Goal: Transaction & Acquisition: Purchase product/service

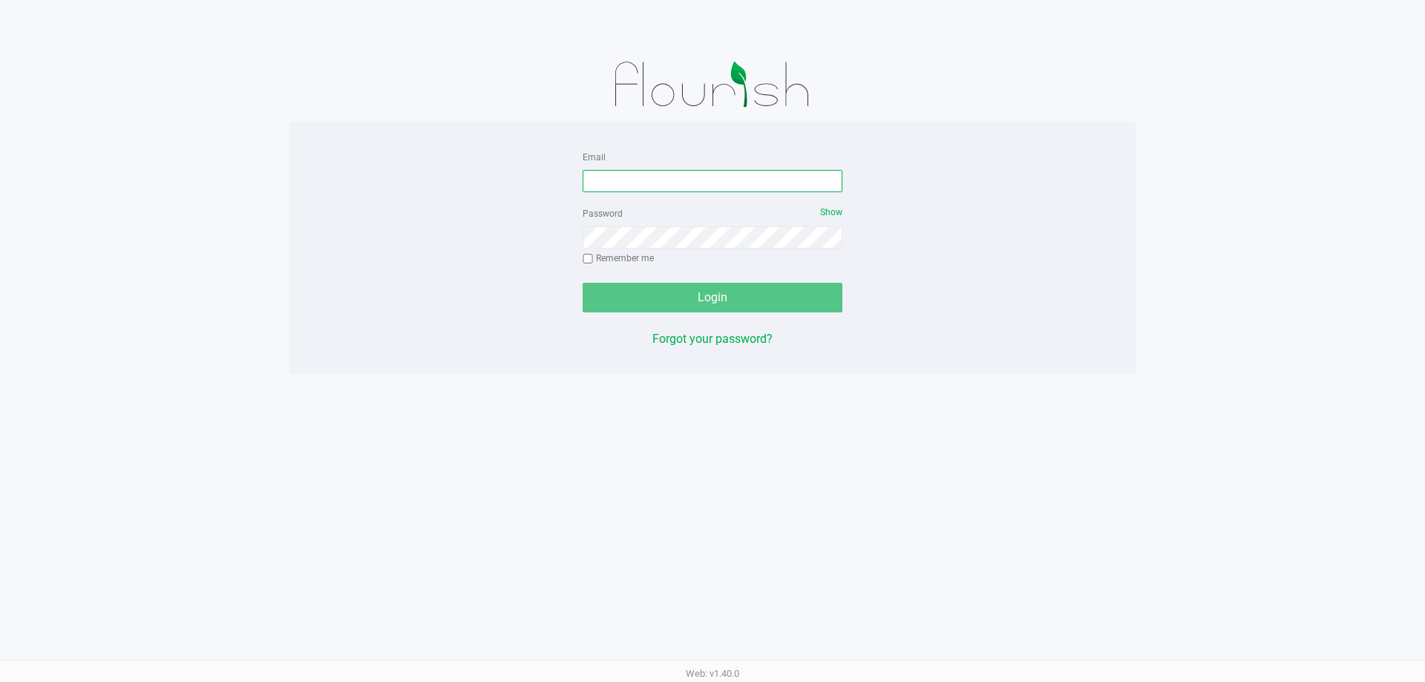
click at [632, 184] on input "Email" at bounding box center [713, 181] width 260 height 22
type input "[PERSON_NAME][EMAIL_ADDRESS][DOMAIN_NAME]"
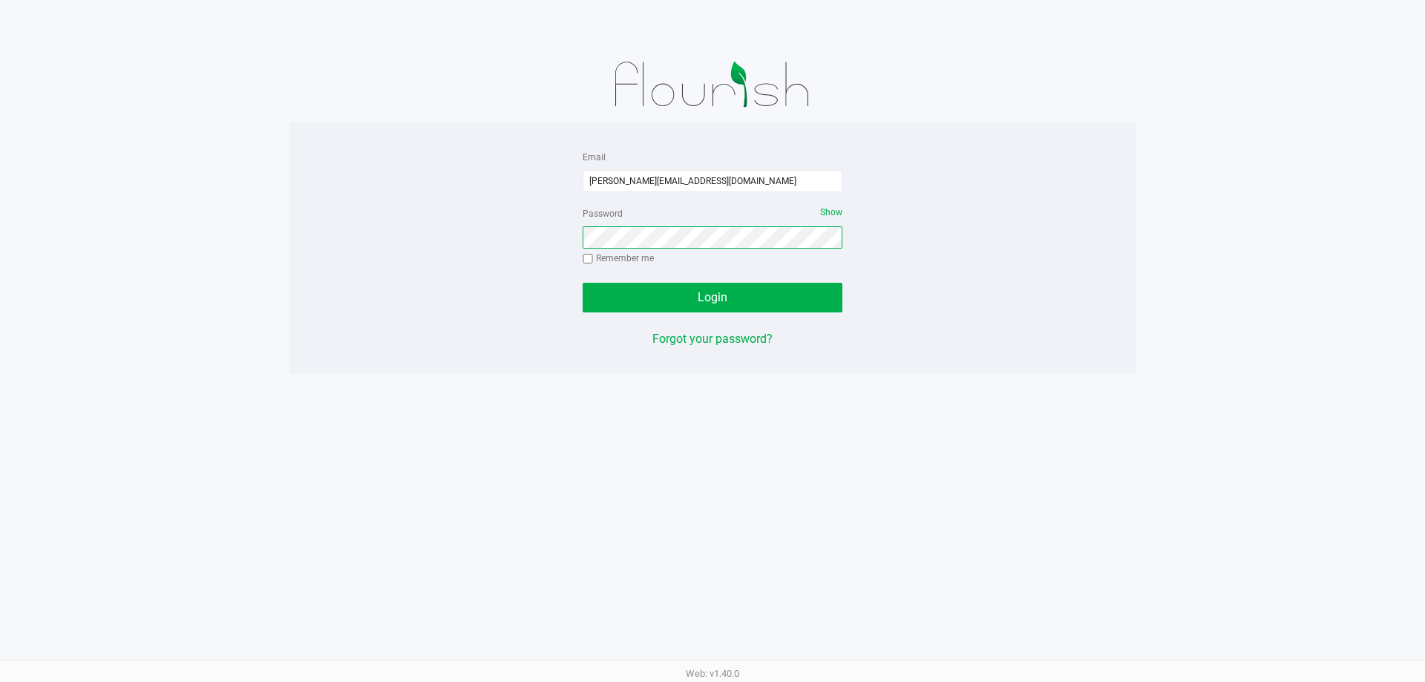
click at [583, 283] on button "Login" at bounding box center [713, 298] width 260 height 30
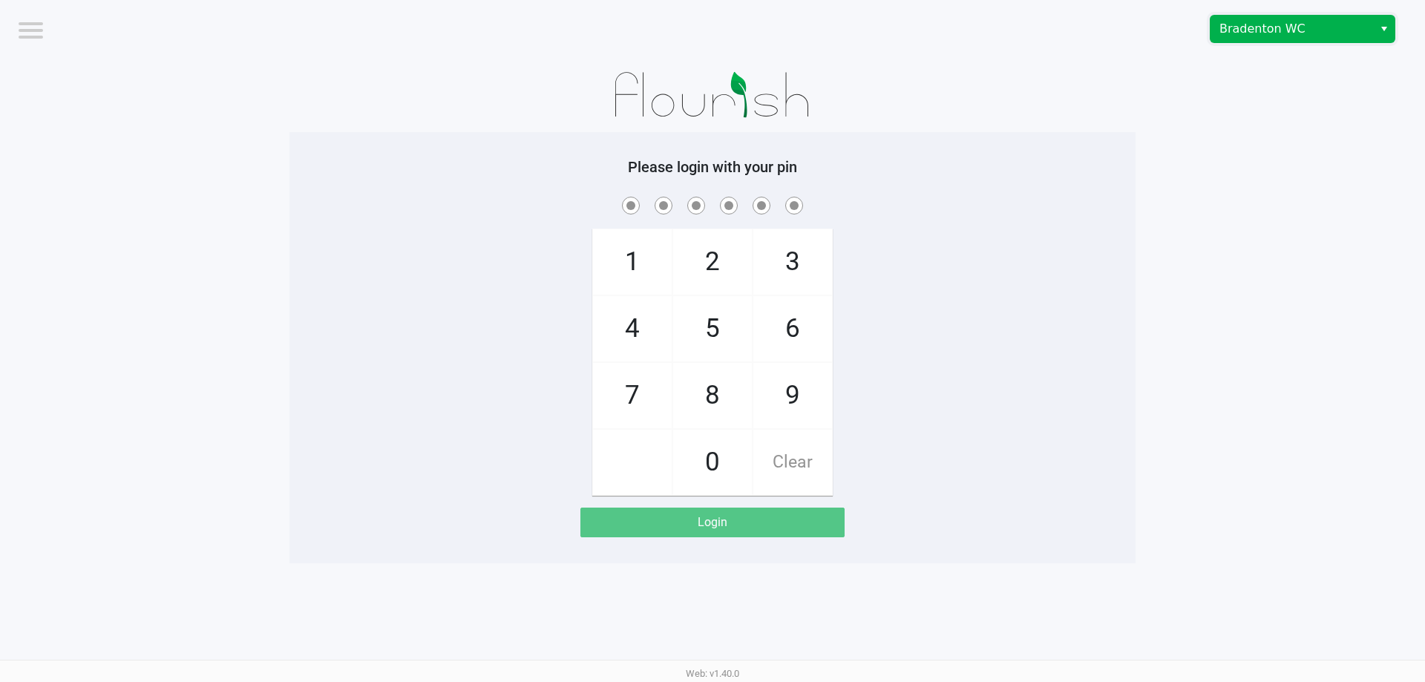
click at [1235, 37] on span "Bradenton WC" at bounding box center [1292, 29] width 145 height 18
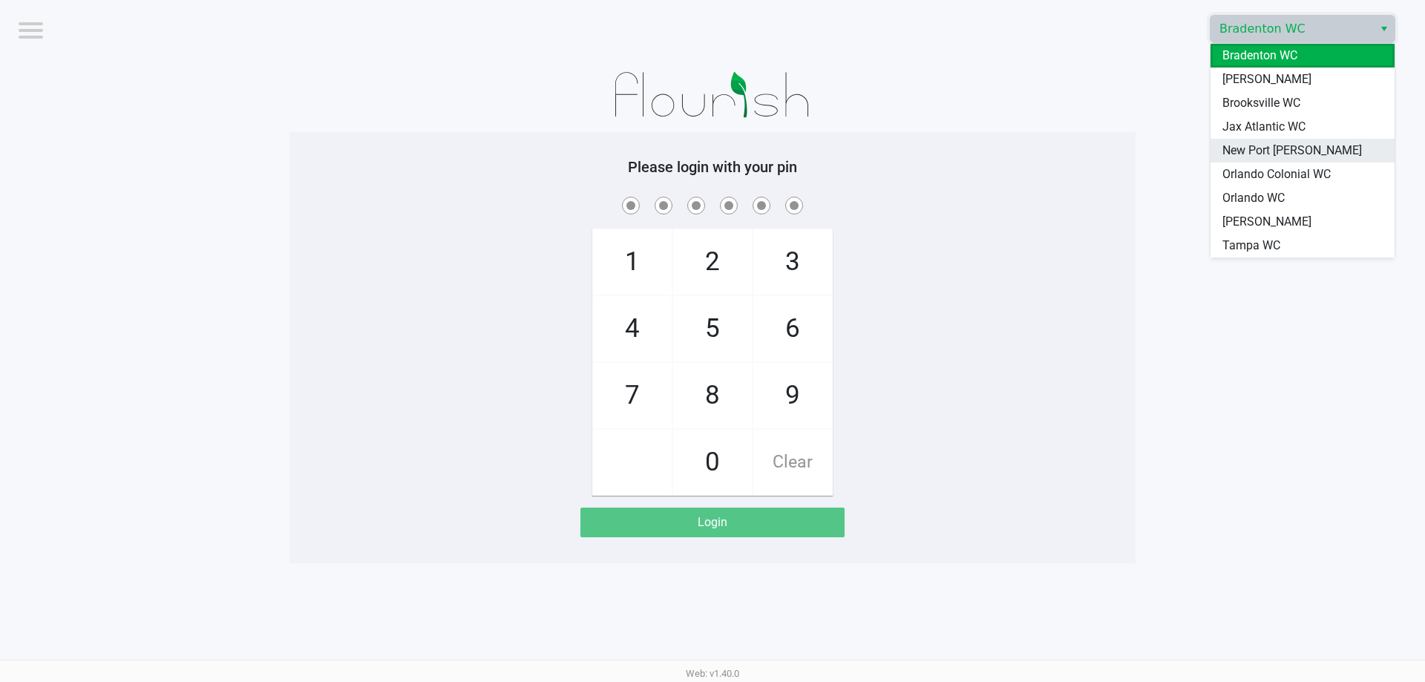
click at [1280, 150] on span "New Port [PERSON_NAME]" at bounding box center [1293, 151] width 140 height 18
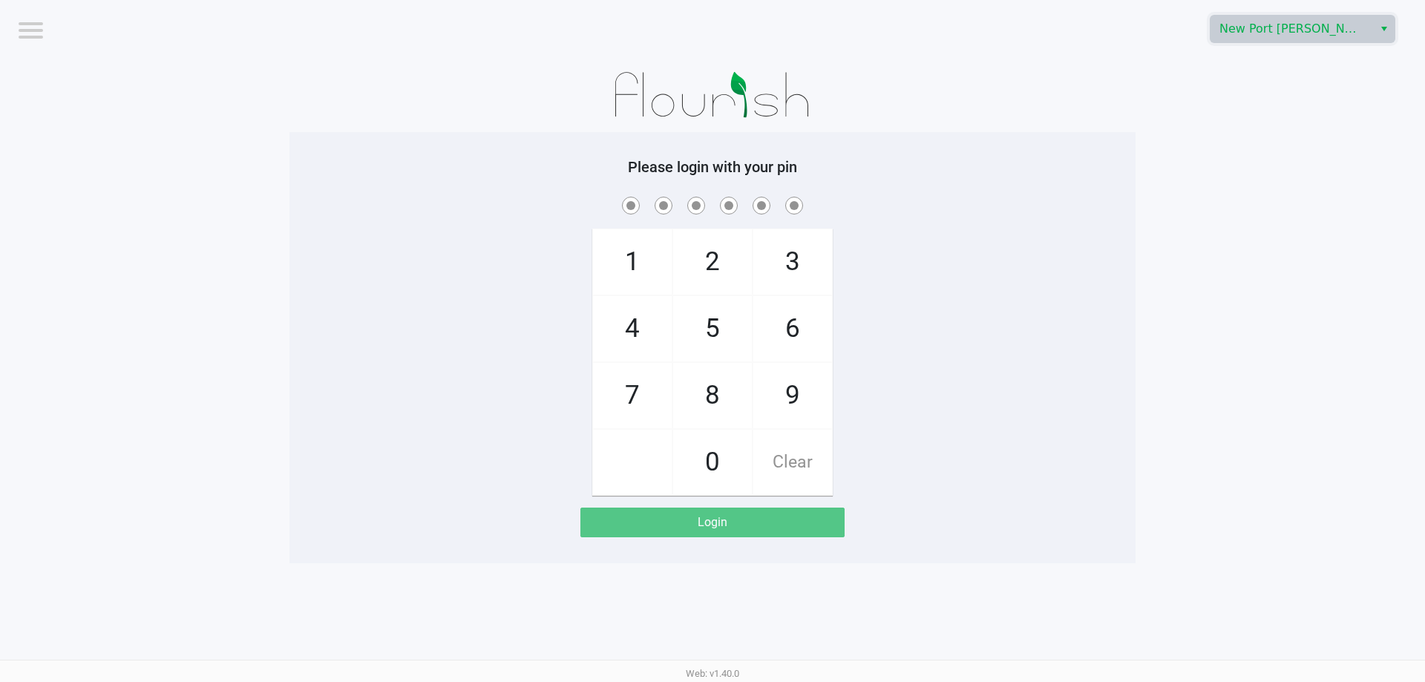
click at [1243, 174] on app-pos-login-wrapper "Logout [GEOGRAPHIC_DATA][PERSON_NAME] Please login with your pin 1 4 7 2 5 8 0 …" at bounding box center [712, 281] width 1425 height 563
checkbox input "true"
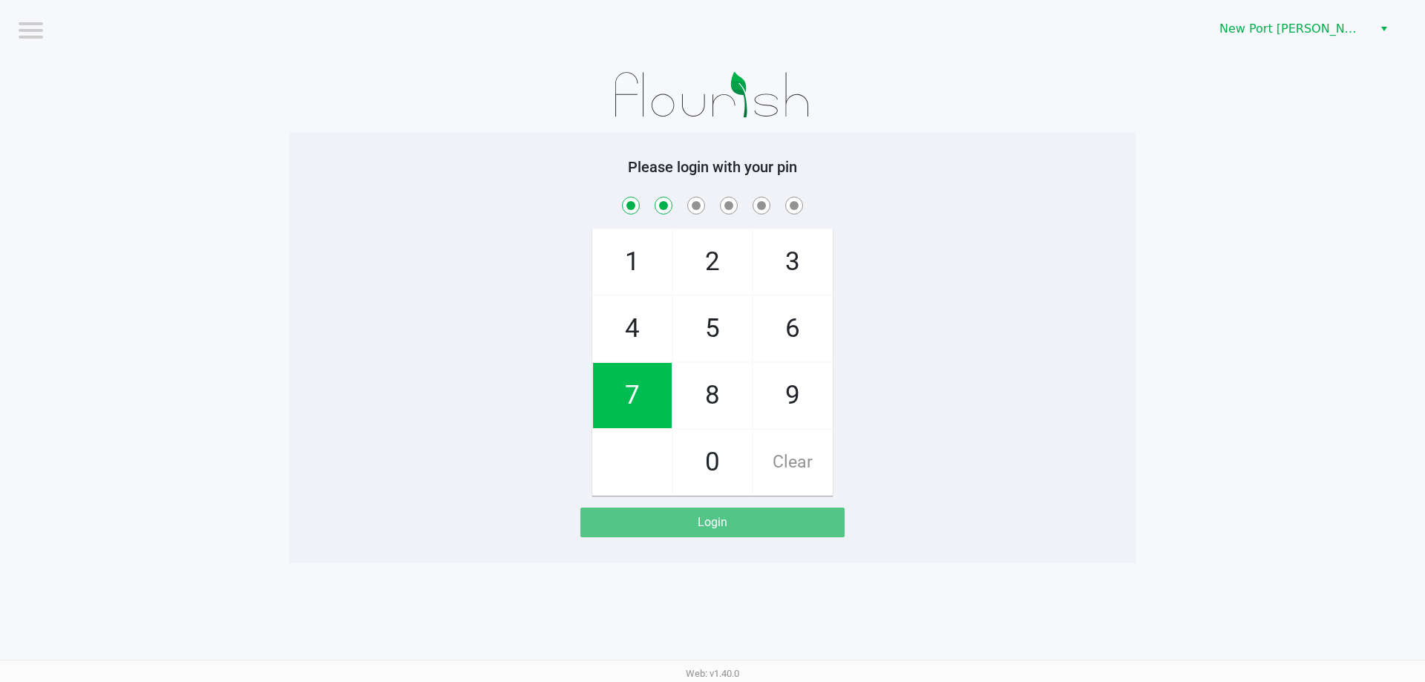
checkbox input "true"
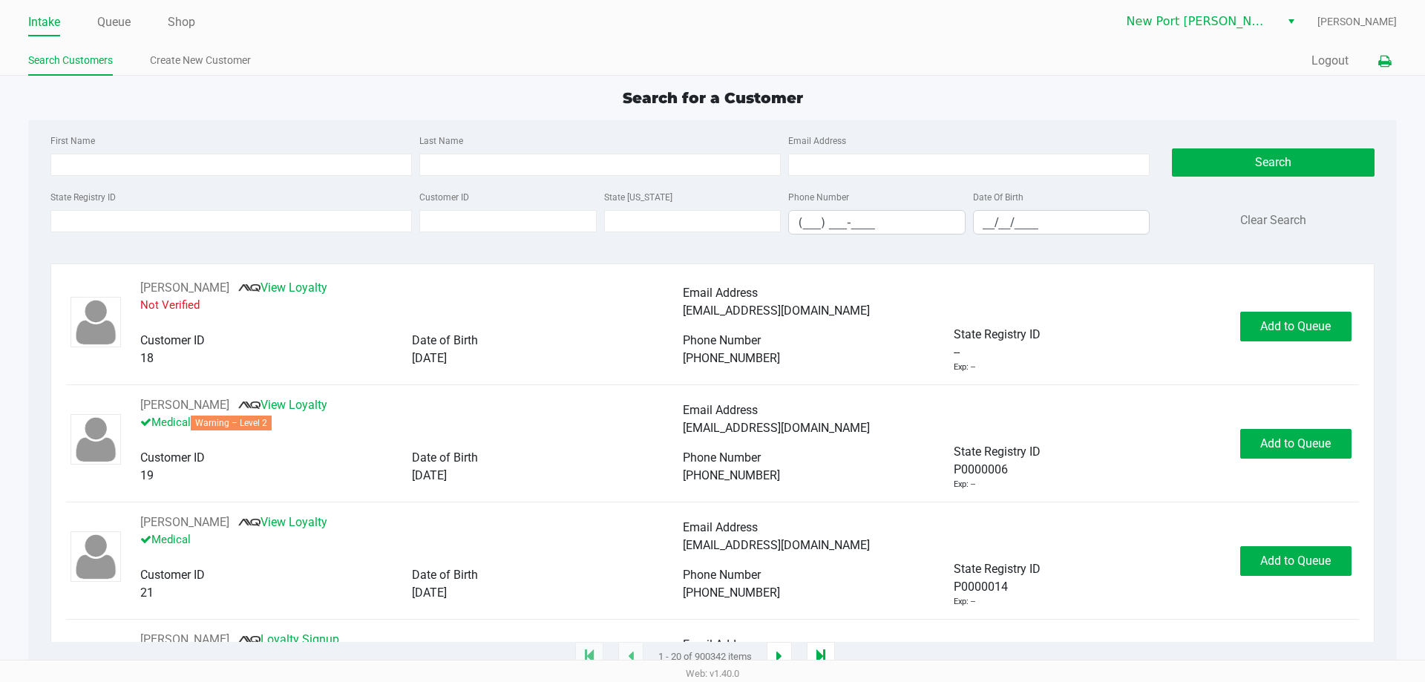
click at [1377, 59] on button at bounding box center [1385, 61] width 24 height 27
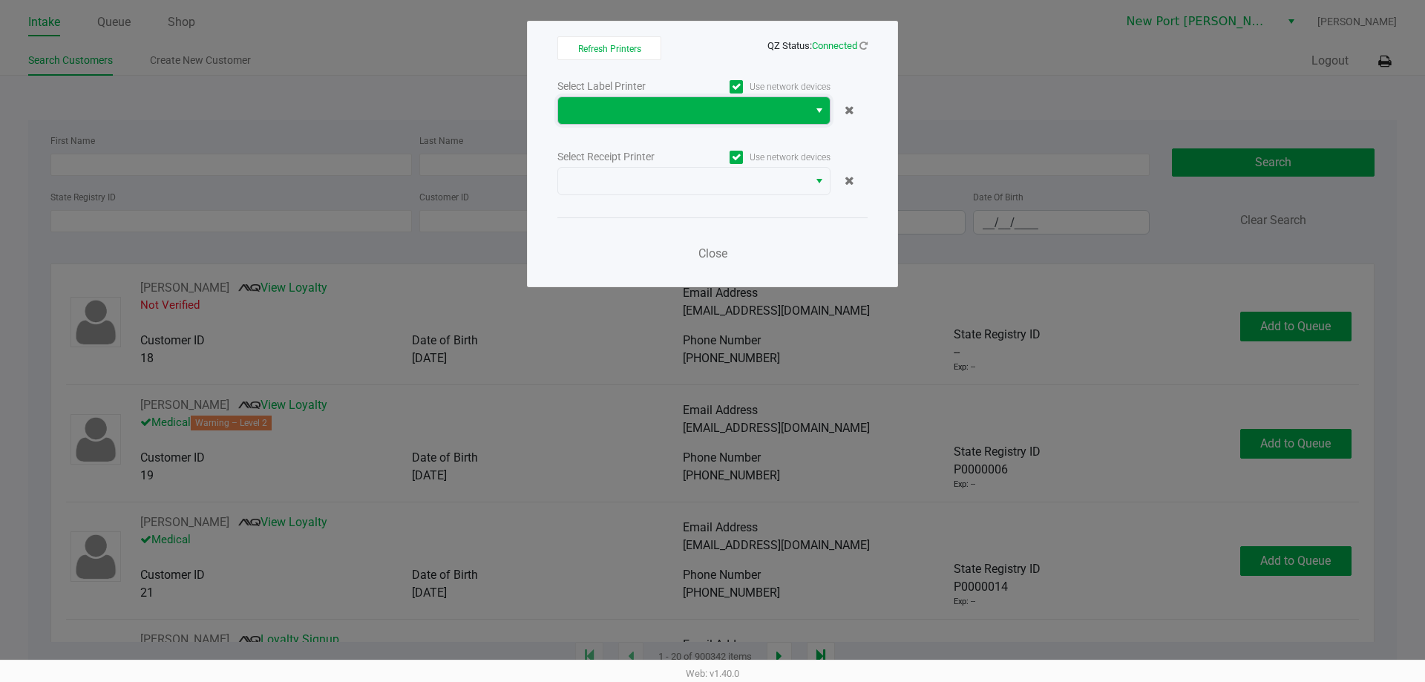
click at [621, 102] on span at bounding box center [683, 111] width 232 height 18
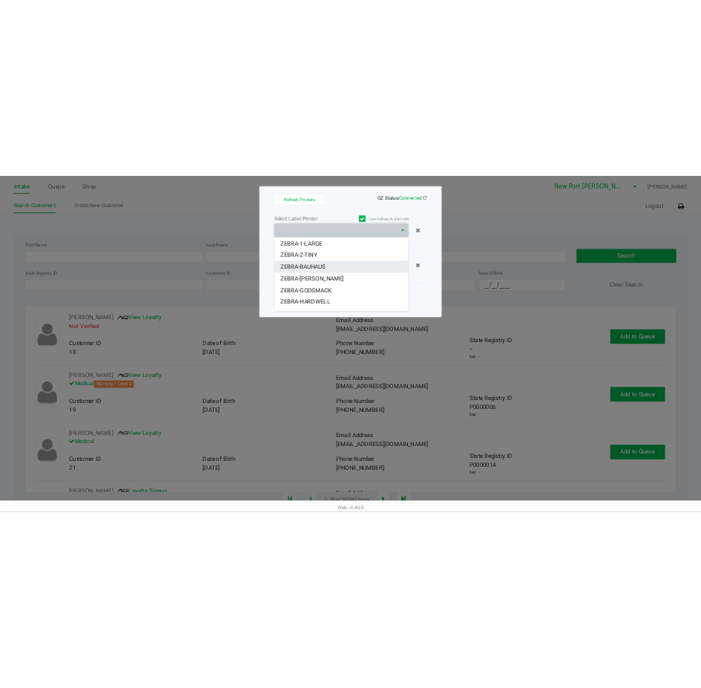
scroll to position [113, 0]
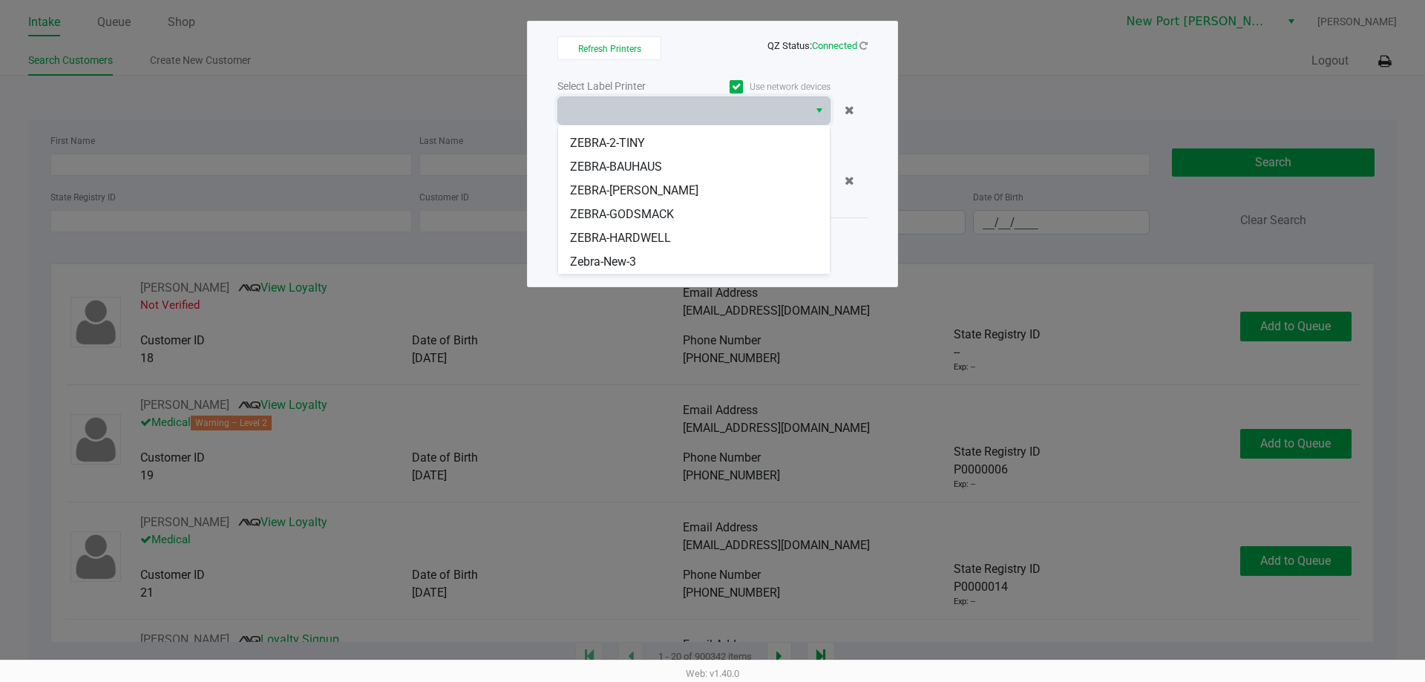
click at [1159, 130] on ngb-modal-window "Refresh Printers QZ Status: Connected Select Label Printer Use network devices …" at bounding box center [712, 341] width 1425 height 682
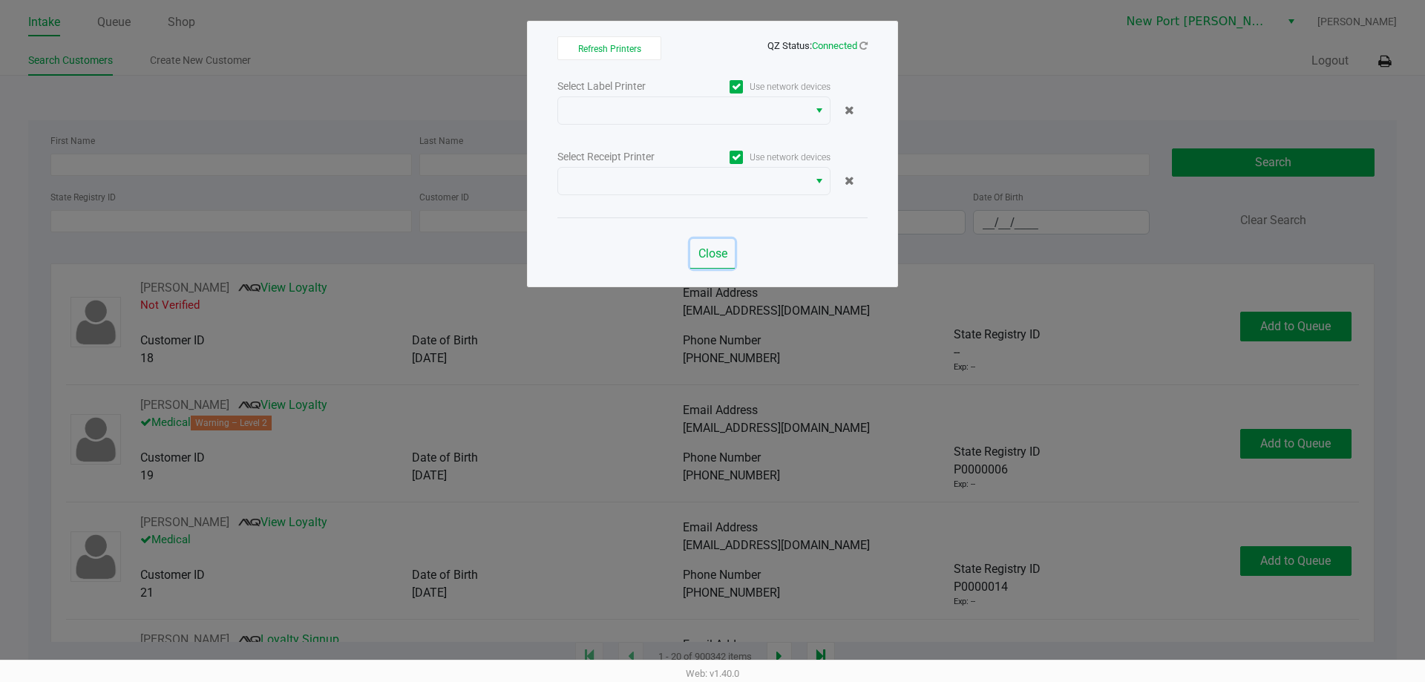
click at [695, 255] on button "Close" at bounding box center [712, 254] width 45 height 30
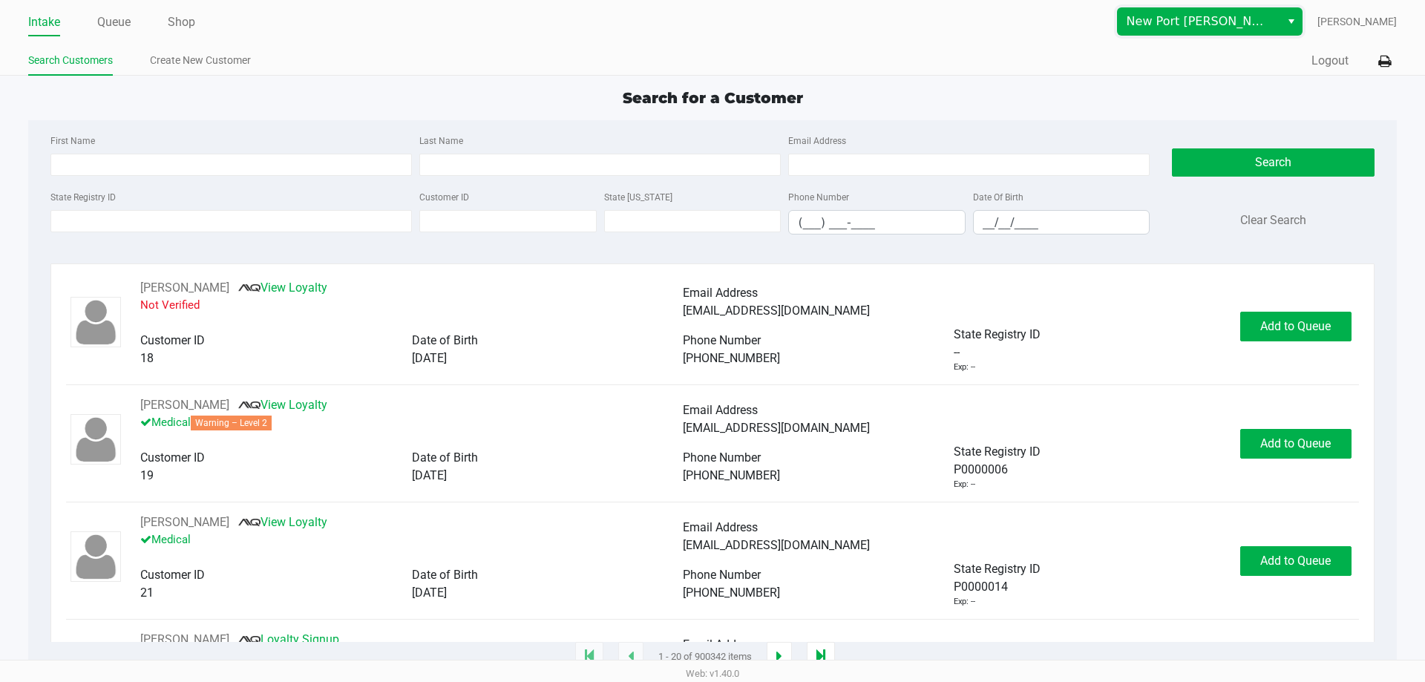
click at [1254, 15] on span "New Port [PERSON_NAME]" at bounding box center [1199, 22] width 145 height 18
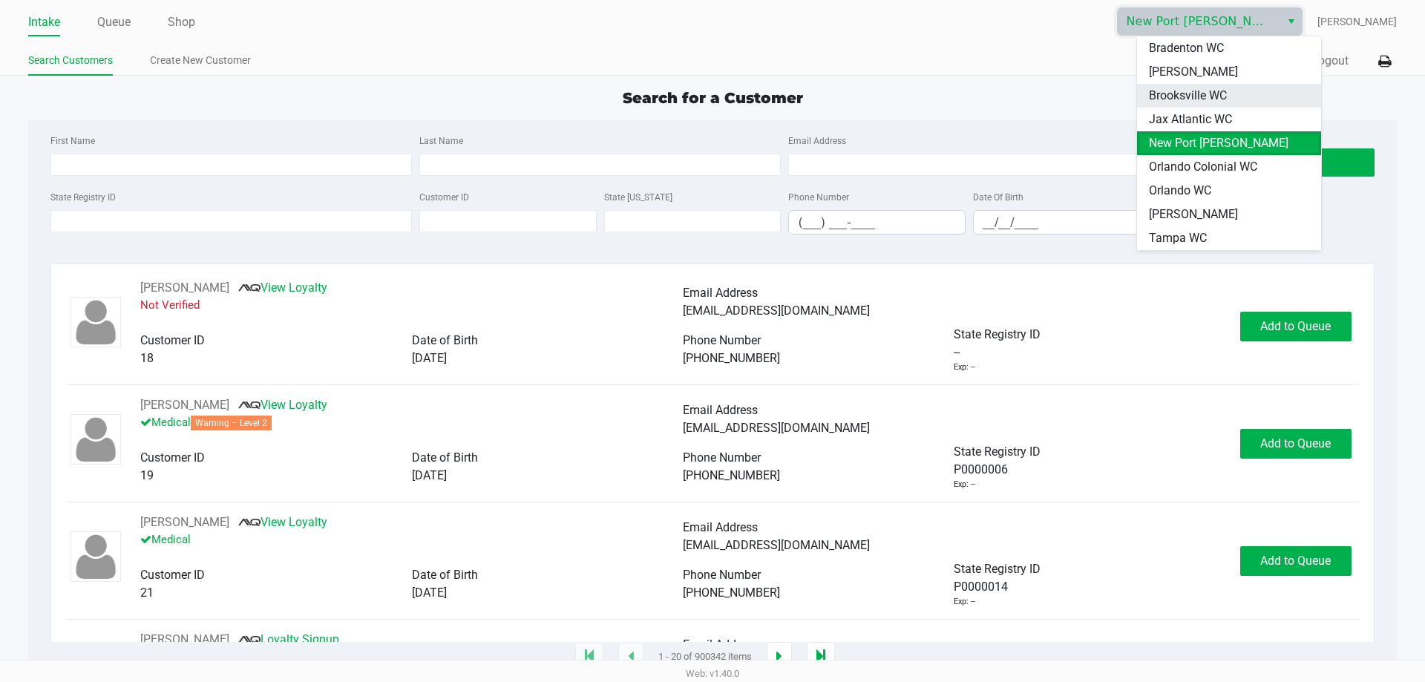
click at [1260, 96] on li "Brooksville WC" at bounding box center [1229, 96] width 184 height 24
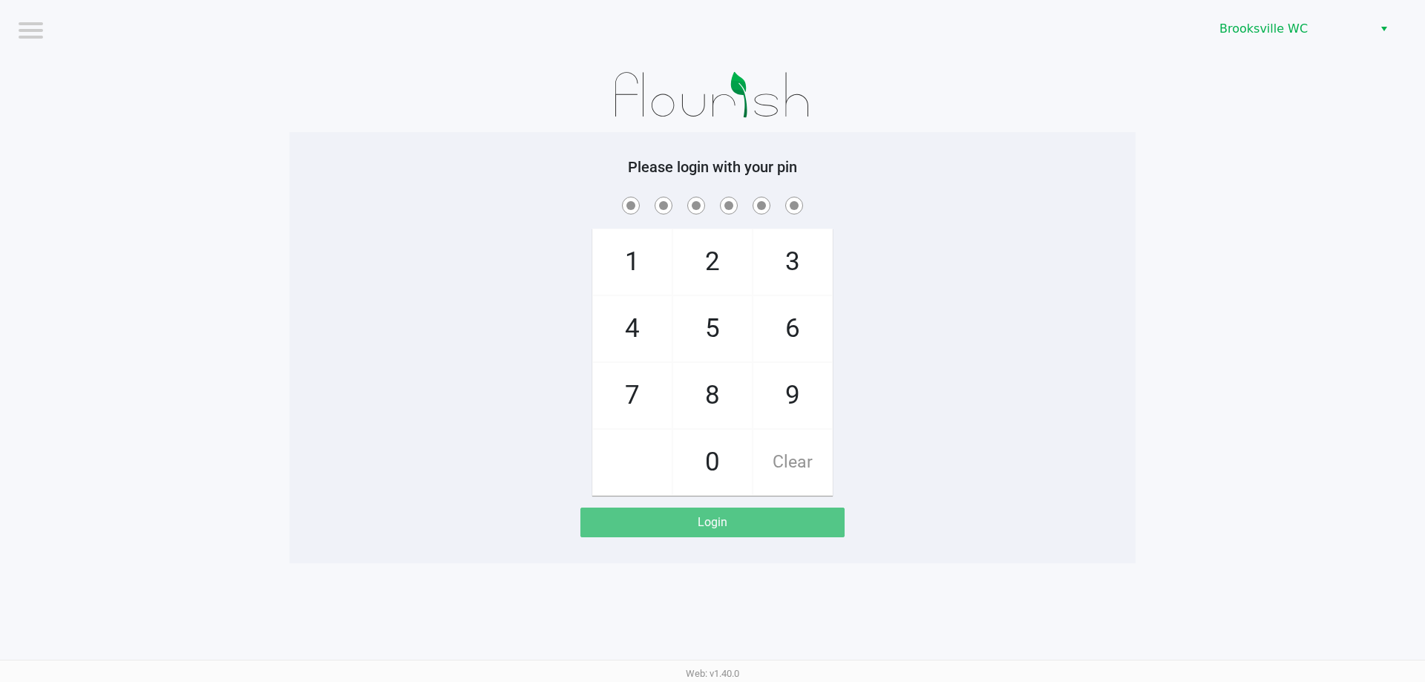
click at [1208, 114] on app-pos-login-wrapper "Logout Brooksville WC Please login with your pin 1 4 7 2 5 8 0 3 6 9 Clear Login" at bounding box center [712, 281] width 1425 height 563
checkbox input "true"
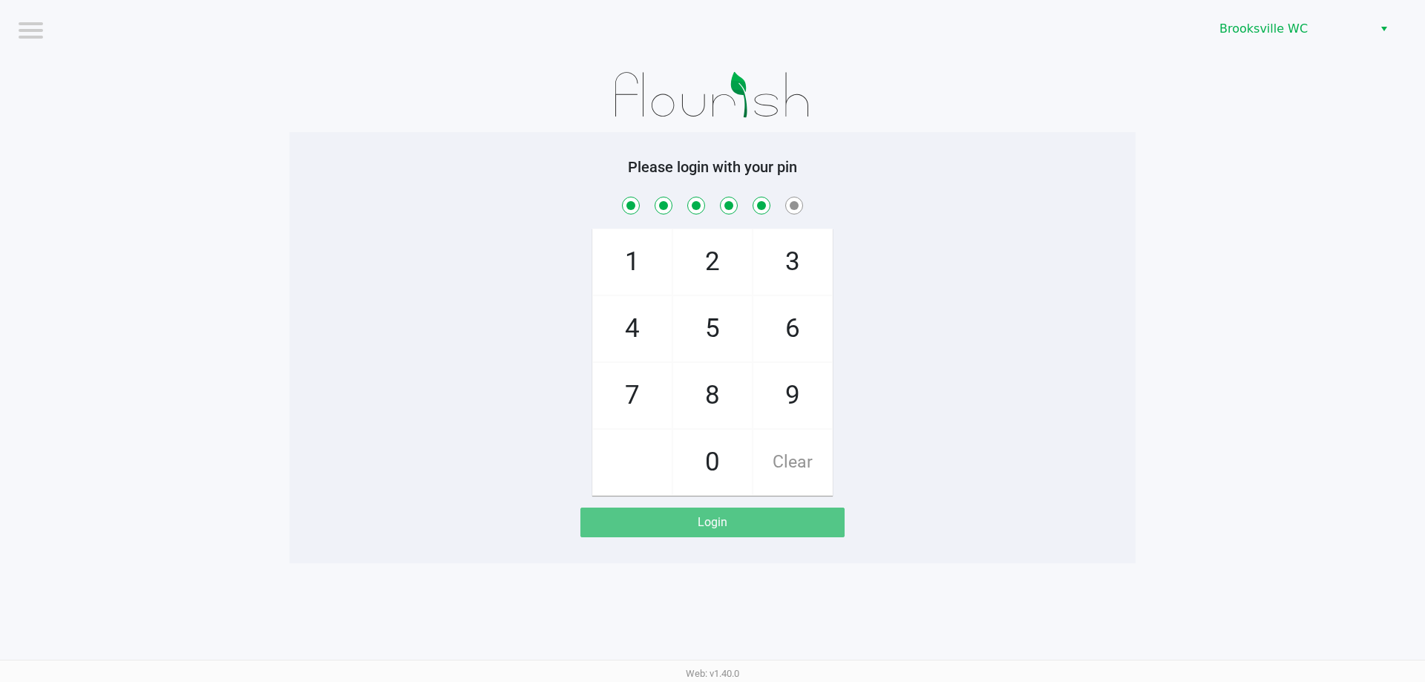
checkbox input "true"
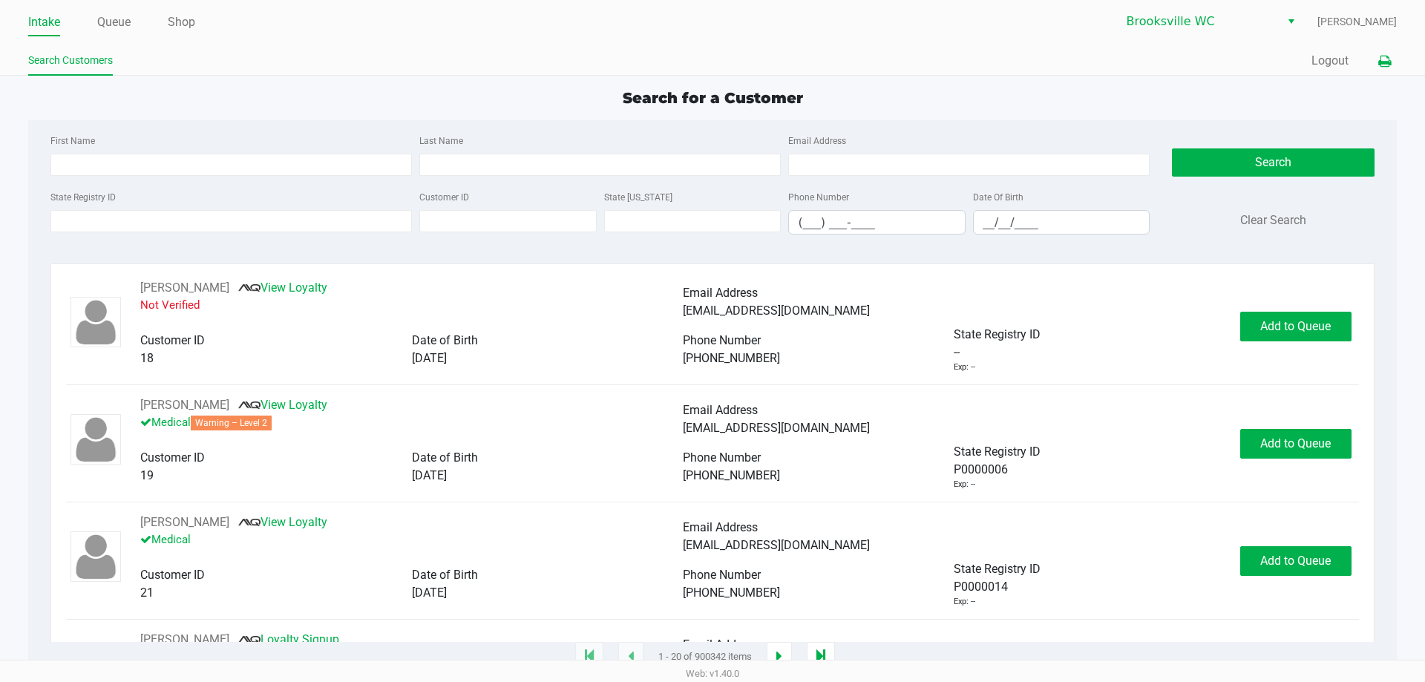
click at [1382, 59] on icon at bounding box center [1384, 61] width 13 height 10
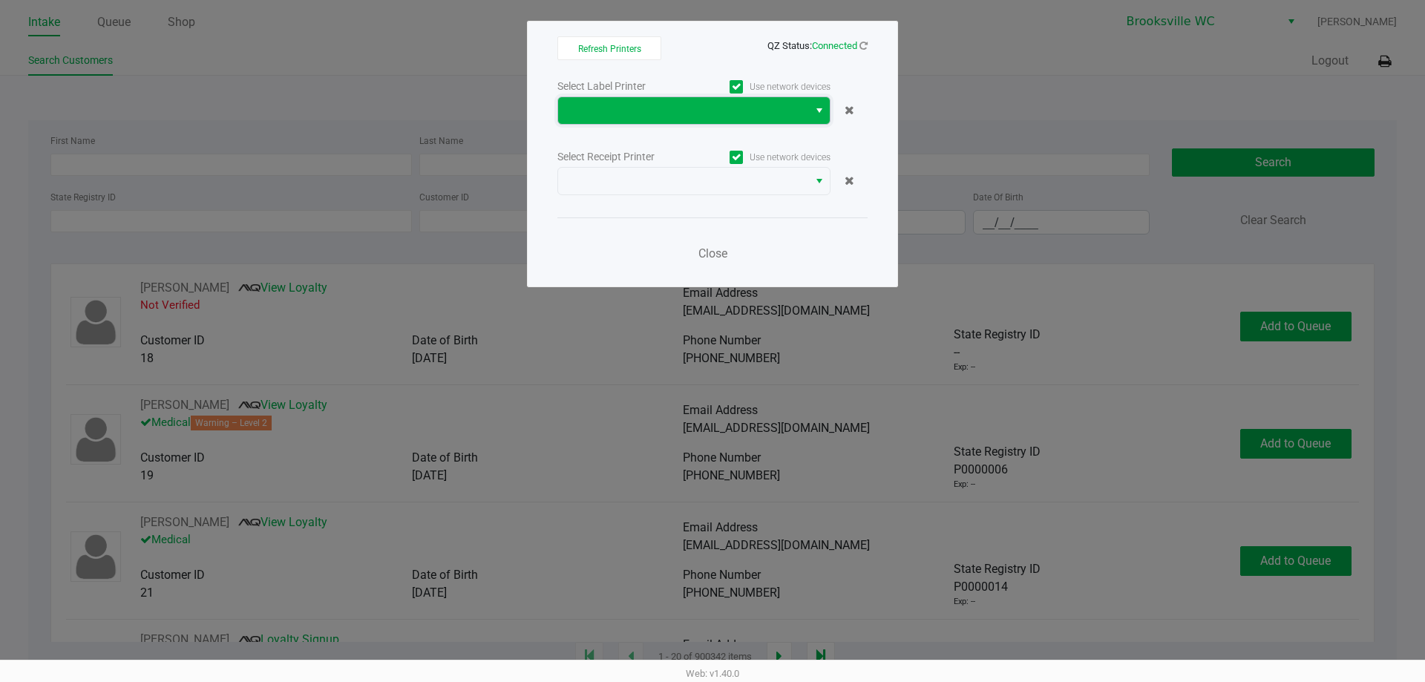
click at [664, 117] on span at bounding box center [683, 111] width 232 height 18
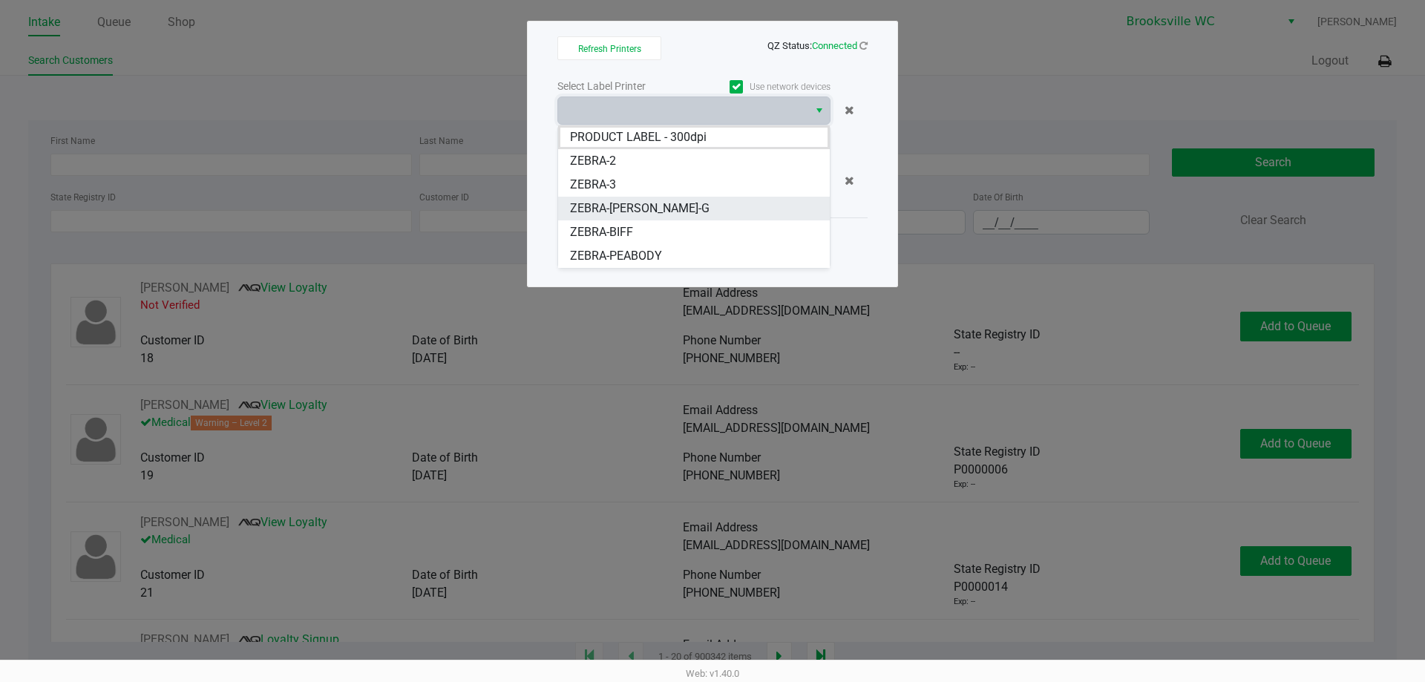
click at [618, 208] on span "ZEBRA-[PERSON_NAME]-G" at bounding box center [640, 209] width 140 height 18
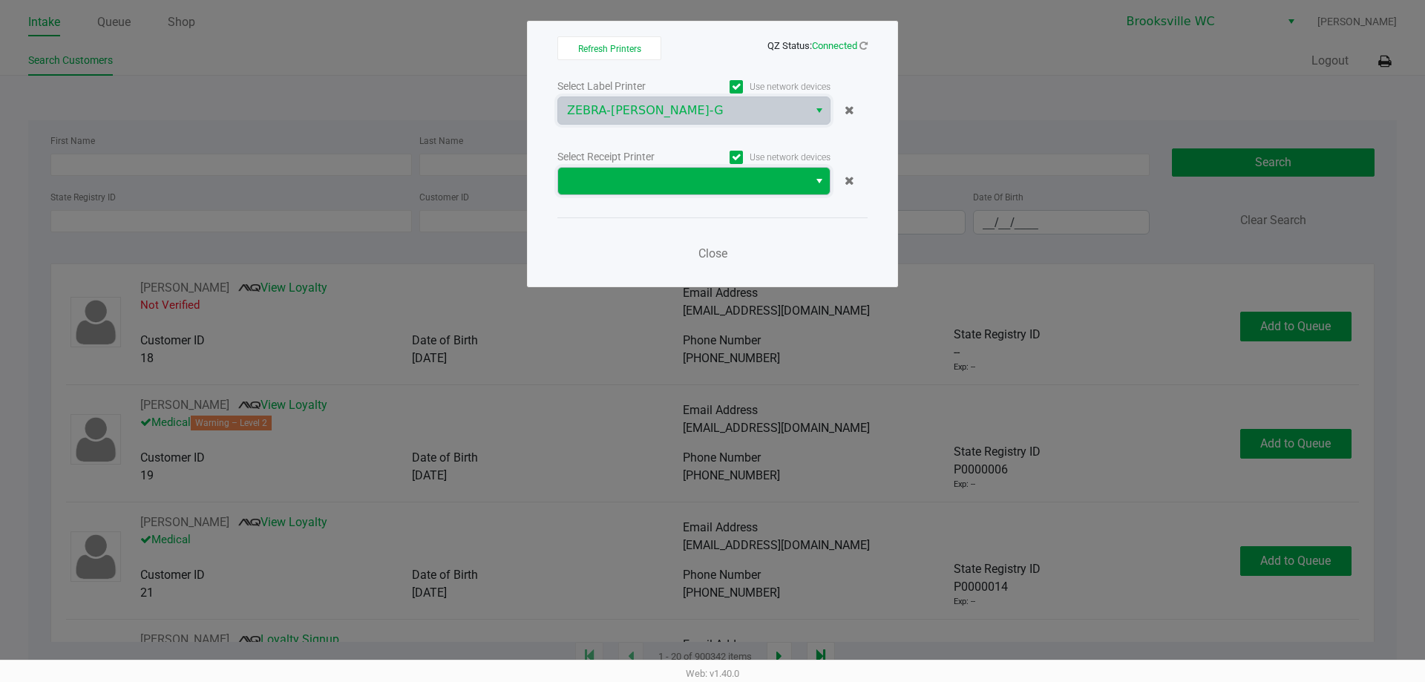
click at [605, 186] on span at bounding box center [683, 181] width 232 height 18
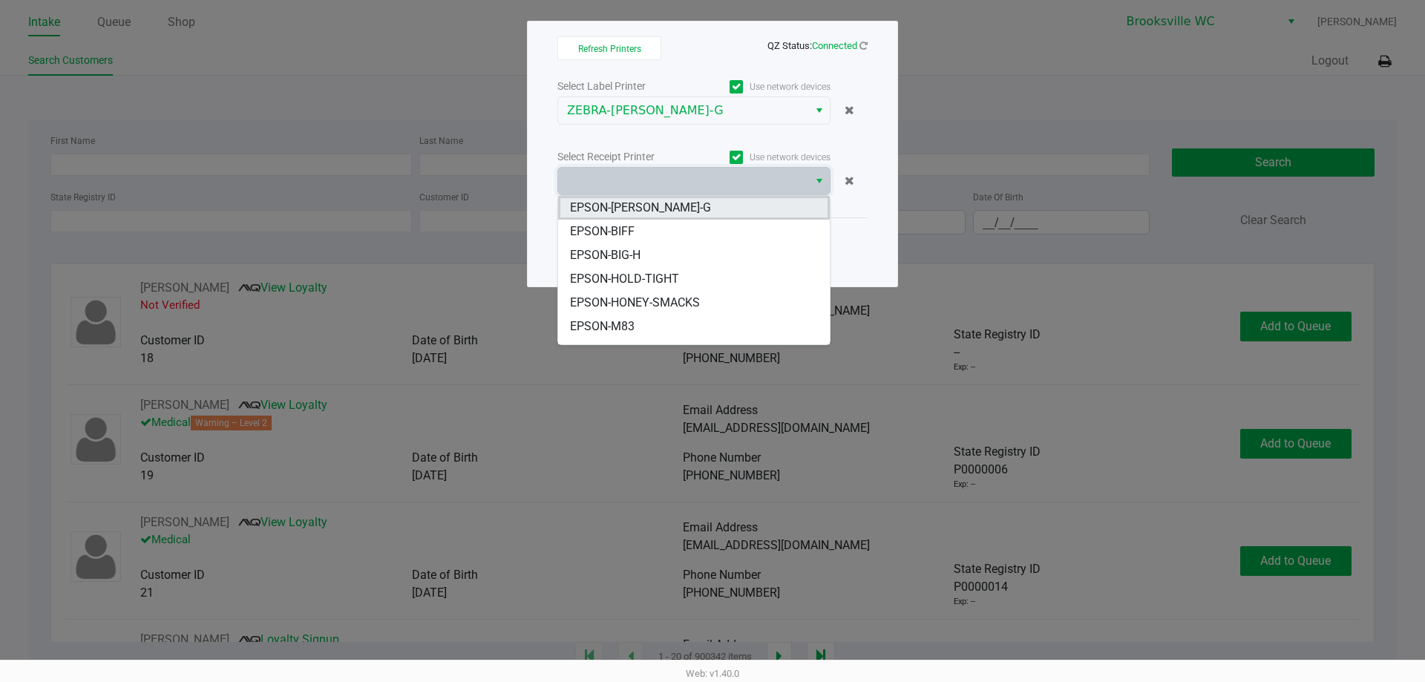
click at [625, 204] on span "EPSON-[PERSON_NAME]-G" at bounding box center [640, 208] width 141 height 18
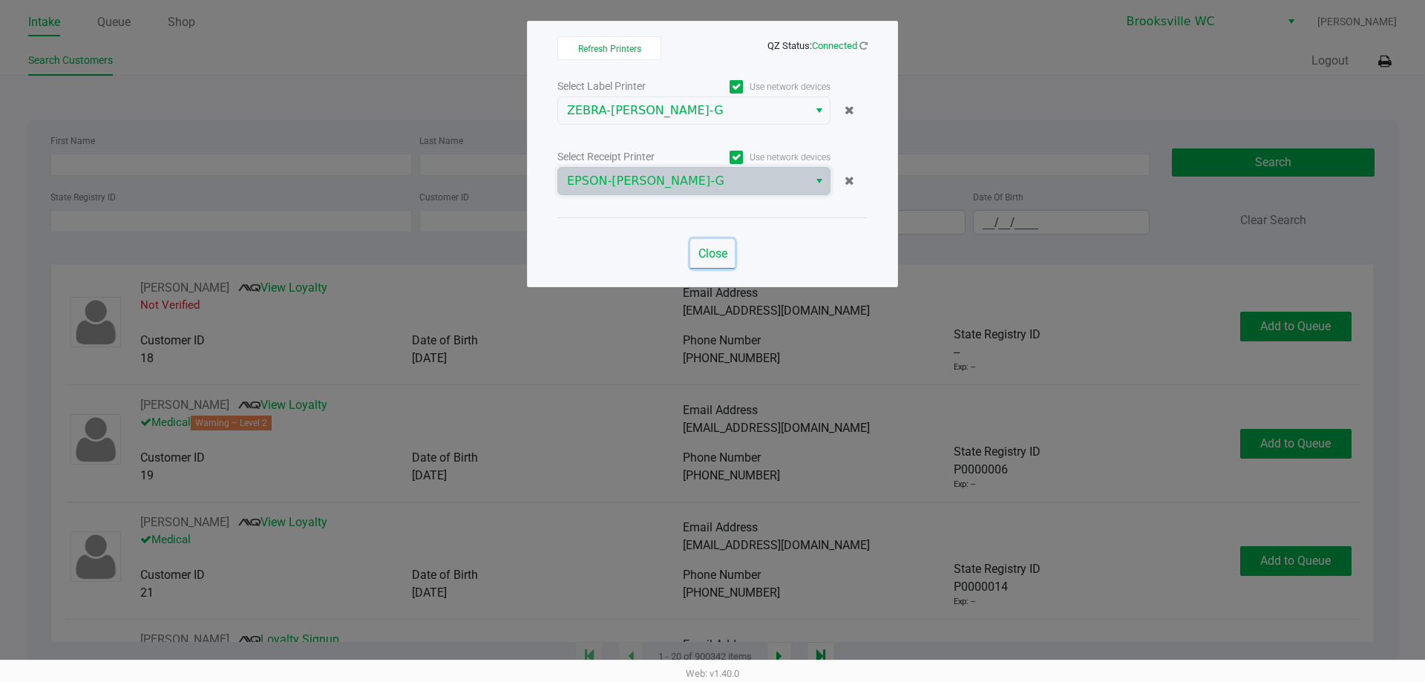
click at [711, 253] on span "Close" at bounding box center [713, 253] width 29 height 14
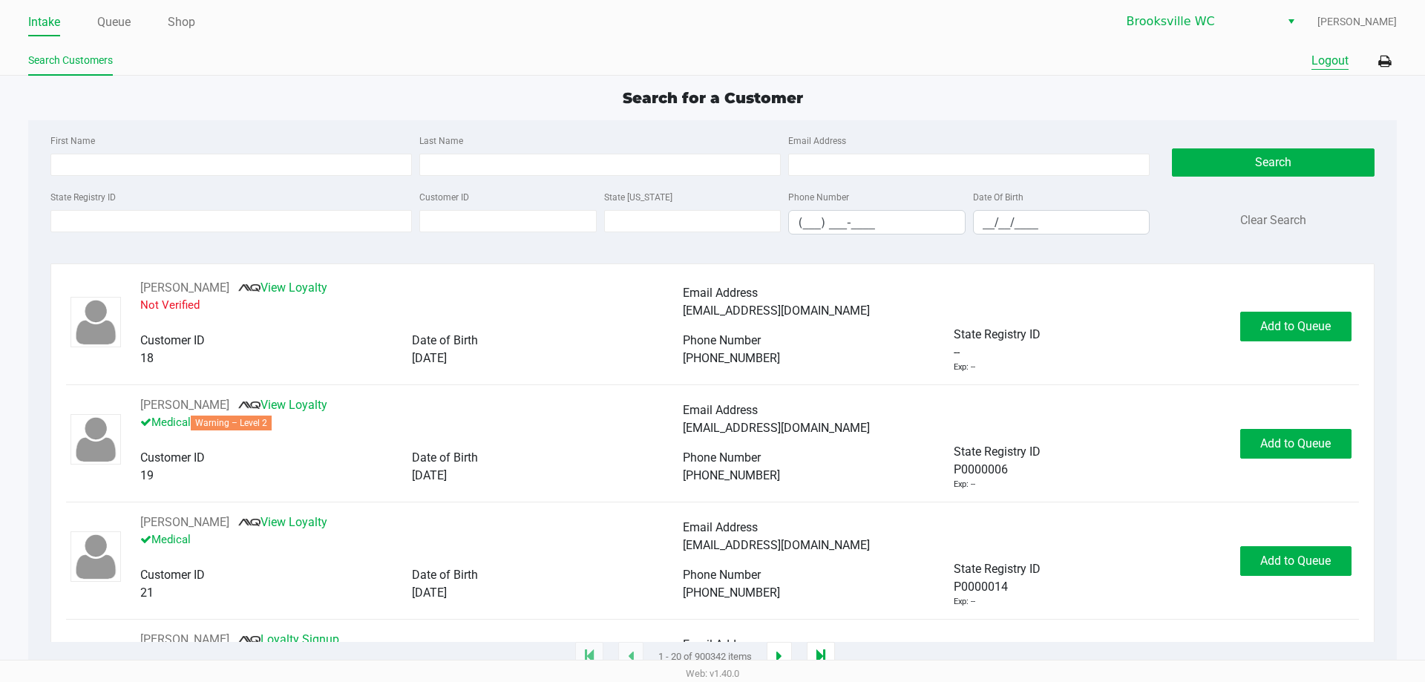
click at [1332, 66] on button "Logout" at bounding box center [1330, 61] width 37 height 18
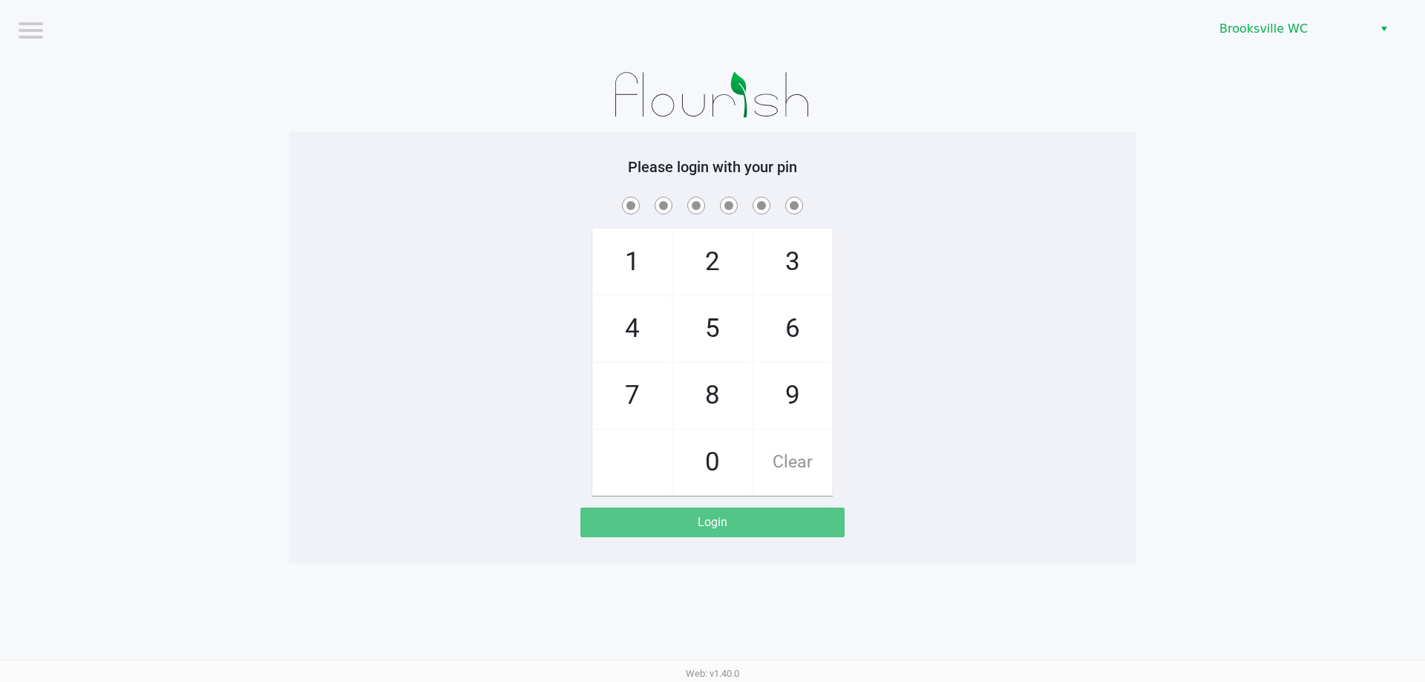
click at [447, 217] on div "1 4 7 2 5 8 0 3 6 9 Clear" at bounding box center [713, 345] width 846 height 302
checkbox input "true"
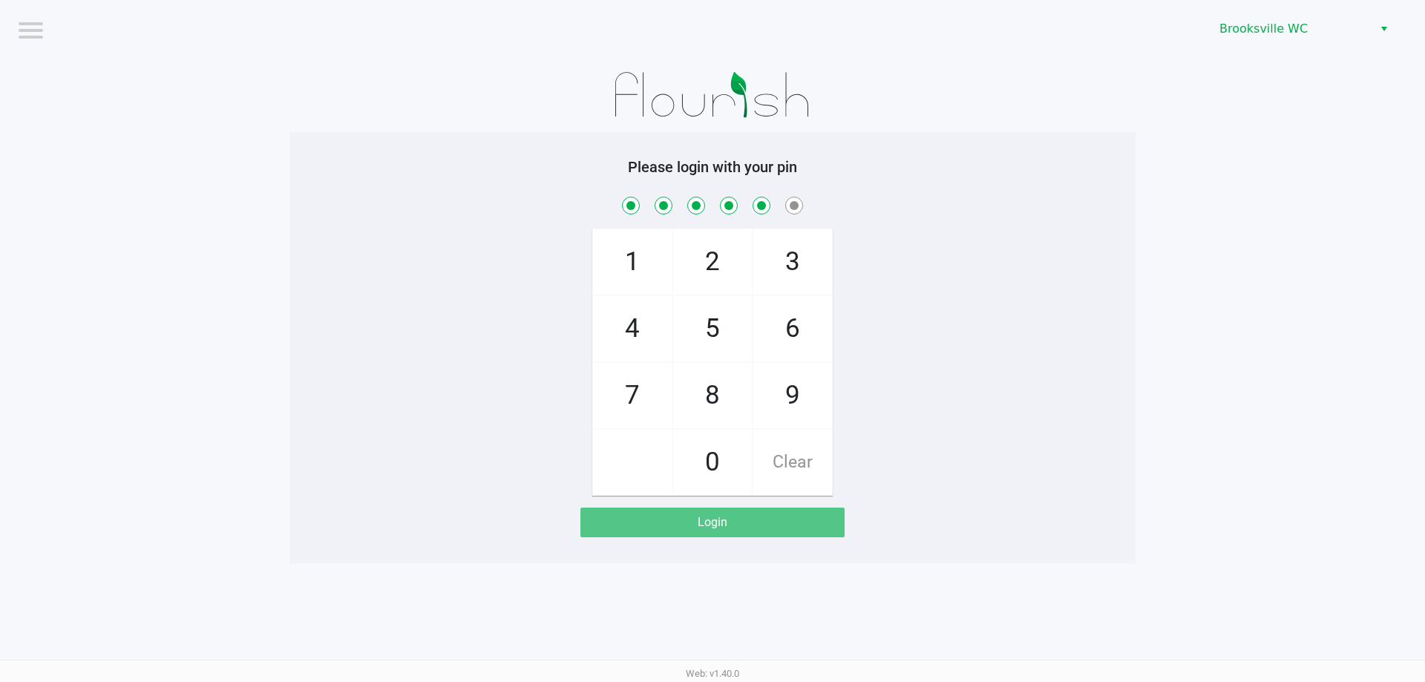
checkbox input "true"
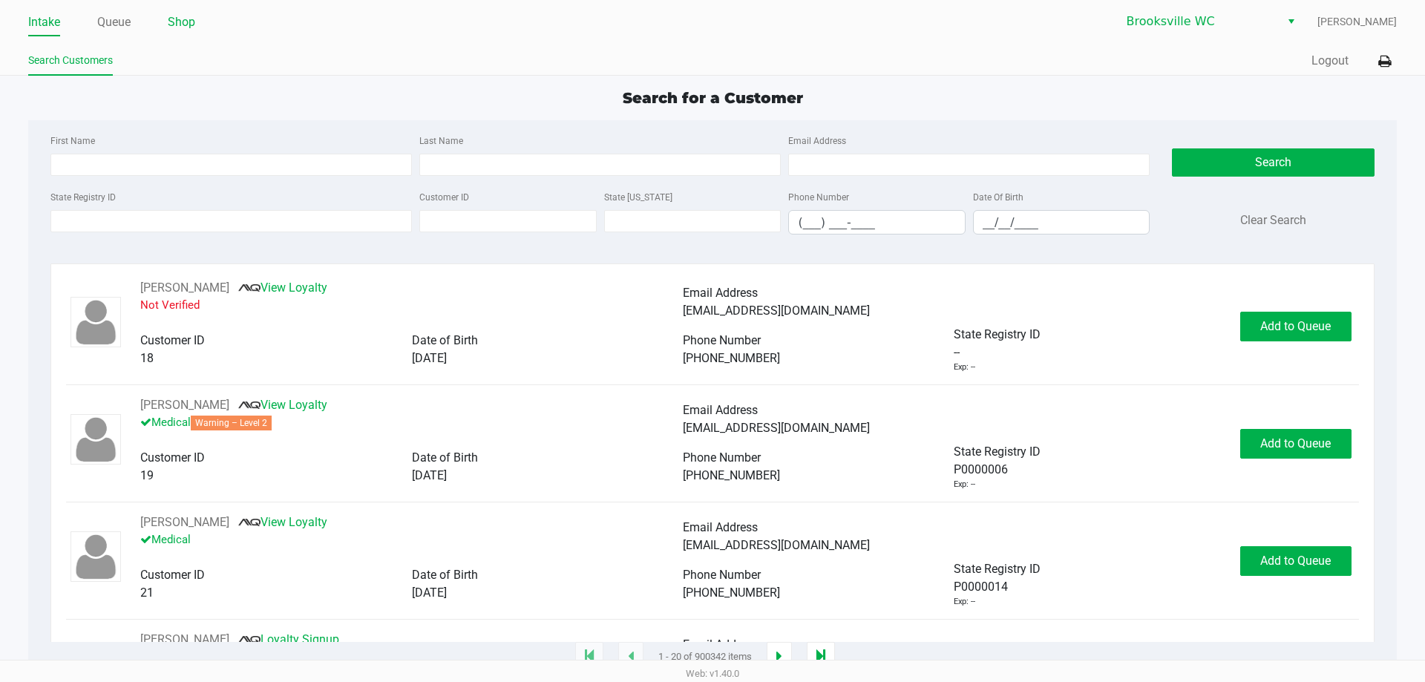
click at [171, 21] on link "Shop" at bounding box center [181, 22] width 27 height 21
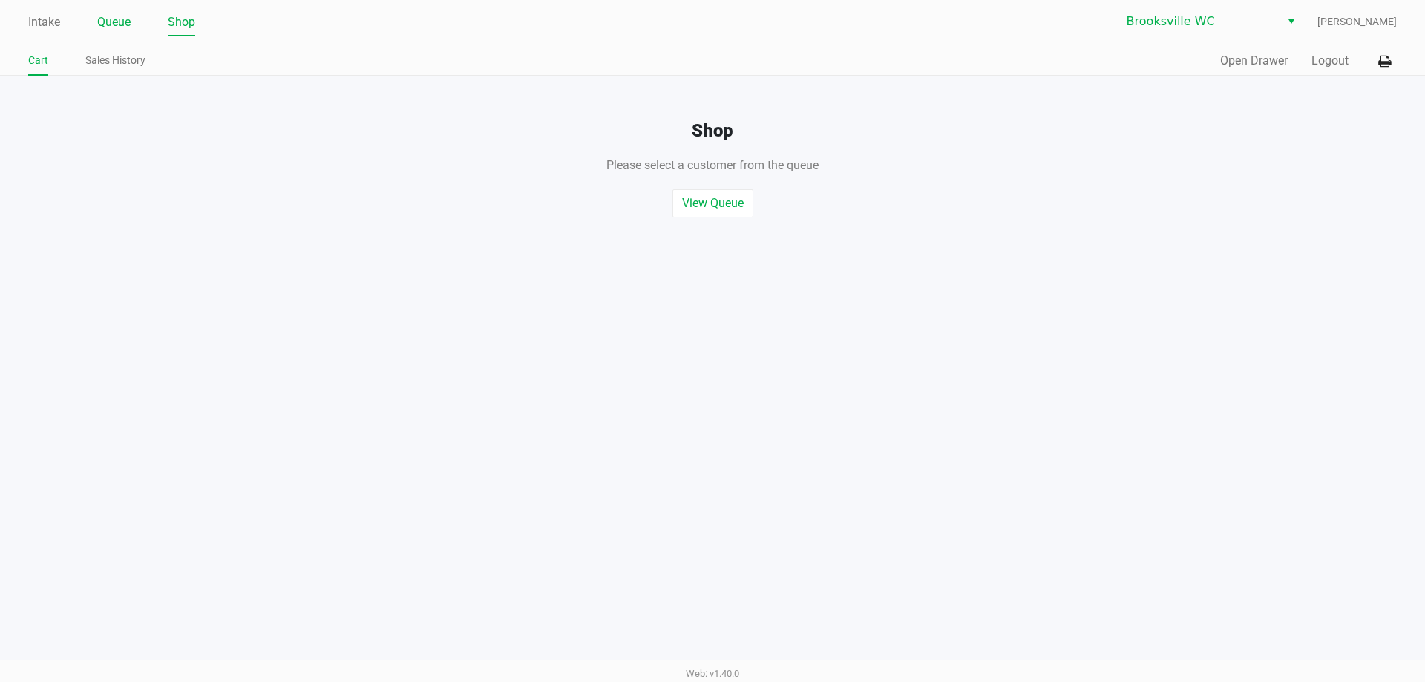
click at [107, 33] on li "Queue" at bounding box center [113, 23] width 33 height 26
click at [119, 24] on link "Queue" at bounding box center [113, 22] width 33 height 21
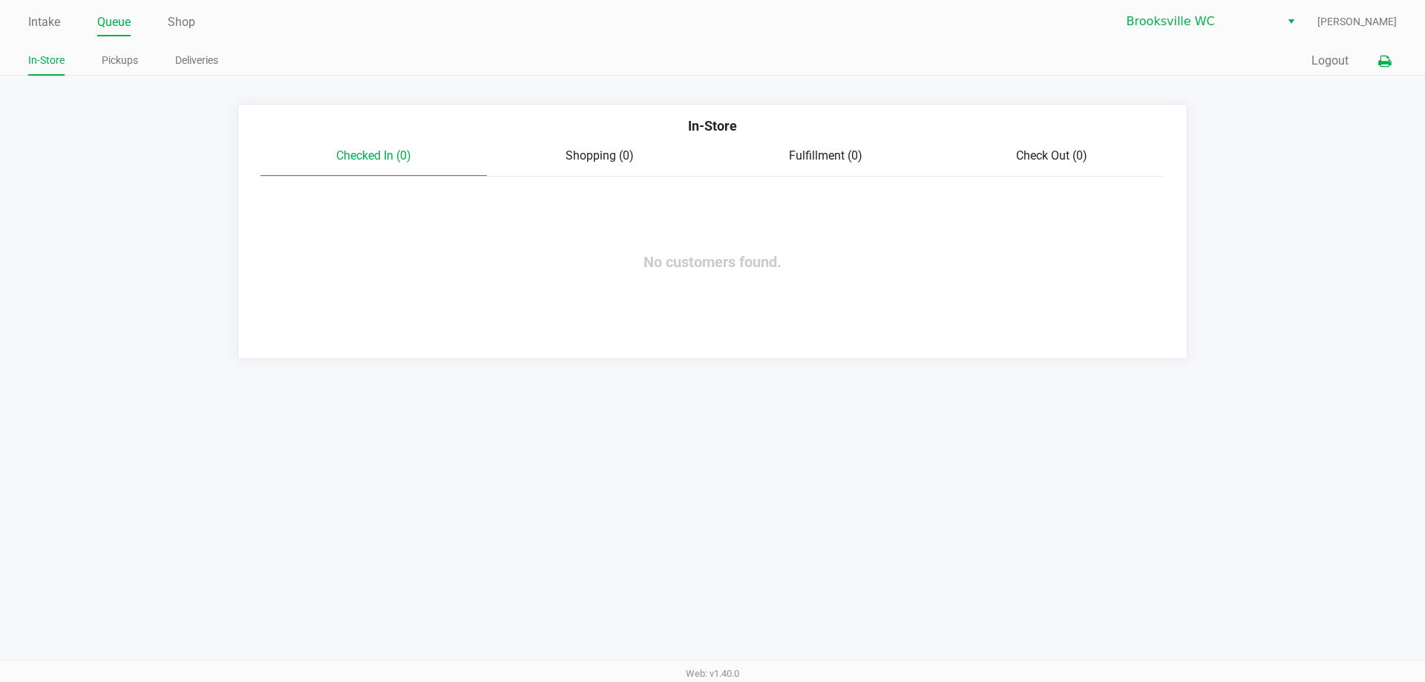
click at [1395, 62] on button at bounding box center [1385, 61] width 24 height 27
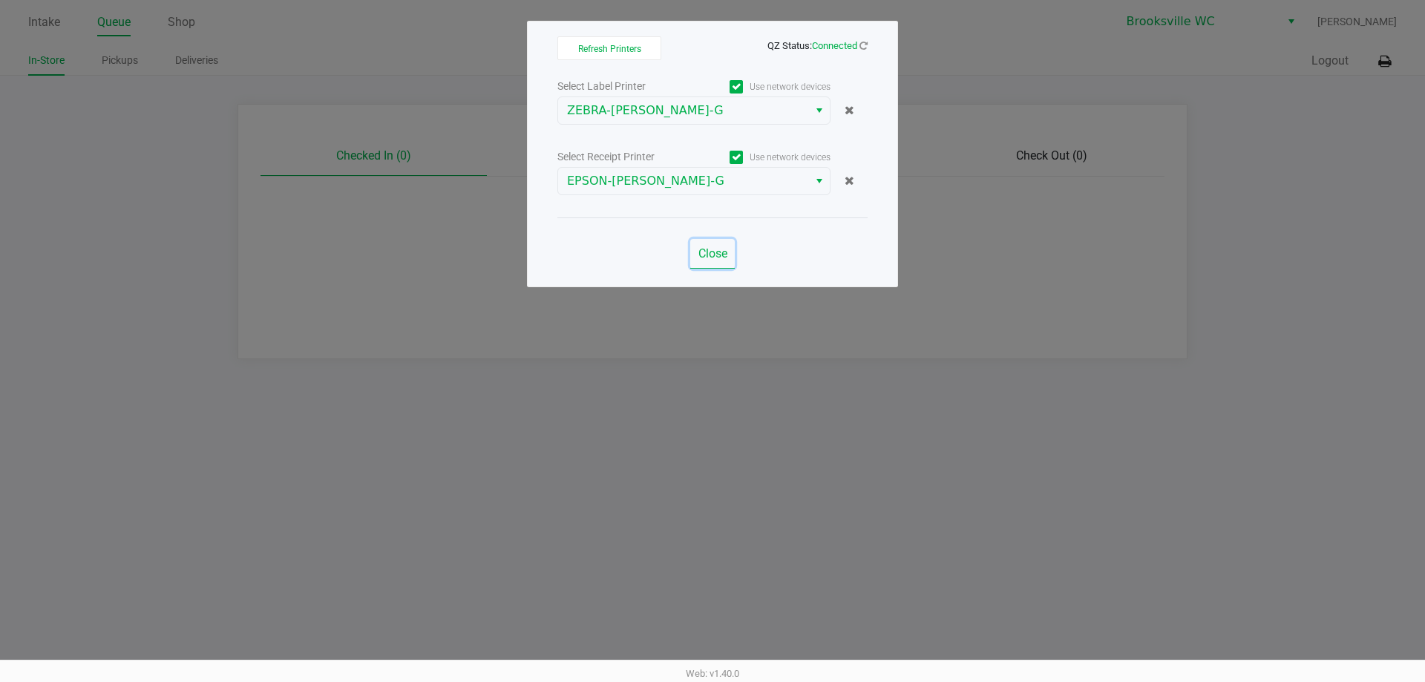
click at [718, 246] on button "Close" at bounding box center [712, 254] width 45 height 30
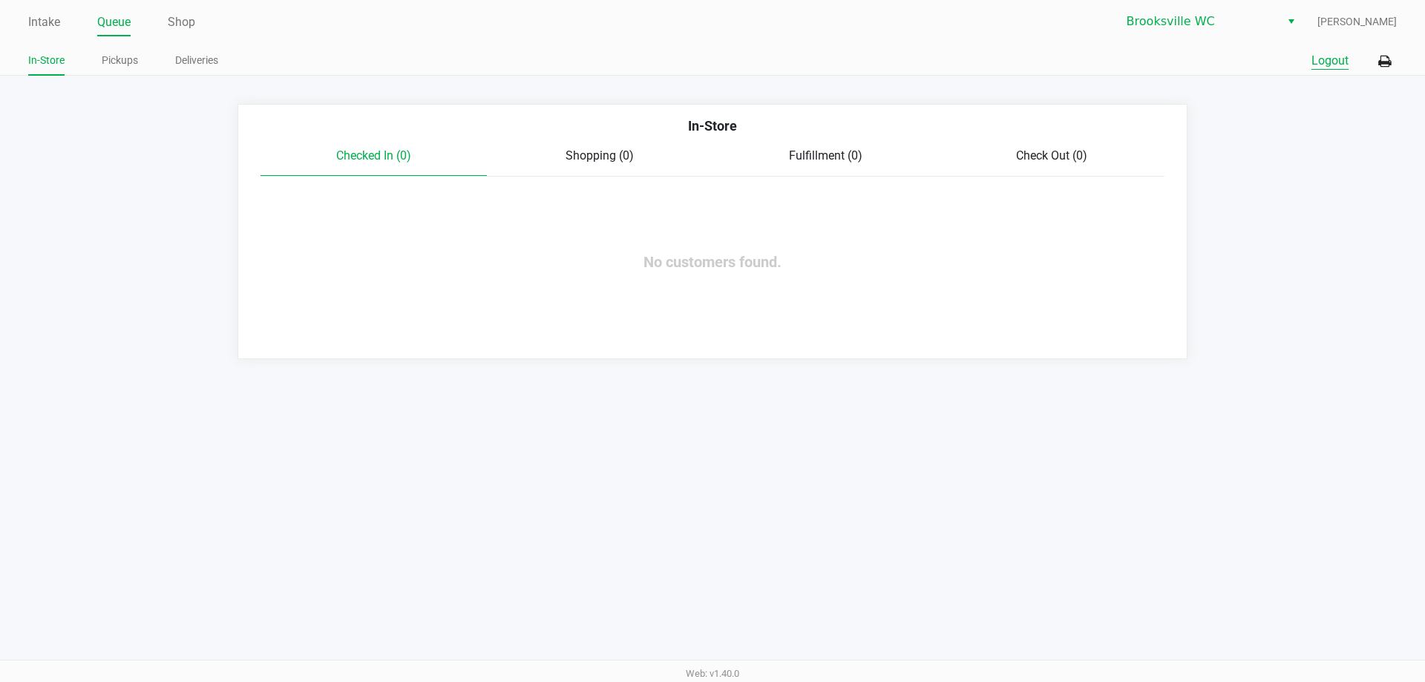
click at [1335, 68] on button "Logout" at bounding box center [1330, 61] width 37 height 18
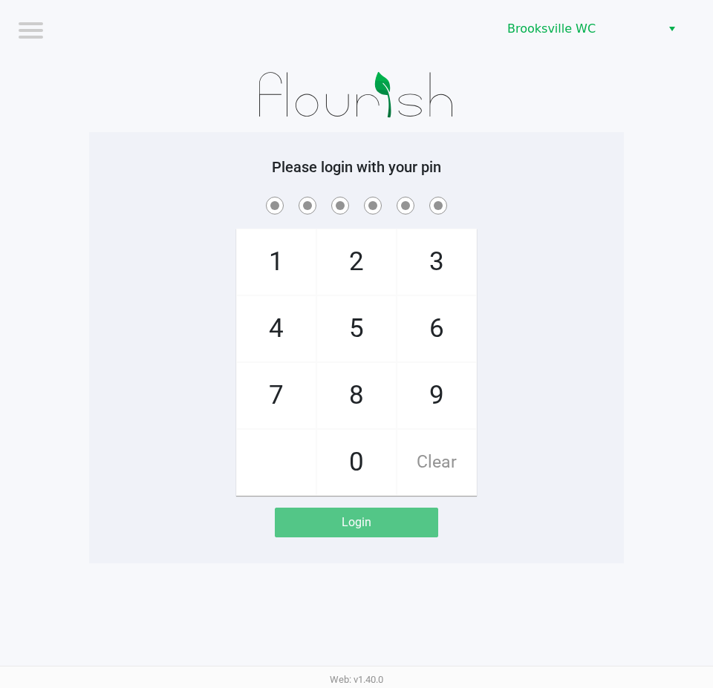
click at [234, 265] on div "1 4 7 2 5 8 0 3 6 9 Clear" at bounding box center [356, 345] width 534 height 302
checkbox input "true"
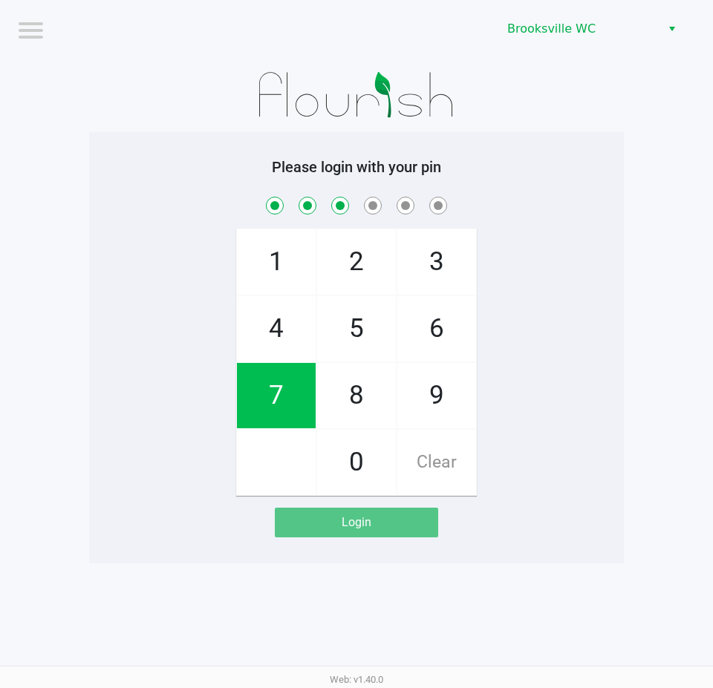
checkbox input "true"
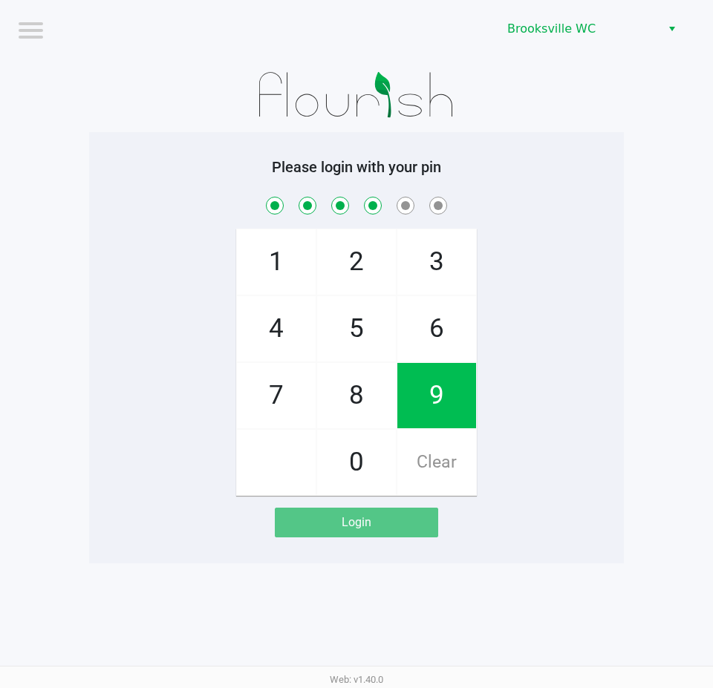
checkbox input "true"
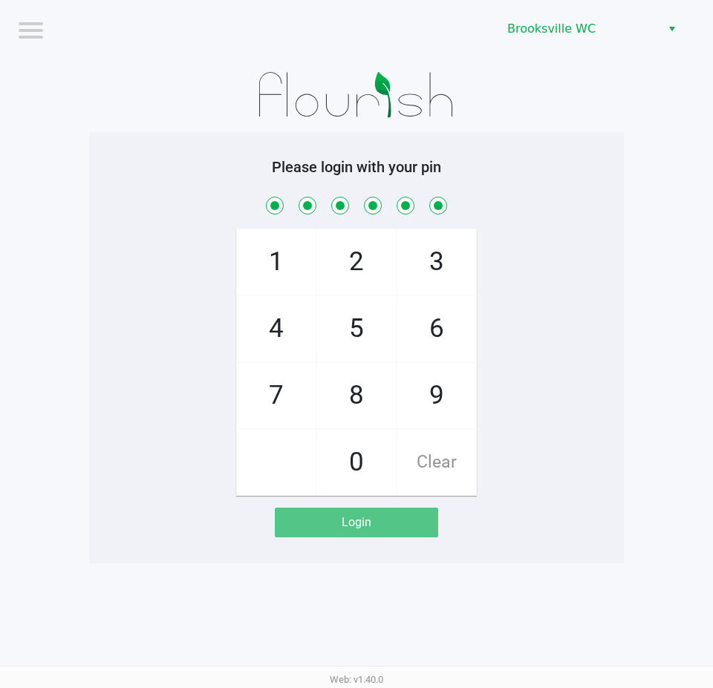
checkbox input "true"
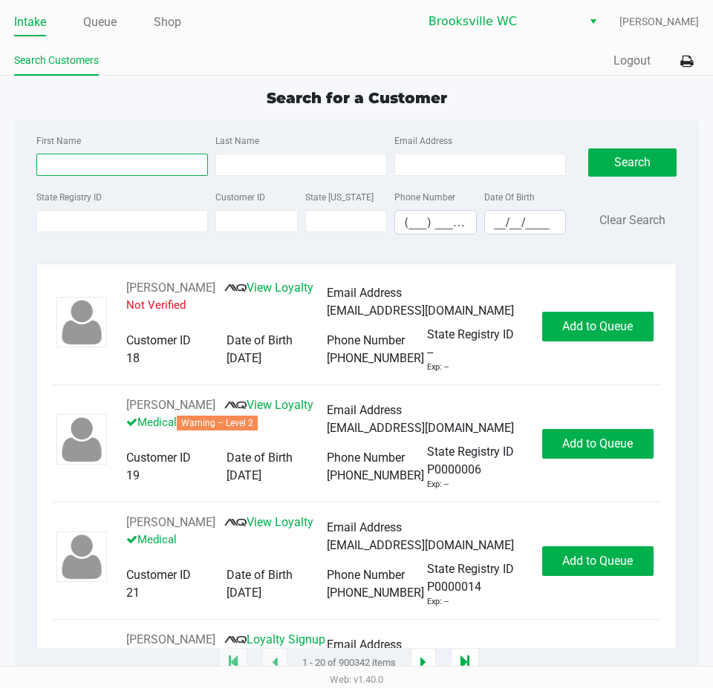
click at [73, 167] on input "First Name" at bounding box center [121, 165] width 171 height 22
type input "[PERSON_NAME]"
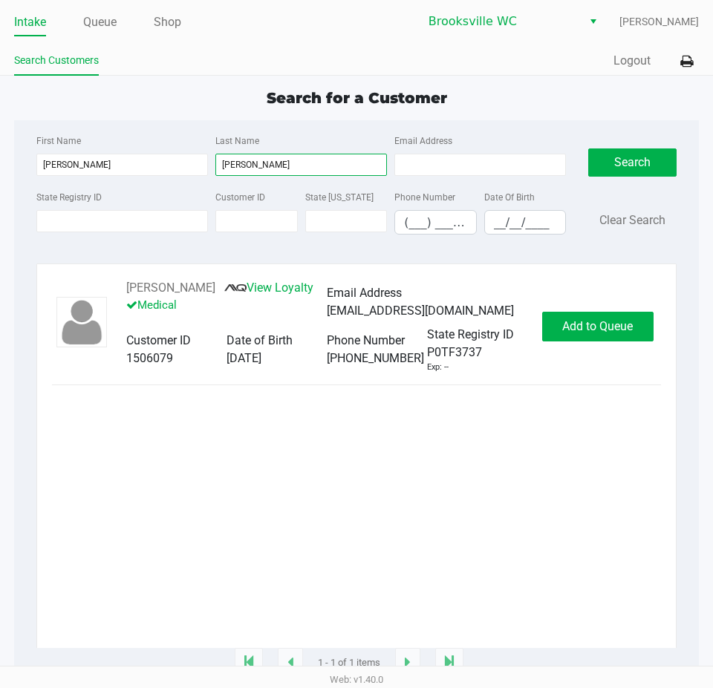
type input "[PERSON_NAME]"
click at [531, 313] on div "[PERSON_NAME] View Loyalty Medical Email Address [EMAIL_ADDRESS][DOMAIN_NAME] C…" at bounding box center [326, 326] width 431 height 94
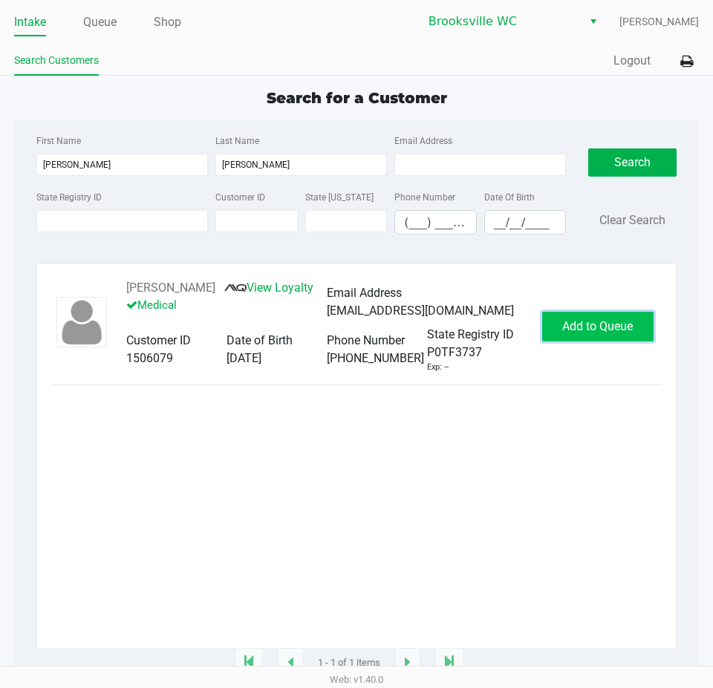
click at [611, 338] on button "Add to Queue" at bounding box center [597, 327] width 111 height 30
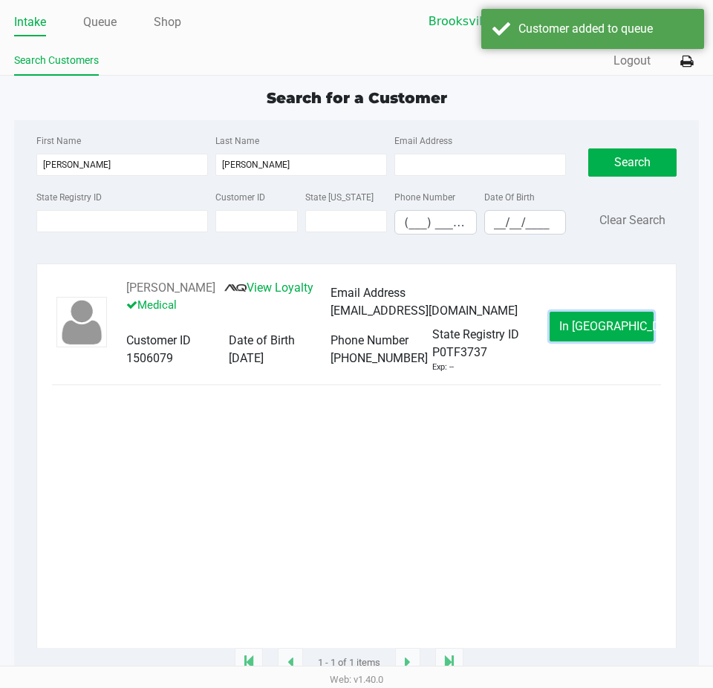
click at [604, 333] on span "In [GEOGRAPHIC_DATA]" at bounding box center [621, 326] width 125 height 14
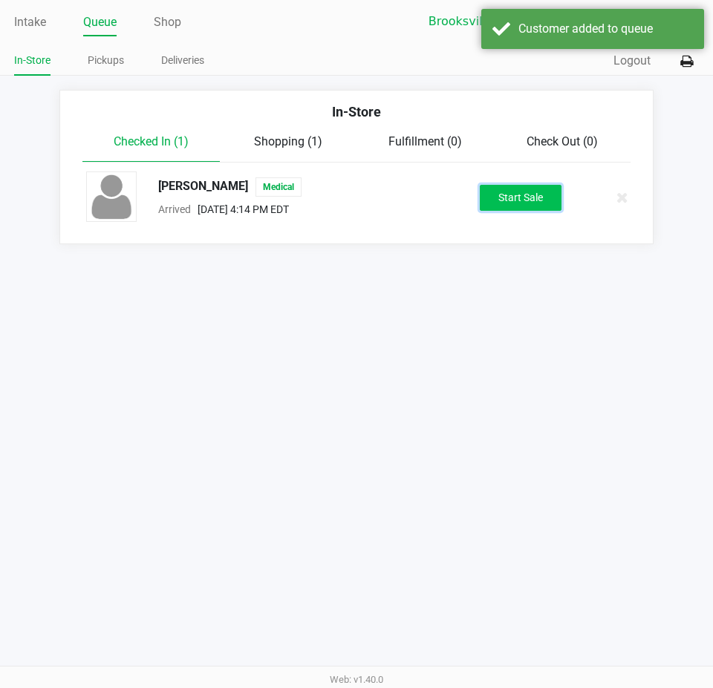
click at [524, 210] on button "Start Sale" at bounding box center [521, 198] width 82 height 26
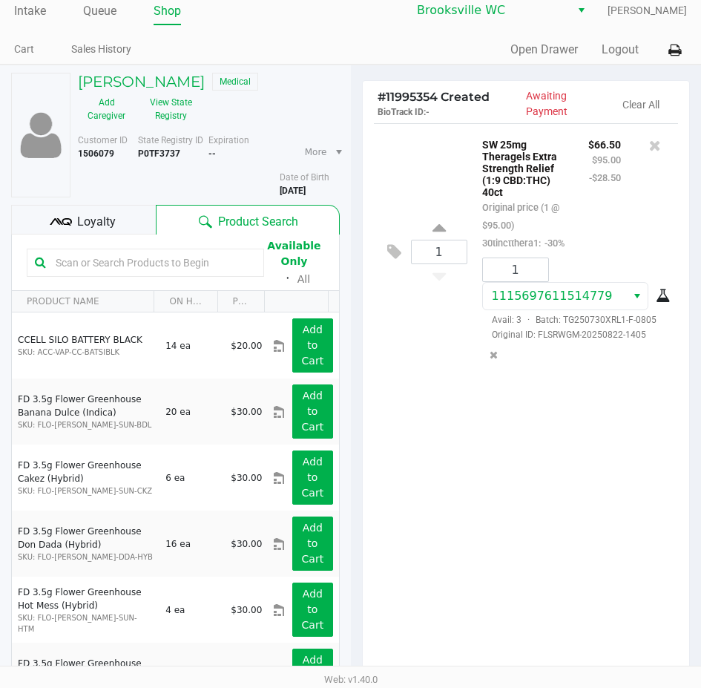
scroll to position [155, 0]
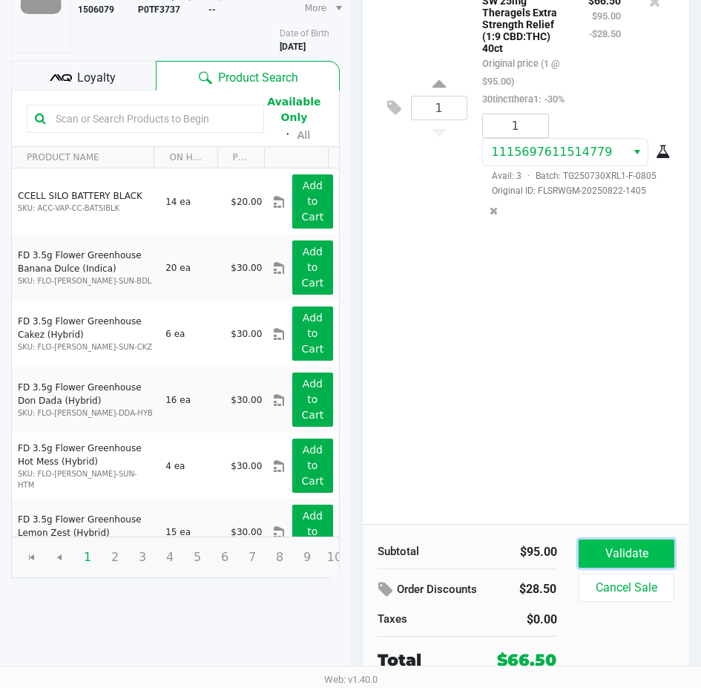
click at [632, 552] on button "Validate" at bounding box center [626, 554] width 95 height 28
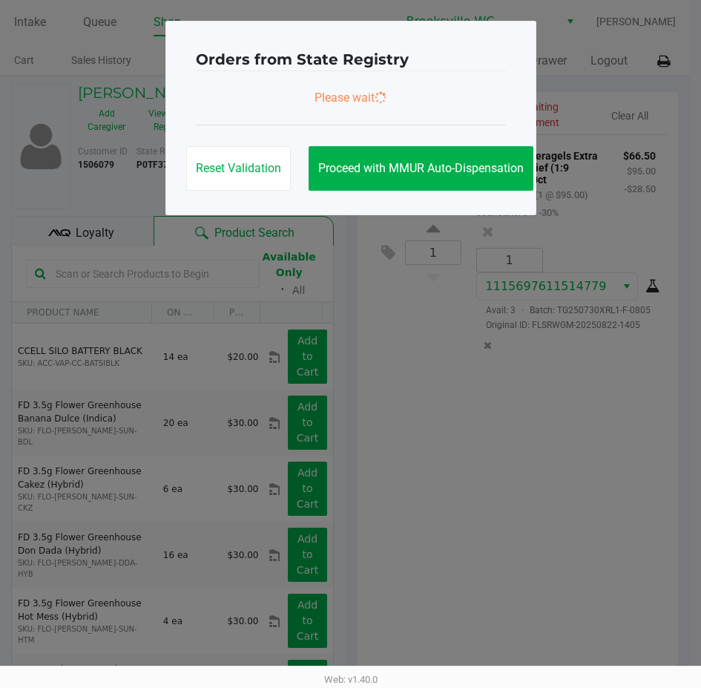
scroll to position [0, 0]
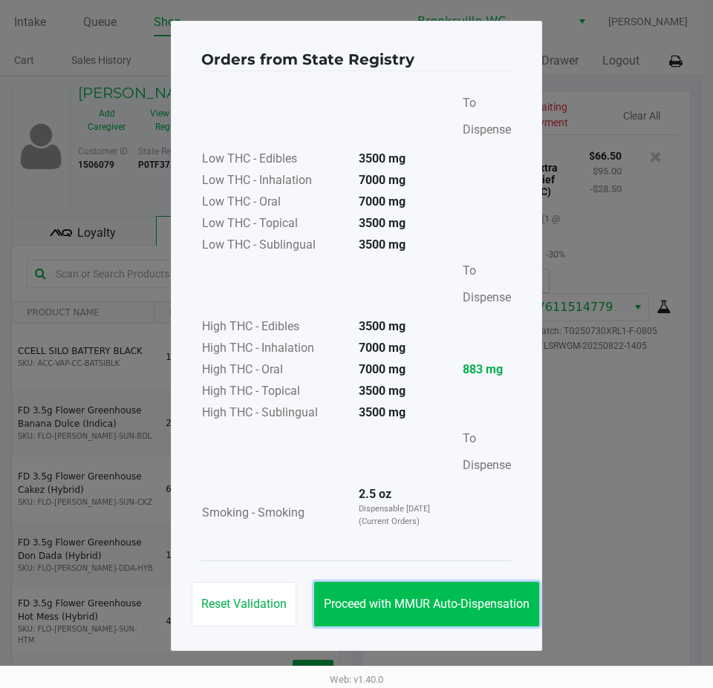
click at [415, 589] on button "Proceed with MMUR Auto-Dispensation" at bounding box center [426, 604] width 225 height 45
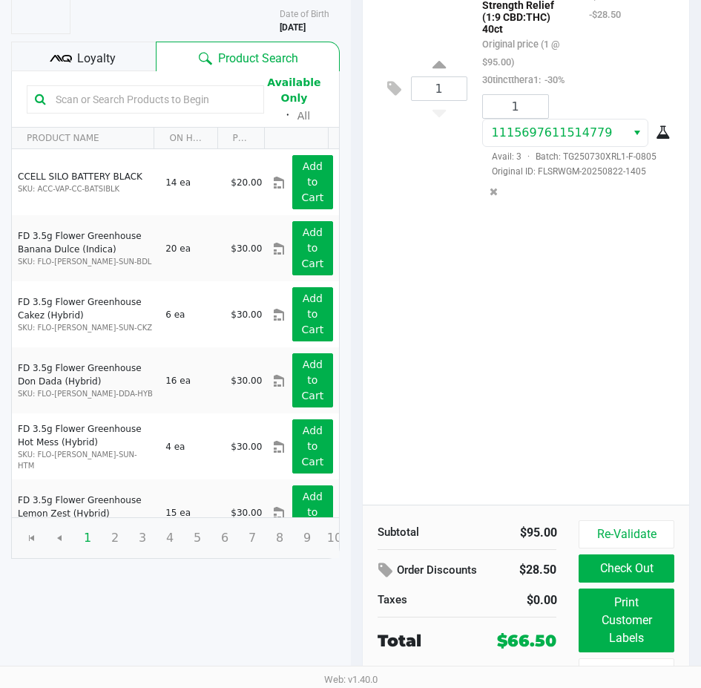
scroll to position [189, 0]
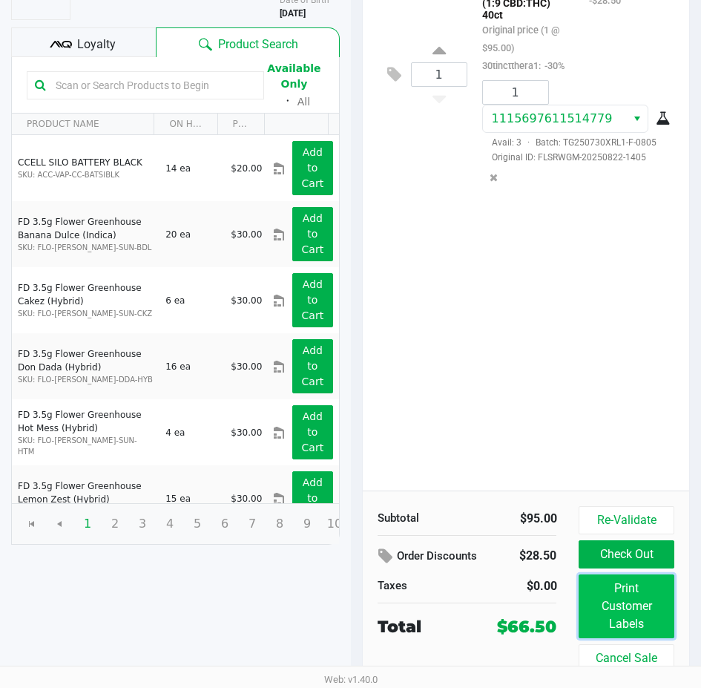
click at [606, 618] on button "Print Customer Labels" at bounding box center [626, 607] width 95 height 64
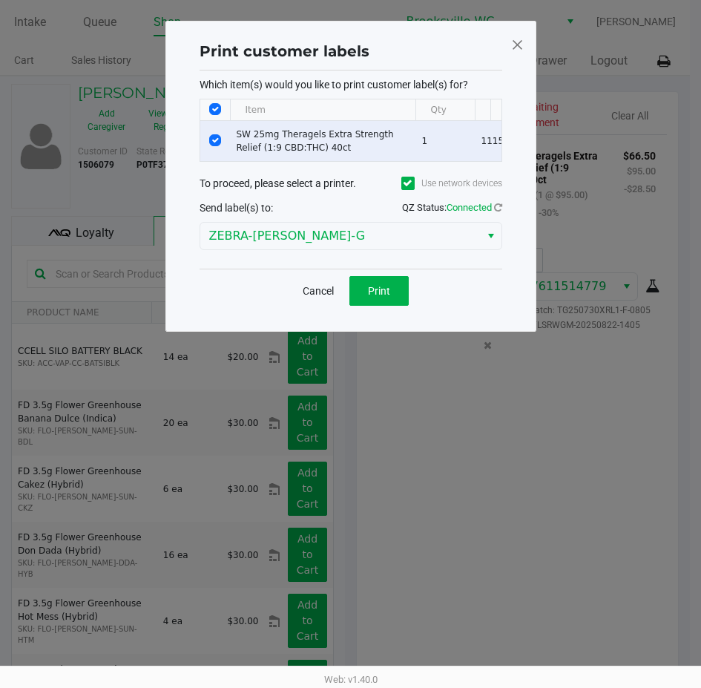
scroll to position [0, 0]
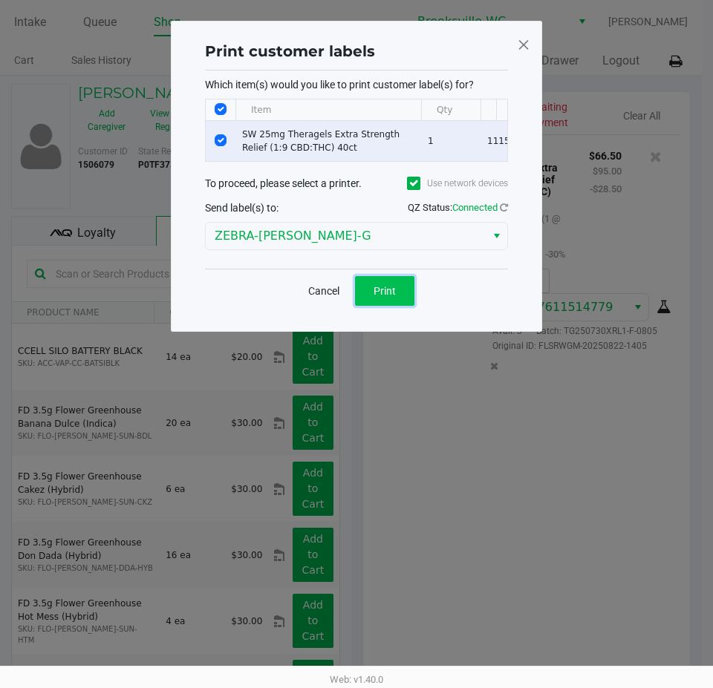
click at [383, 297] on span "Print" at bounding box center [384, 291] width 22 height 12
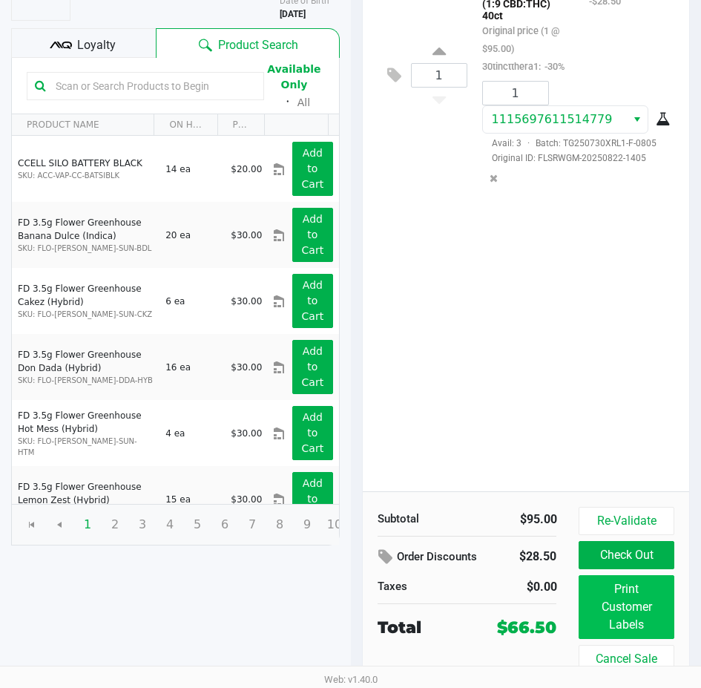
scroll to position [189, 0]
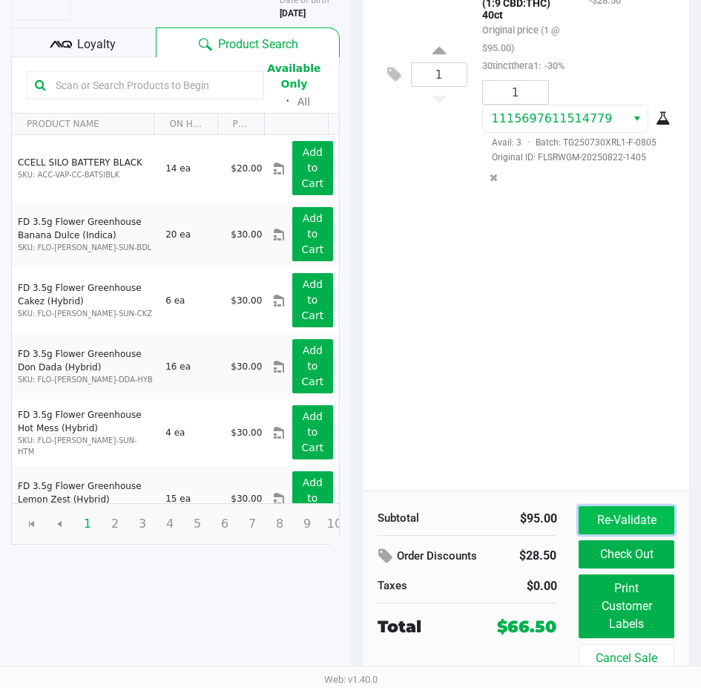
click at [626, 522] on button "Re-Validate" at bounding box center [626, 520] width 95 height 28
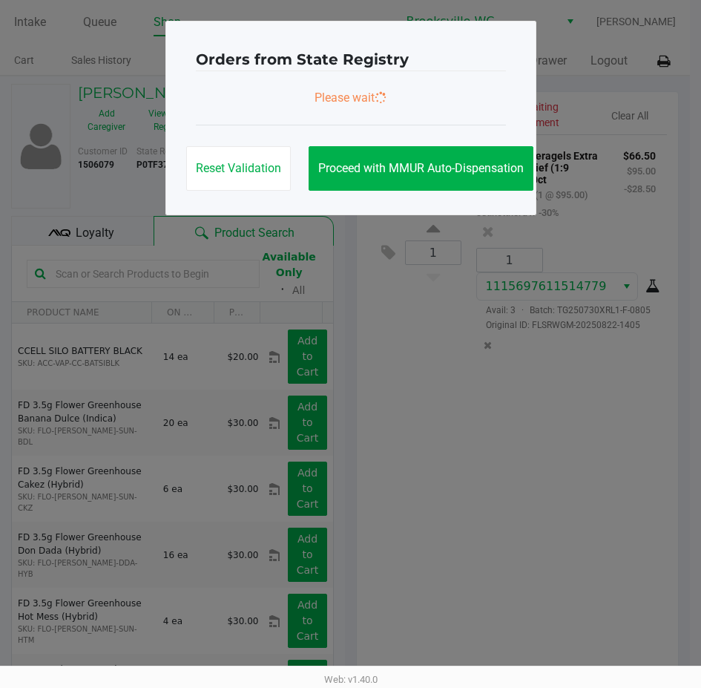
scroll to position [0, 0]
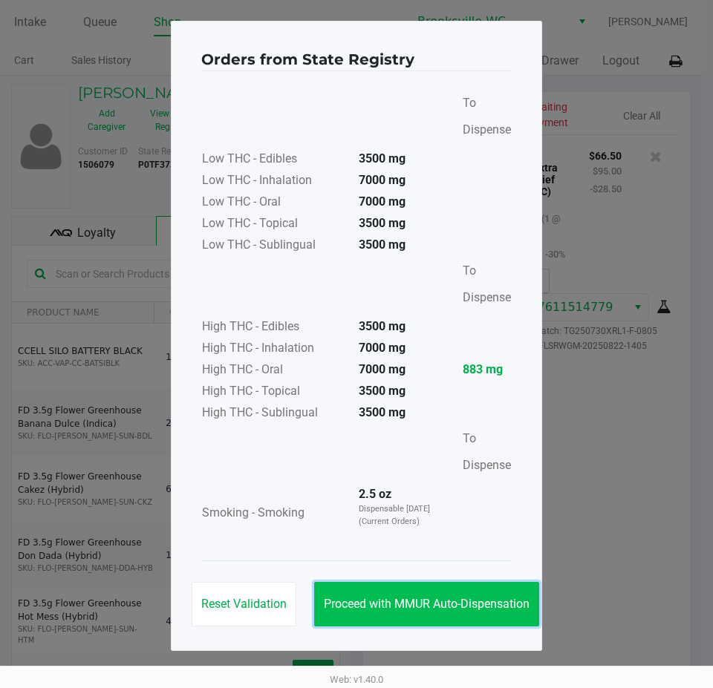
click at [514, 609] on span "Proceed with MMUR Auto-Dispensation" at bounding box center [427, 604] width 206 height 14
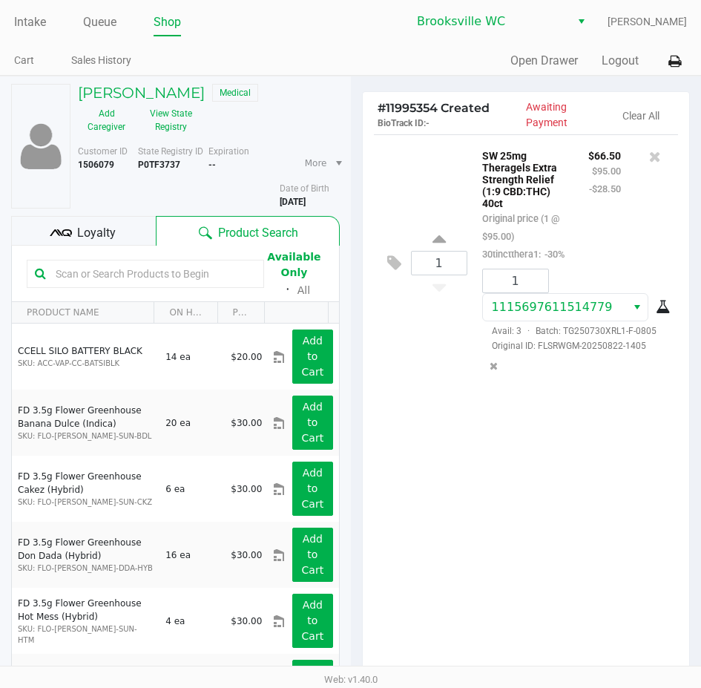
click at [623, 474] on div "1 SW 25mg Theragels Extra Strength Relief (1:9 CBD:THC) 40ct Original price (1 …" at bounding box center [526, 406] width 327 height 545
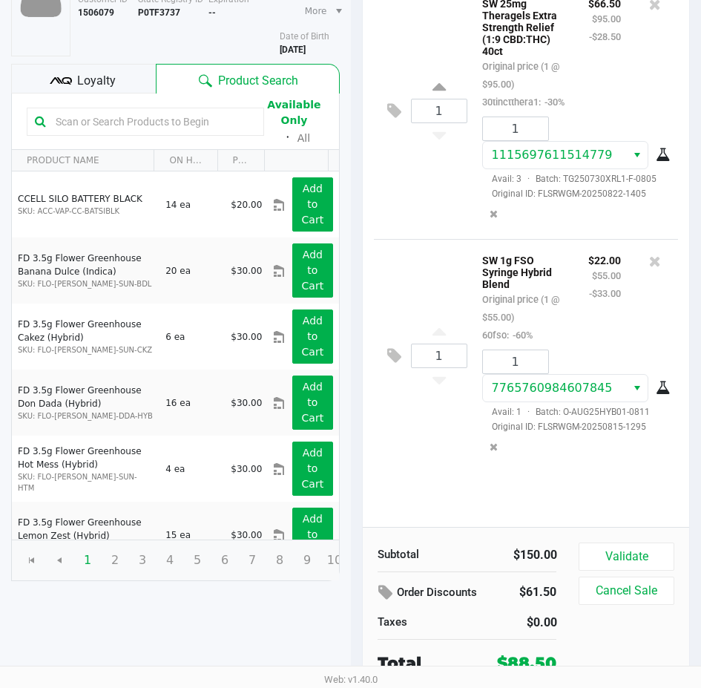
scroll to position [155, 0]
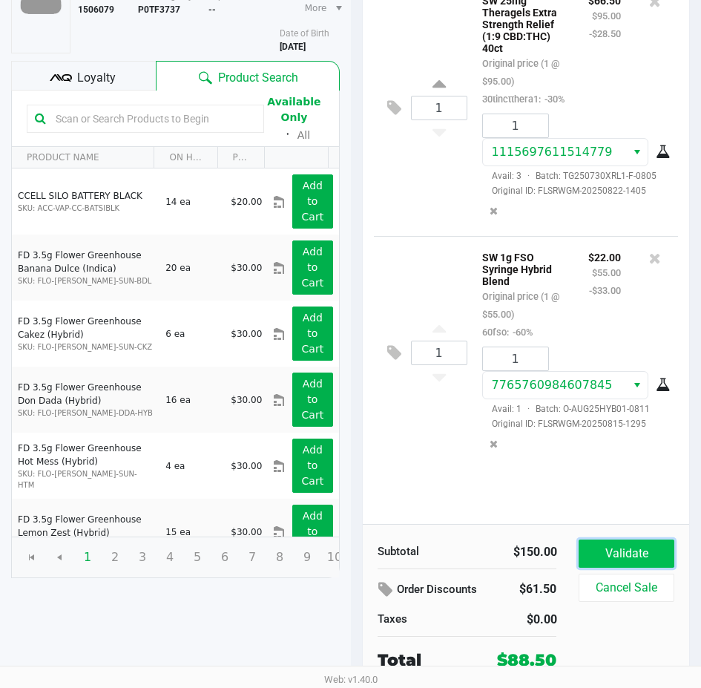
click at [632, 540] on button "Validate" at bounding box center [626, 554] width 95 height 28
click at [632, 540] on div "Validate Cancel Sale" at bounding box center [632, 606] width 106 height 133
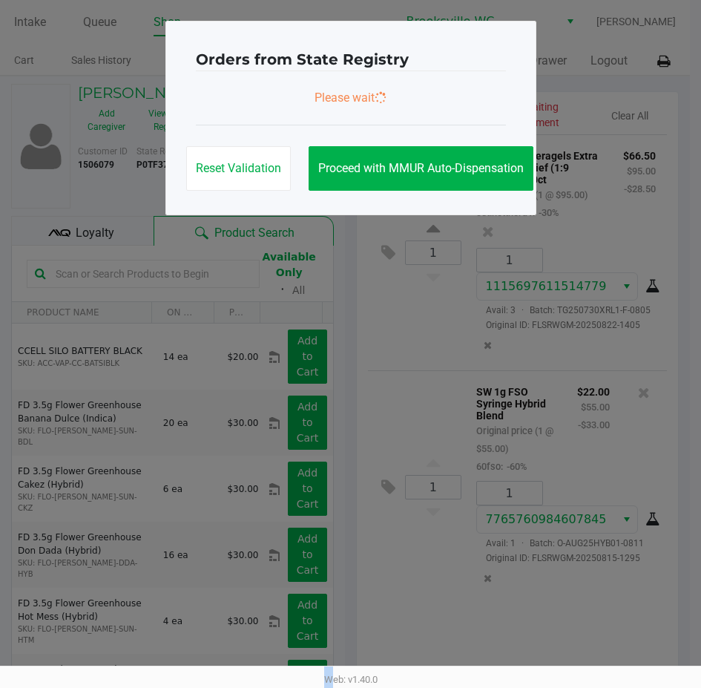
scroll to position [0, 0]
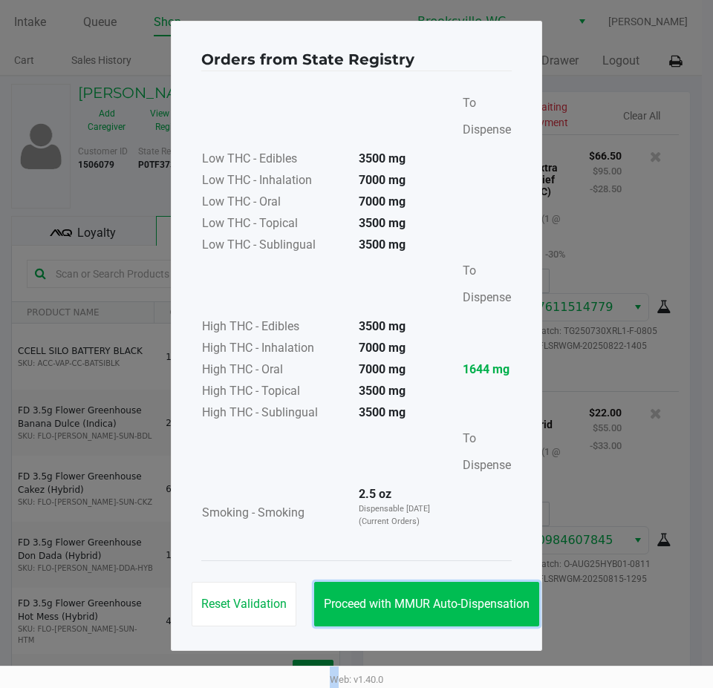
click at [474, 621] on button "Proceed with MMUR Auto-Dispensation" at bounding box center [426, 604] width 225 height 45
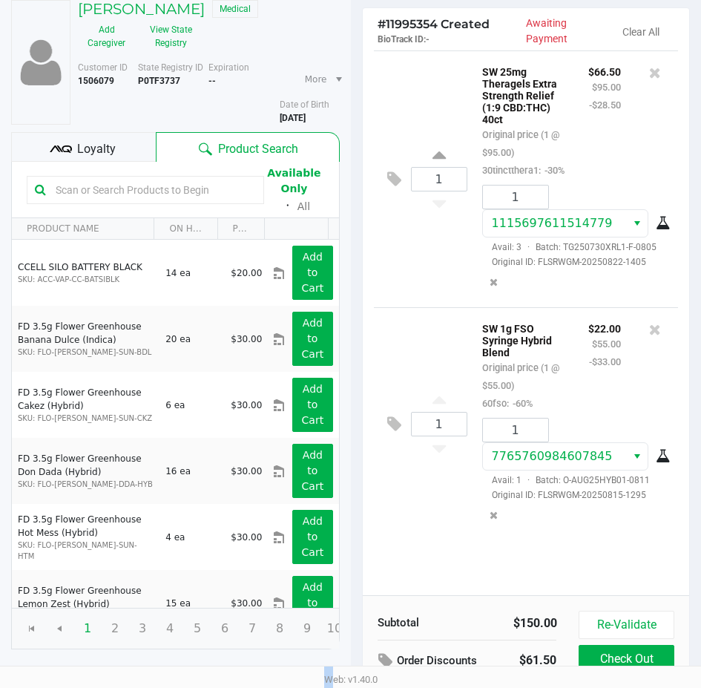
scroll to position [189, 0]
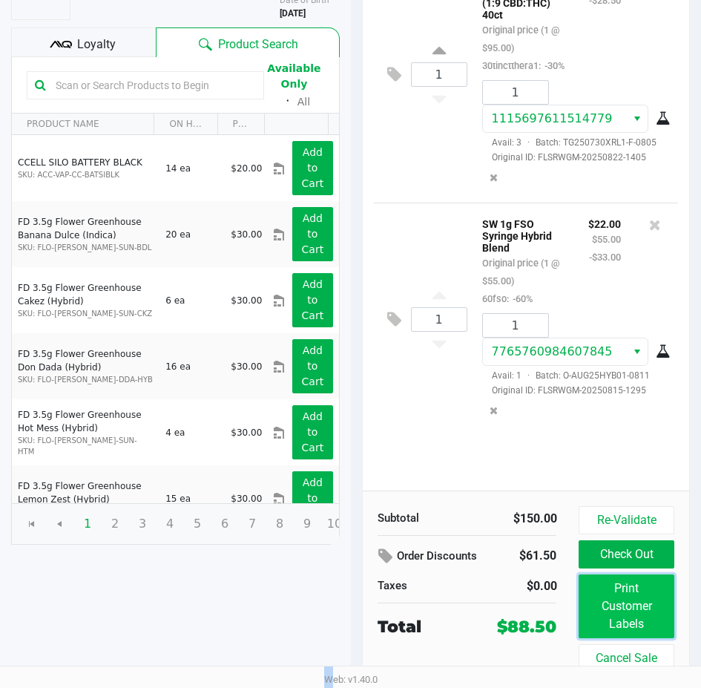
click at [605, 599] on button "Print Customer Labels" at bounding box center [626, 607] width 95 height 64
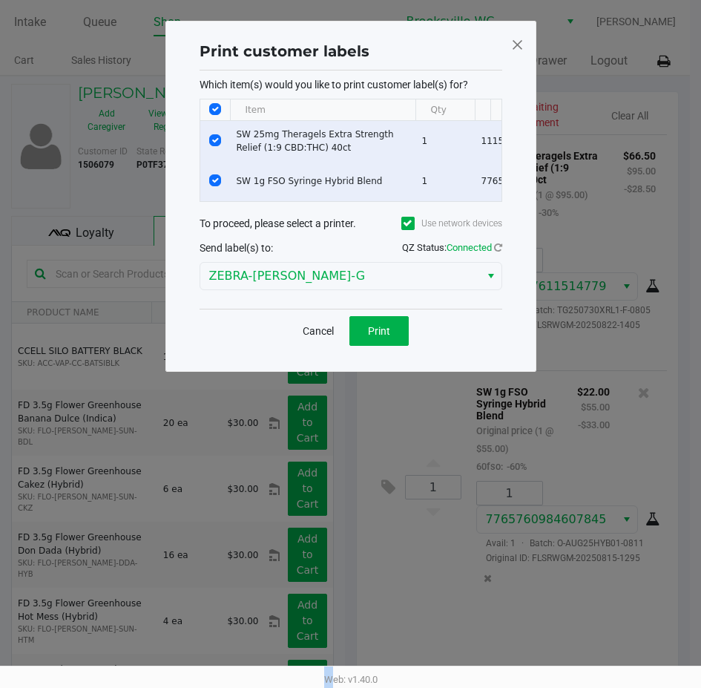
scroll to position [0, 0]
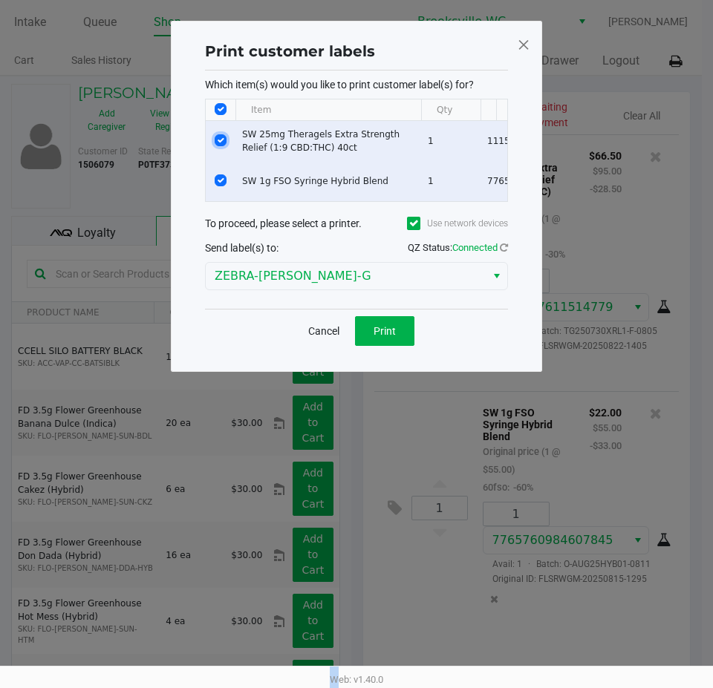
click at [217, 142] on input "Select Row" at bounding box center [221, 140] width 12 height 12
checkbox input "false"
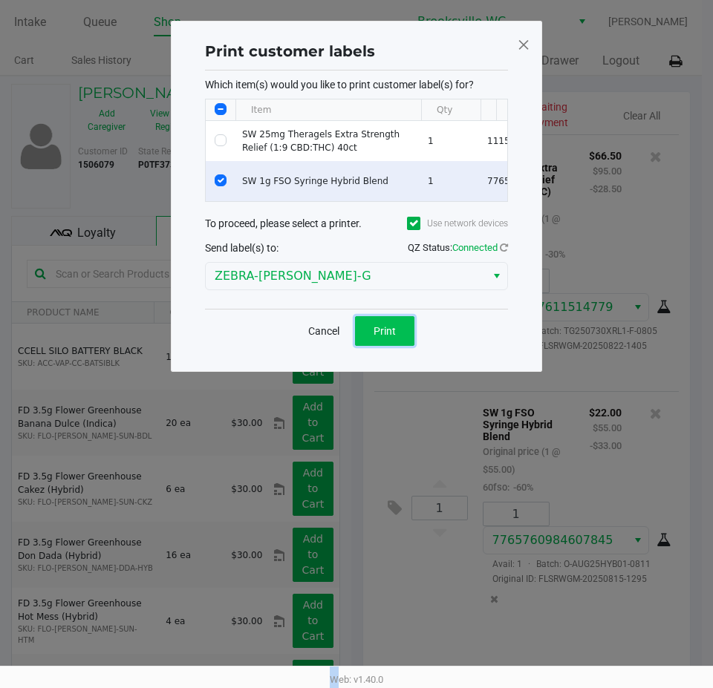
click at [374, 336] on span "Print" at bounding box center [384, 331] width 22 height 12
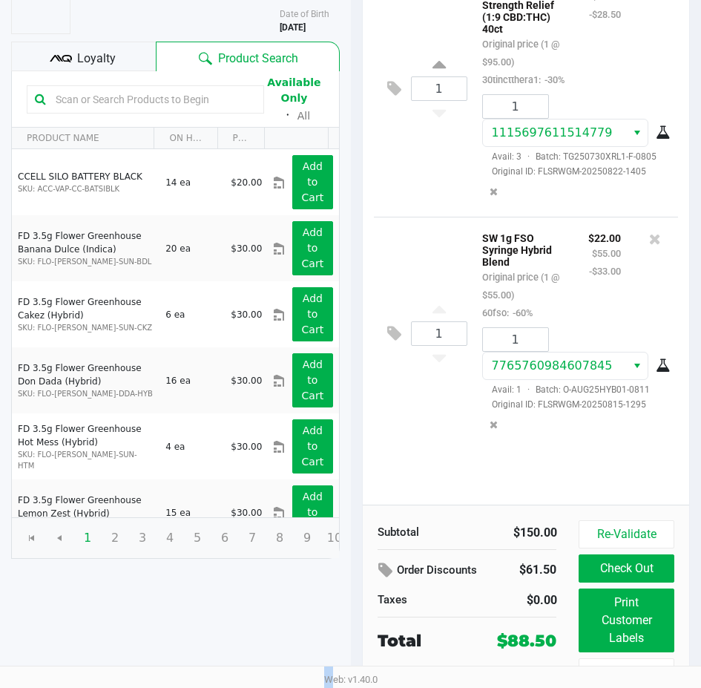
scroll to position [189, 0]
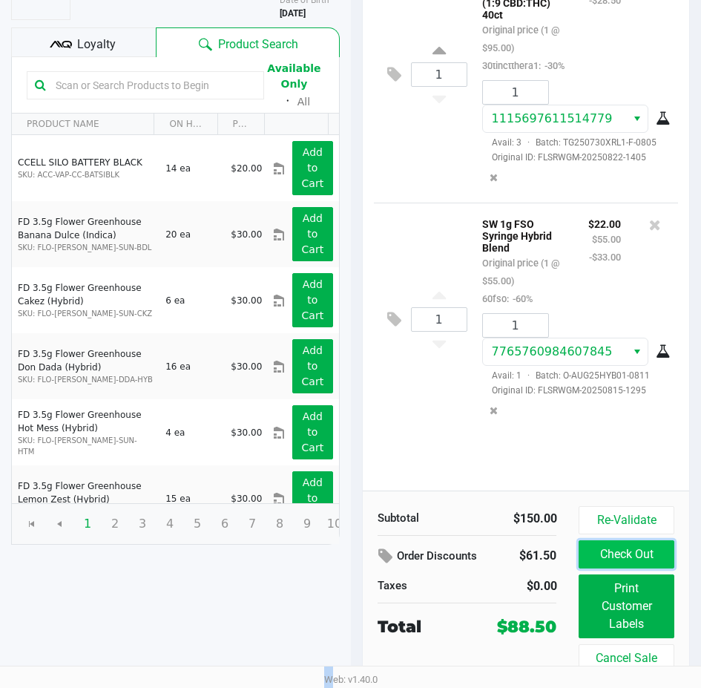
click at [645, 547] on button "Check Out" at bounding box center [626, 554] width 95 height 28
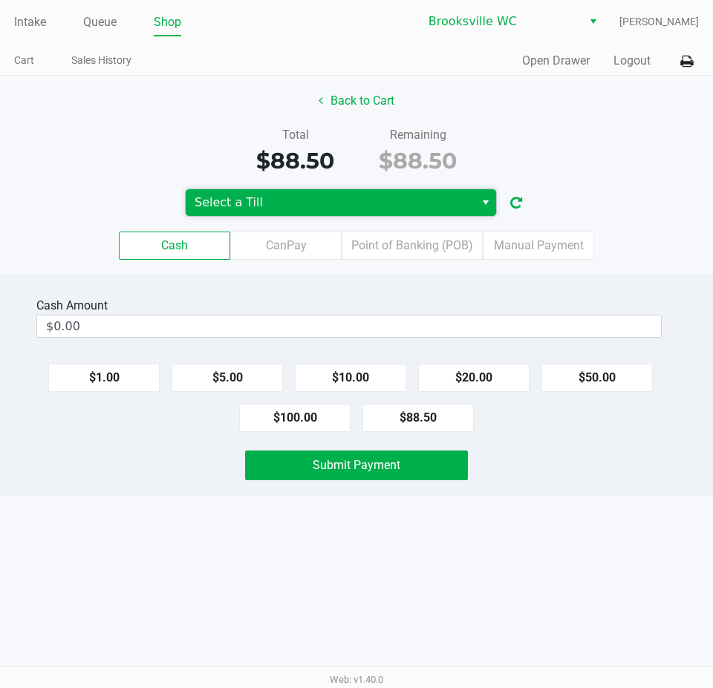
click at [359, 209] on span "Select a Till" at bounding box center [329, 203] width 271 height 18
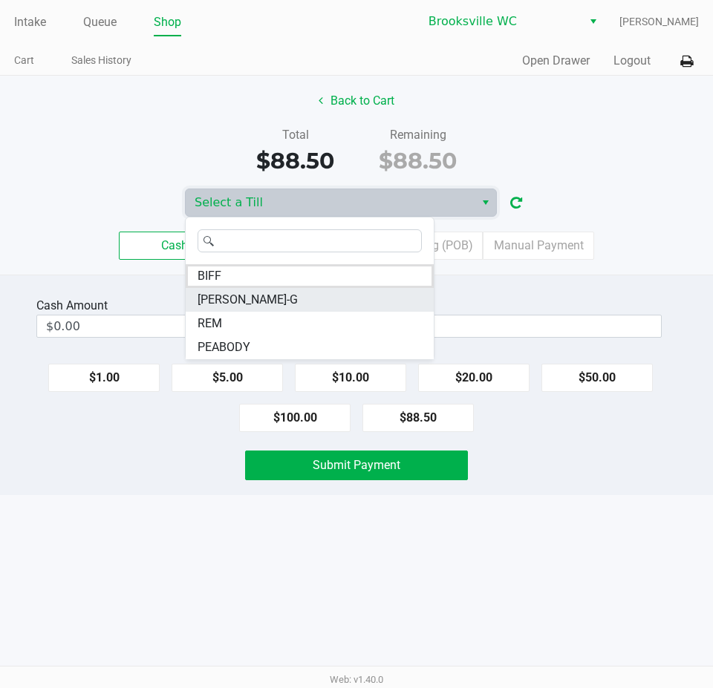
click at [283, 298] on li "[PERSON_NAME]-G" at bounding box center [310, 300] width 248 height 24
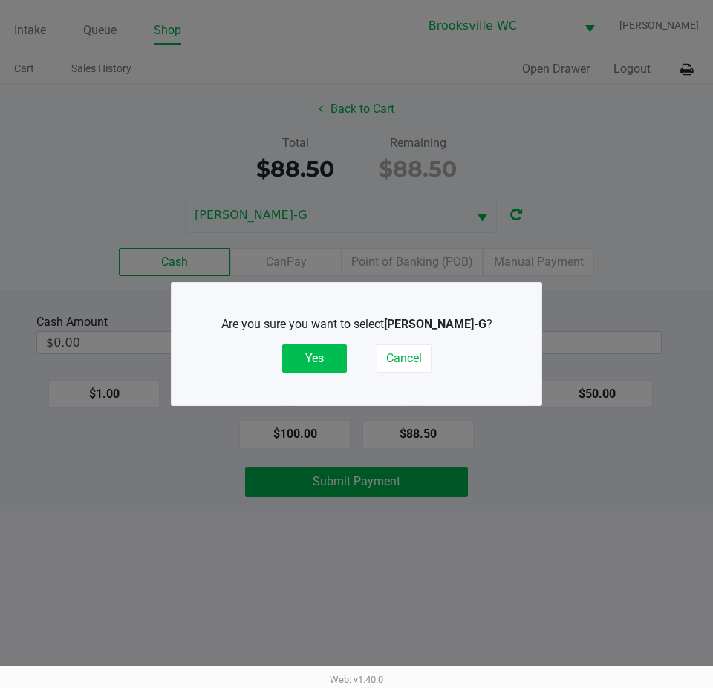
click at [313, 354] on button "Yes" at bounding box center [314, 358] width 65 height 28
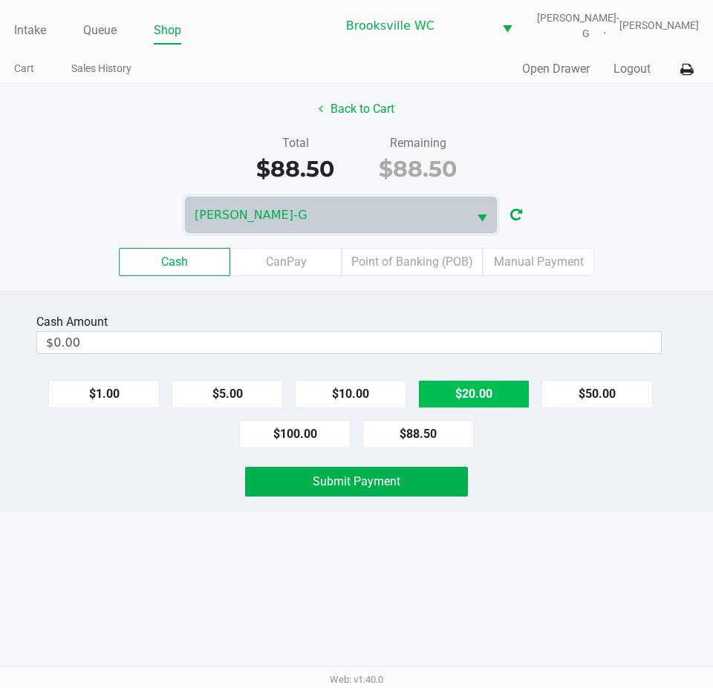
click at [465, 389] on button "$20.00" at bounding box center [473, 394] width 111 height 28
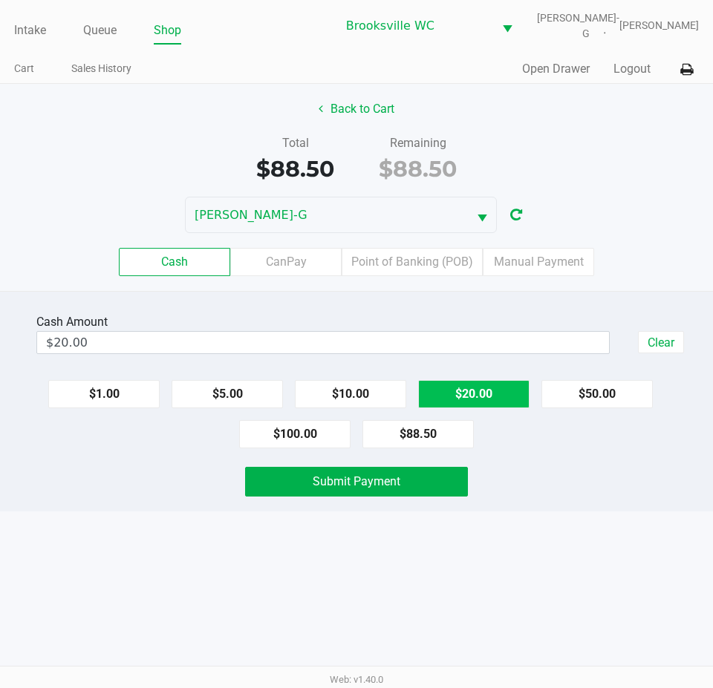
click at [465, 389] on button "$20.00" at bounding box center [473, 394] width 111 height 28
type input "$100.00"
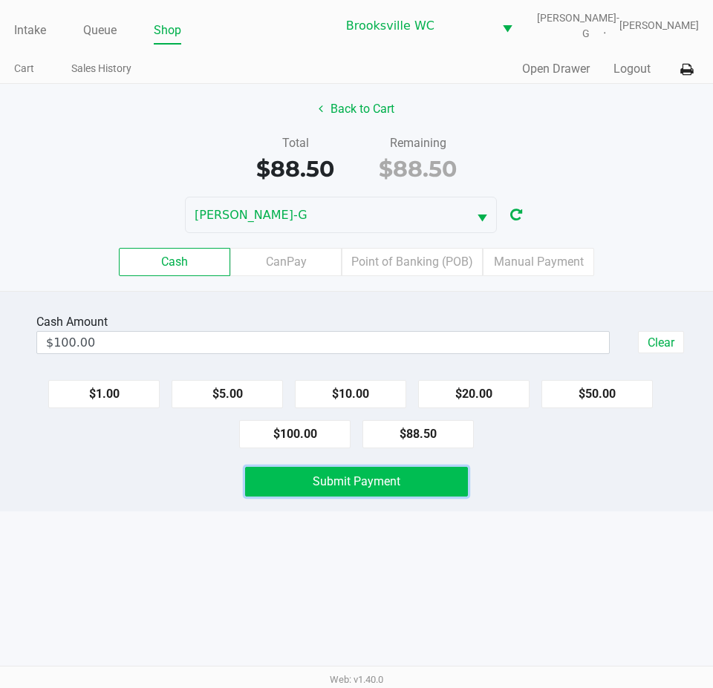
click at [424, 477] on button "Submit Payment" at bounding box center [356, 482] width 223 height 30
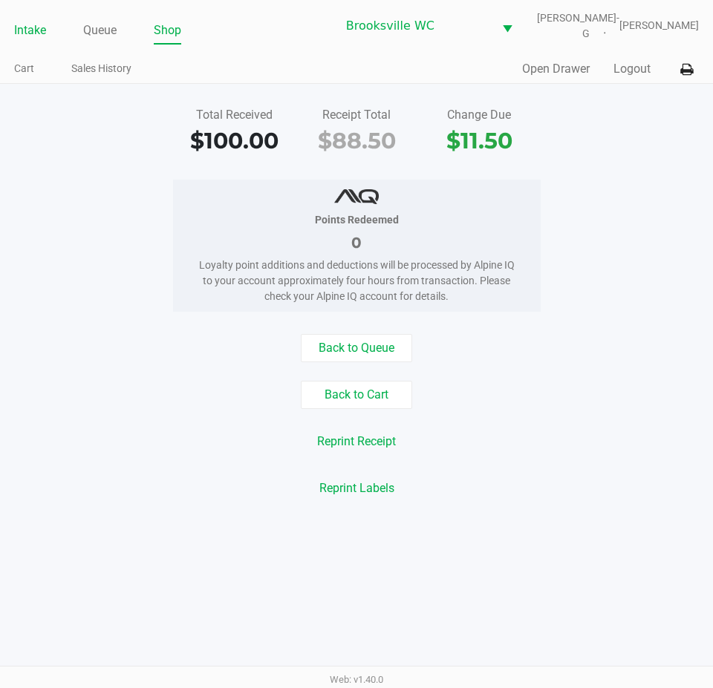
click at [24, 30] on link "Intake" at bounding box center [30, 30] width 32 height 21
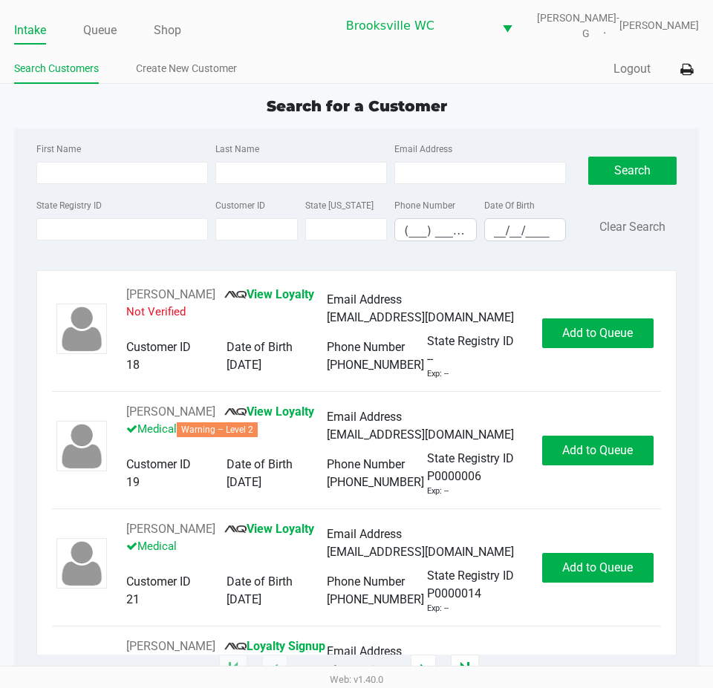
click at [135, 121] on div "Search for a Customer First Name Last Name Email Address State Registry ID Cust…" at bounding box center [356, 382] width 684 height 575
click at [114, 175] on input "First Name" at bounding box center [121, 173] width 171 height 22
type input "[PERSON_NAME]"
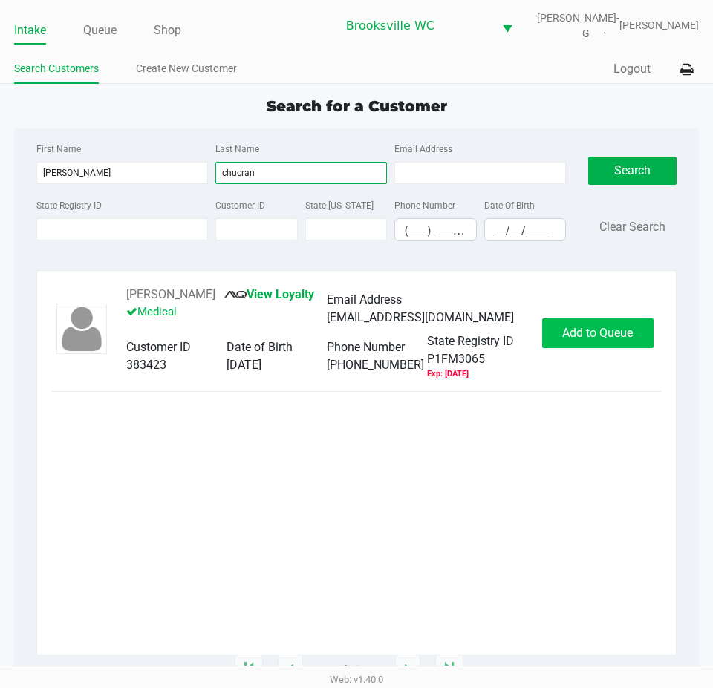
type input "chucran"
click at [578, 348] on button "Add to Queue" at bounding box center [597, 333] width 111 height 30
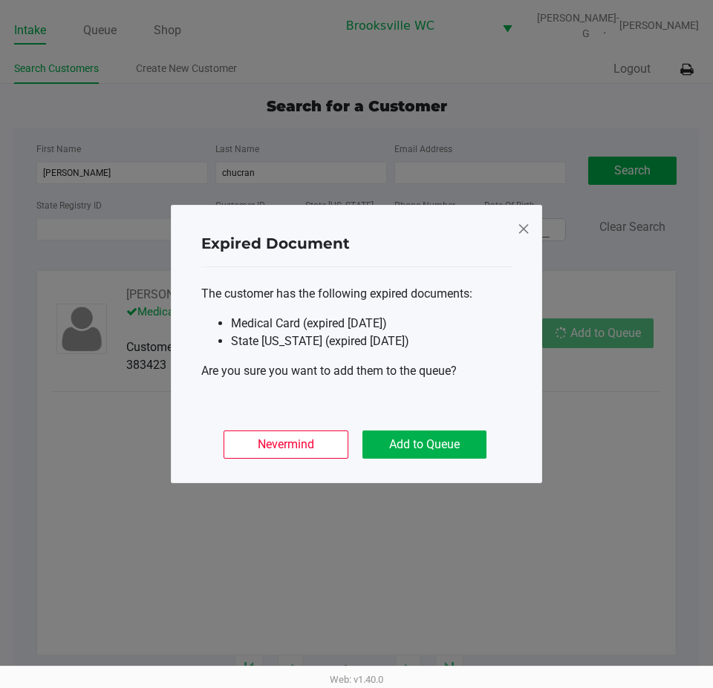
click at [443, 428] on div "Nevermind Add to Queue" at bounding box center [356, 439] width 310 height 58
click at [483, 451] on button "Add to Queue" at bounding box center [424, 445] width 124 height 28
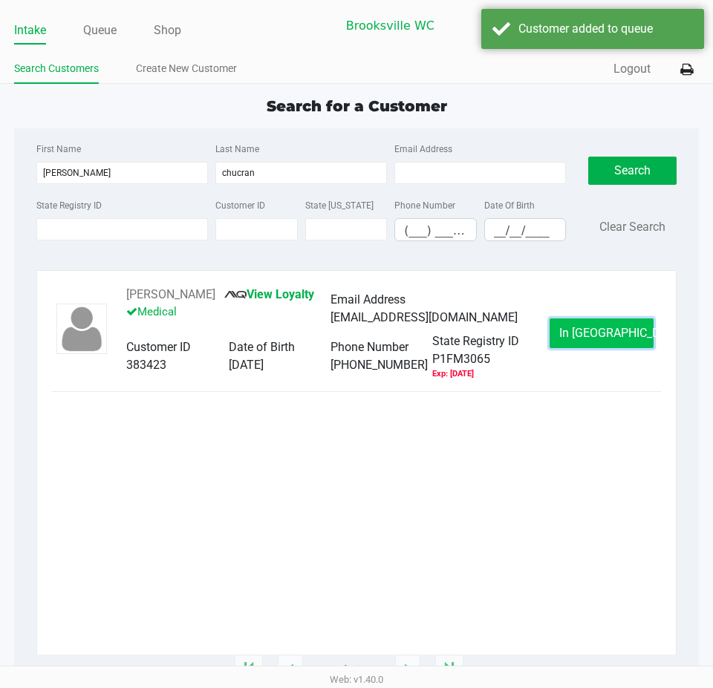
click at [569, 337] on button "In [GEOGRAPHIC_DATA]" at bounding box center [601, 333] width 104 height 30
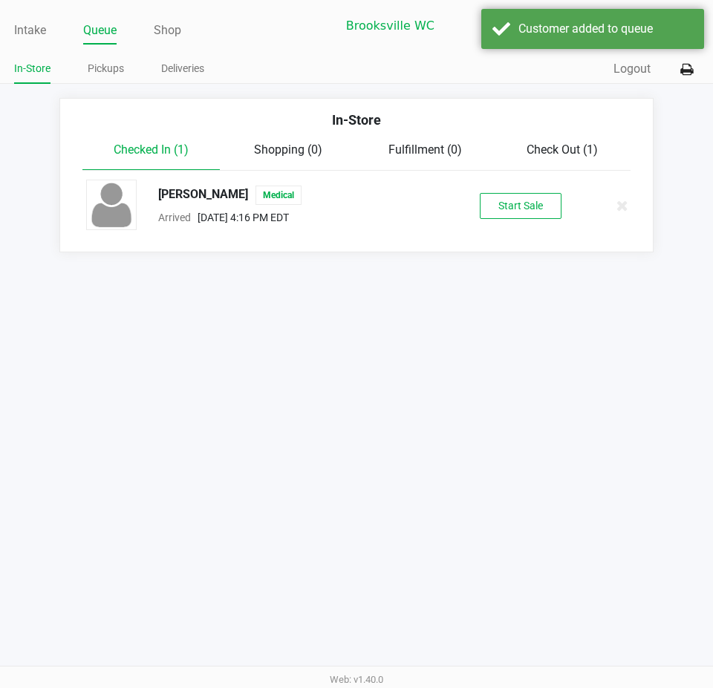
click at [488, 173] on li "[PERSON_NAME] Medical Arrived [DATE] 4:16 PM EDT Start Sale" at bounding box center [356, 206] width 570 height 70
click at [531, 212] on button "Start Sale" at bounding box center [521, 206] width 82 height 26
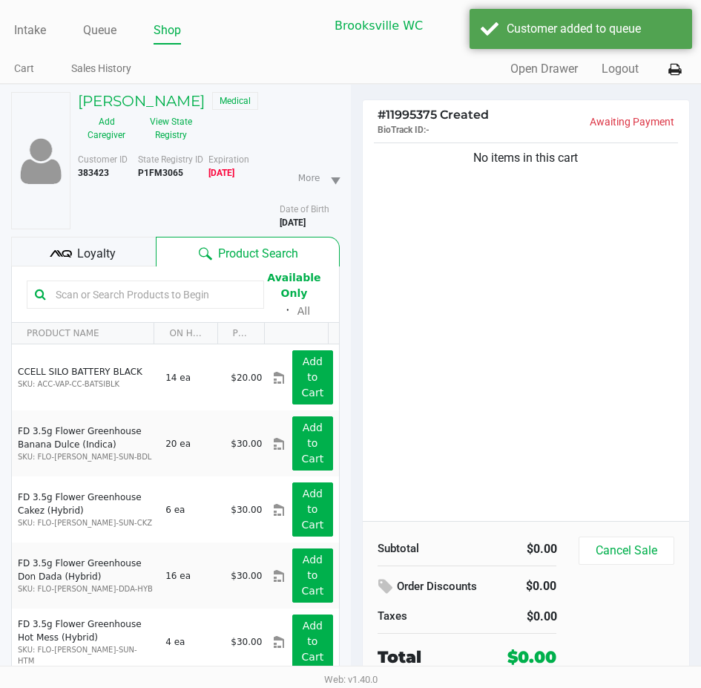
click at [122, 303] on input "text" at bounding box center [153, 295] width 206 height 22
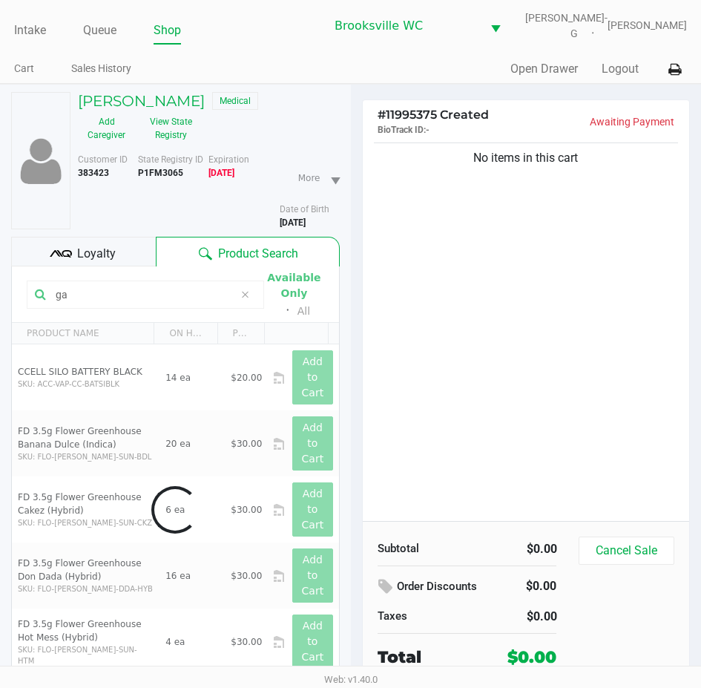
type input "g"
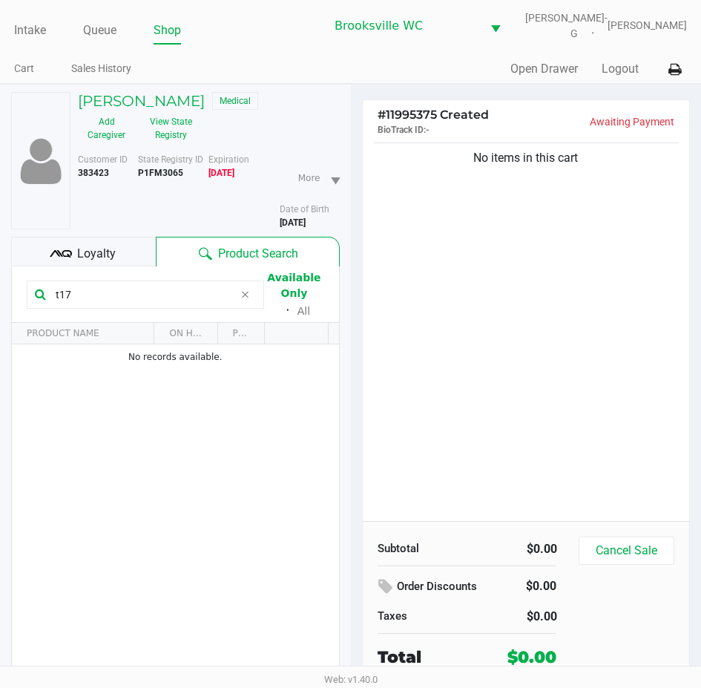
click at [122, 305] on input "t17" at bounding box center [142, 295] width 184 height 22
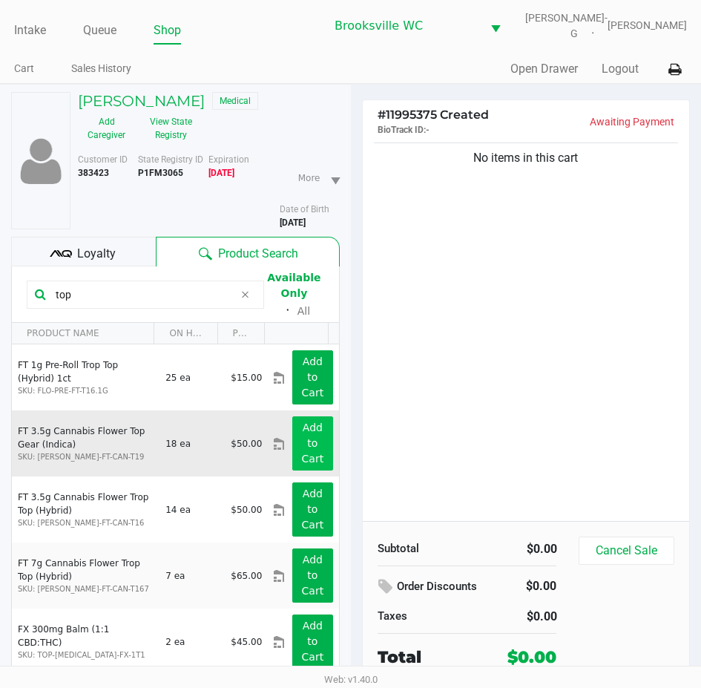
type input "top"
click at [297, 437] on button "Add to Cart" at bounding box center [312, 443] width 40 height 54
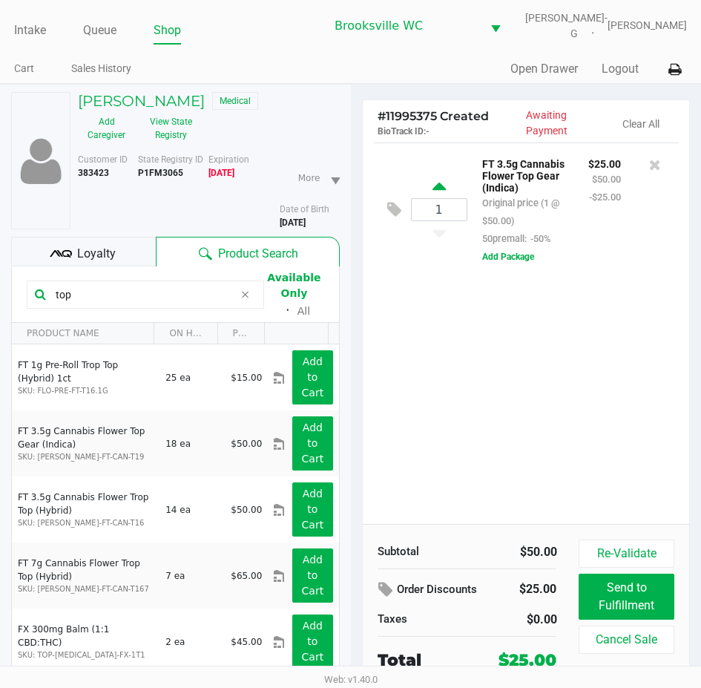
click at [443, 185] on icon at bounding box center [439, 189] width 13 height 19
type input "2"
click at [187, 293] on input "top" at bounding box center [142, 295] width 184 height 22
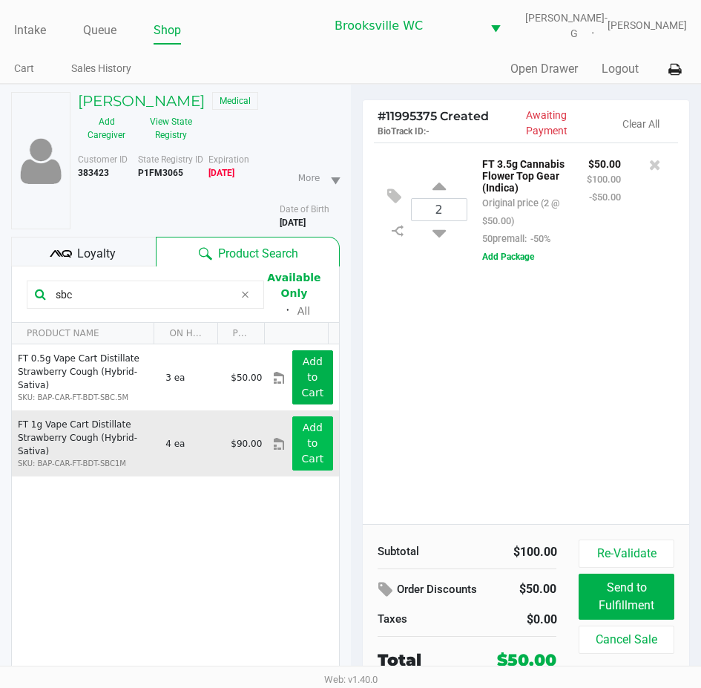
type input "sbc"
click at [292, 429] on button "Add to Cart" at bounding box center [312, 443] width 40 height 54
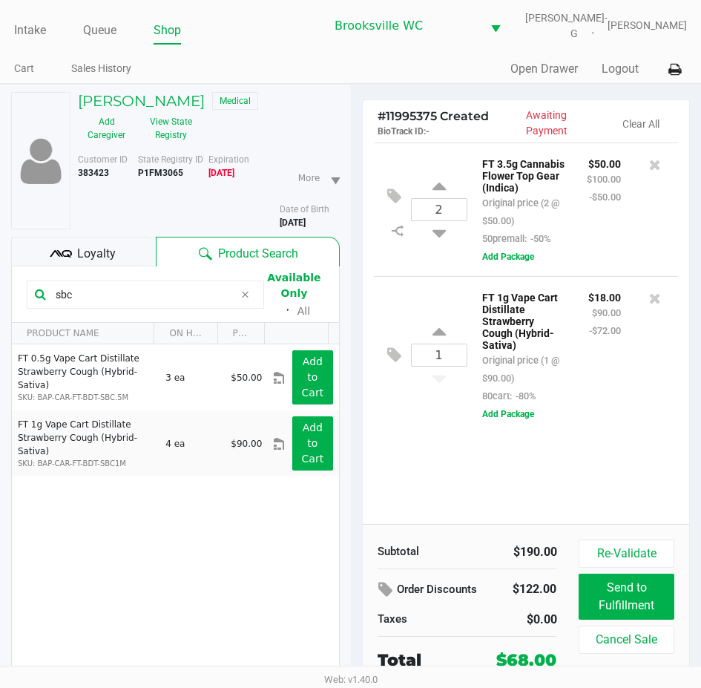
click at [144, 300] on input "sbc" at bounding box center [142, 295] width 184 height 22
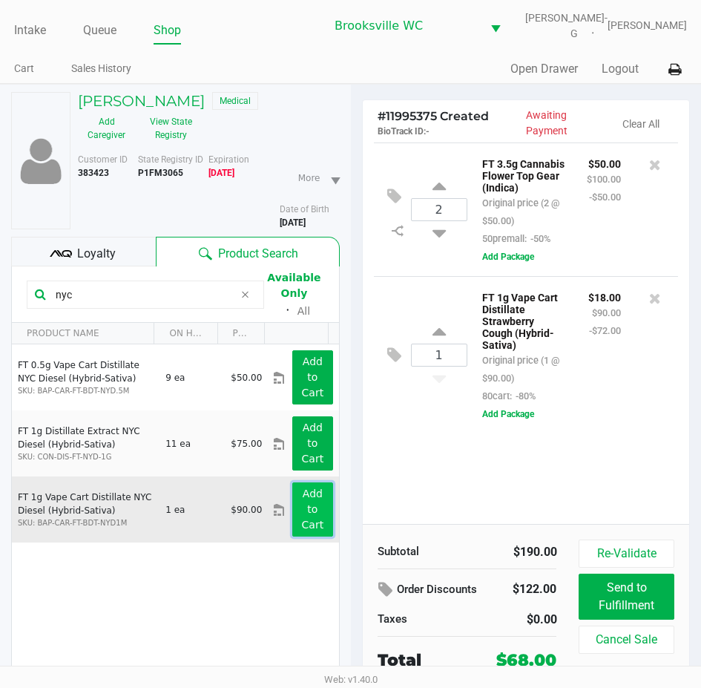
click at [309, 504] on button "Add to Cart" at bounding box center [312, 510] width 40 height 54
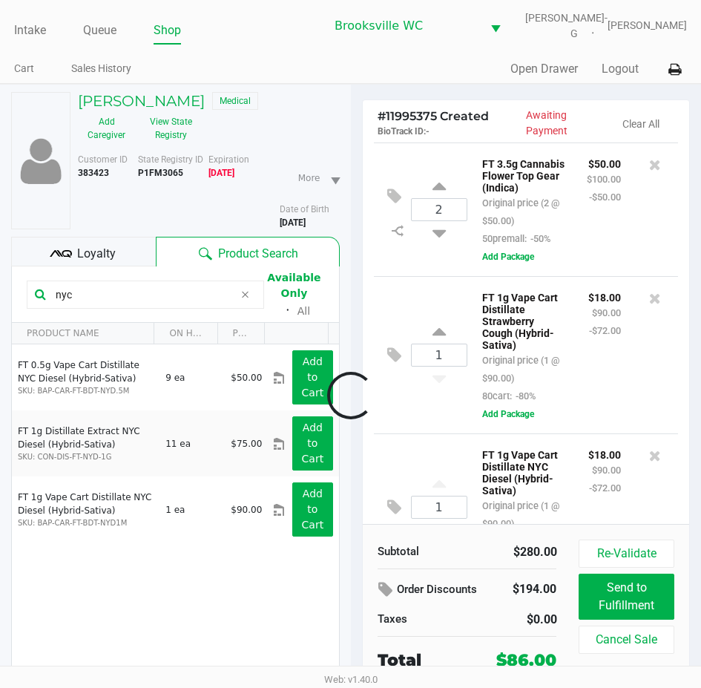
scroll to position [94, 0]
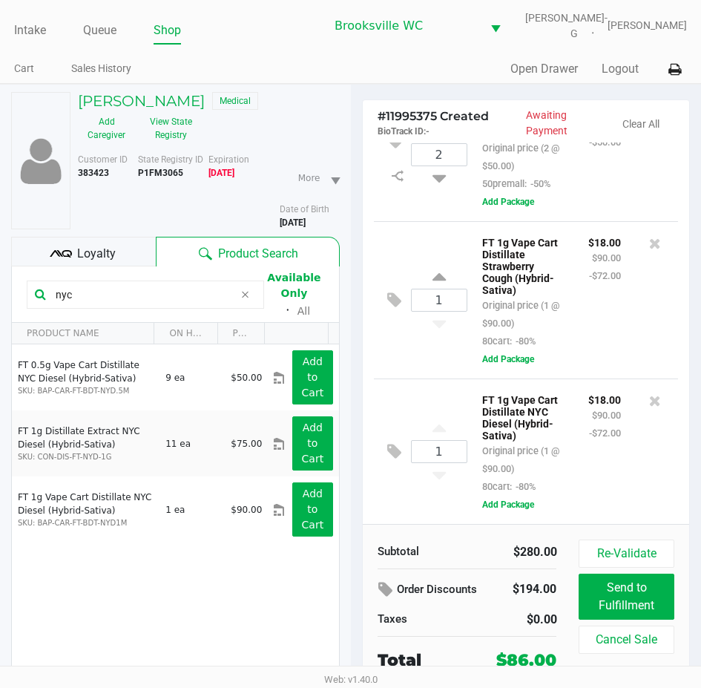
click at [114, 297] on input "nyc" at bounding box center [142, 295] width 184 height 22
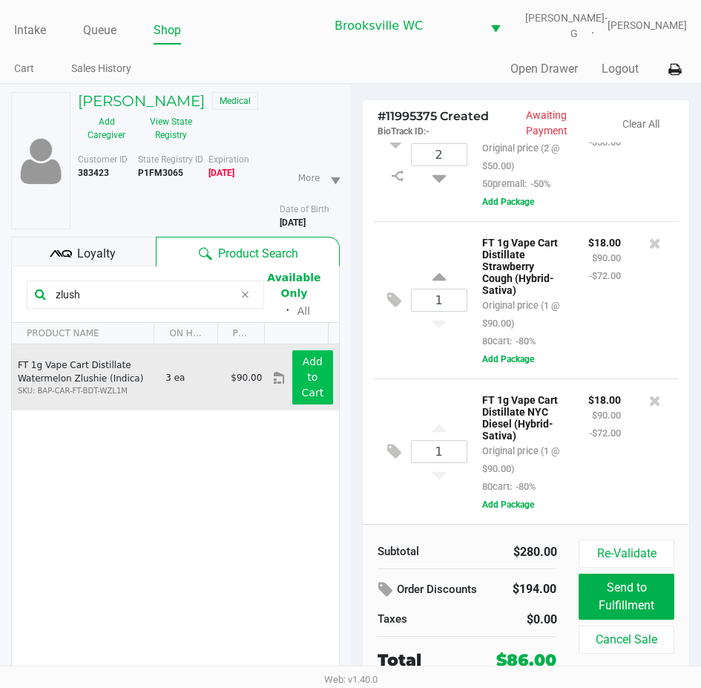
type input "zlush"
click at [297, 380] on button "Add to Cart" at bounding box center [312, 377] width 40 height 54
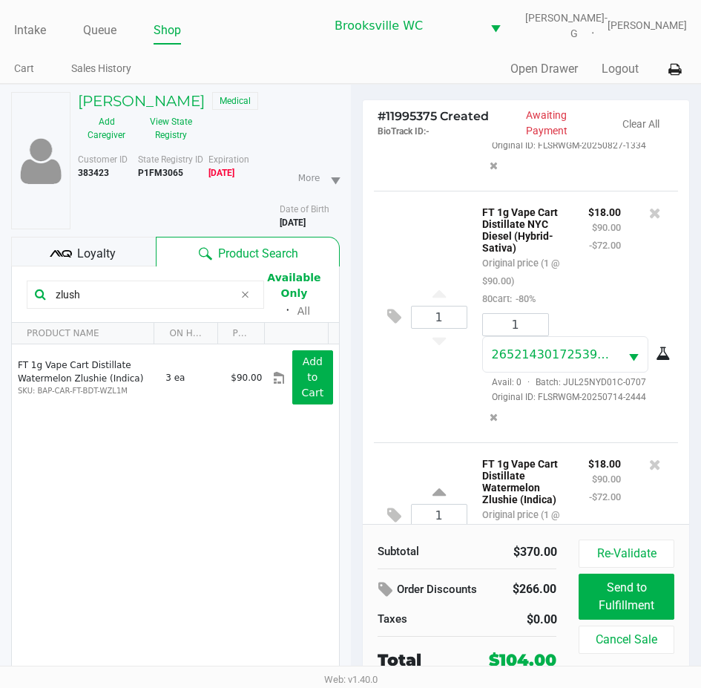
scroll to position [561, 0]
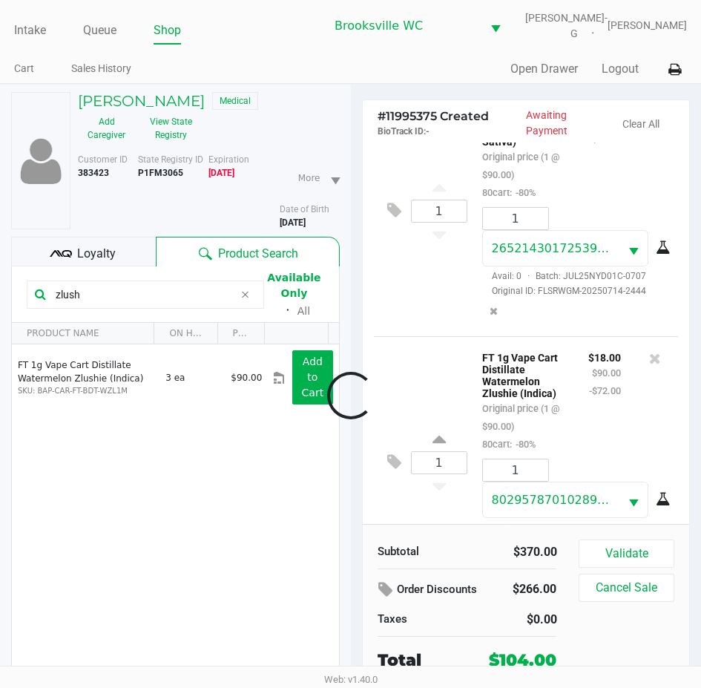
click at [628, 558] on div at bounding box center [350, 395] width 701 height 474
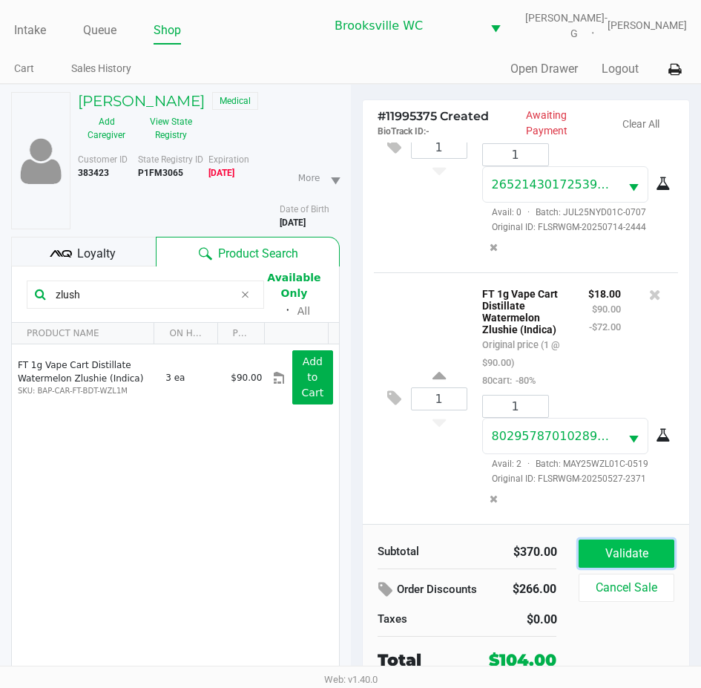
click at [628, 564] on button "Validate" at bounding box center [626, 554] width 95 height 28
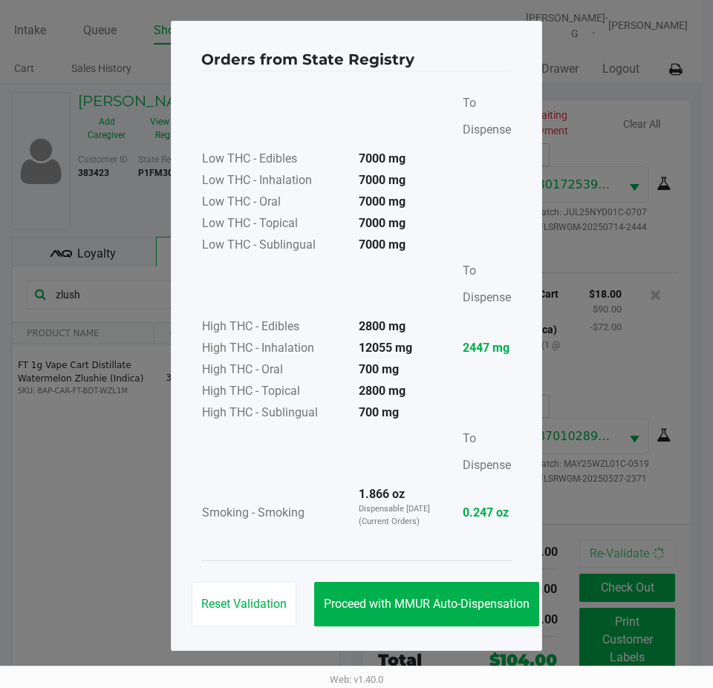
click at [495, 627] on div "Reset Validation Proceed with MMUR Auto-Dispensation" at bounding box center [356, 597] width 310 height 75
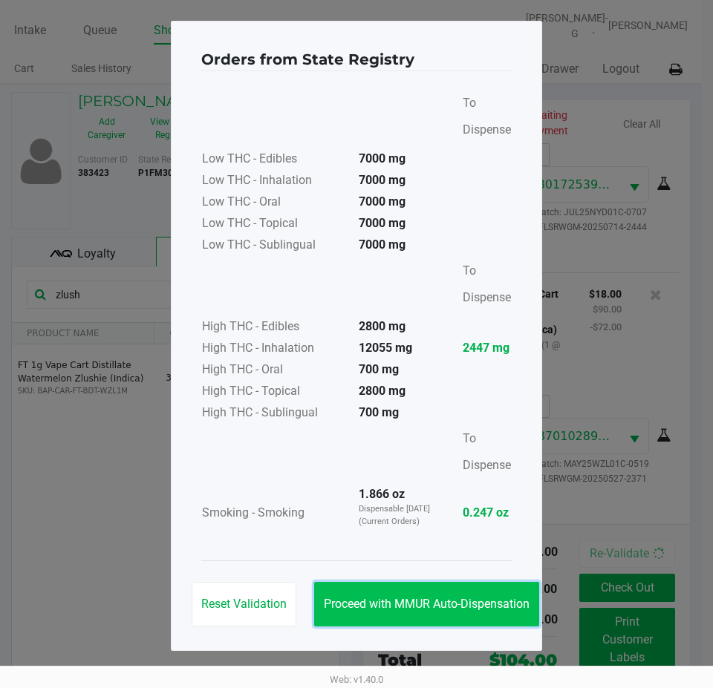
click at [480, 596] on button "Proceed with MMUR Auto-Dispensation" at bounding box center [426, 604] width 225 height 45
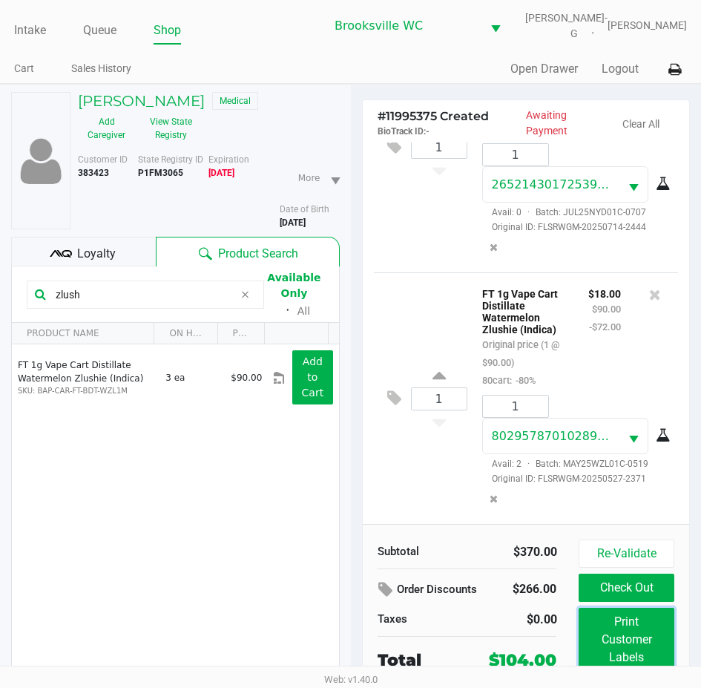
click at [606, 638] on button "Print Customer Labels" at bounding box center [626, 640] width 95 height 64
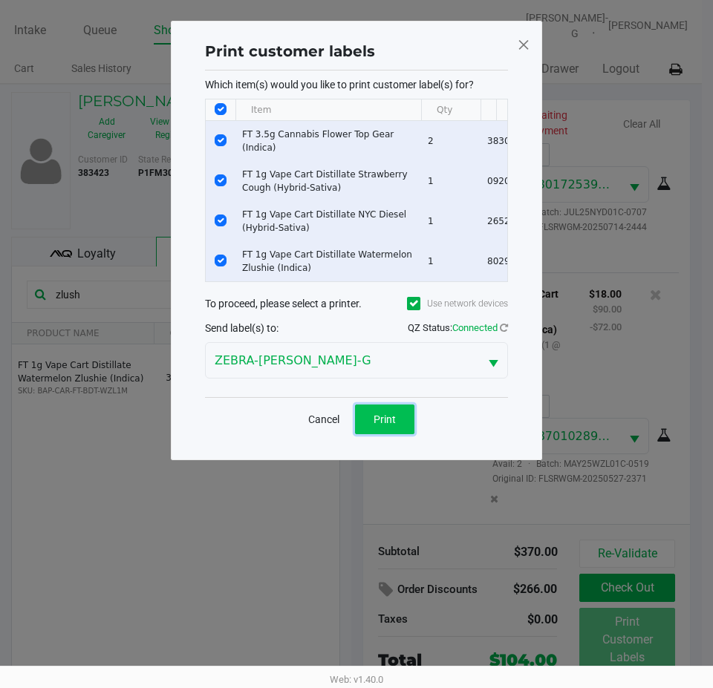
click at [380, 425] on span "Print" at bounding box center [384, 419] width 22 height 12
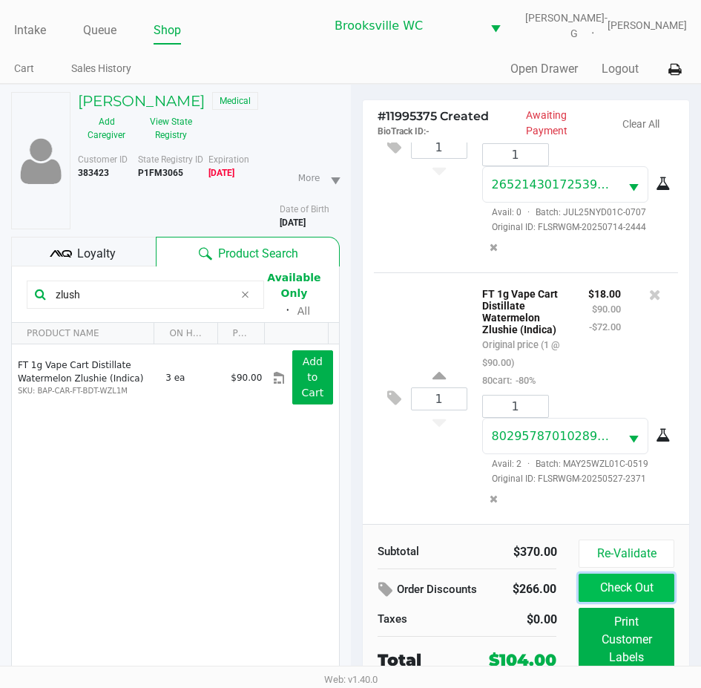
click at [653, 580] on button "Check Out" at bounding box center [626, 588] width 95 height 28
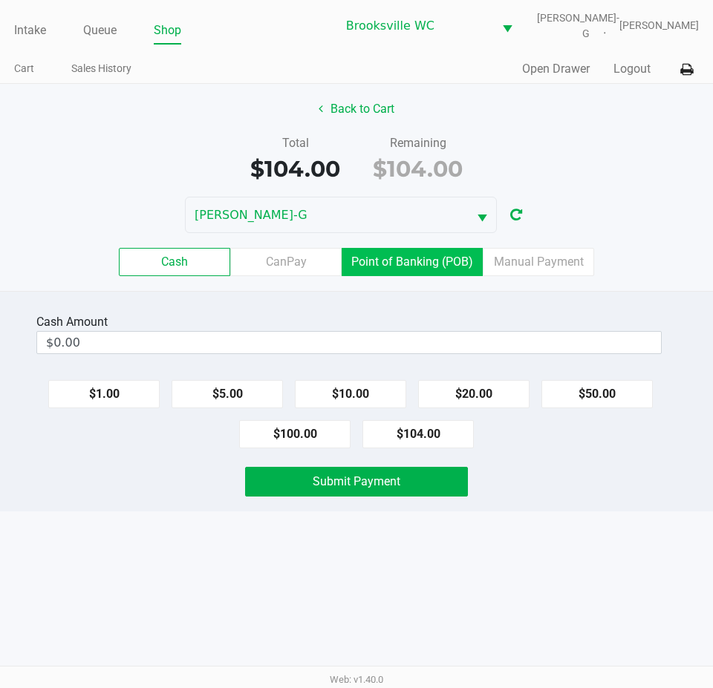
click at [435, 273] on label "Point of Banking (POB)" at bounding box center [411, 262] width 141 height 28
click at [0, 0] on 7 "Point of Banking (POB)" at bounding box center [0, 0] width 0 height 0
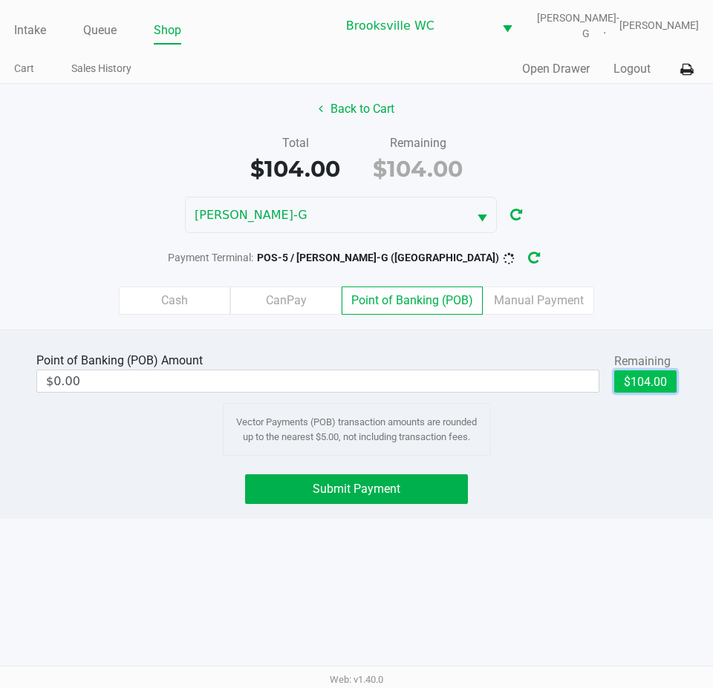
click at [638, 389] on button "$104.00" at bounding box center [645, 381] width 62 height 22
type input "$104.00"
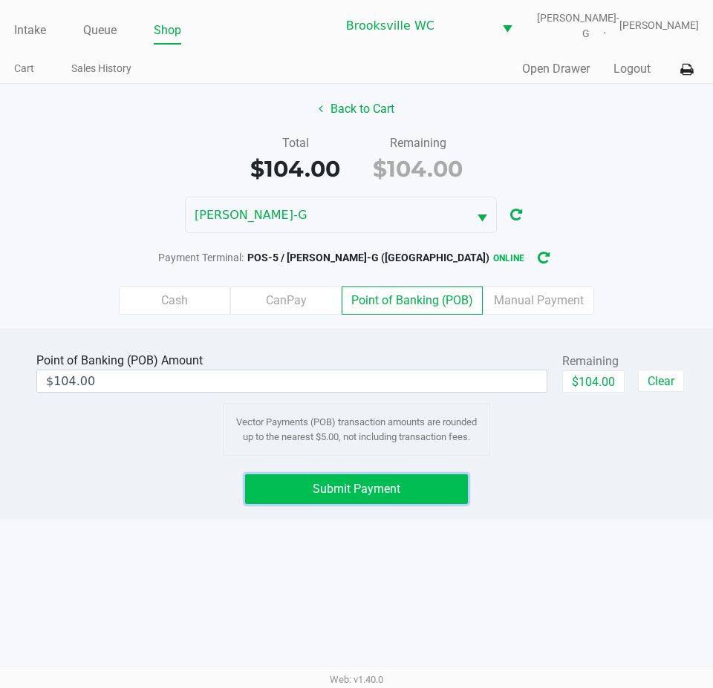
click at [464, 488] on button "Submit Payment" at bounding box center [356, 489] width 223 height 30
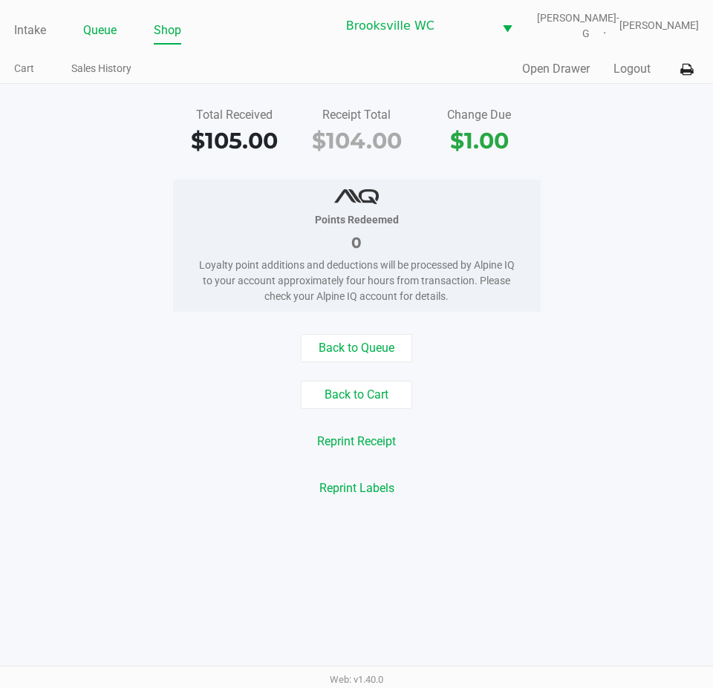
click at [102, 24] on link "Queue" at bounding box center [99, 30] width 33 height 21
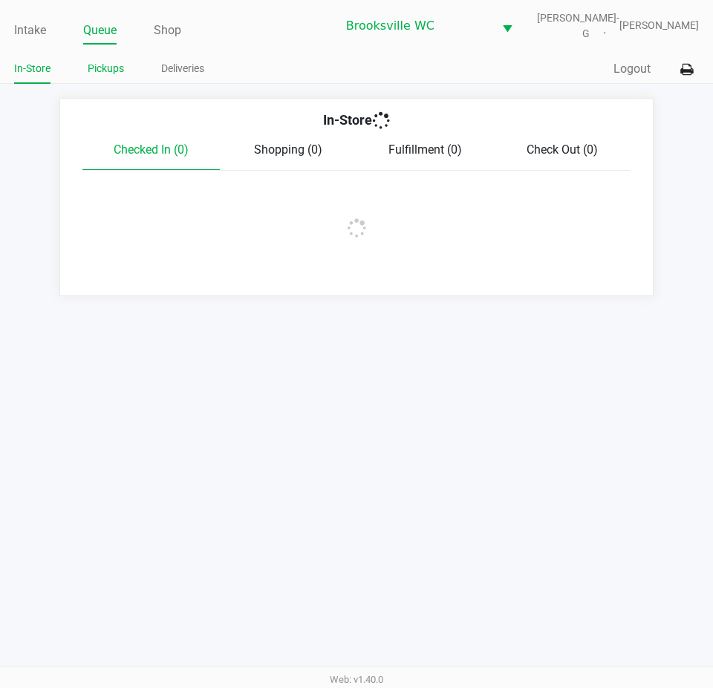
click at [103, 75] on link "Pickups" at bounding box center [106, 68] width 36 height 19
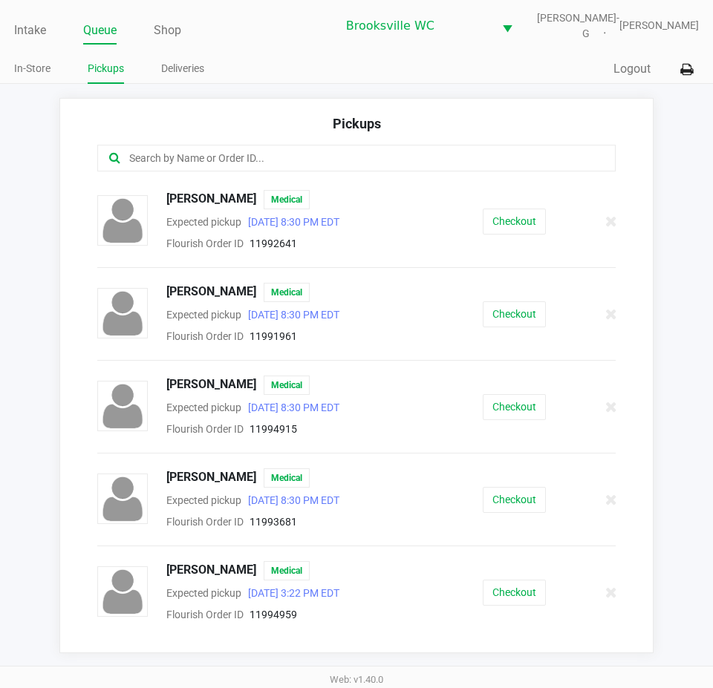
click at [243, 158] on input "text" at bounding box center [350, 158] width 445 height 17
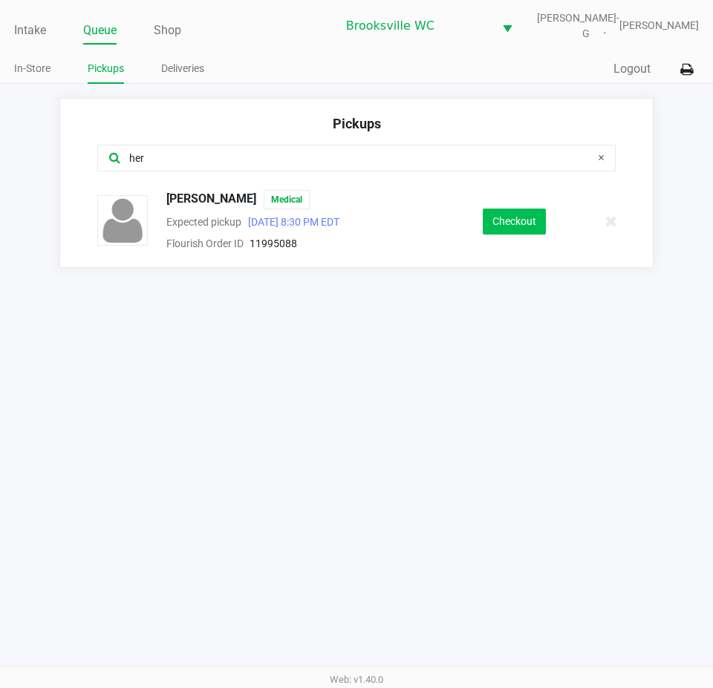
type input "her"
click at [511, 232] on button "Checkout" at bounding box center [514, 222] width 63 height 26
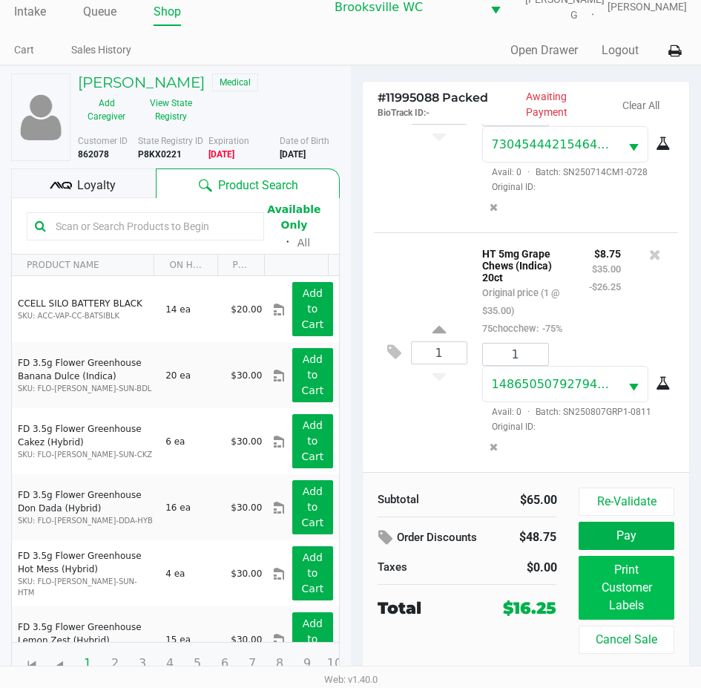
scroll to position [24, 0]
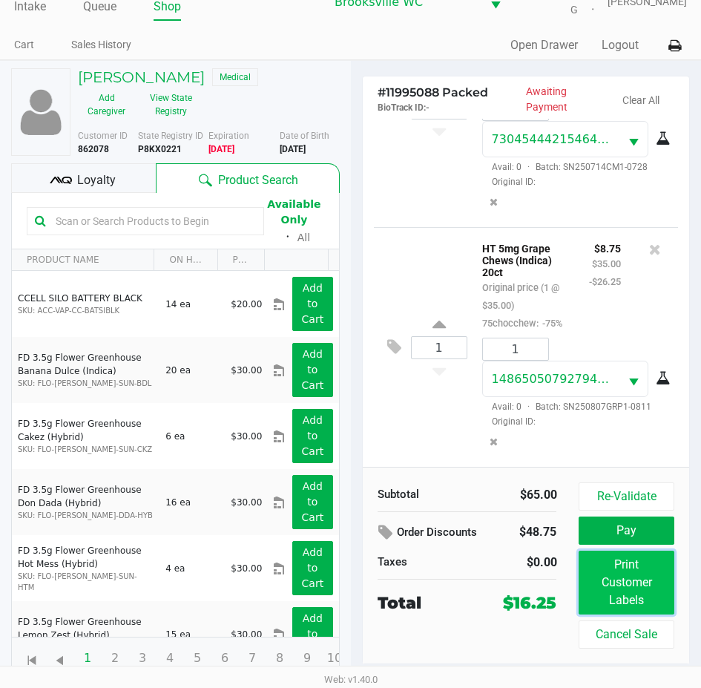
click at [641, 589] on button "Print Customer Labels" at bounding box center [626, 583] width 95 height 64
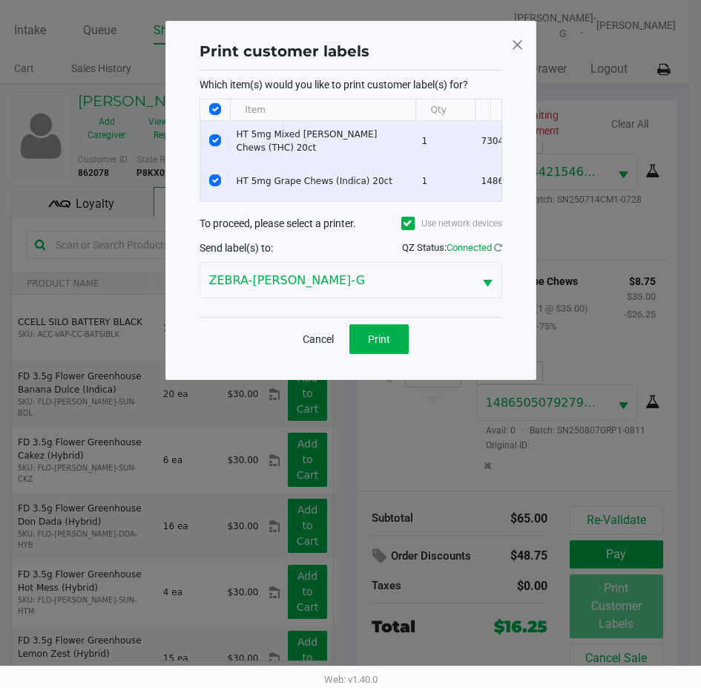
scroll to position [0, 0]
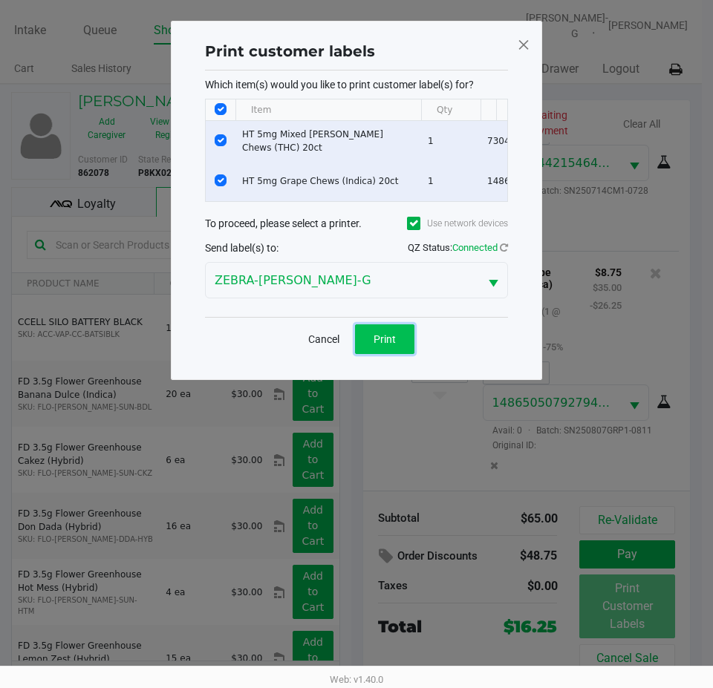
click at [399, 354] on button "Print" at bounding box center [384, 339] width 59 height 30
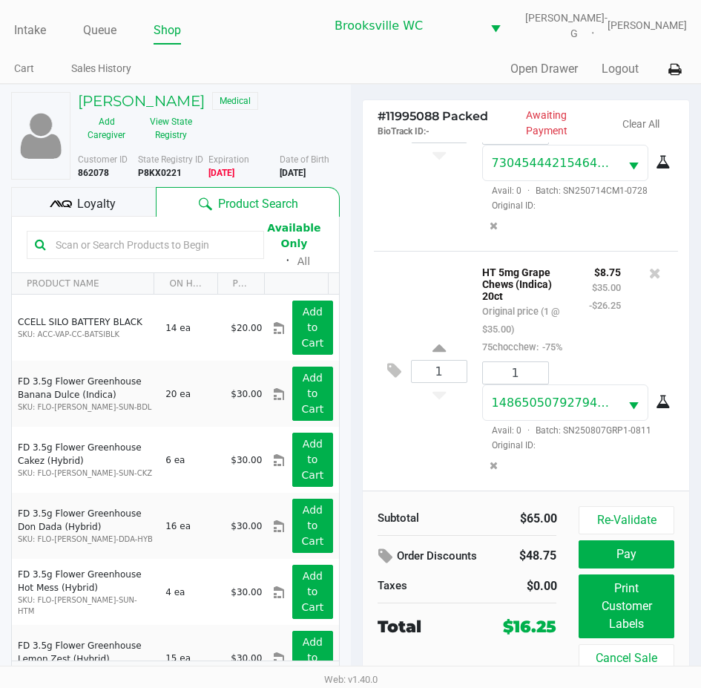
scroll to position [171, 0]
click at [610, 555] on button "Pay" at bounding box center [626, 554] width 95 height 28
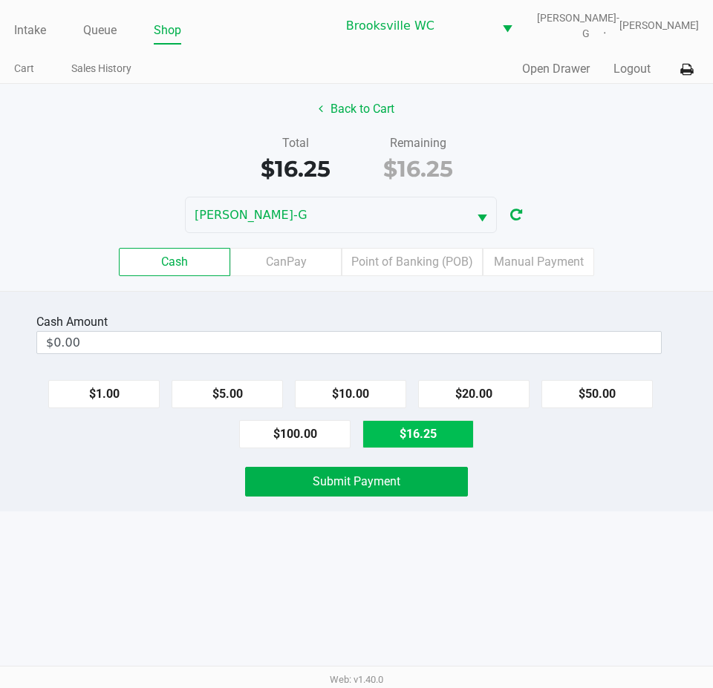
click at [431, 435] on button "$16.25" at bounding box center [417, 434] width 111 height 28
type input "$16.25"
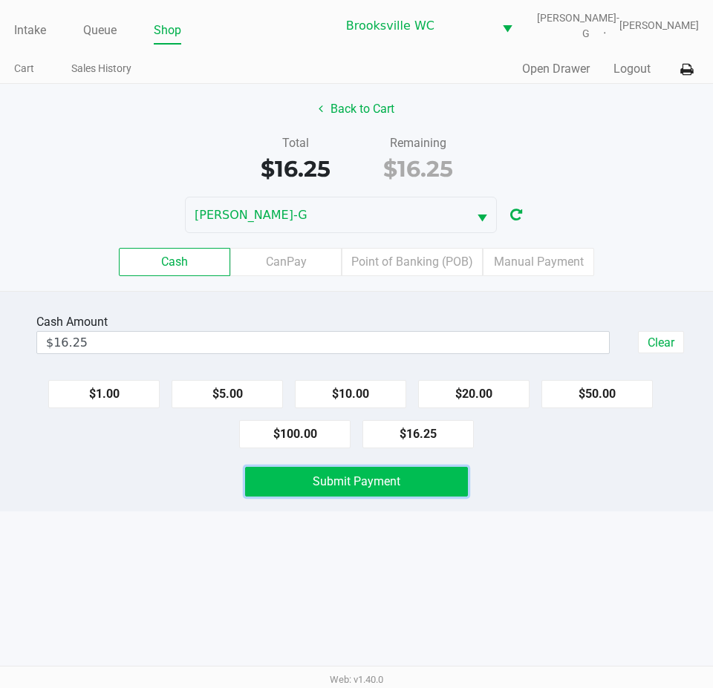
click at [415, 488] on button "Submit Payment" at bounding box center [356, 482] width 223 height 30
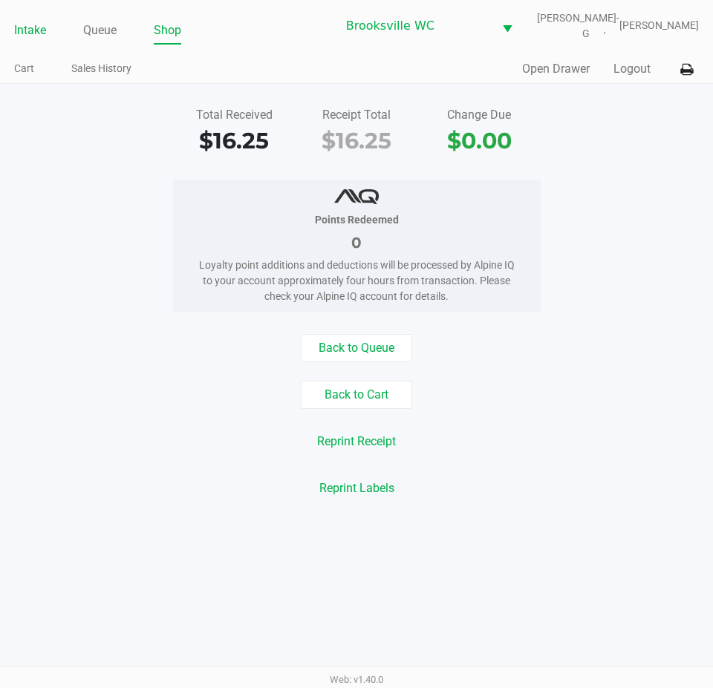
click at [33, 36] on link "Intake" at bounding box center [30, 30] width 32 height 21
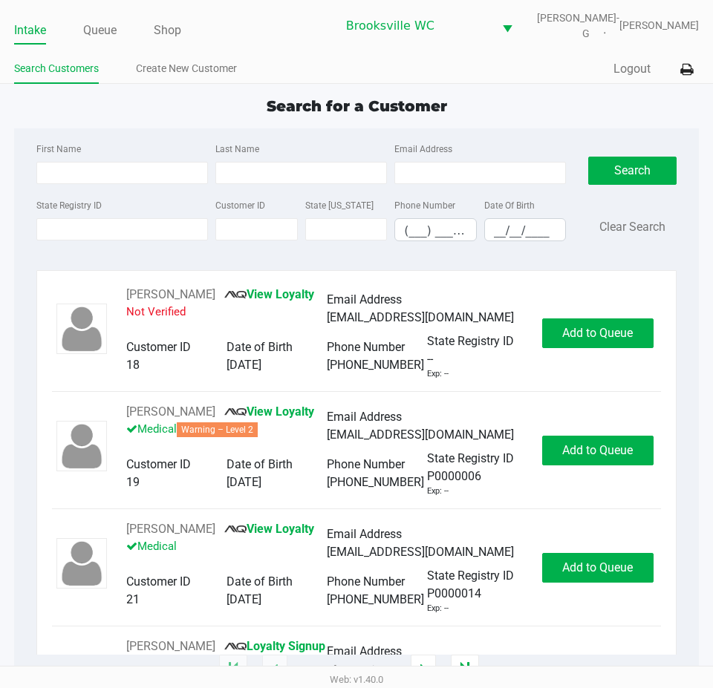
click at [51, 111] on div "Search for a Customer" at bounding box center [356, 106] width 707 height 22
type input "[PERSON_NAME]"
type input "[DATE]"
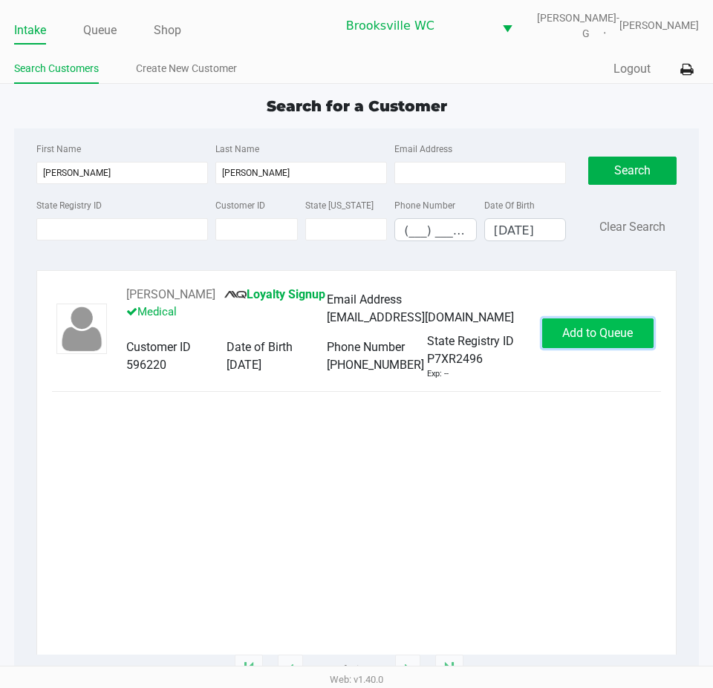
click at [584, 341] on button "Add to Queue" at bounding box center [597, 333] width 111 height 30
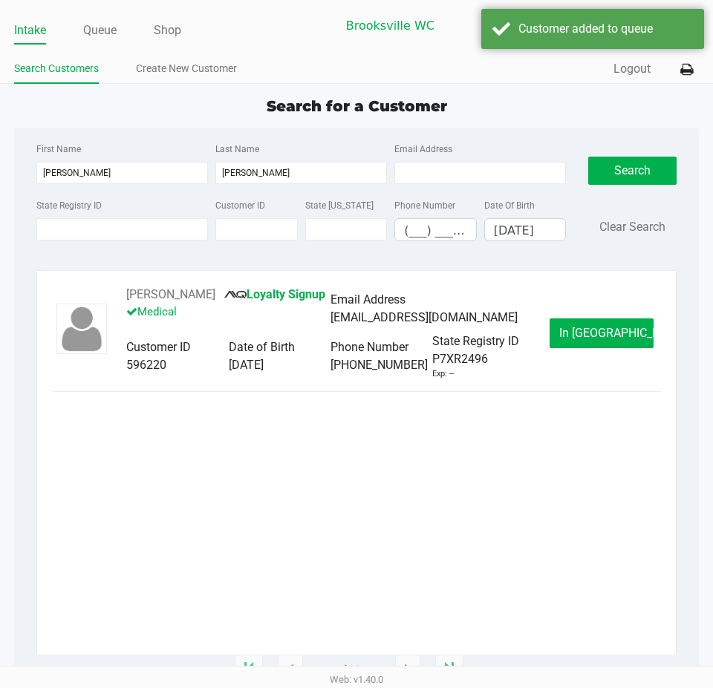
click at [595, 350] on div "[PERSON_NAME] Loyalty Signup Medical Email Address [EMAIL_ADDRESS][DOMAIN_NAME]…" at bounding box center [356, 333] width 609 height 94
click at [592, 316] on div "[PERSON_NAME] Loyalty Signup Medical Email Address [EMAIL_ADDRESS][DOMAIN_NAME]…" at bounding box center [356, 333] width 609 height 94
click at [593, 321] on button "In [GEOGRAPHIC_DATA]" at bounding box center [601, 333] width 104 height 30
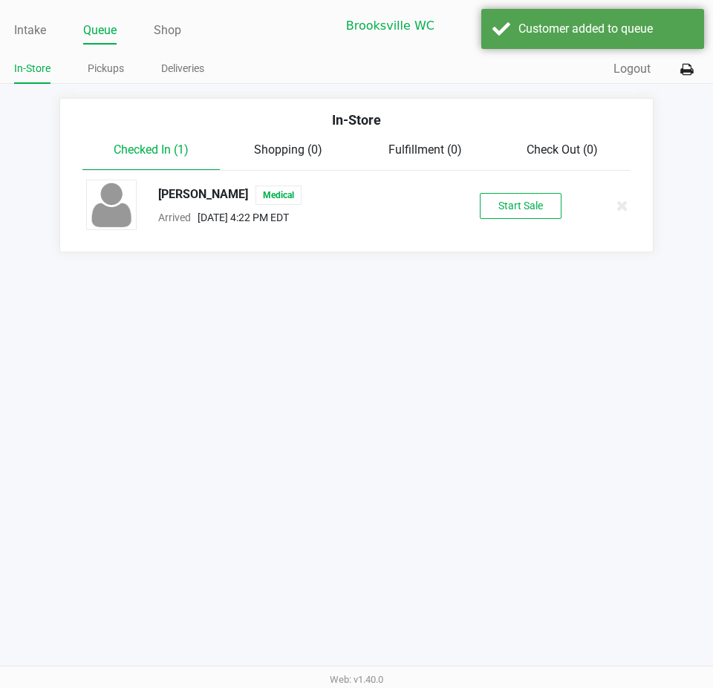
click at [524, 223] on div "[PERSON_NAME] Medical Arrived [DATE] 4:22 PM EDT Start Sale" at bounding box center [356, 206] width 563 height 52
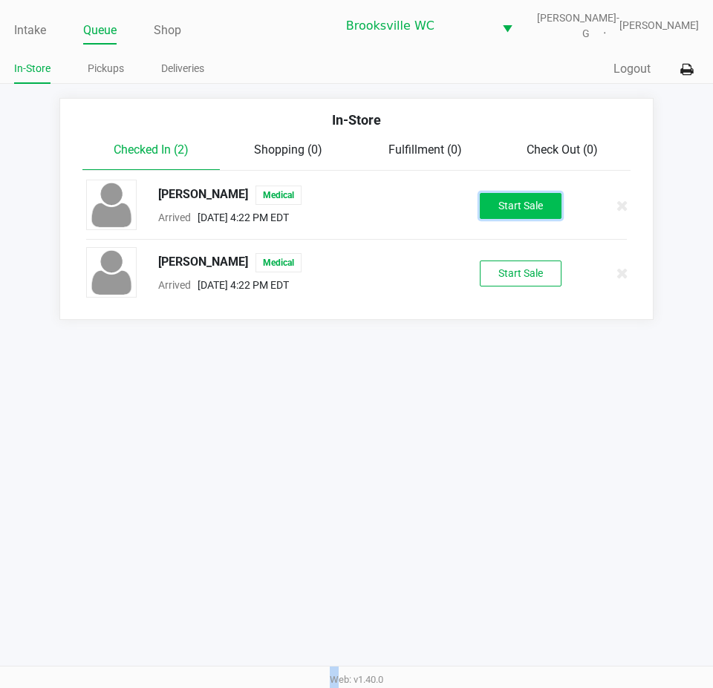
click at [493, 208] on button "Start Sale" at bounding box center [521, 206] width 82 height 26
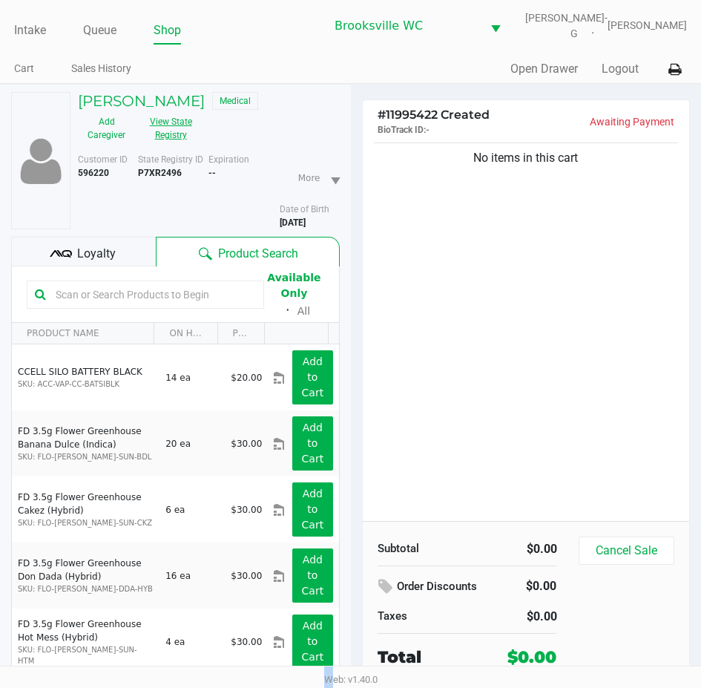
click at [192, 140] on button "View State Registry" at bounding box center [166, 128] width 62 height 37
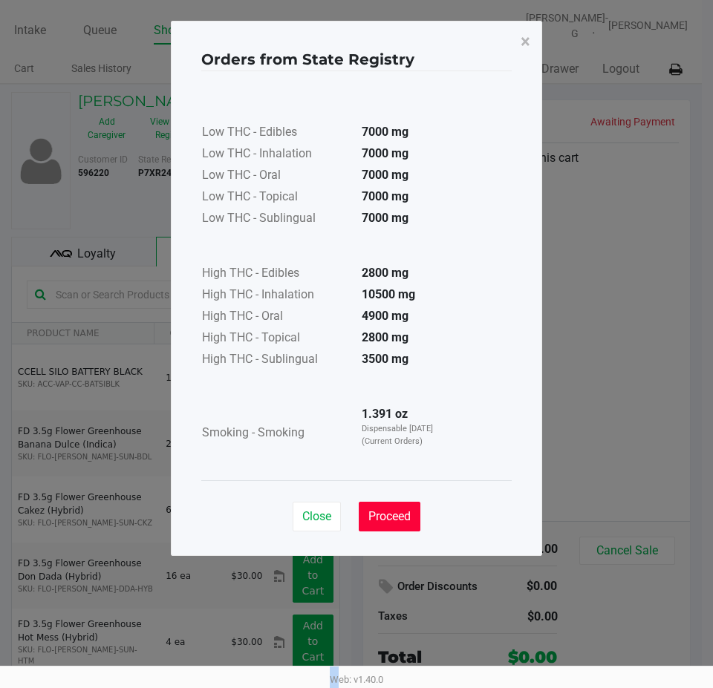
click at [405, 502] on button "Proceed" at bounding box center [390, 517] width 62 height 30
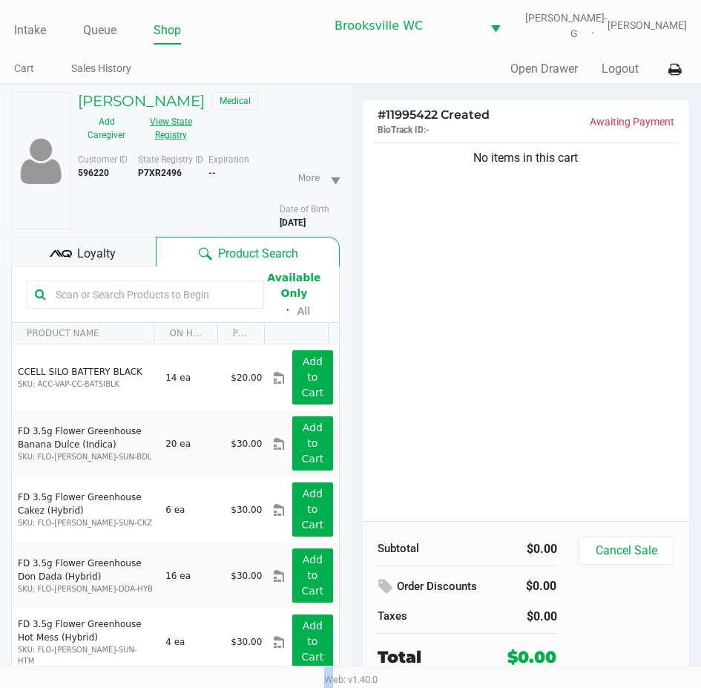
click at [163, 122] on button "View State Registry" at bounding box center [166, 128] width 62 height 37
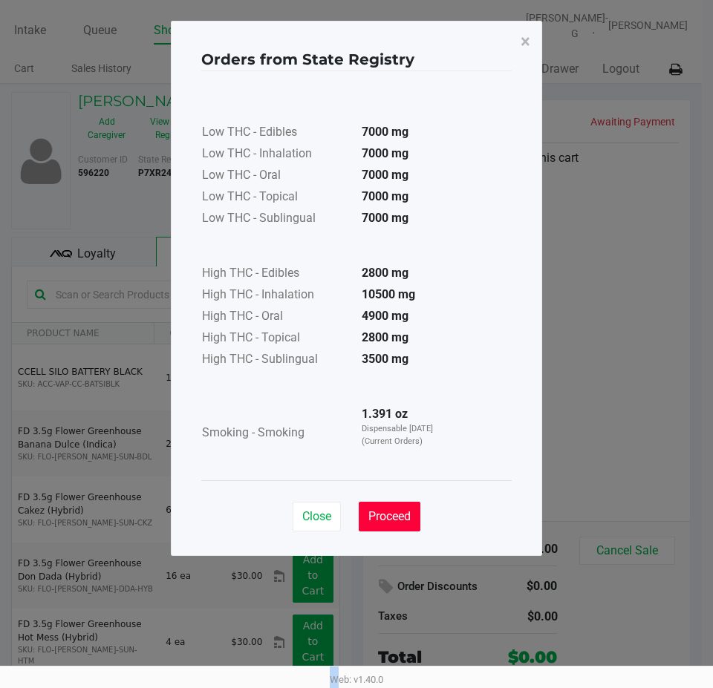
click at [405, 523] on button "Proceed" at bounding box center [390, 517] width 62 height 30
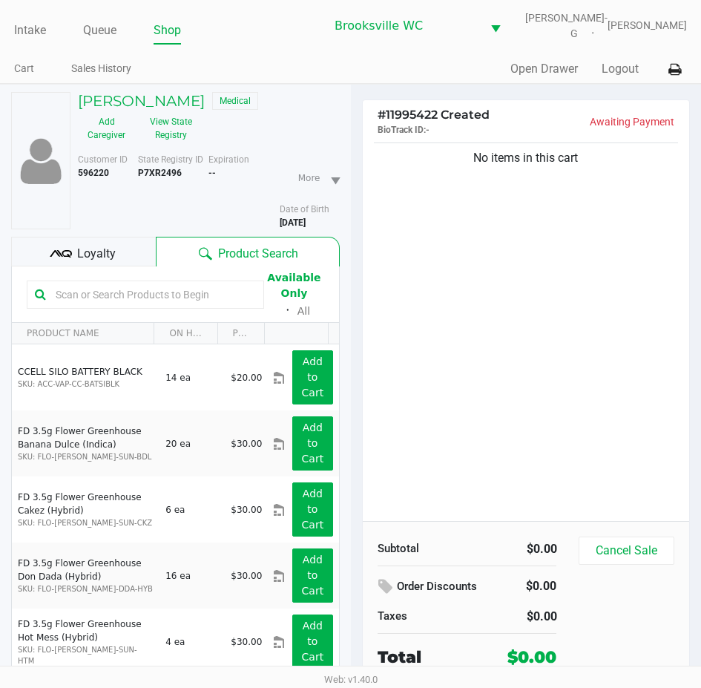
click at [118, 240] on div "Loyalty" at bounding box center [83, 252] width 145 height 30
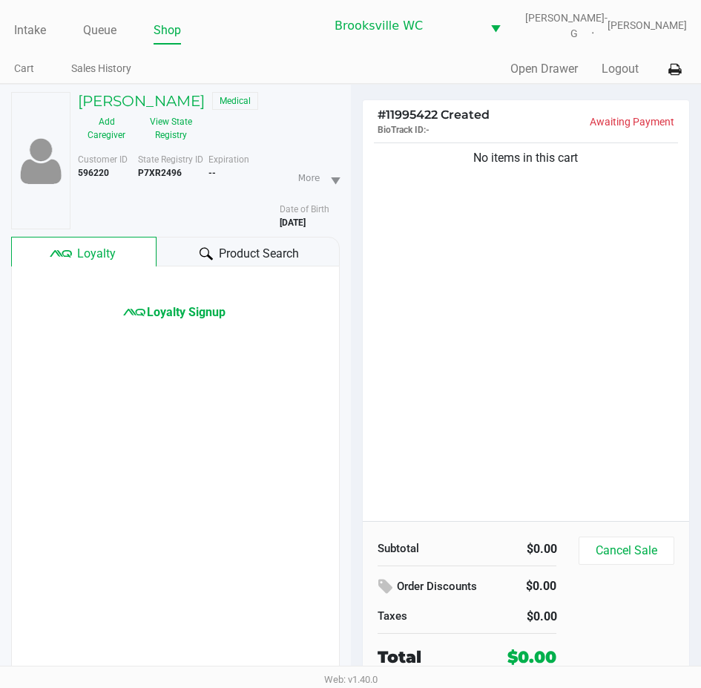
click at [200, 250] on icon at bounding box center [206, 253] width 13 height 13
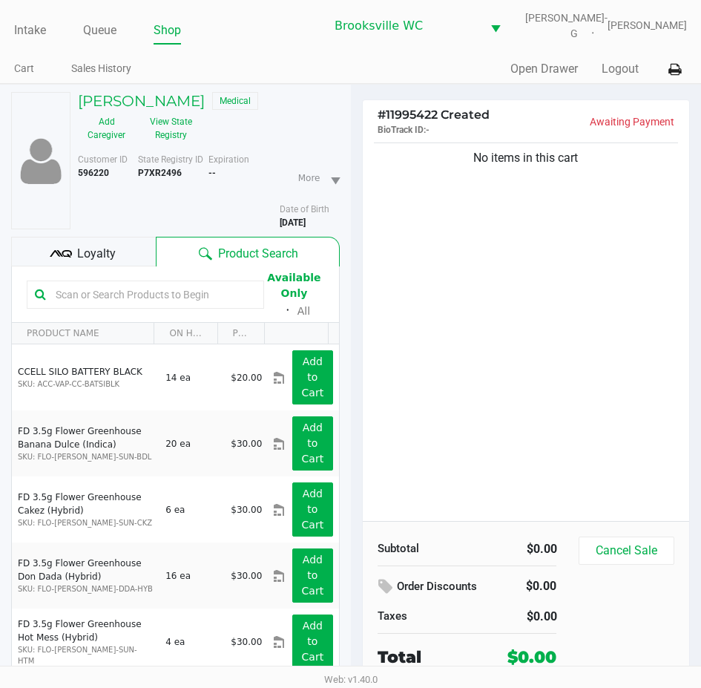
click at [210, 295] on input "text" at bounding box center [153, 295] width 206 height 22
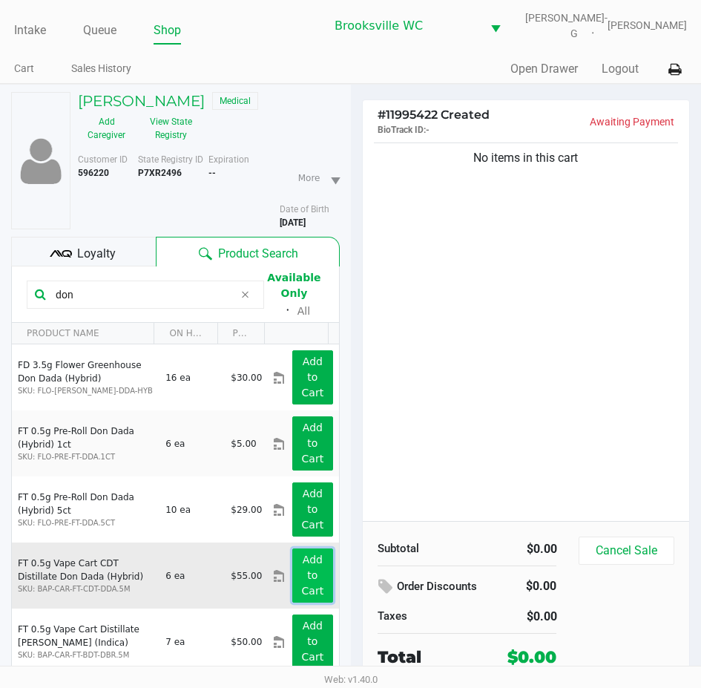
click at [312, 570] on button "Add to Cart" at bounding box center [312, 576] width 40 height 54
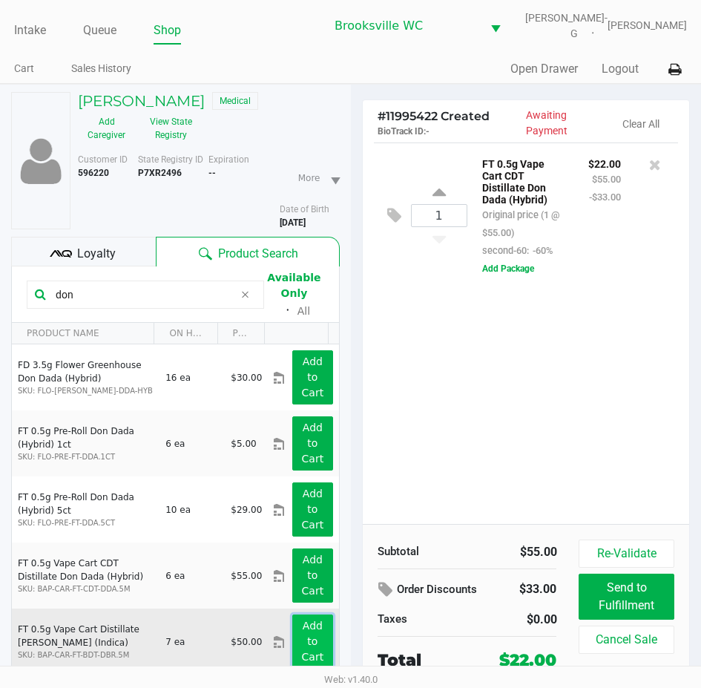
click at [303, 649] on button "Add to Cart" at bounding box center [312, 642] width 40 height 54
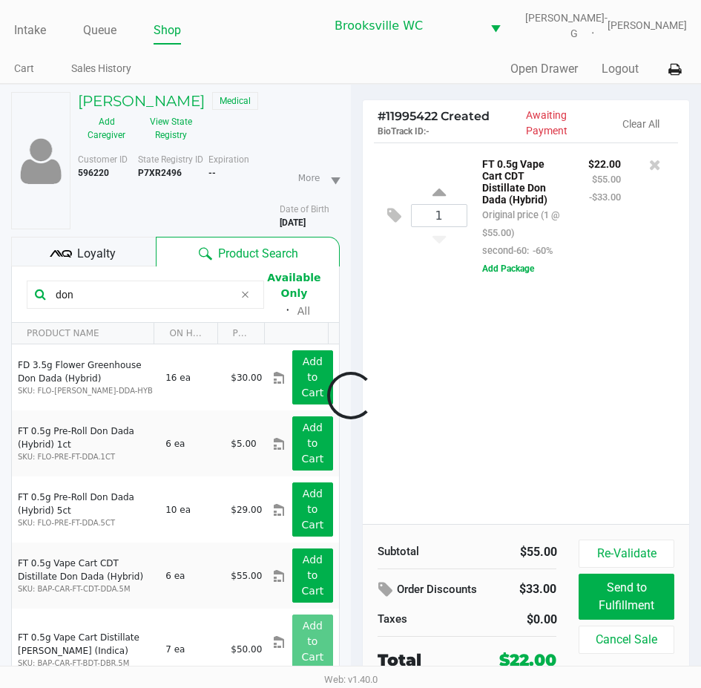
click at [657, 166] on div at bounding box center [350, 395] width 701 height 474
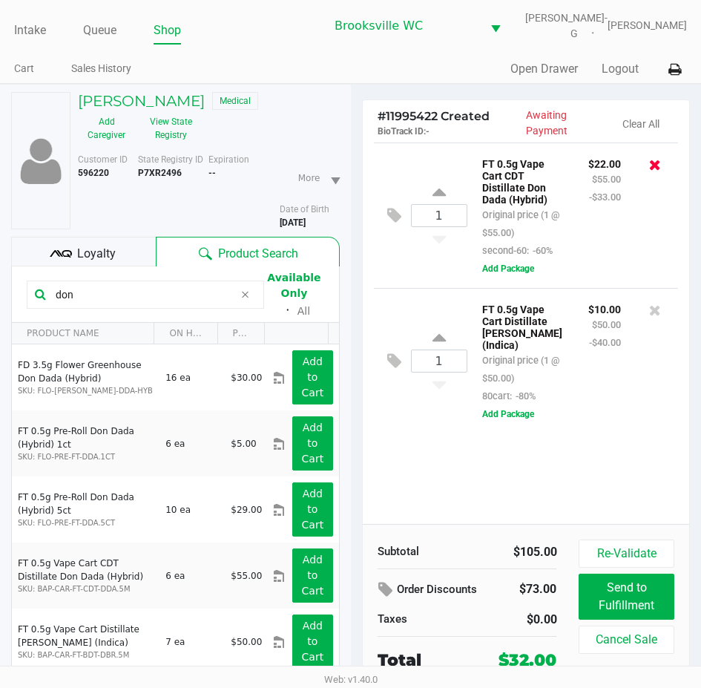
click at [657, 168] on icon at bounding box center [656, 164] width 12 height 15
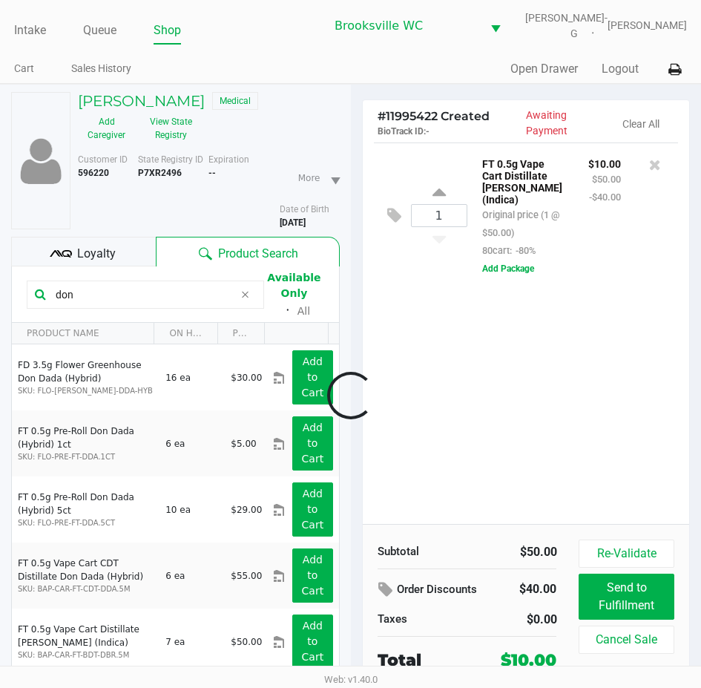
click at [96, 294] on input "don" at bounding box center [142, 295] width 184 height 22
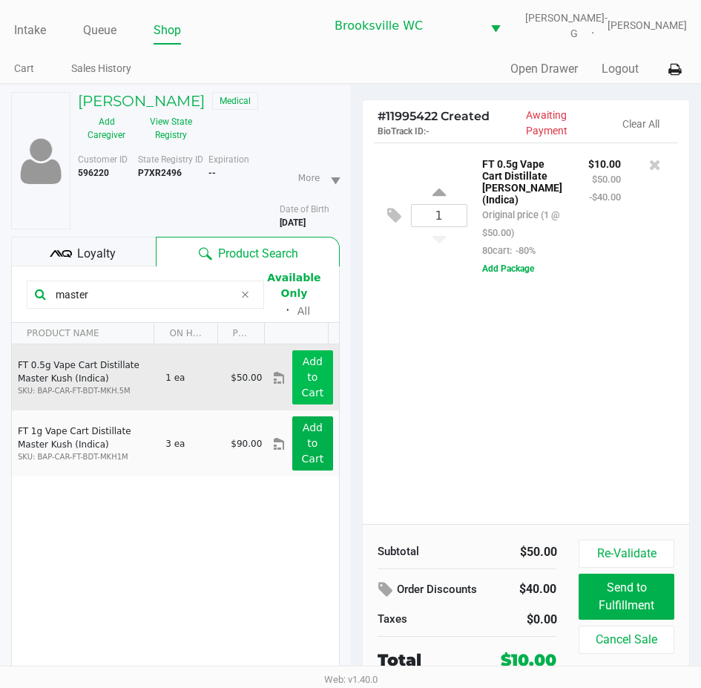
type input "master"
click at [315, 382] on button "Add to Cart" at bounding box center [312, 377] width 40 height 54
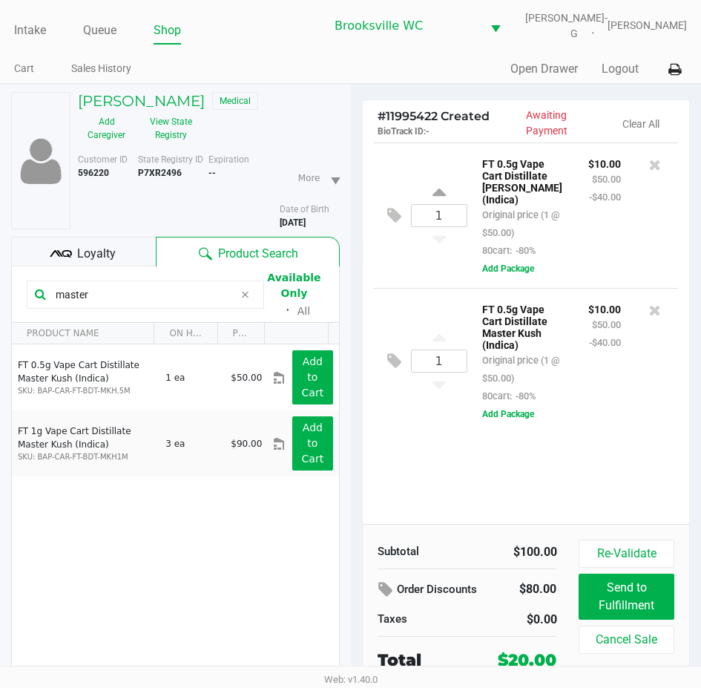
click at [134, 303] on input "master" at bounding box center [142, 295] width 184 height 22
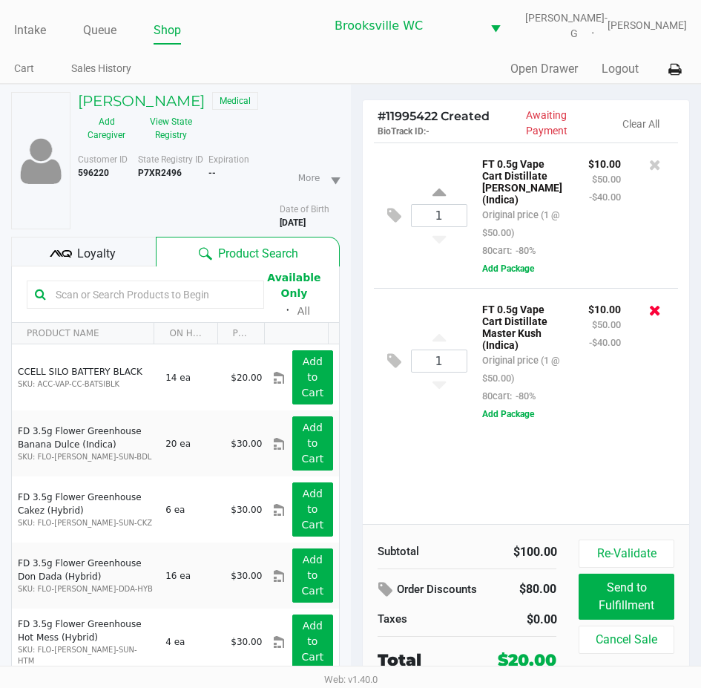
click at [654, 316] on icon at bounding box center [656, 310] width 12 height 15
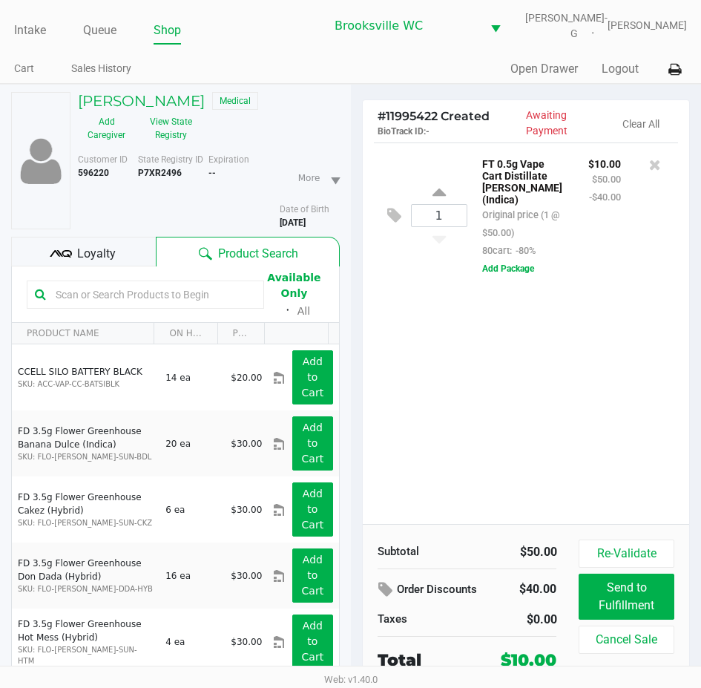
click at [174, 294] on input "text" at bounding box center [153, 295] width 206 height 22
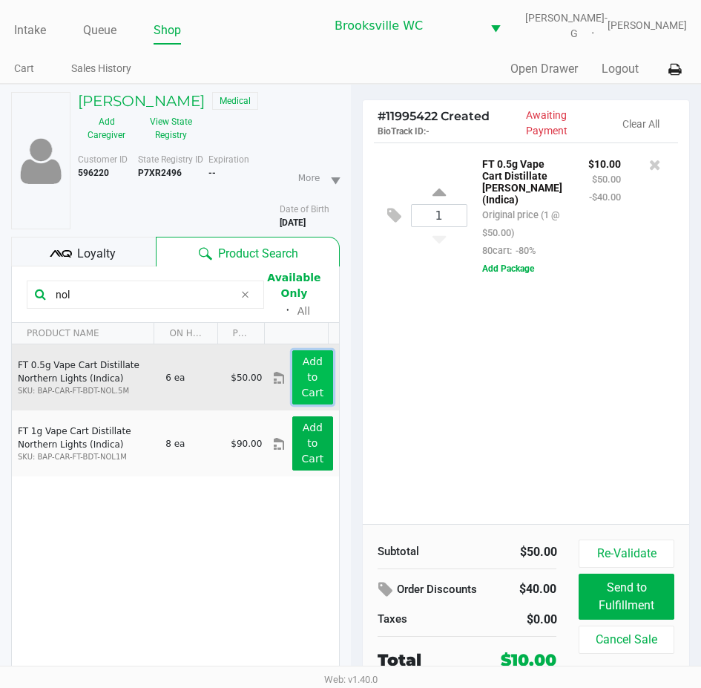
click at [315, 376] on button "Add to Cart" at bounding box center [312, 377] width 40 height 54
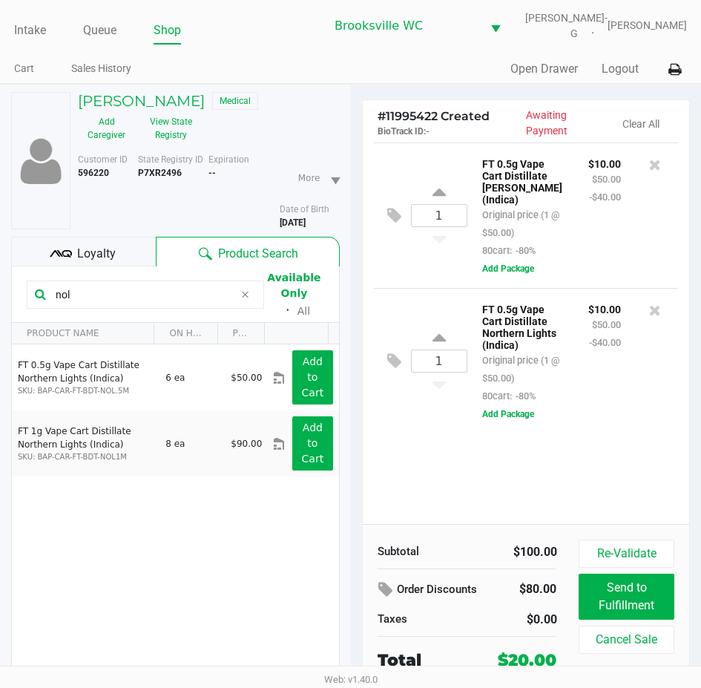
click at [169, 301] on input "nol" at bounding box center [142, 295] width 184 height 22
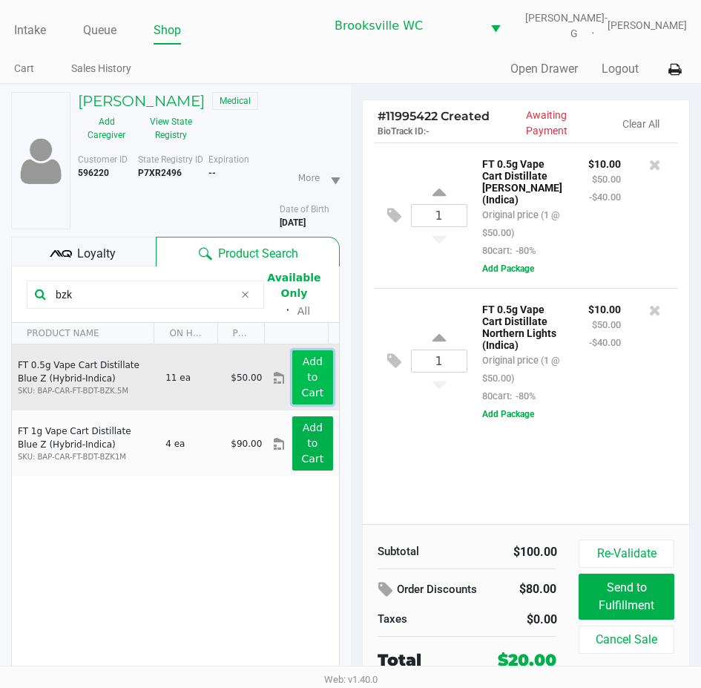
click at [307, 379] on app-button-loader "Add to Cart" at bounding box center [313, 377] width 22 height 43
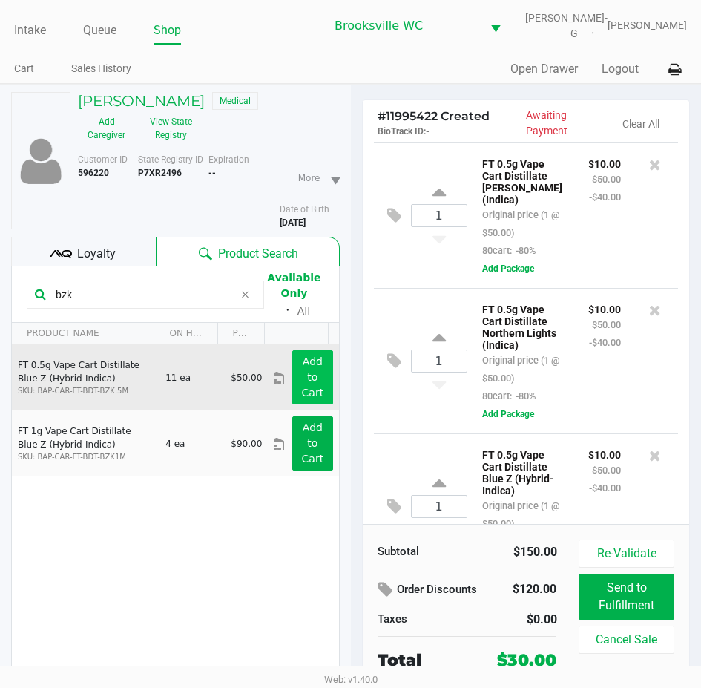
scroll to position [64, 0]
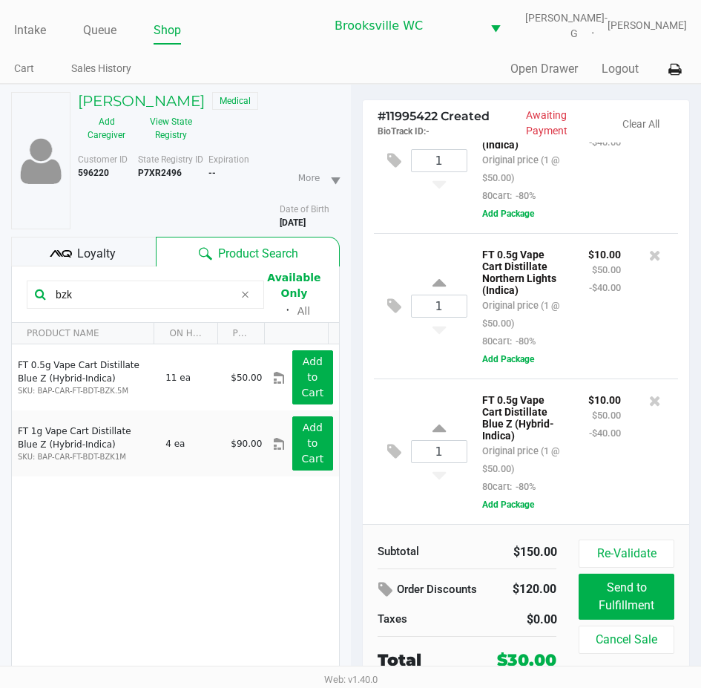
click at [87, 292] on input "bzk" at bounding box center [142, 295] width 184 height 22
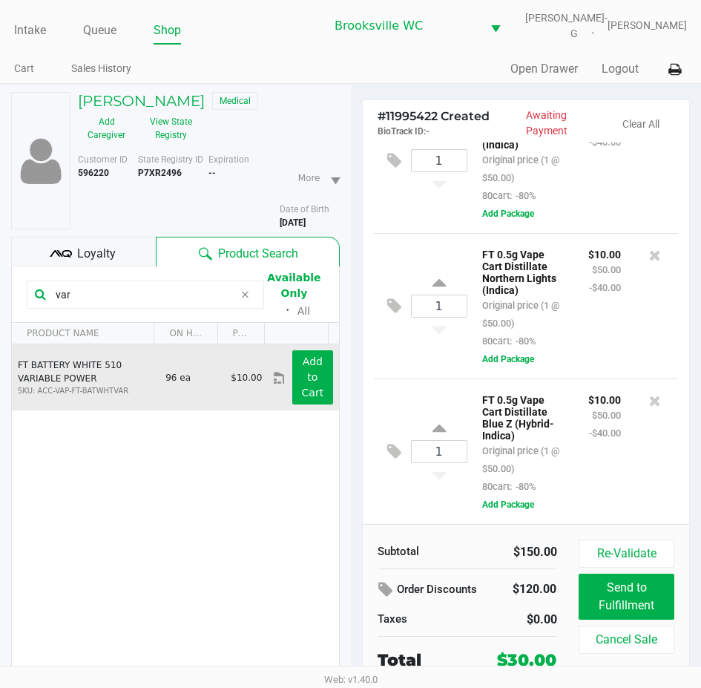
click at [324, 385] on div "Add to Cart" at bounding box center [312, 377] width 62 height 54
click at [311, 387] on app-button-loader "Add to Cart" at bounding box center [313, 377] width 22 height 43
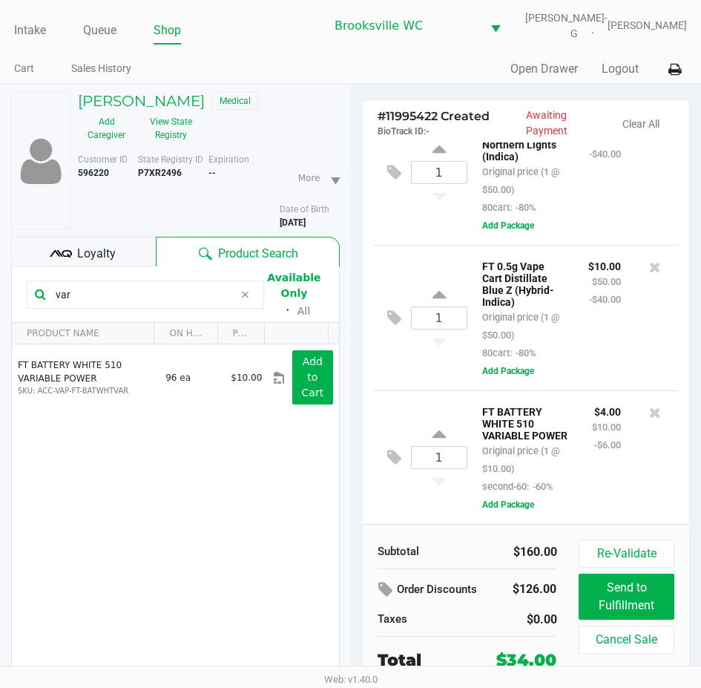
scroll to position [73, 0]
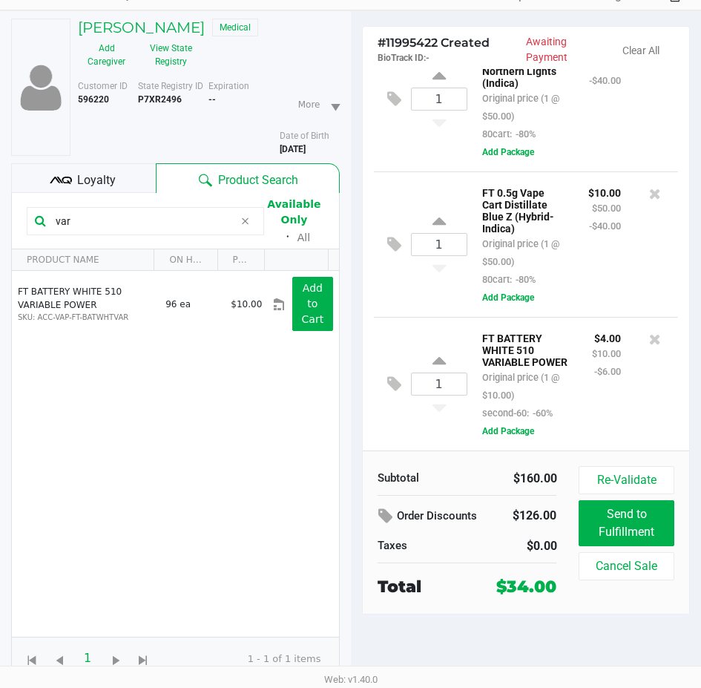
click at [416, 326] on div "1 FT BATTERY WHITE 510 VARIABLE POWER Original price (1 @ $10.00) second-60: -6…" at bounding box center [526, 384] width 305 height 134
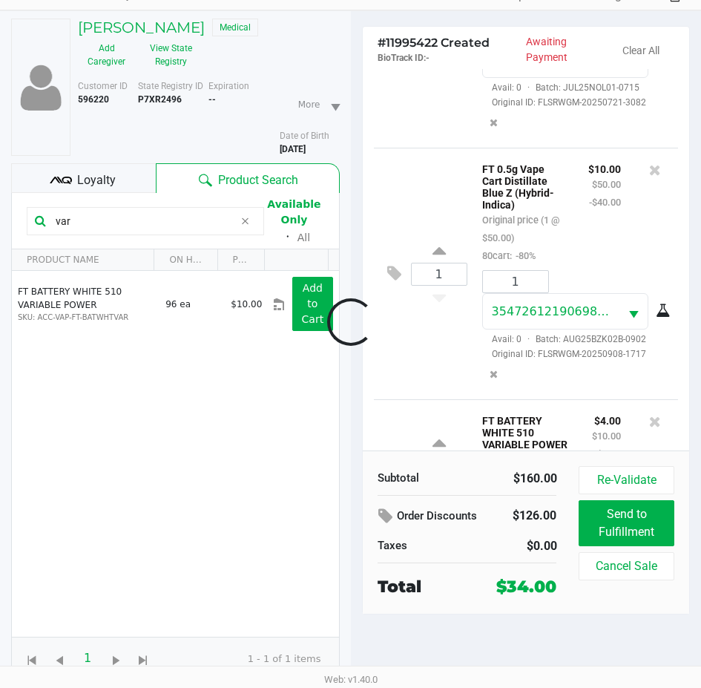
scroll to position [531, 0]
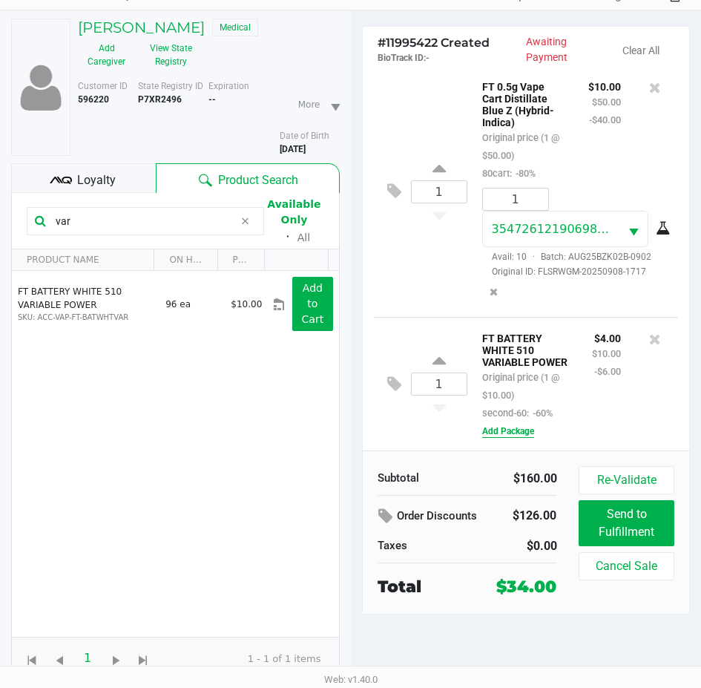
click at [512, 436] on button "Add Package" at bounding box center [509, 431] width 52 height 13
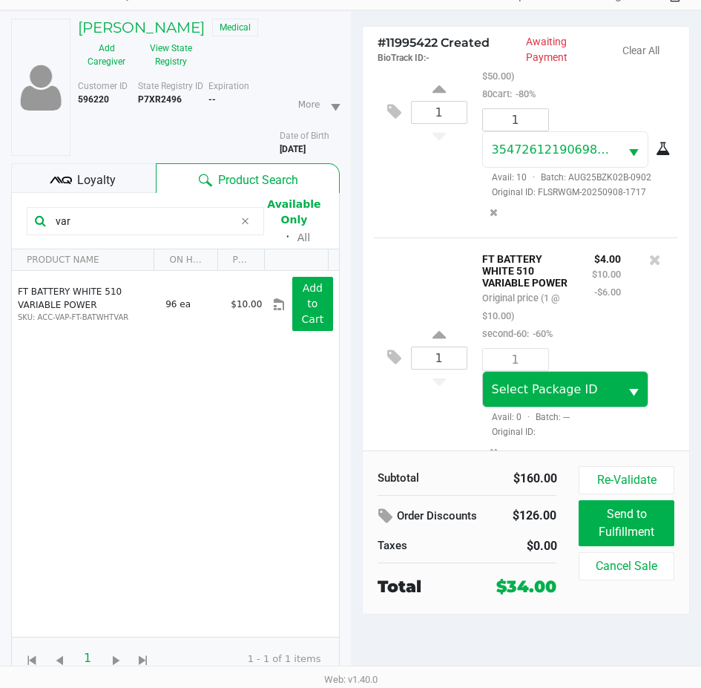
scroll to position [637, 0]
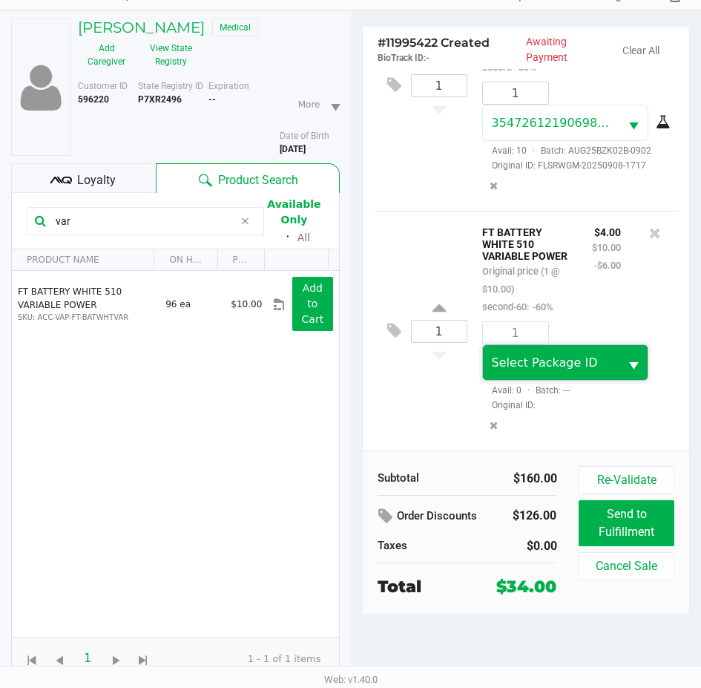
click at [583, 362] on span "Select Package ID" at bounding box center [545, 363] width 106 height 14
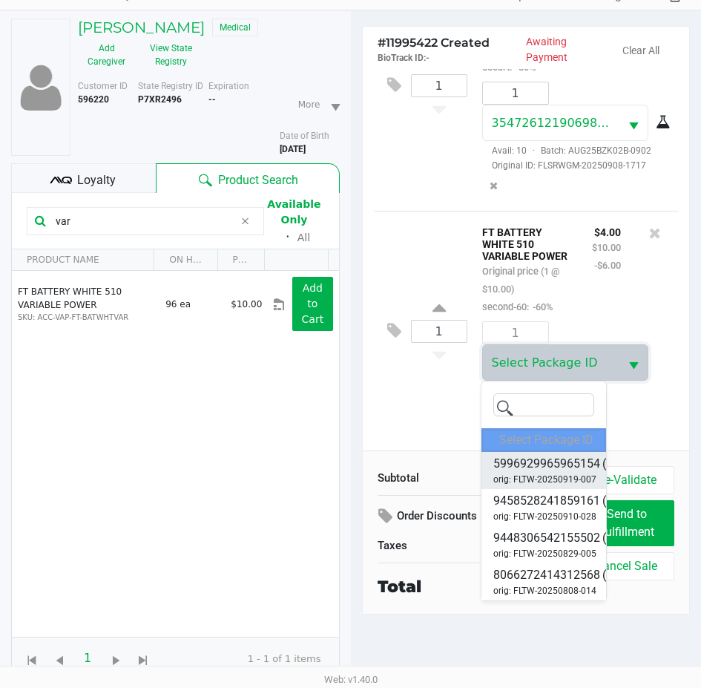
click at [560, 486] on span "orig: FLTW-20250919-007" at bounding box center [545, 479] width 103 height 13
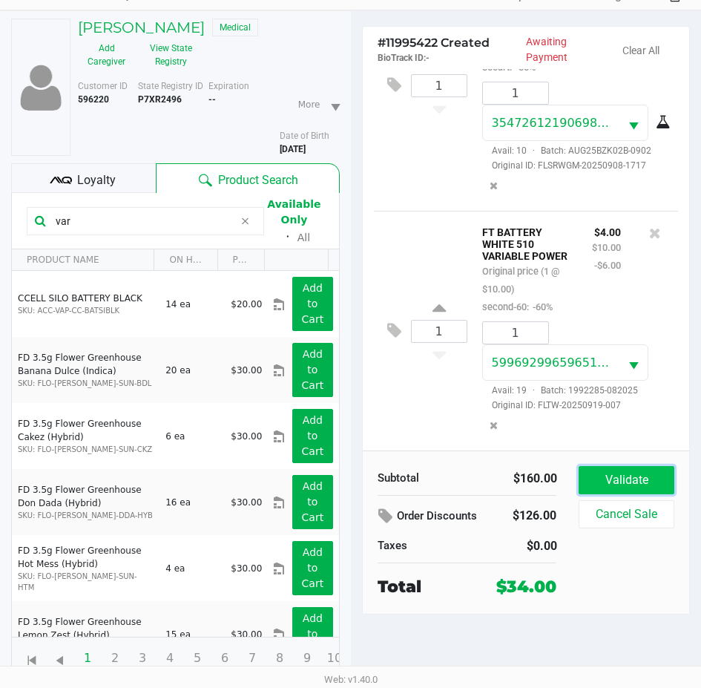
click at [621, 471] on button "Validate" at bounding box center [626, 480] width 95 height 28
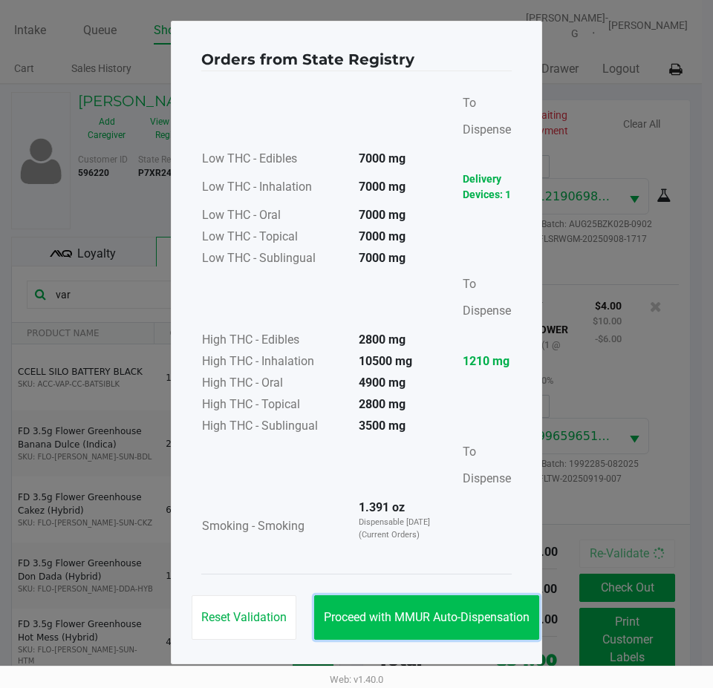
click at [480, 613] on span "Proceed with MMUR Auto-Dispensation" at bounding box center [427, 617] width 206 height 14
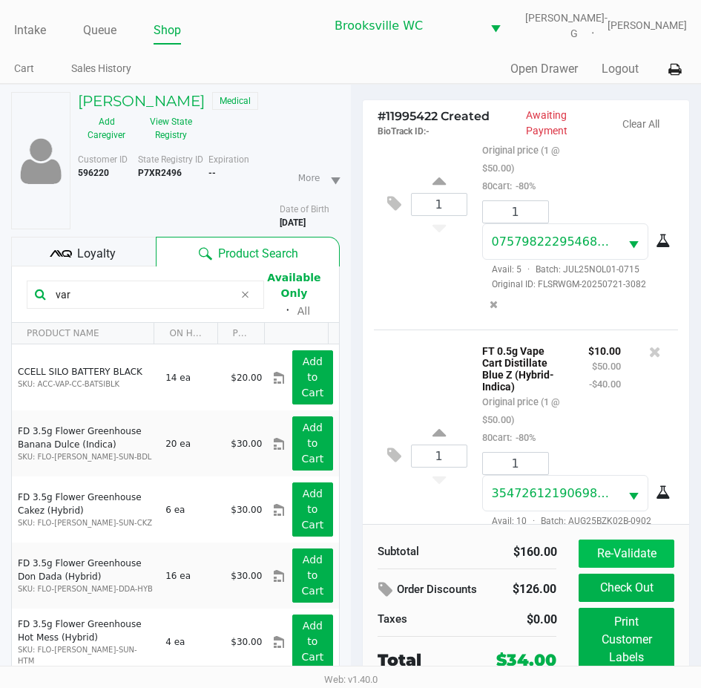
scroll to position [371, 0]
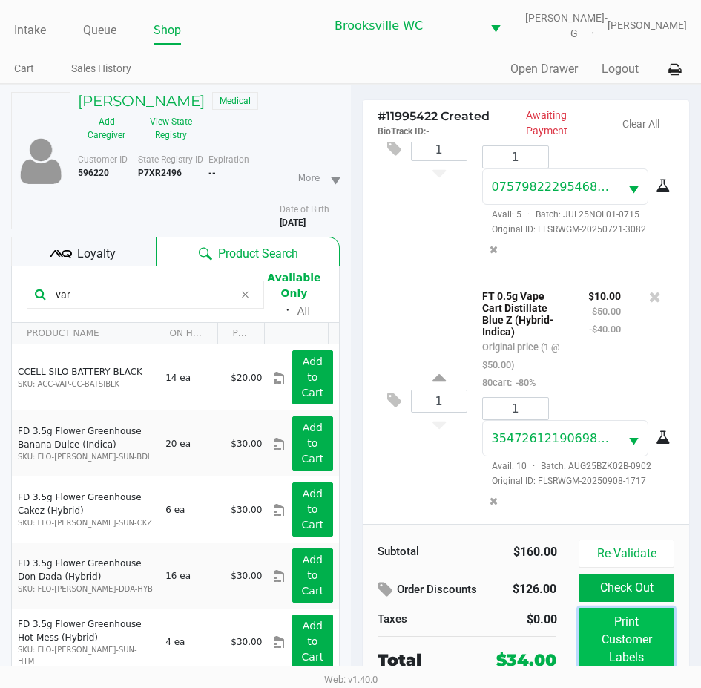
click at [612, 624] on button "Print Customer Labels" at bounding box center [626, 640] width 95 height 64
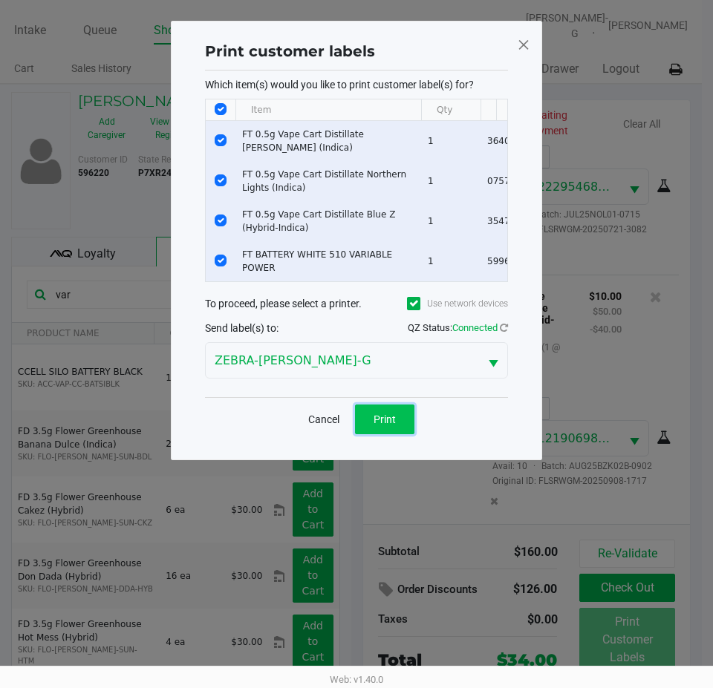
click at [379, 425] on span "Print" at bounding box center [384, 419] width 22 height 12
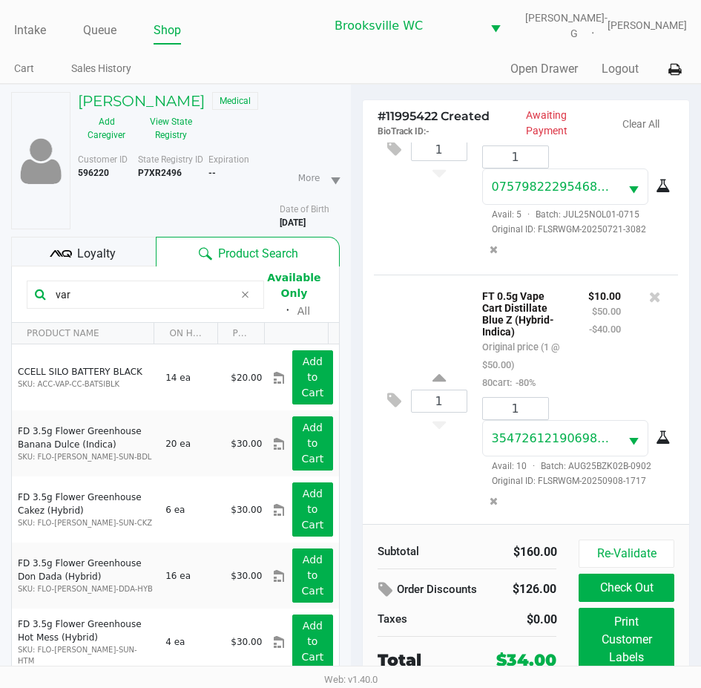
click at [117, 300] on input "var" at bounding box center [142, 295] width 184 height 22
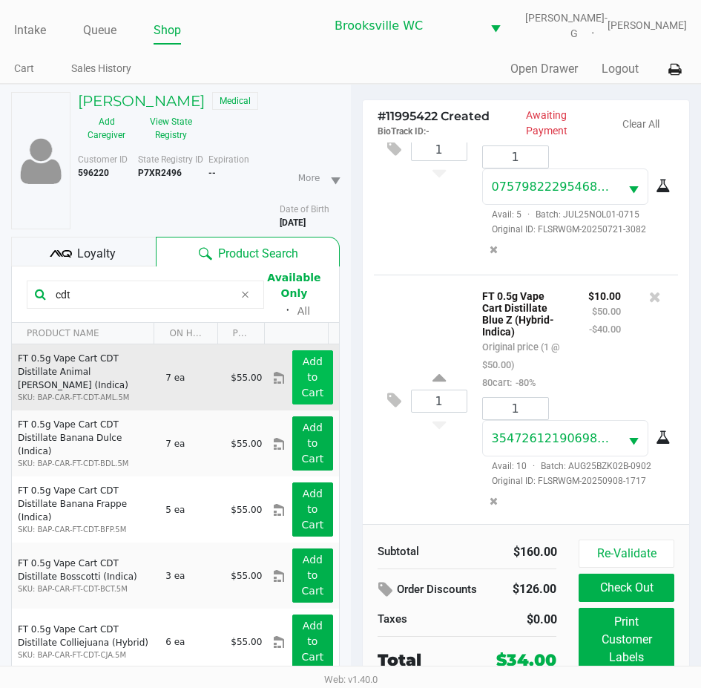
type input "cdt"
click at [302, 368] on app-button-loader "Add to Cart" at bounding box center [313, 377] width 22 height 43
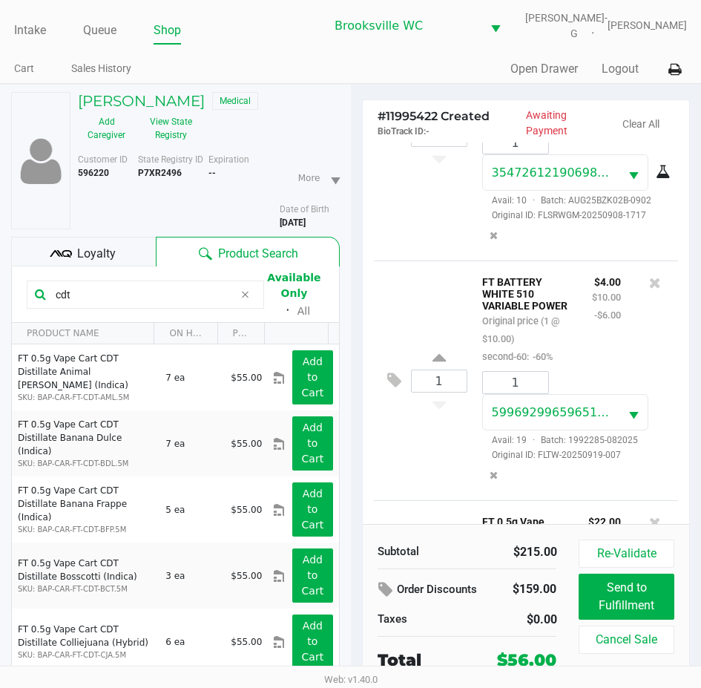
scroll to position [816, 0]
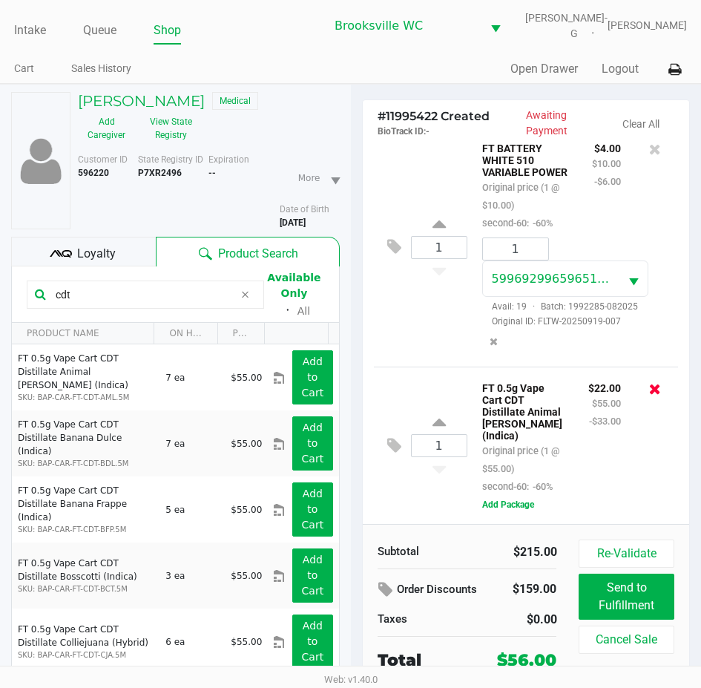
click at [650, 382] on icon at bounding box center [656, 389] width 12 height 15
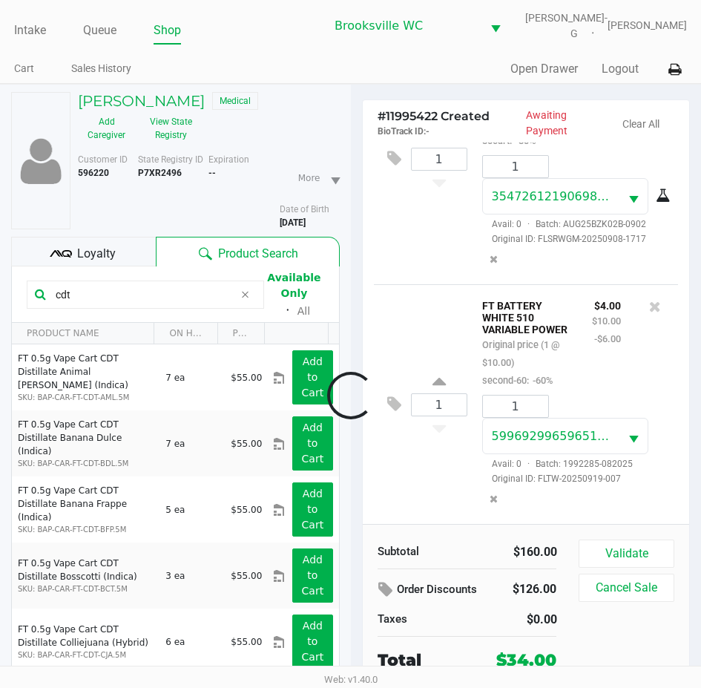
scroll to position [637, 0]
click at [634, 546] on button "Validate" at bounding box center [626, 554] width 95 height 28
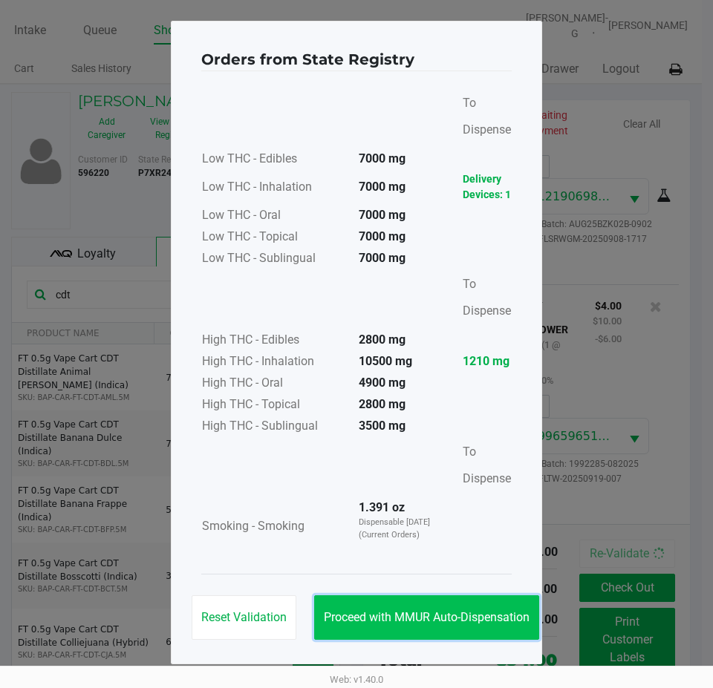
click at [498, 614] on span "Proceed with MMUR Auto-Dispensation" at bounding box center [427, 617] width 206 height 14
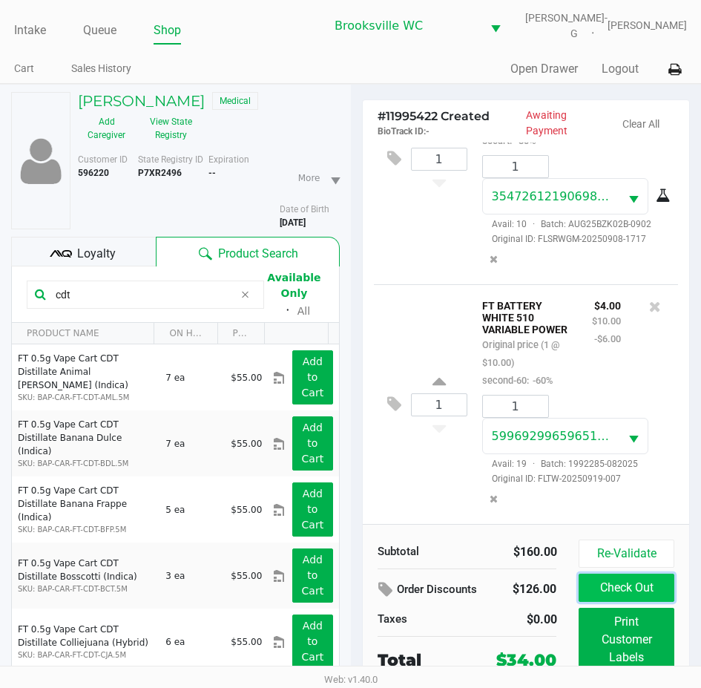
click at [587, 593] on button "Check Out" at bounding box center [626, 588] width 95 height 28
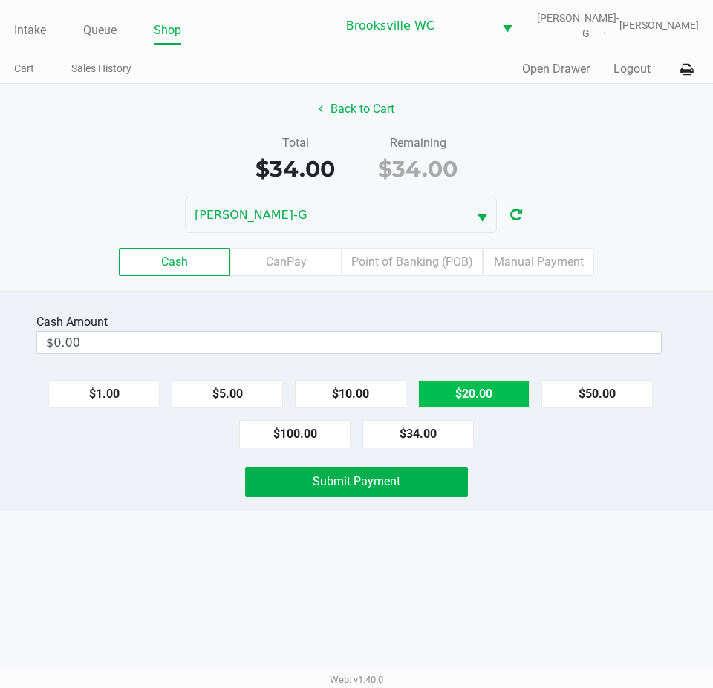
click at [457, 393] on button "$20.00" at bounding box center [473, 394] width 111 height 28
type input "$40.00"
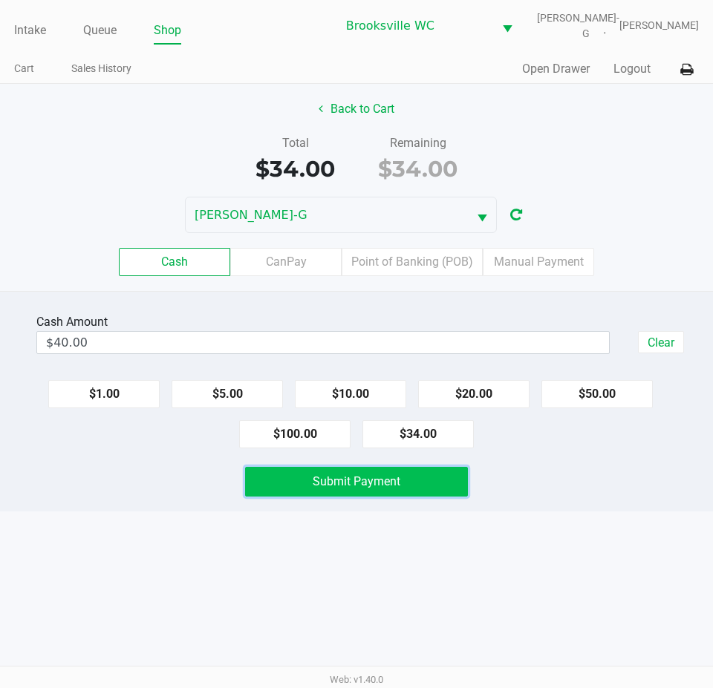
click at [425, 487] on button "Submit Payment" at bounding box center [356, 482] width 223 height 30
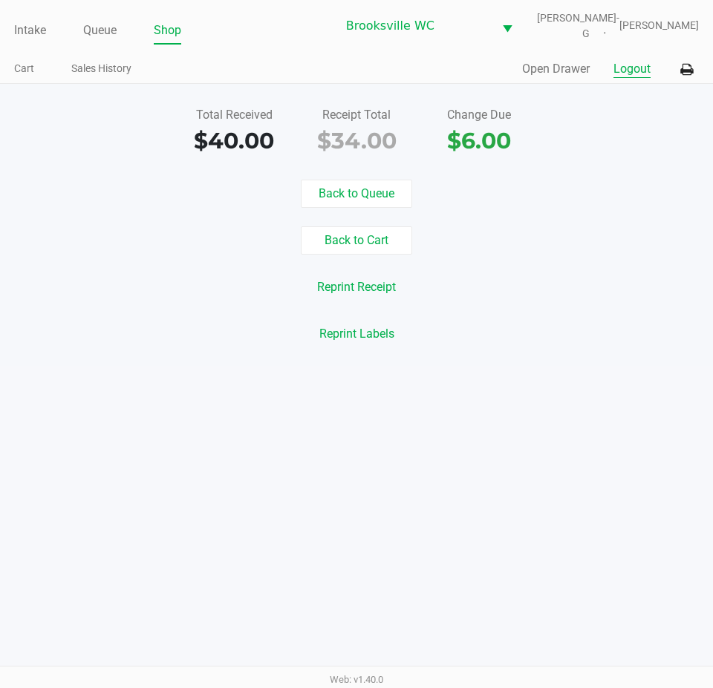
click at [630, 65] on button "Logout" at bounding box center [631, 69] width 37 height 18
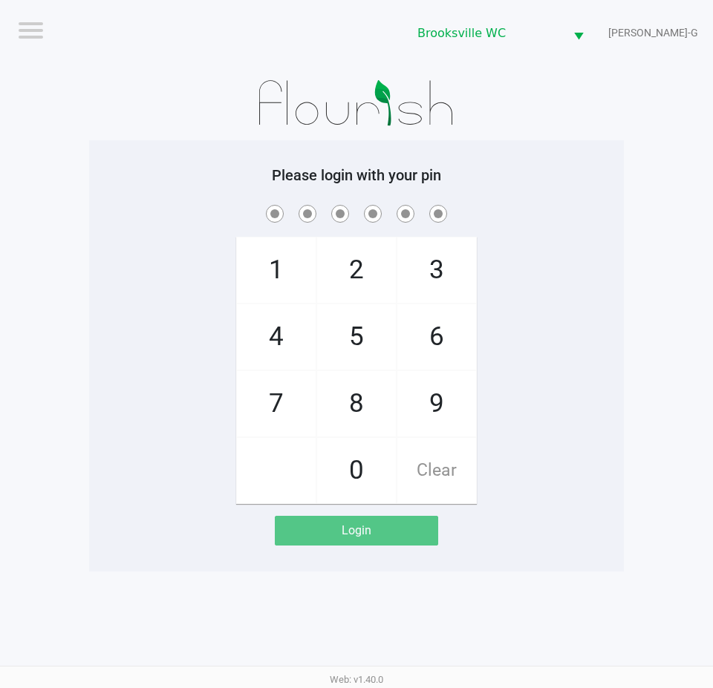
click at [210, 217] on span at bounding box center [356, 213] width 512 height 23
checkbox input "true"
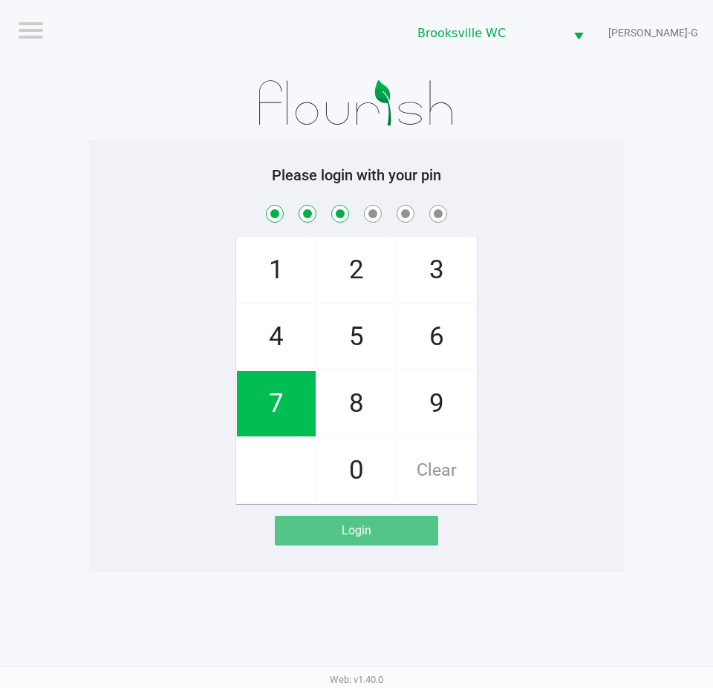
checkbox input "true"
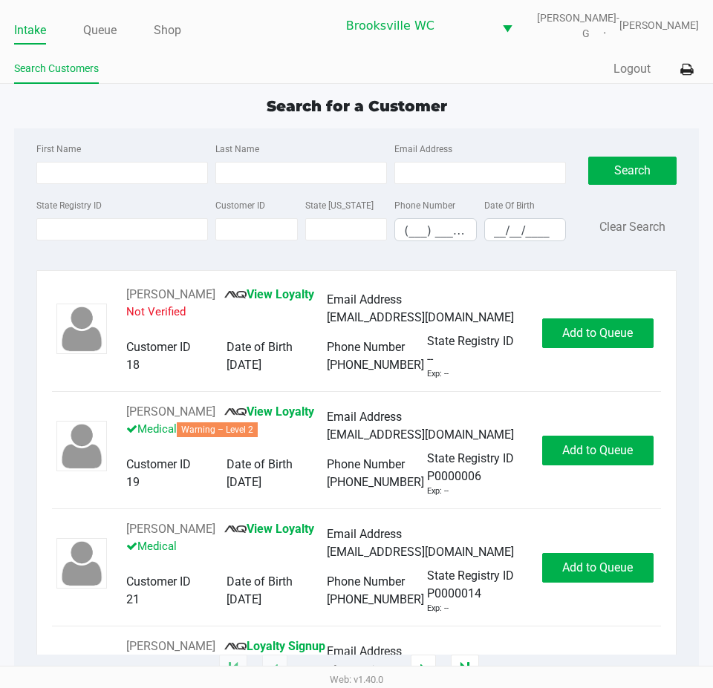
click at [250, 118] on div "Search for a Customer First Name Last Name Email Address State Registry ID Cust…" at bounding box center [356, 382] width 684 height 575
click at [121, 36] on ul "Intake Queue Shop" at bounding box center [175, 31] width 322 height 25
click at [110, 36] on link "Queue" at bounding box center [99, 30] width 33 height 21
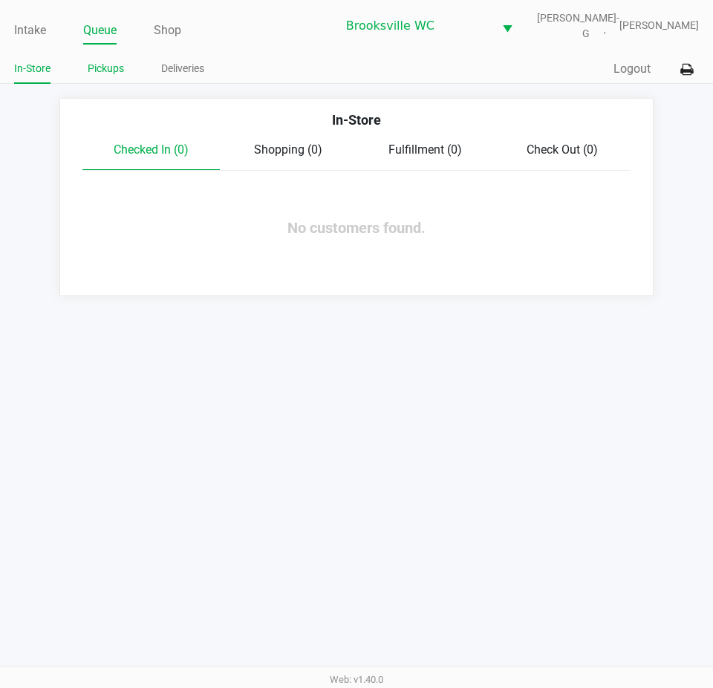
click at [105, 76] on link "Pickups" at bounding box center [106, 68] width 36 height 19
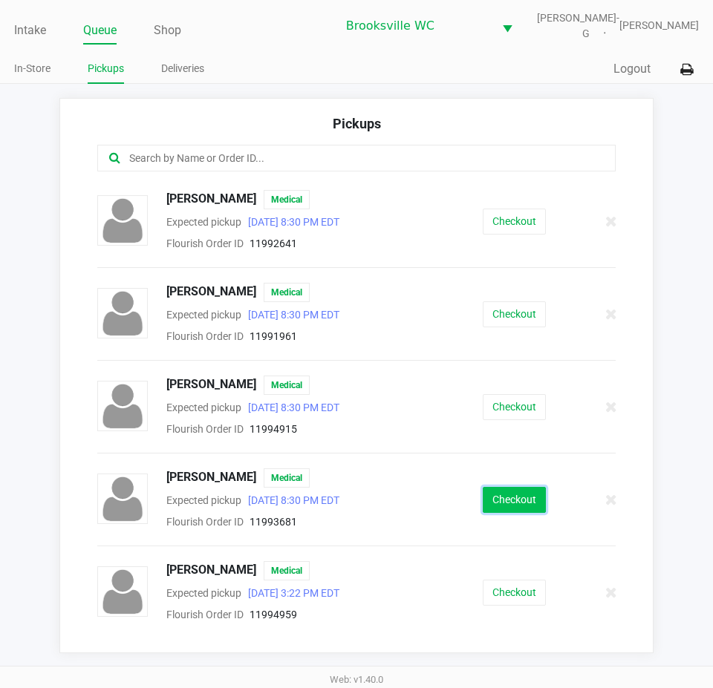
click at [525, 492] on button "Checkout" at bounding box center [514, 500] width 63 height 26
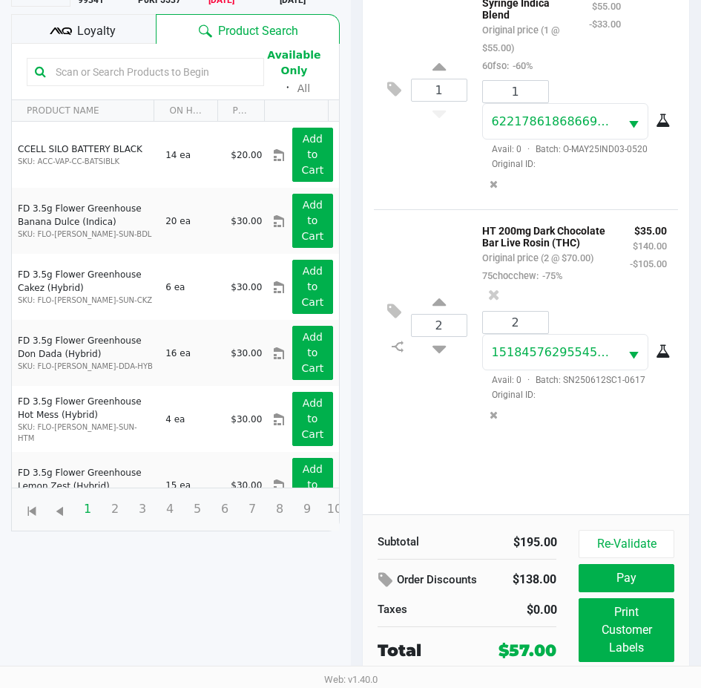
scroll to position [197, 0]
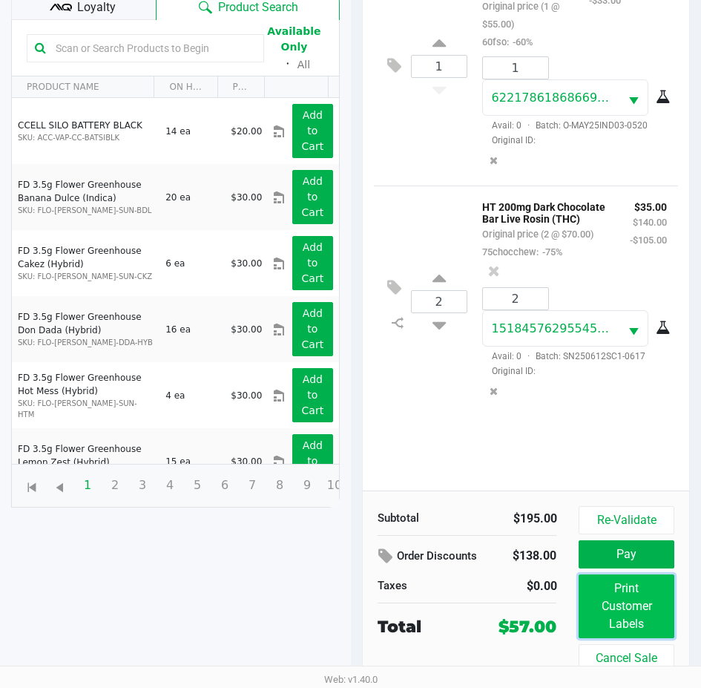
click at [610, 601] on button "Print Customer Labels" at bounding box center [626, 607] width 95 height 64
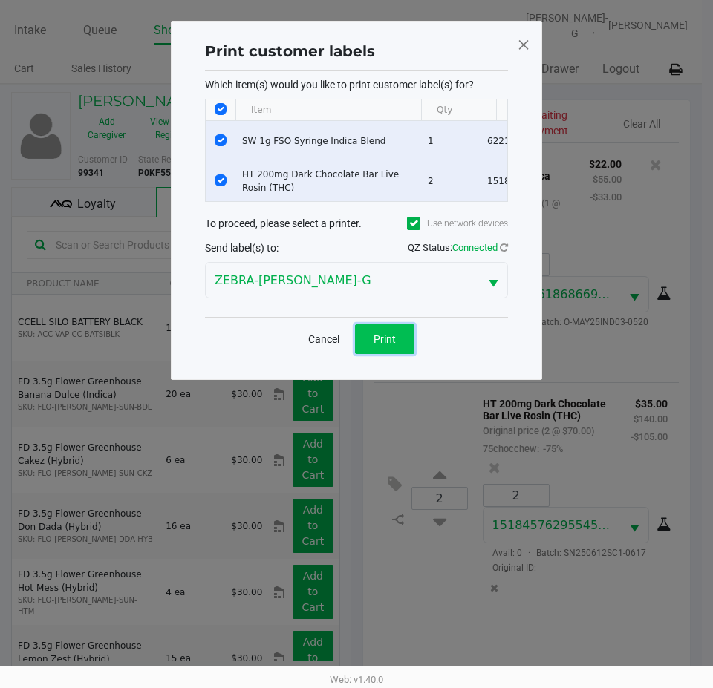
click at [399, 354] on button "Print" at bounding box center [384, 339] width 59 height 30
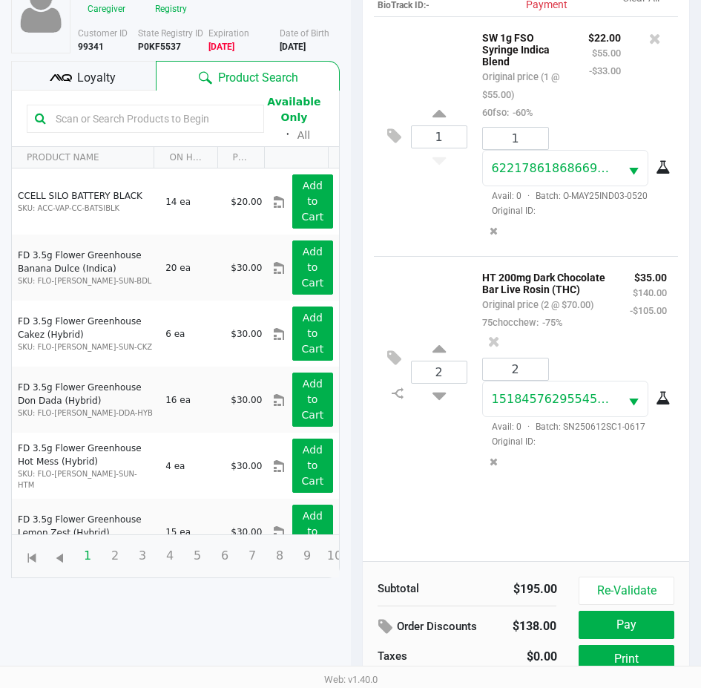
scroll to position [197, 0]
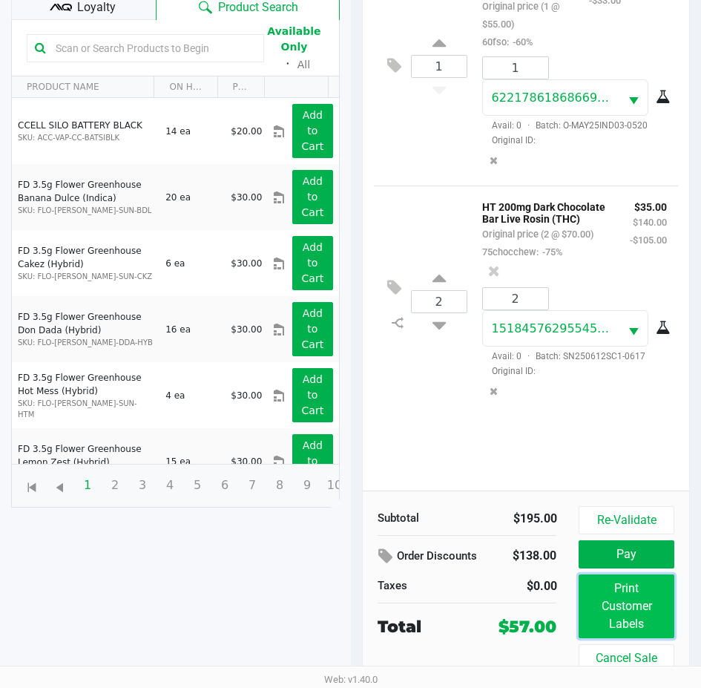
click at [629, 598] on button "Print Customer Labels" at bounding box center [626, 607] width 95 height 64
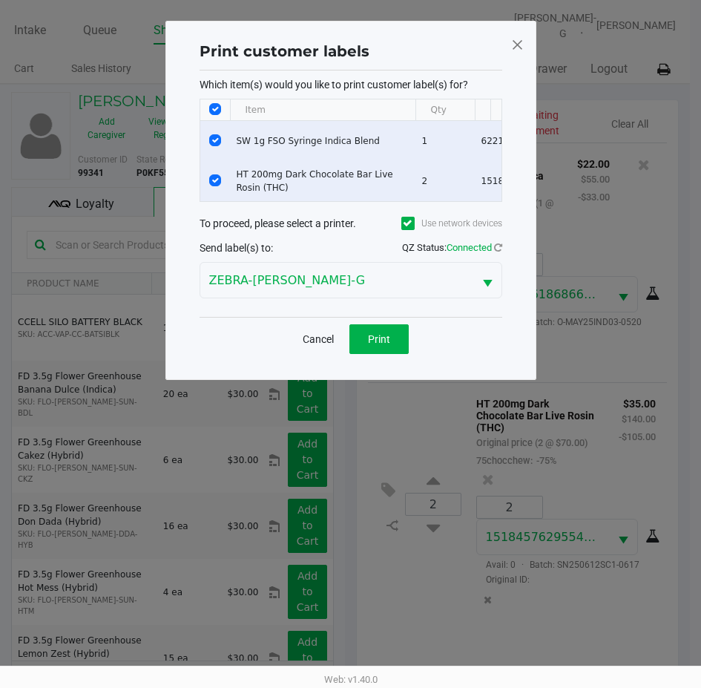
scroll to position [0, 0]
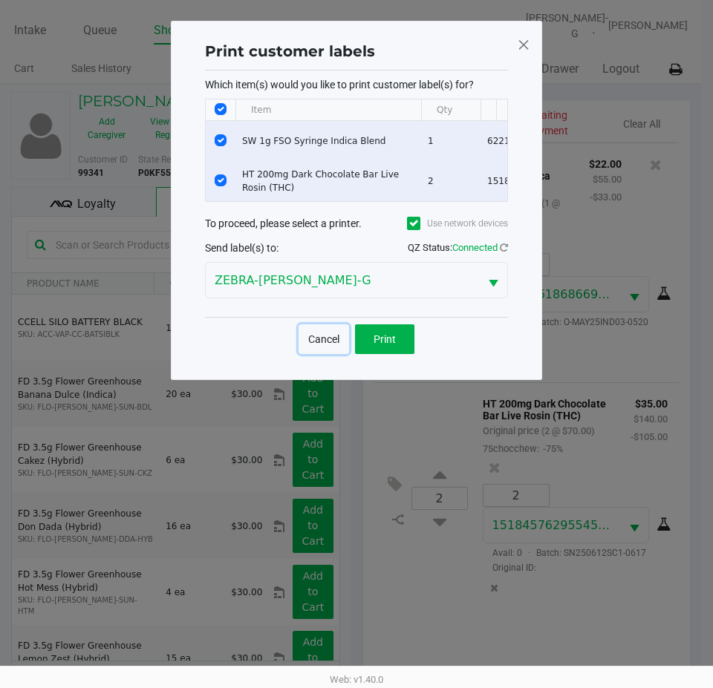
click at [327, 350] on button "Cancel" at bounding box center [323, 339] width 50 height 30
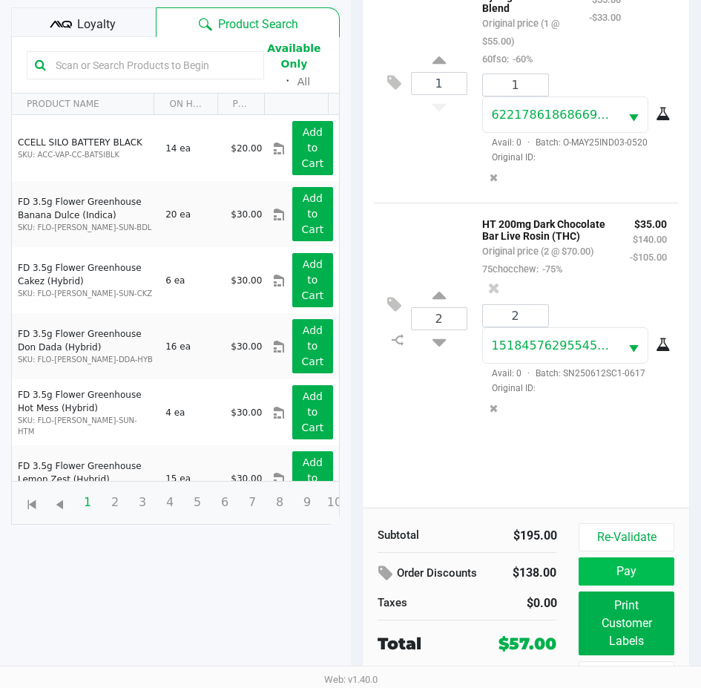
scroll to position [197, 0]
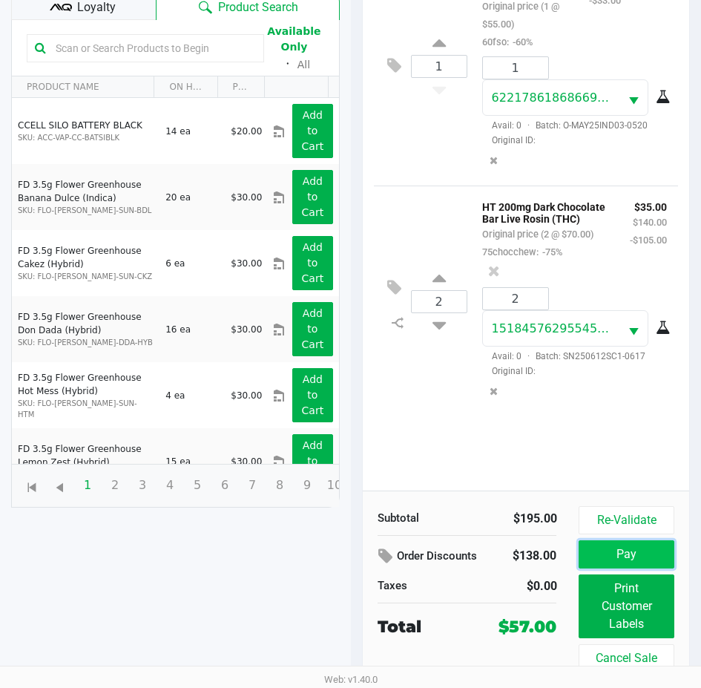
click at [601, 548] on button "Pay" at bounding box center [626, 554] width 95 height 28
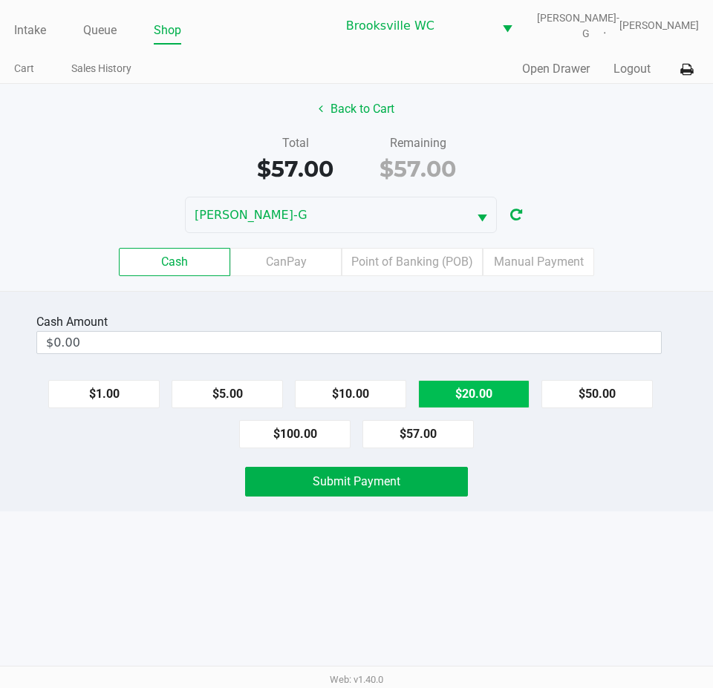
click at [443, 393] on button "$20.00" at bounding box center [473, 394] width 111 height 28
type input "$60.00"
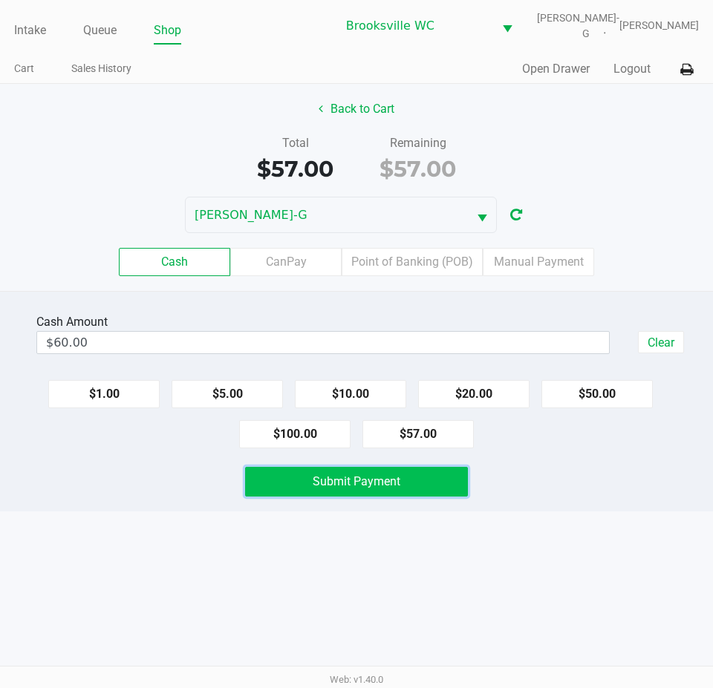
click at [423, 474] on button "Submit Payment" at bounding box center [356, 482] width 223 height 30
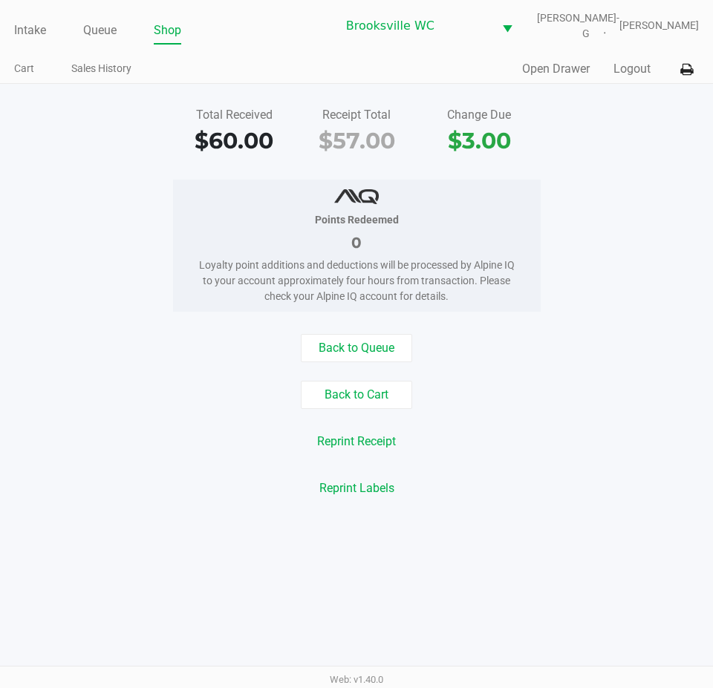
click at [200, 393] on div "Back to Cart" at bounding box center [356, 395] width 735 height 28
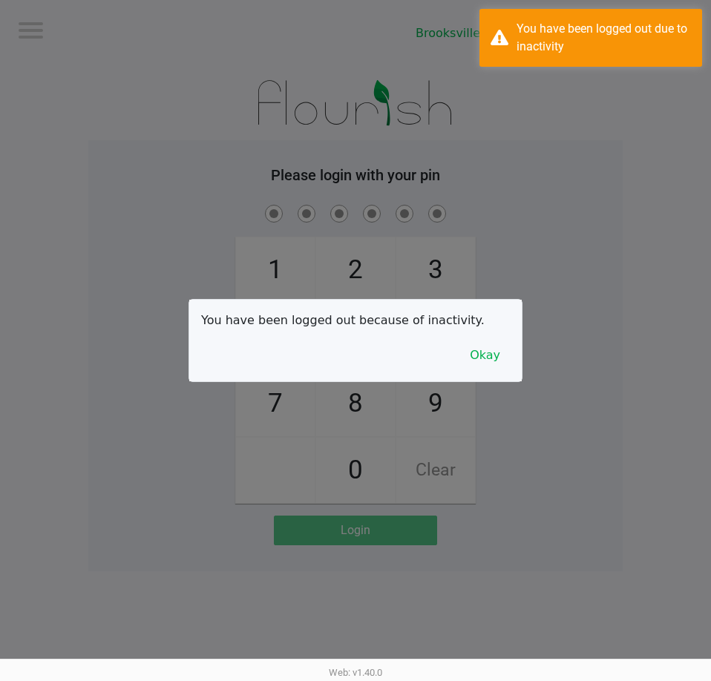
click at [37, 31] on div at bounding box center [355, 340] width 711 height 681
click at [200, 197] on div at bounding box center [355, 340] width 711 height 681
checkbox input "true"
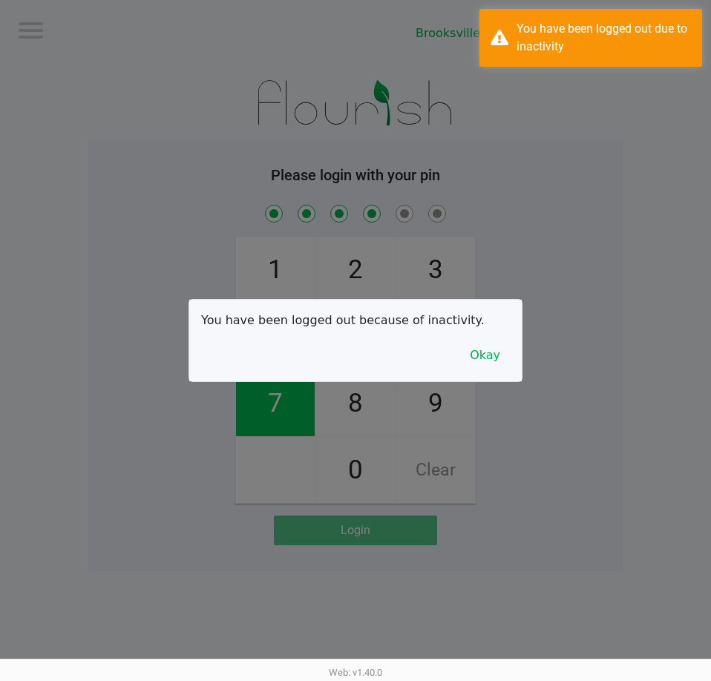
checkbox input "true"
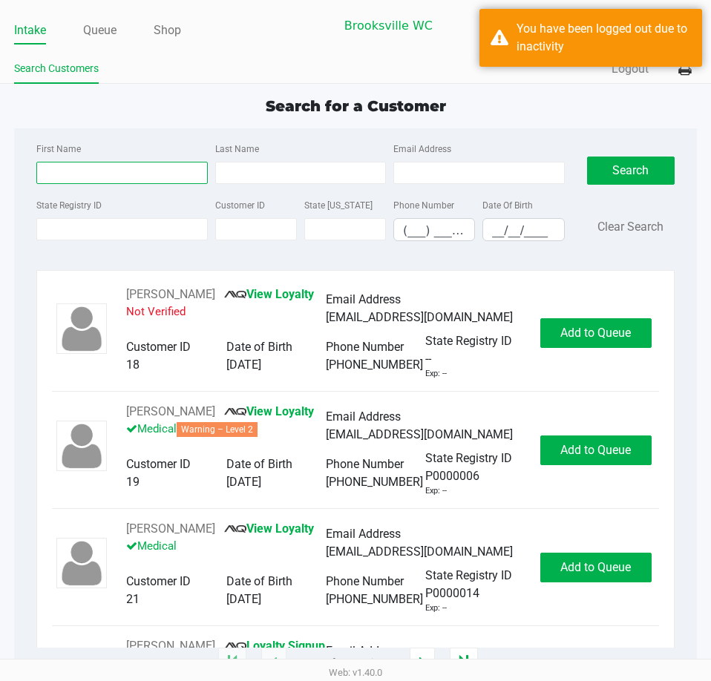
click at [98, 172] on input "First Name" at bounding box center [121, 173] width 171 height 22
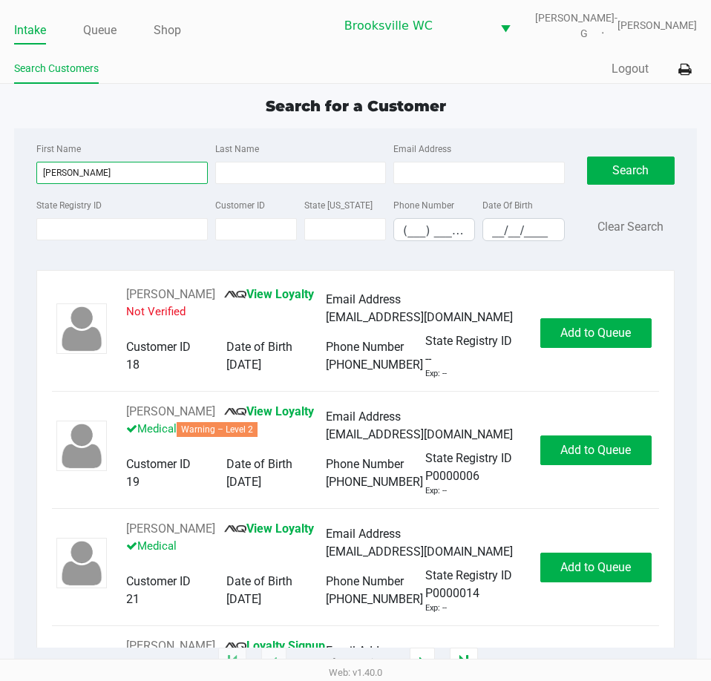
type input "[PERSON_NAME]"
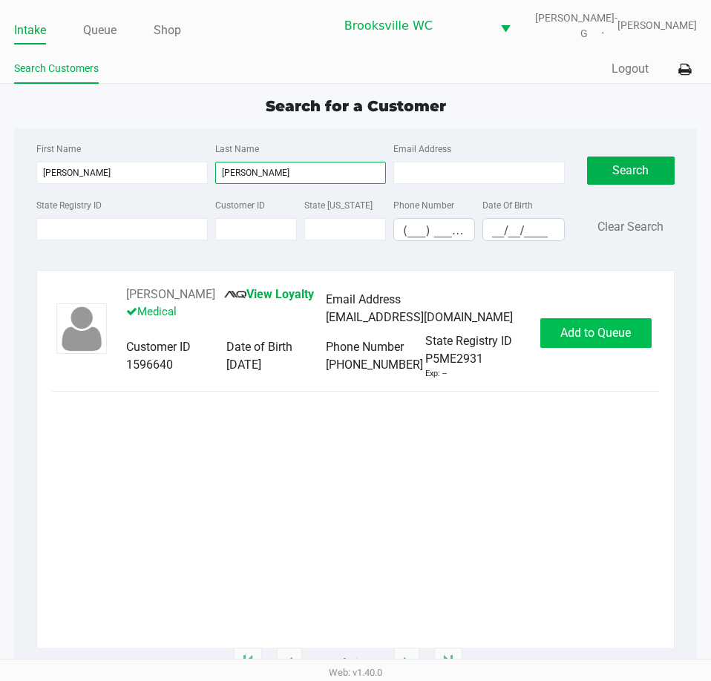
type input "[PERSON_NAME]"
click at [575, 331] on button "Add to Queue" at bounding box center [595, 333] width 111 height 30
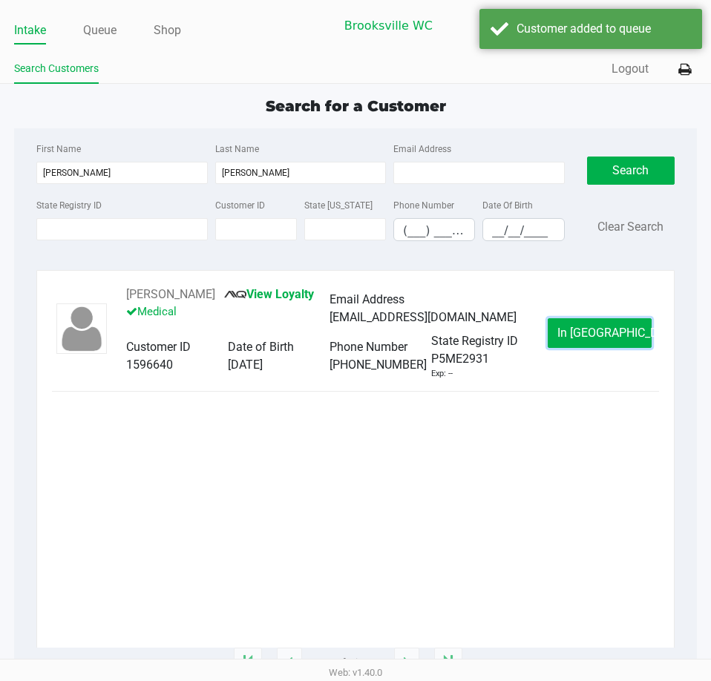
click at [560, 342] on button "In [GEOGRAPHIC_DATA]" at bounding box center [600, 333] width 104 height 30
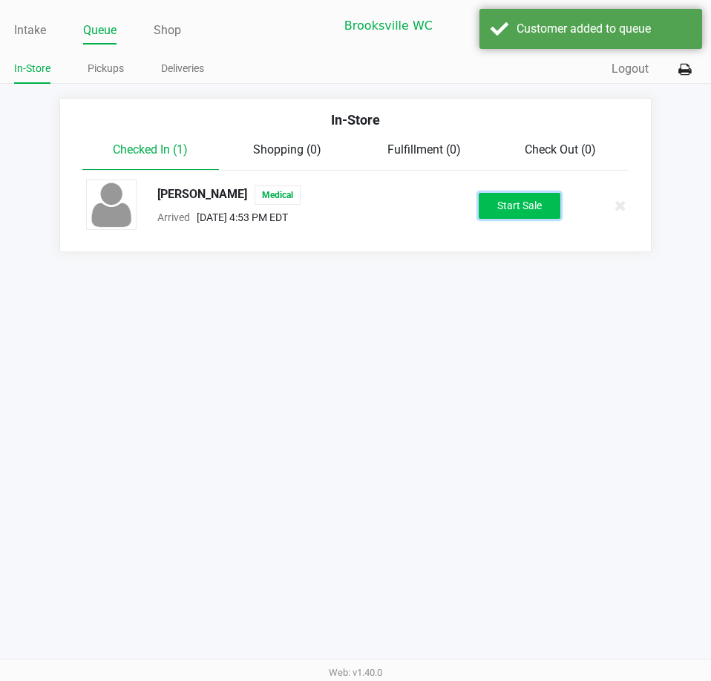
drag, startPoint x: 523, startPoint y: 214, endPoint x: 513, endPoint y: 197, distance: 19.0
click at [519, 210] on button "Start Sale" at bounding box center [520, 206] width 82 height 26
click at [506, 189] on div "[PERSON_NAME] Medical Arrived [DATE] 4:53 PM EDT Start Sale" at bounding box center [355, 206] width 561 height 52
click at [511, 193] on div "Start Sale" at bounding box center [520, 206] width 82 height 26
click at [511, 194] on div "In-Store Checked In (1) Shopping (0) Fulfillment (0) Check Out (0) [PERSON_NAME…" at bounding box center [355, 175] width 711 height 154
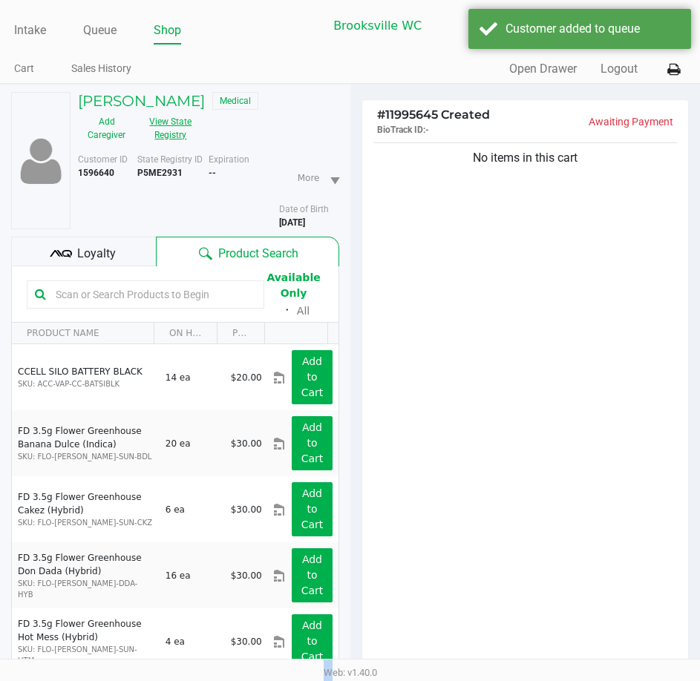
click at [164, 128] on button "View State Registry" at bounding box center [166, 128] width 62 height 37
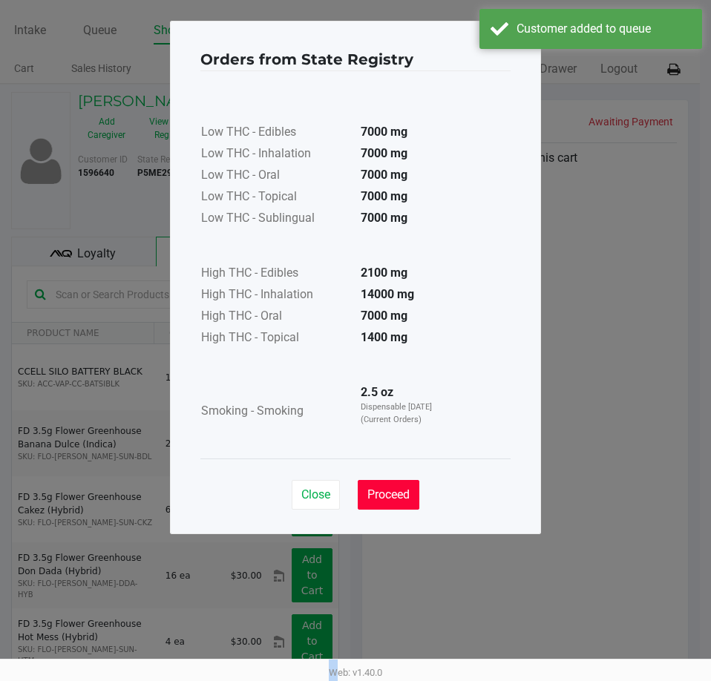
drag, startPoint x: 379, startPoint y: 497, endPoint x: 364, endPoint y: 497, distance: 14.1
click at [374, 497] on span "Proceed" at bounding box center [388, 495] width 42 height 14
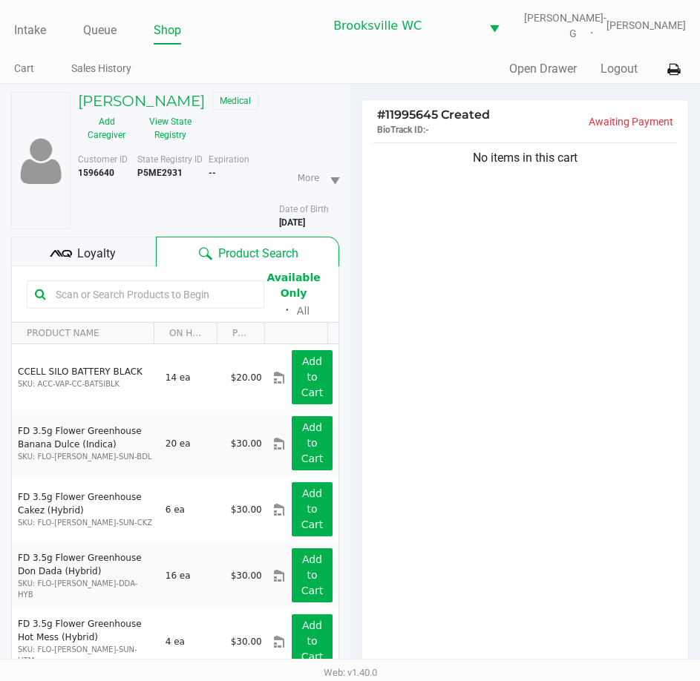
click at [137, 308] on div at bounding box center [146, 295] width 238 height 28
click at [133, 291] on input "text" at bounding box center [153, 295] width 206 height 22
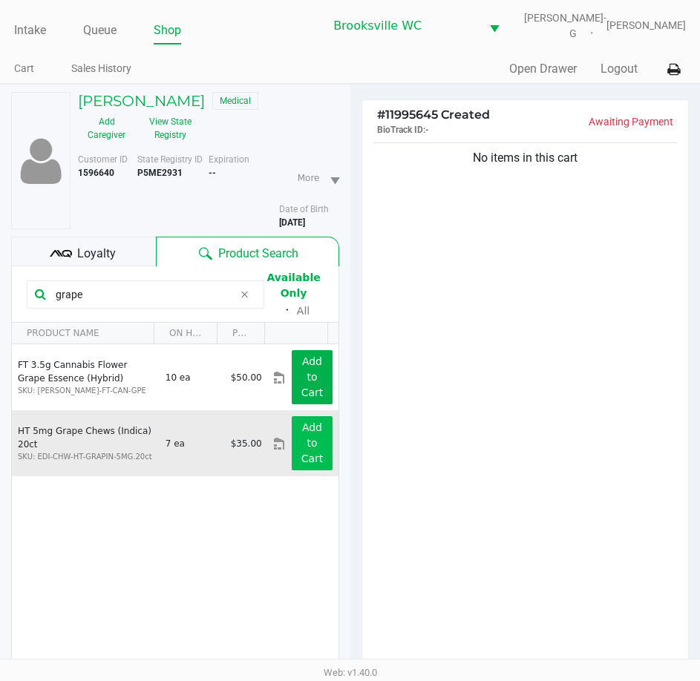
type input "grape"
click at [292, 444] on button "Add to Cart" at bounding box center [312, 443] width 40 height 54
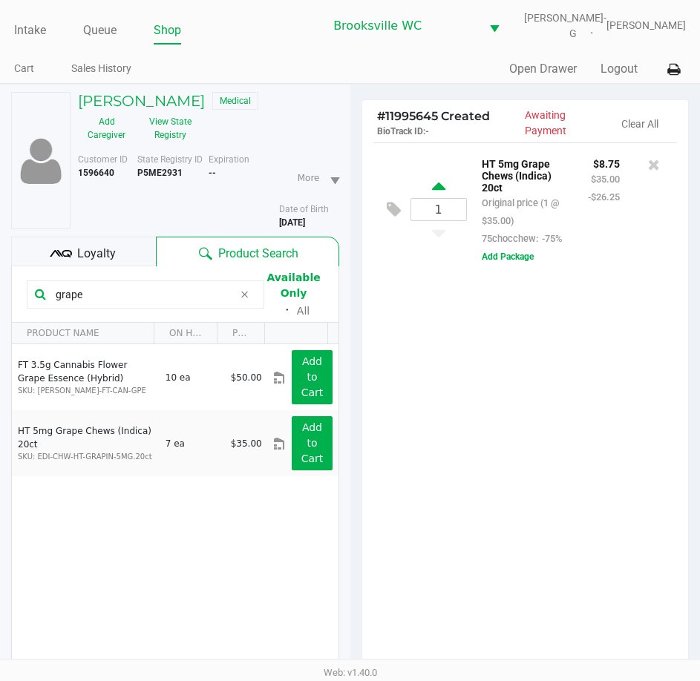
click at [441, 193] on icon at bounding box center [438, 189] width 13 height 19
type input "2"
click at [112, 294] on input "grape" at bounding box center [142, 295] width 184 height 22
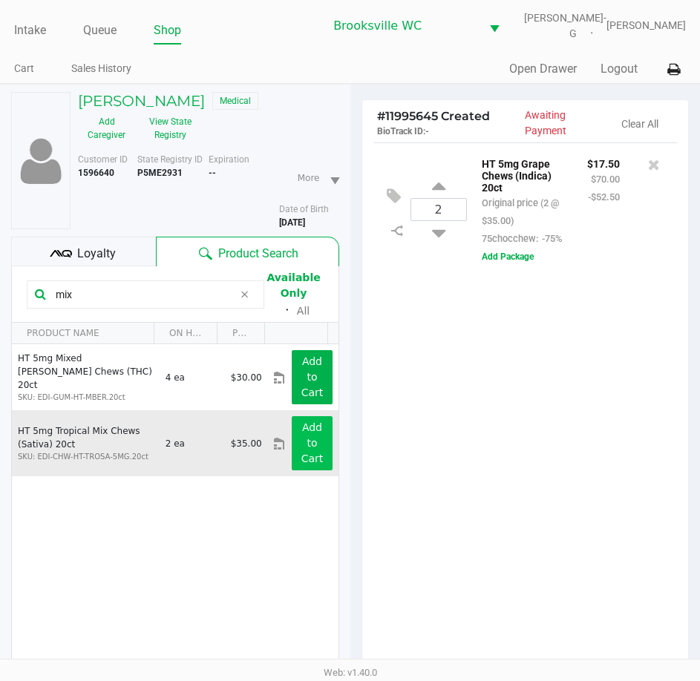
type input "mix"
click at [295, 442] on button "Add to Cart" at bounding box center [312, 443] width 40 height 54
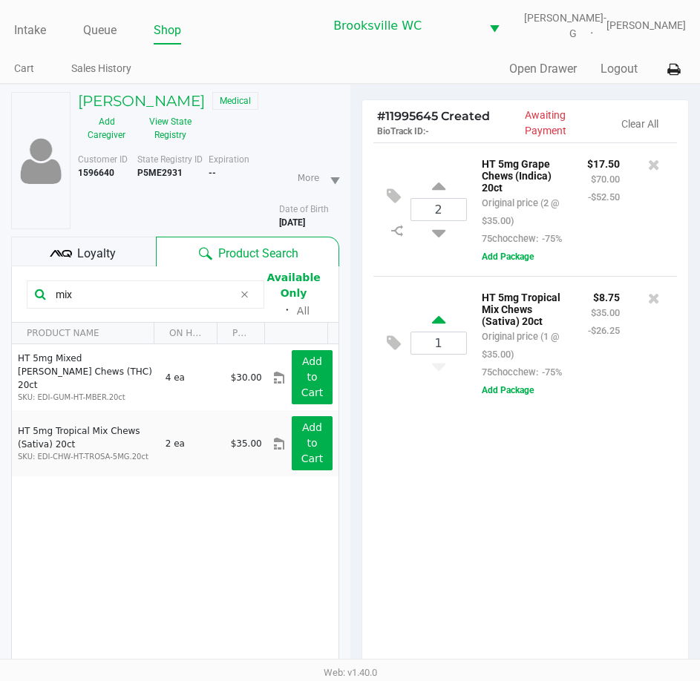
click at [442, 332] on icon at bounding box center [438, 322] width 13 height 19
type input "2"
click at [94, 287] on input "mix" at bounding box center [142, 295] width 184 height 22
click at [93, 292] on input "mix" at bounding box center [142, 295] width 184 height 22
type input "m"
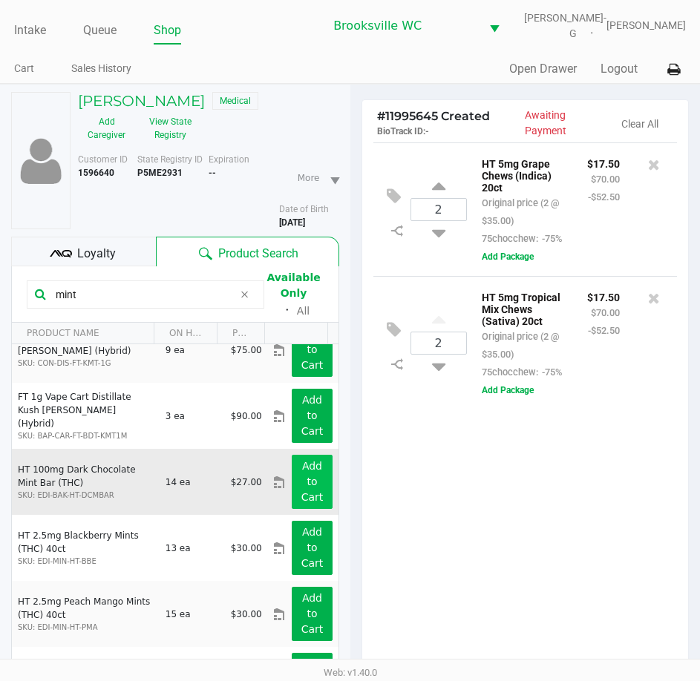
scroll to position [102, 0]
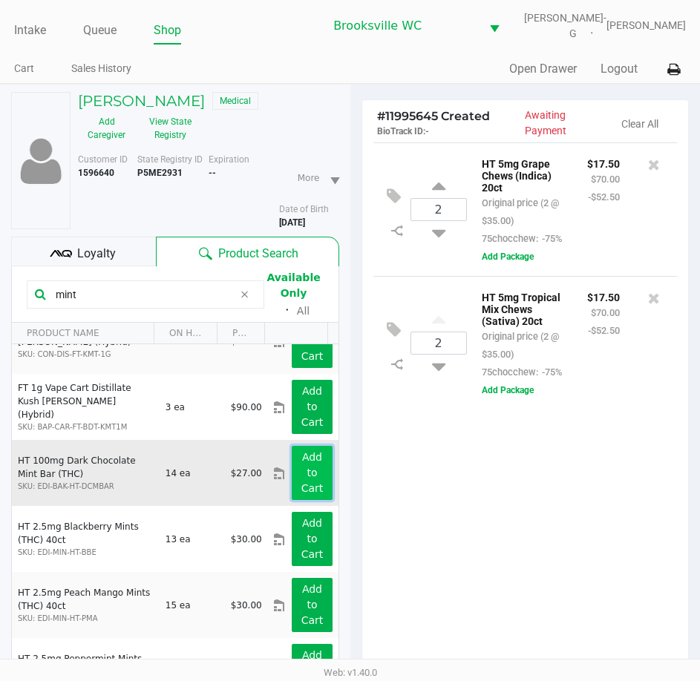
click at [301, 463] on app-button-loader "Add to Cart" at bounding box center [312, 472] width 22 height 43
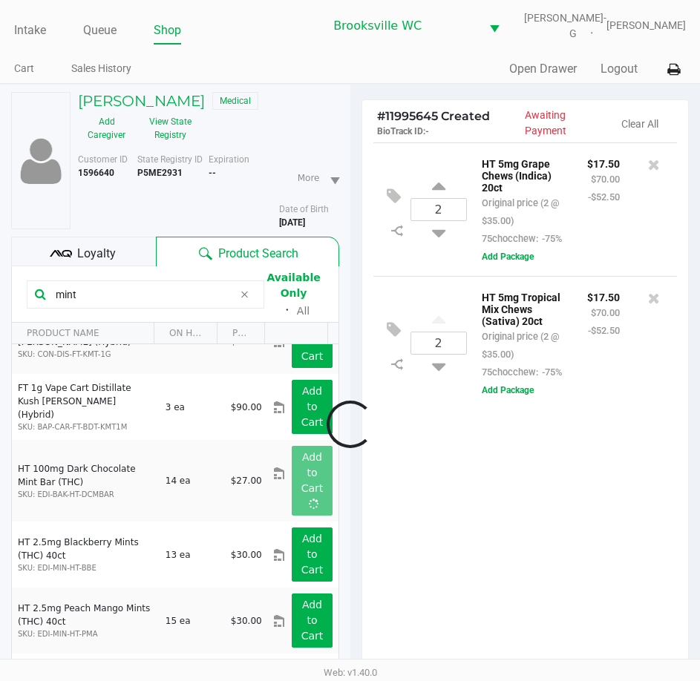
click at [110, 295] on div at bounding box center [350, 424] width 700 height 532
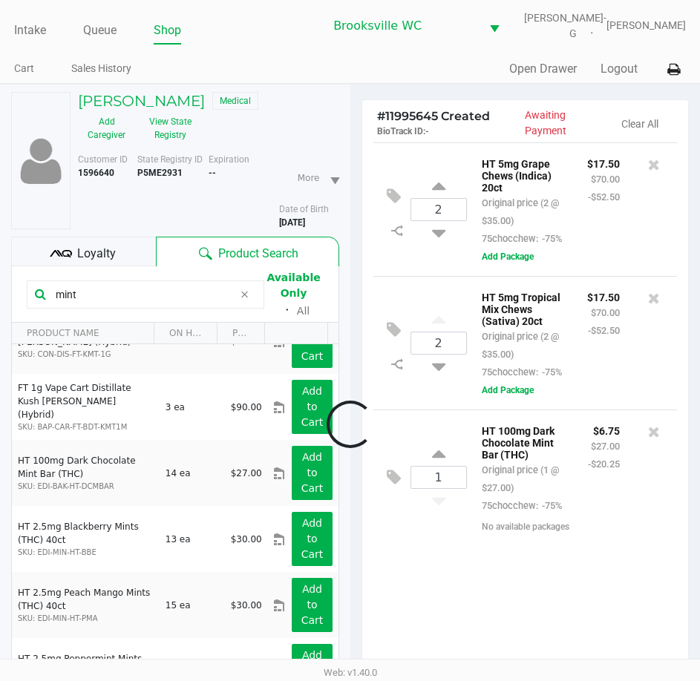
click at [110, 295] on div at bounding box center [350, 424] width 700 height 532
click at [110, 295] on input "mint" at bounding box center [142, 295] width 184 height 22
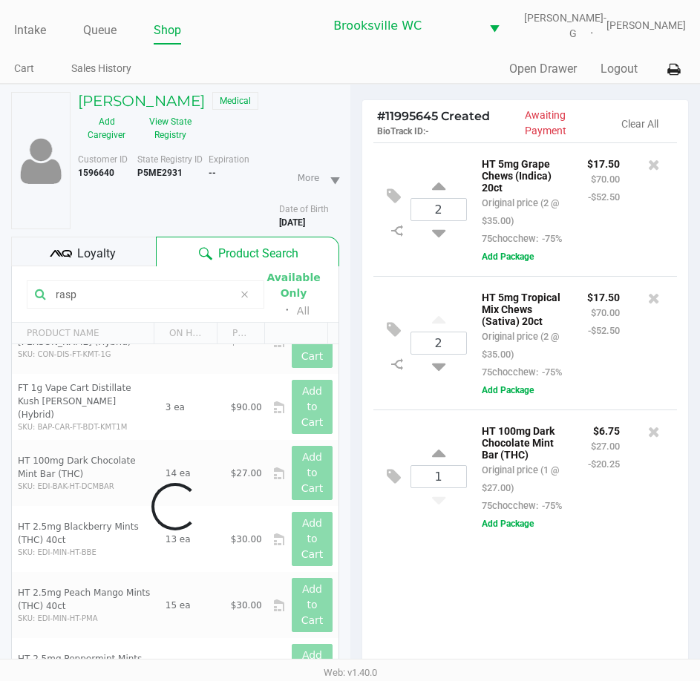
scroll to position [0, 0]
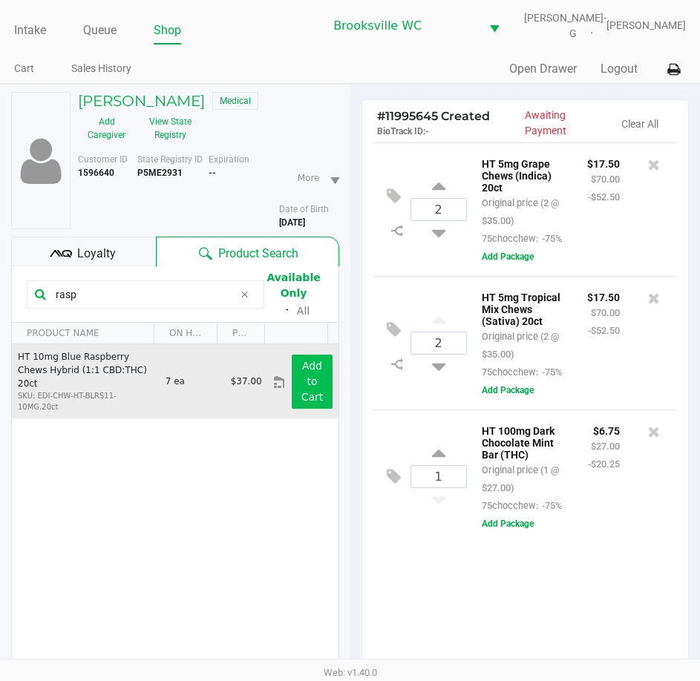
type input "rasp"
click at [292, 367] on button "Add to Cart" at bounding box center [312, 382] width 40 height 54
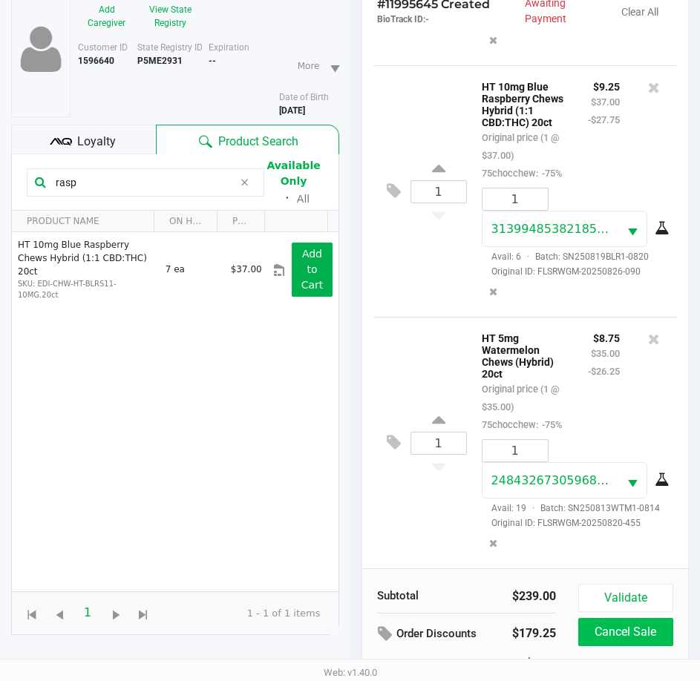
scroll to position [163, 0]
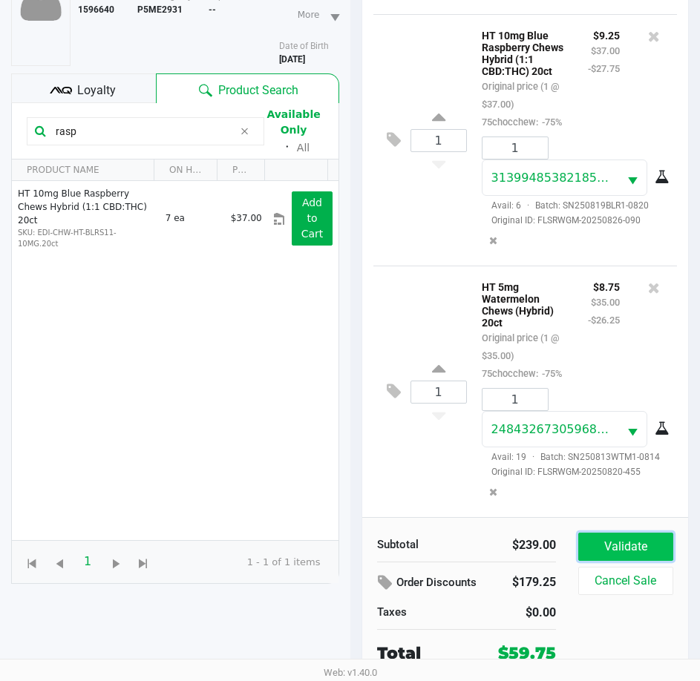
click at [627, 537] on button "Validate" at bounding box center [625, 547] width 95 height 28
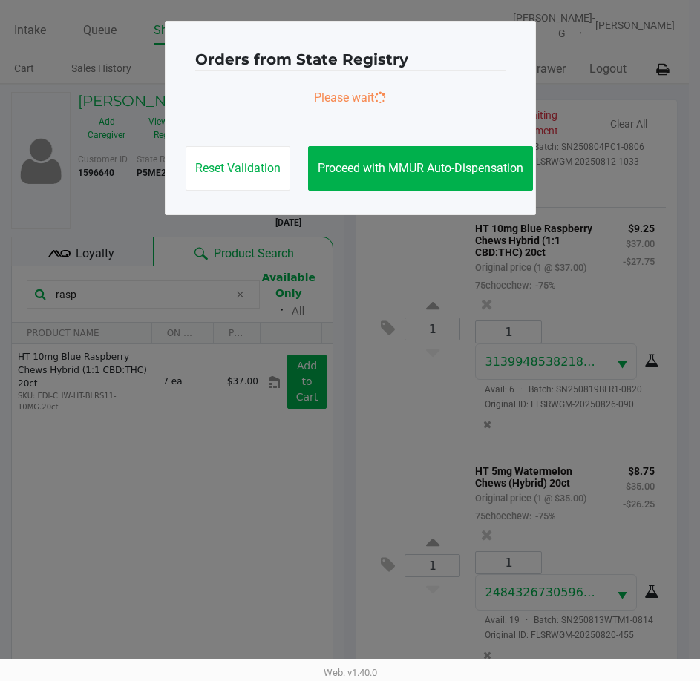
scroll to position [0, 0]
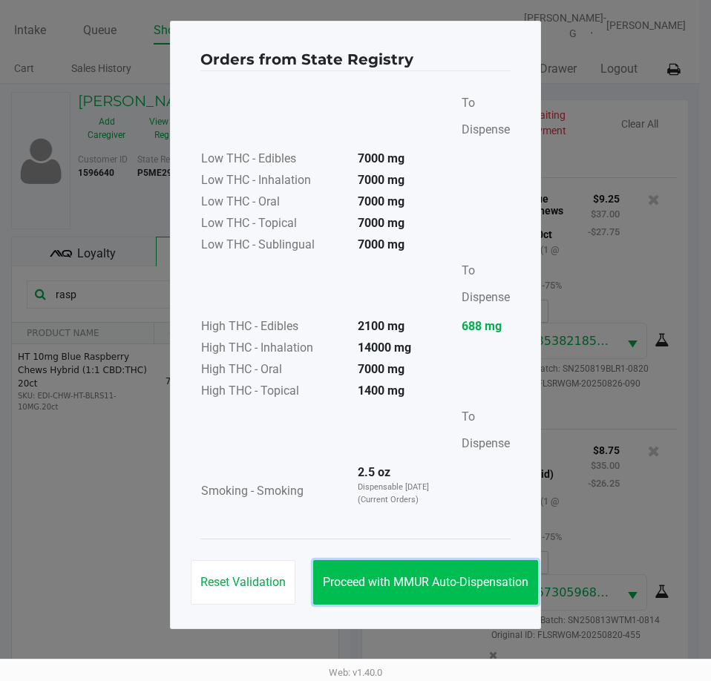
click at [442, 577] on span "Proceed with MMUR Auto-Dispensation" at bounding box center [426, 582] width 206 height 14
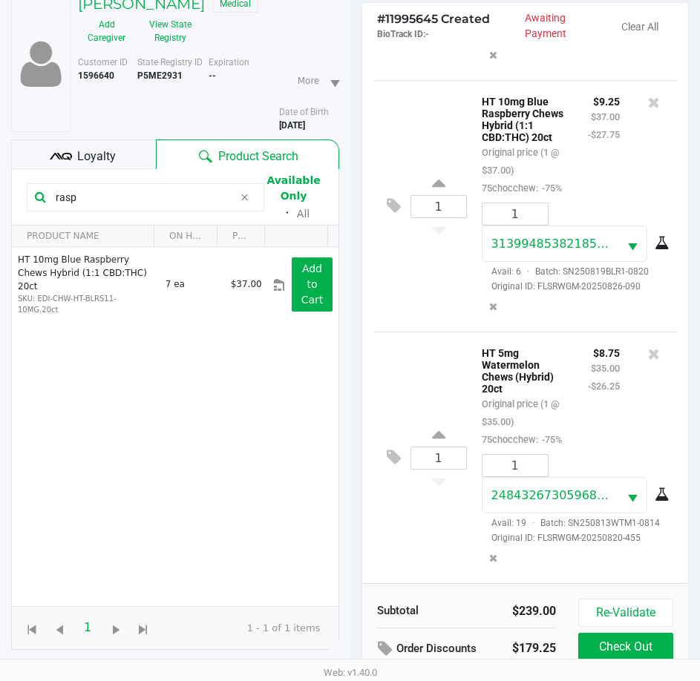
scroll to position [197, 0]
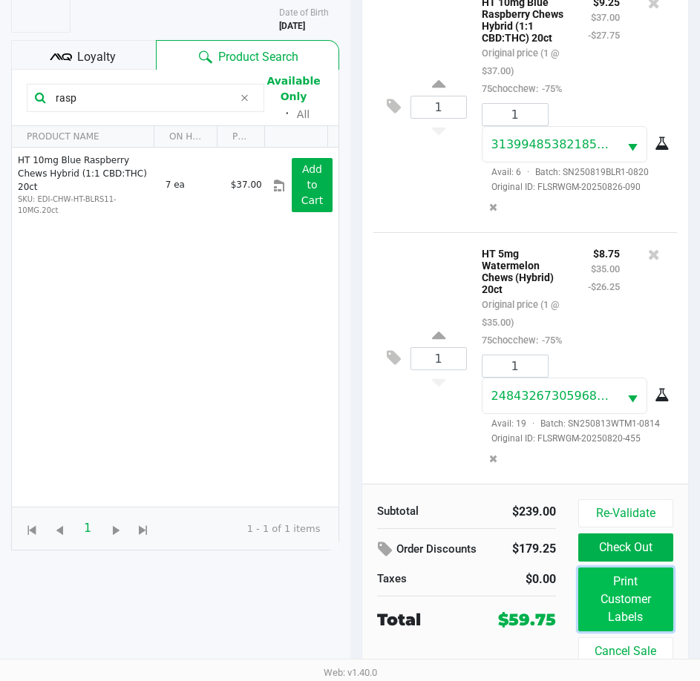
click at [604, 593] on button "Print Customer Labels" at bounding box center [625, 600] width 95 height 64
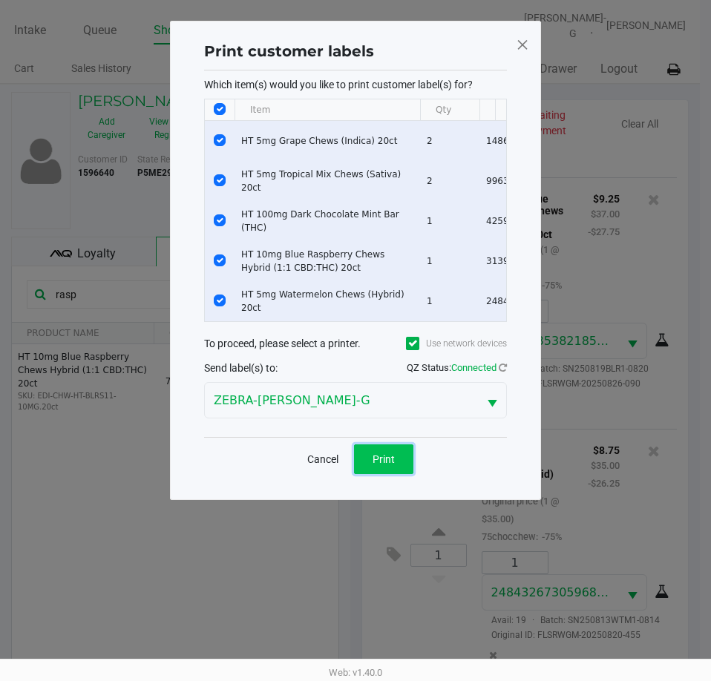
click at [381, 465] on span "Print" at bounding box center [384, 460] width 22 height 12
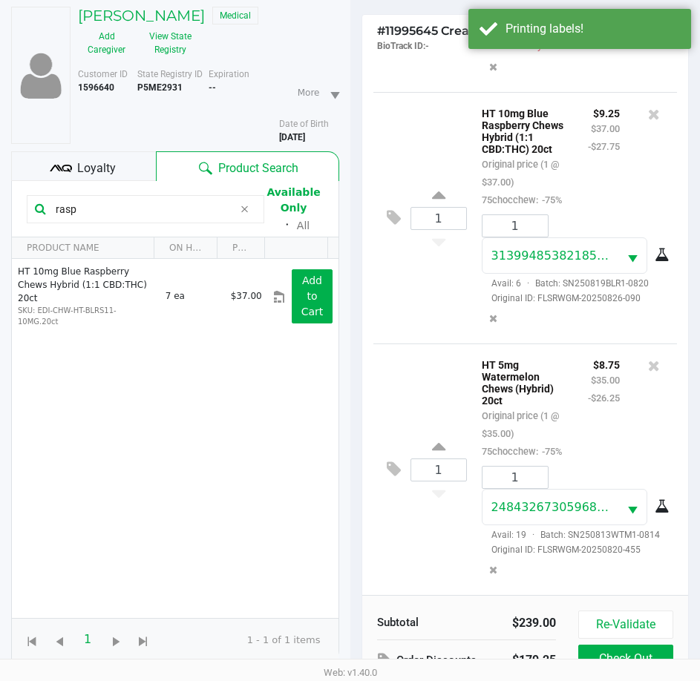
scroll to position [197, 0]
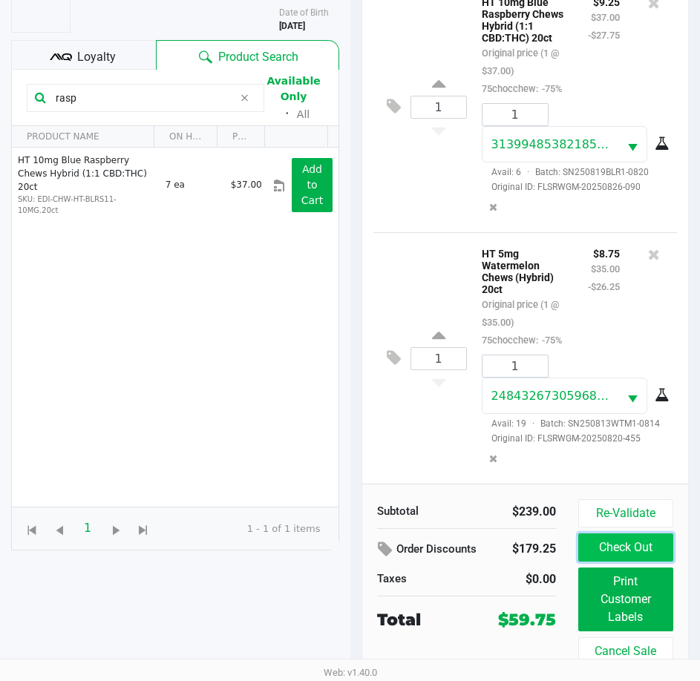
click at [666, 547] on button "Check Out" at bounding box center [625, 548] width 95 height 28
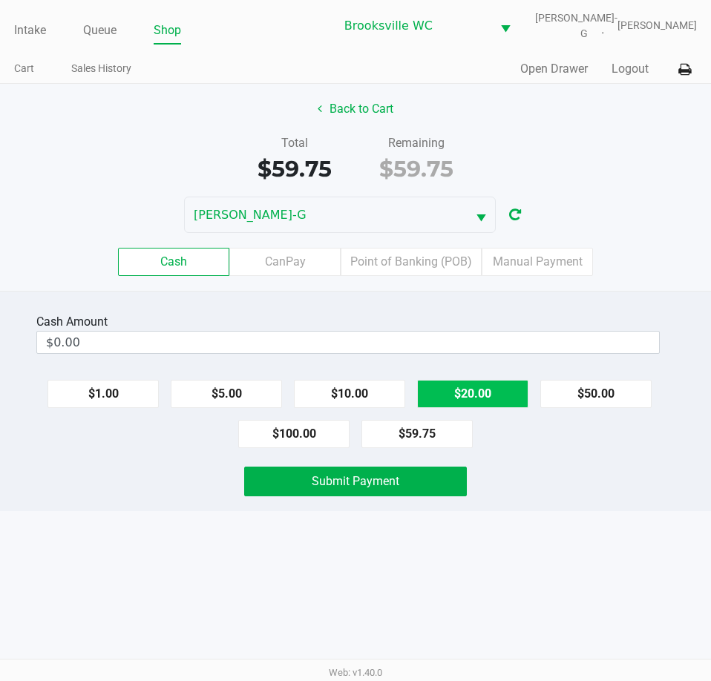
click at [459, 391] on button "$20.00" at bounding box center [472, 394] width 111 height 28
type input "$60.00"
click at [413, 500] on div "Cash Amount $60.00 Clear $1.00 $5.00 $10.00 $20.00 $50.00 $100.00 $59.75 Submit…" at bounding box center [355, 401] width 711 height 220
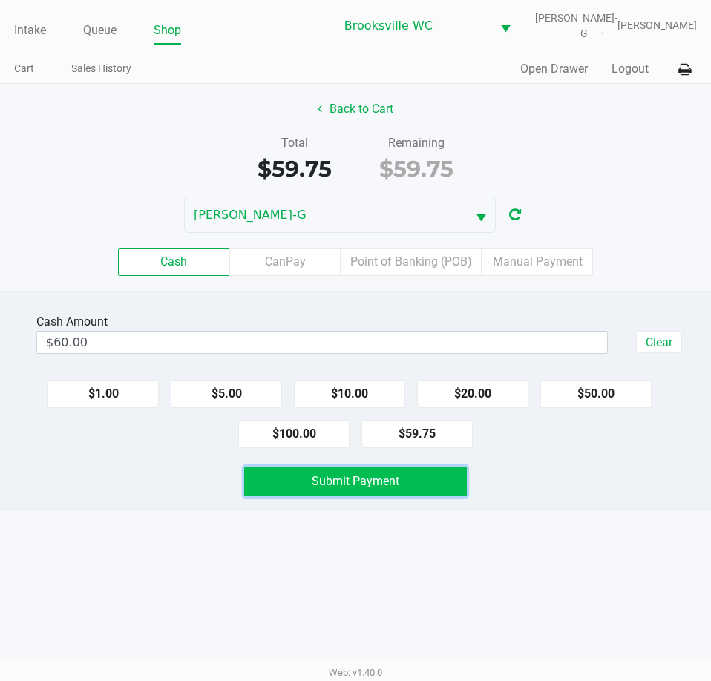
click at [411, 484] on button "Submit Payment" at bounding box center [355, 482] width 222 height 30
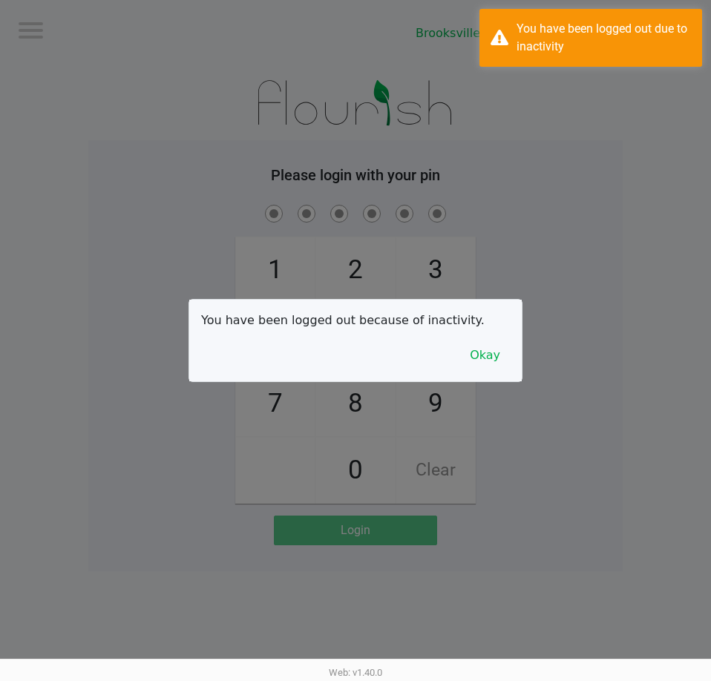
click at [247, 269] on div at bounding box center [355, 340] width 711 height 681
checkbox input "true"
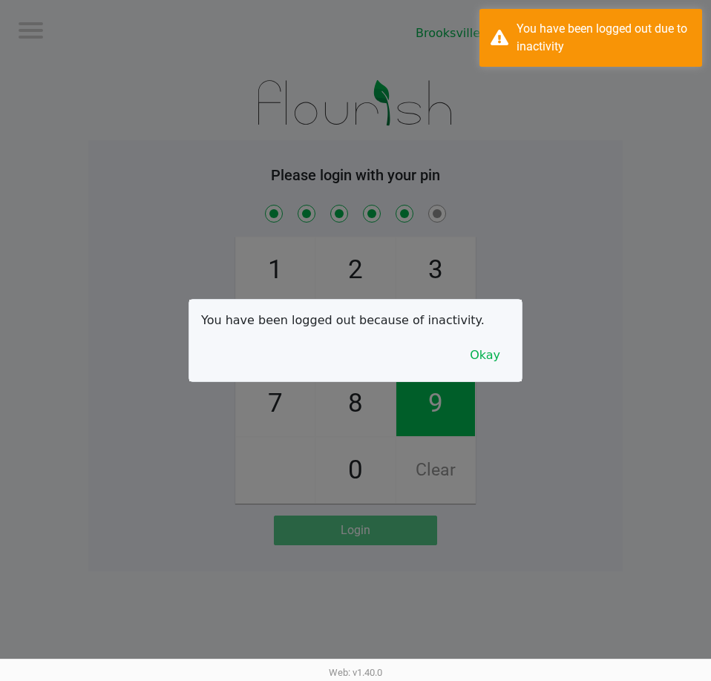
checkbox input "true"
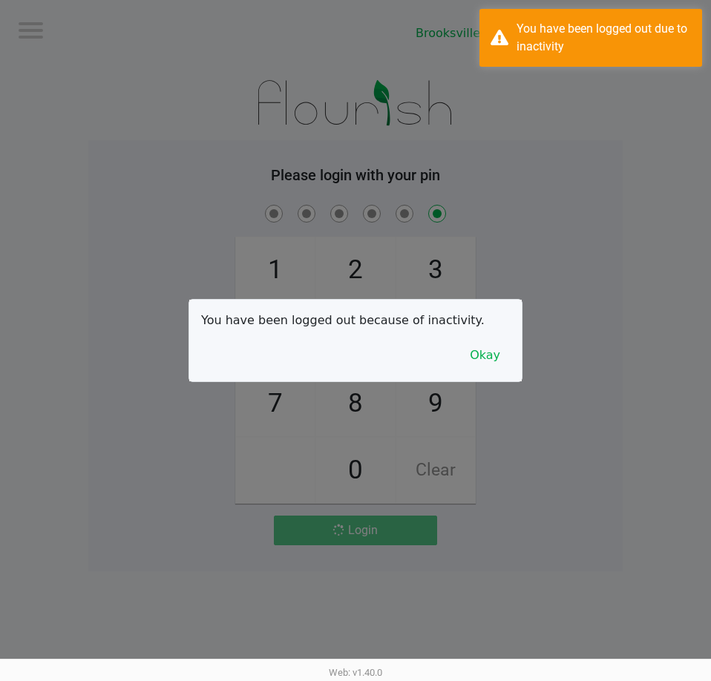
checkbox input "false"
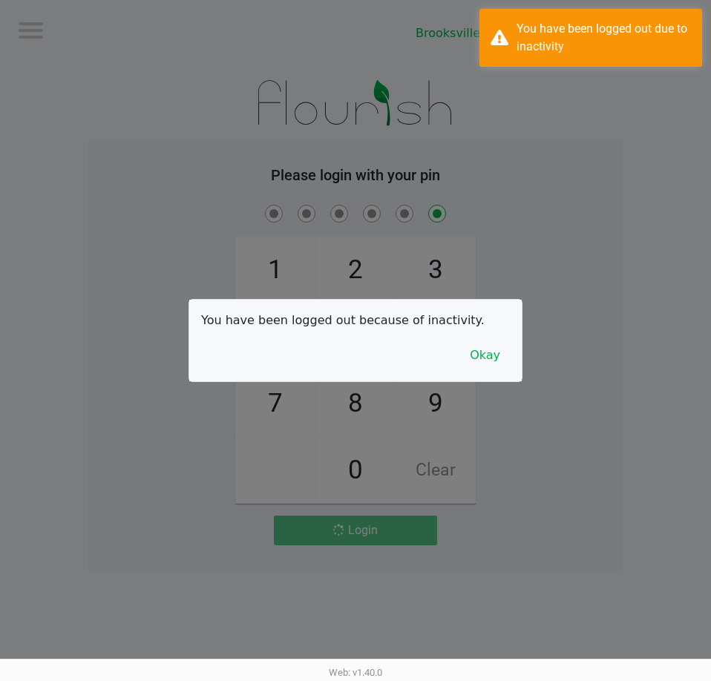
checkbox input "false"
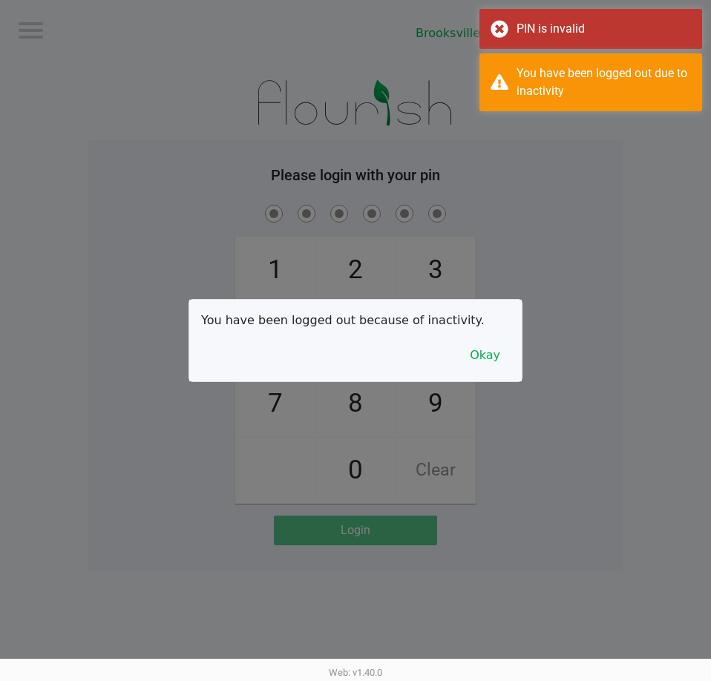
checkbox input "true"
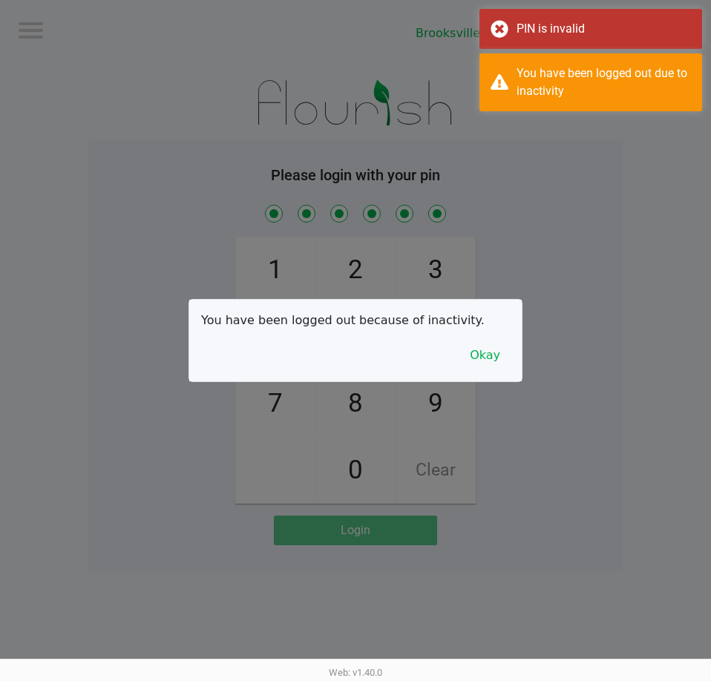
checkbox input "true"
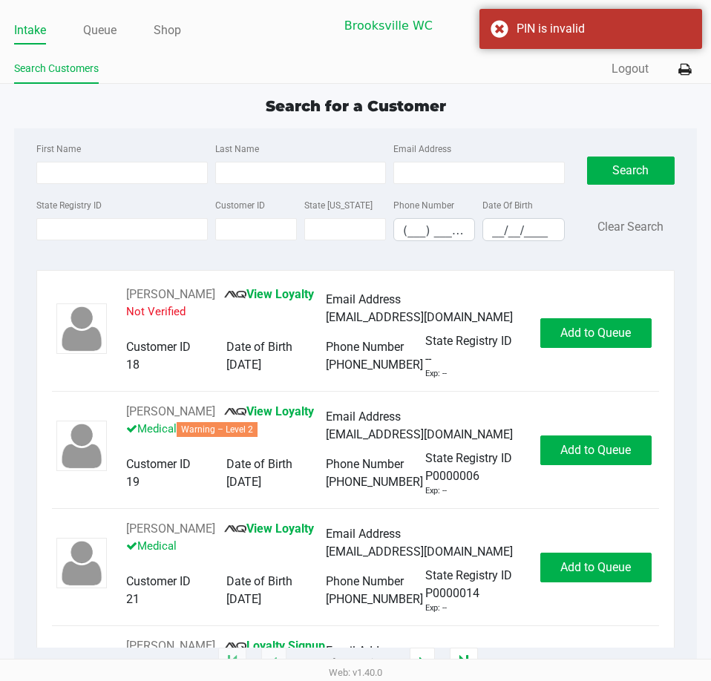
click at [67, 186] on div "First Name Last Name Email Address" at bounding box center [300, 168] width 535 height 56
click at [67, 183] on input "First Name" at bounding box center [121, 173] width 171 height 22
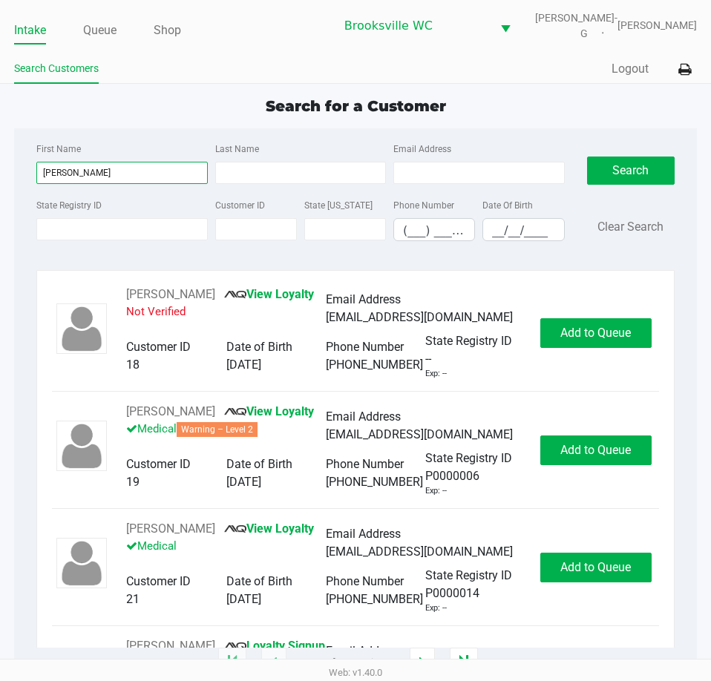
type input "[PERSON_NAME]"
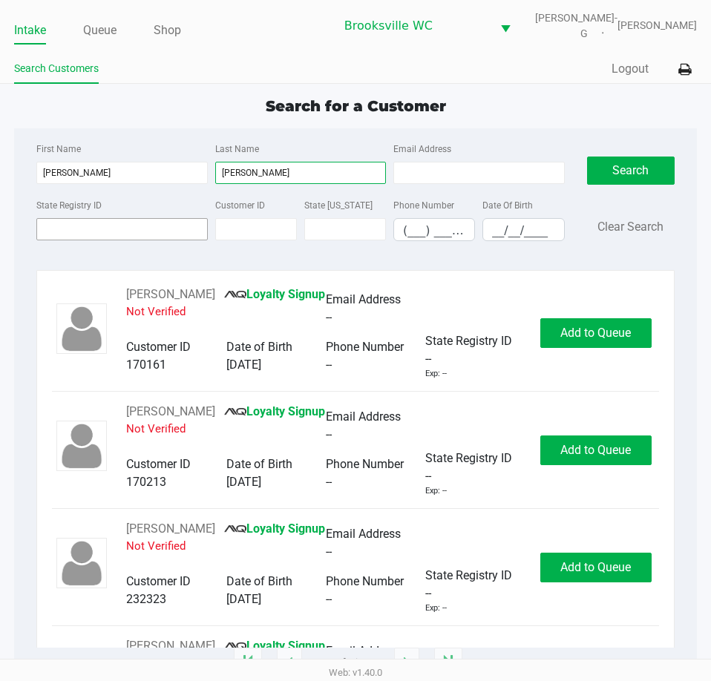
type input "[PERSON_NAME]"
click at [107, 223] on input "State Registry ID" at bounding box center [121, 229] width 171 height 22
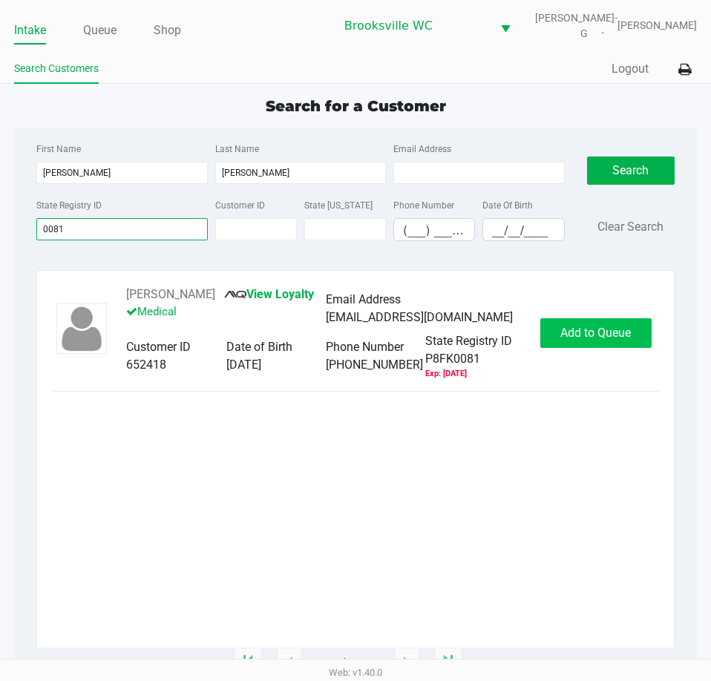
type input "0081"
click at [578, 318] on div "[PERSON_NAME] View Loyalty Medical Email Address [EMAIL_ADDRESS][DOMAIN_NAME] C…" at bounding box center [355, 333] width 607 height 94
click at [569, 326] on span "Add to Queue" at bounding box center [595, 333] width 71 height 14
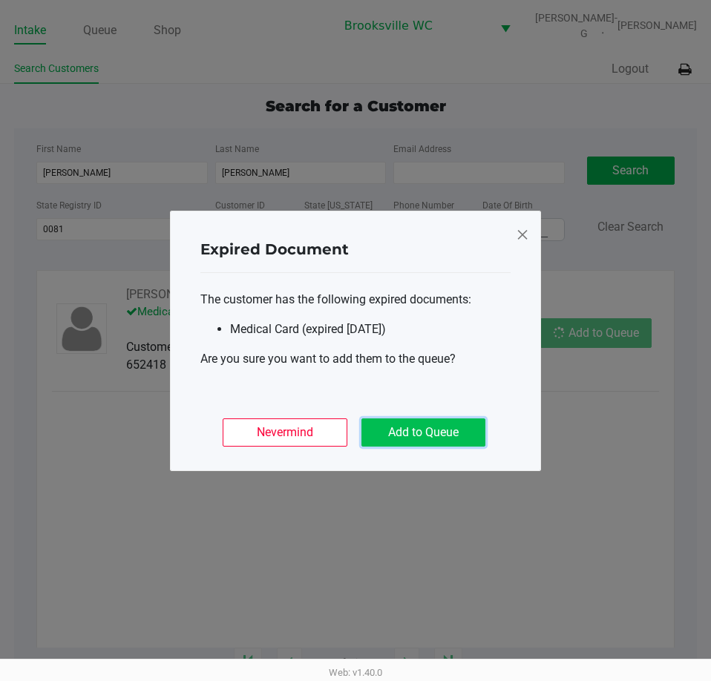
click at [454, 426] on button "Add to Queue" at bounding box center [424, 433] width 124 height 28
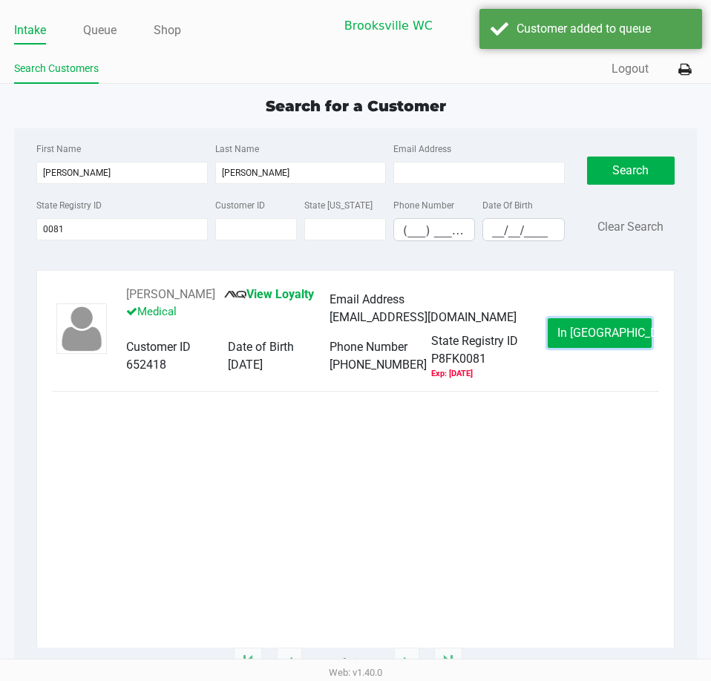
click at [606, 336] on span "In [GEOGRAPHIC_DATA]" at bounding box center [619, 333] width 125 height 14
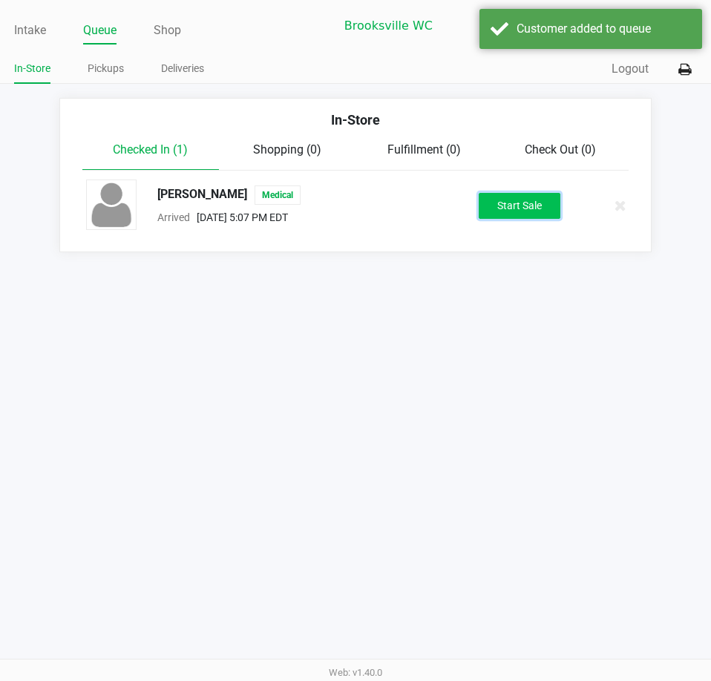
click at [534, 196] on button "Start Sale" at bounding box center [520, 206] width 82 height 26
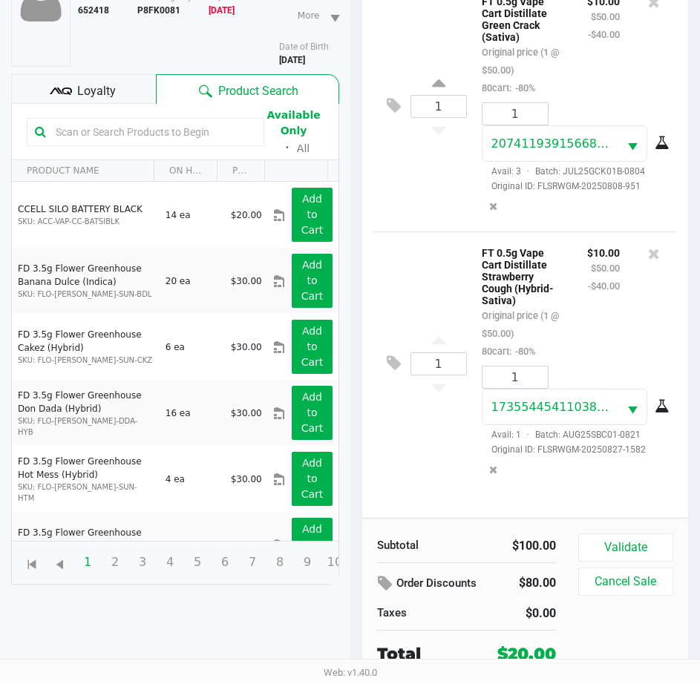
scroll to position [163, 0]
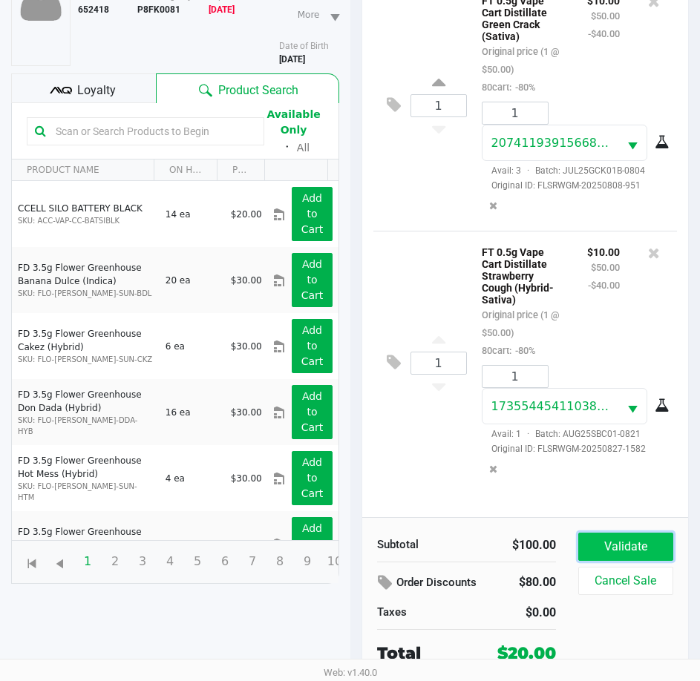
click at [638, 538] on button "Validate" at bounding box center [625, 547] width 95 height 28
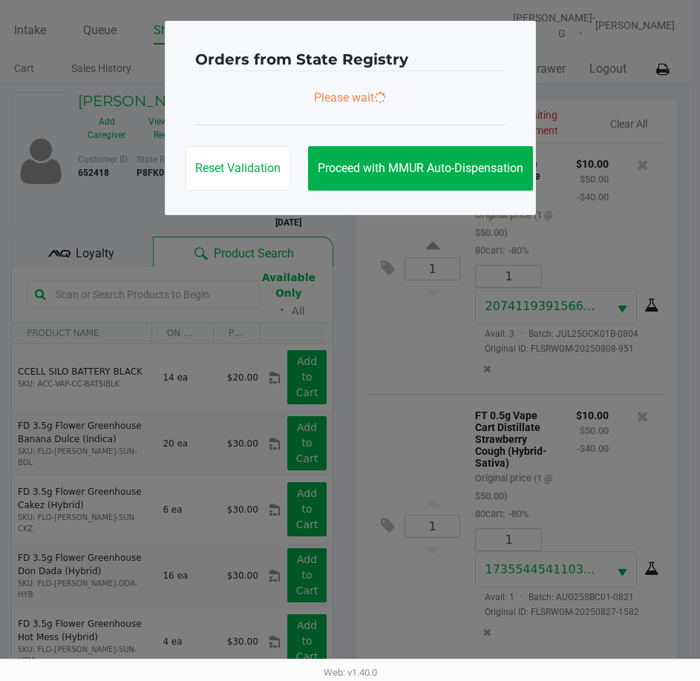
scroll to position [0, 0]
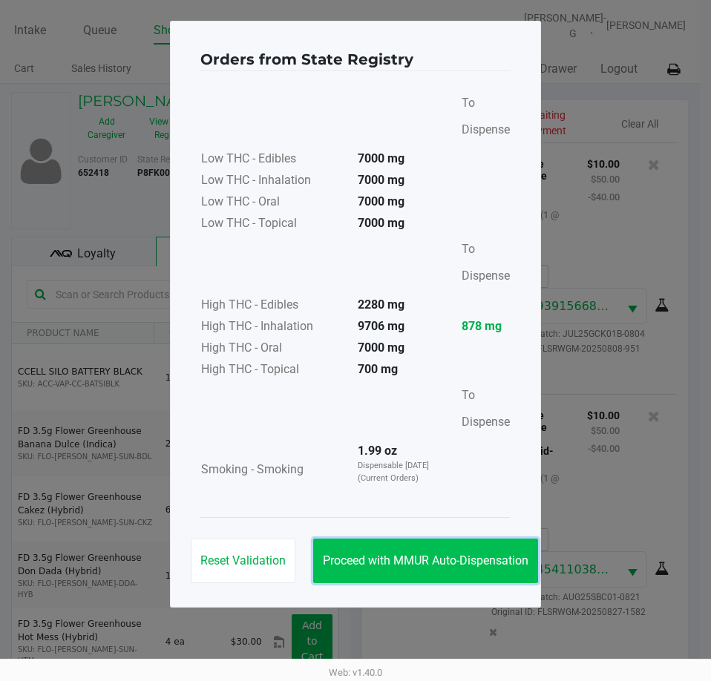
click at [519, 568] on button "Proceed with MMUR Auto-Dispensation" at bounding box center [425, 561] width 225 height 45
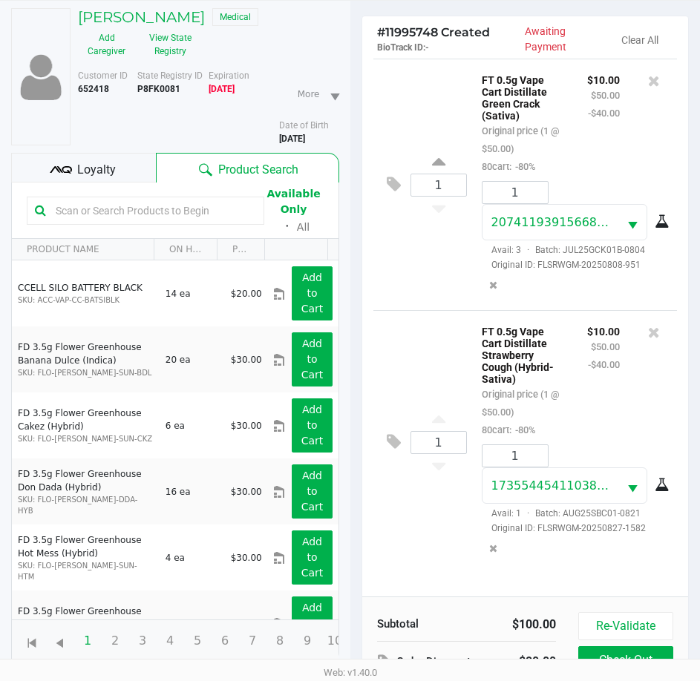
scroll to position [148, 0]
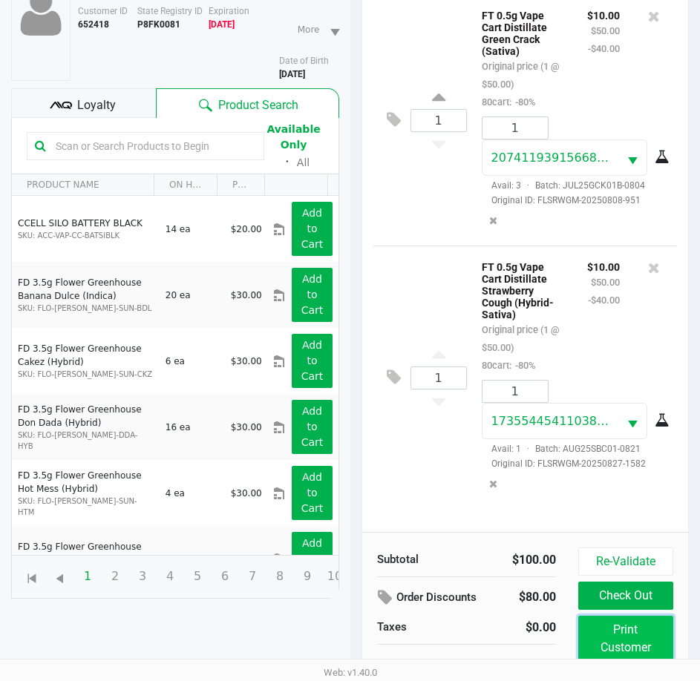
click at [651, 625] on button "Print Customer Labels" at bounding box center [625, 648] width 95 height 64
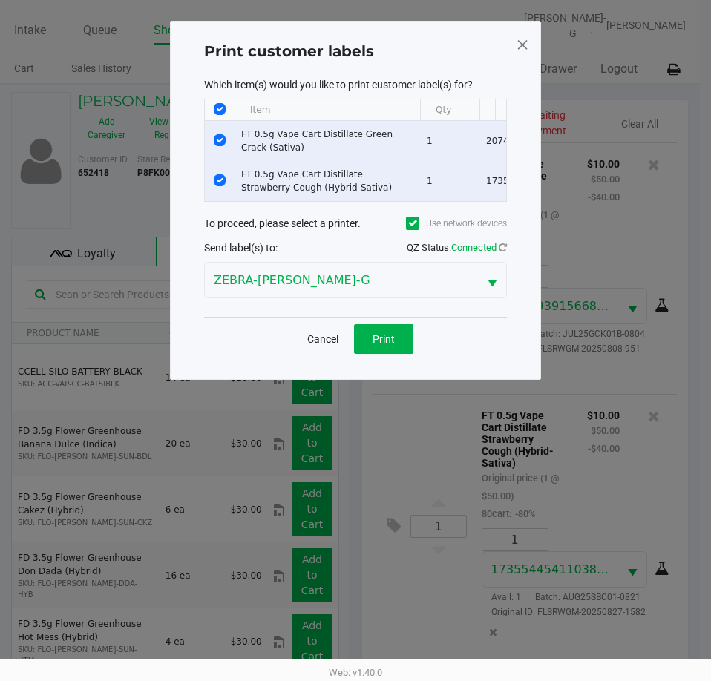
click at [422, 361] on div "Cancel Print" at bounding box center [355, 339] width 303 height 44
click at [408, 351] on button "Print" at bounding box center [383, 339] width 59 height 30
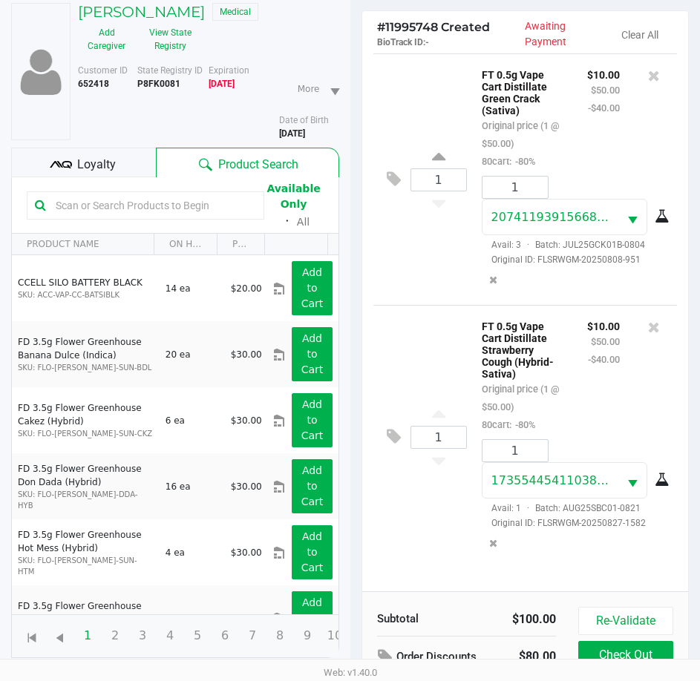
scroll to position [197, 0]
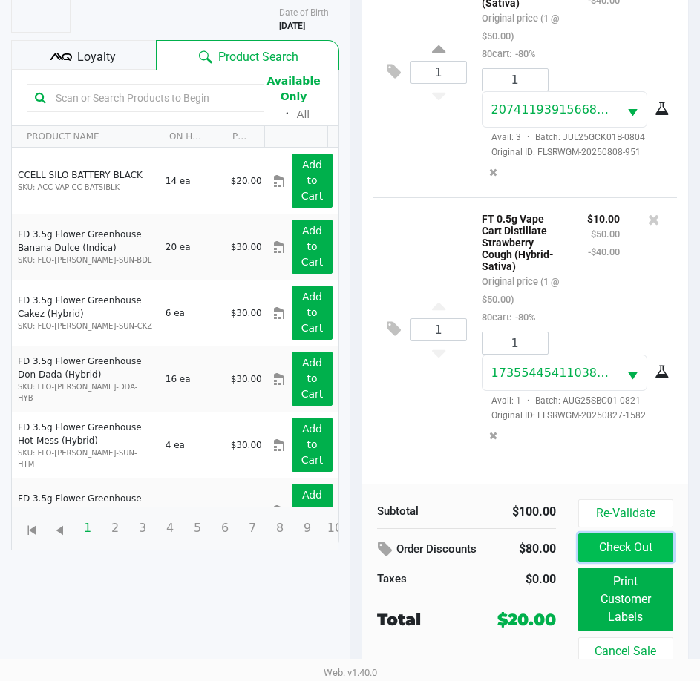
click at [601, 548] on button "Check Out" at bounding box center [625, 548] width 95 height 28
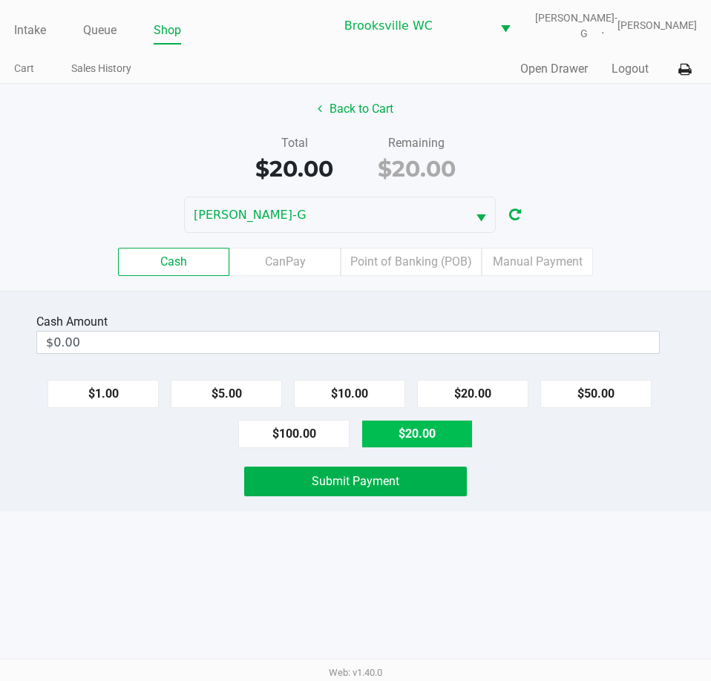
click at [395, 426] on button "$20.00" at bounding box center [417, 434] width 111 height 28
type input "$20.00"
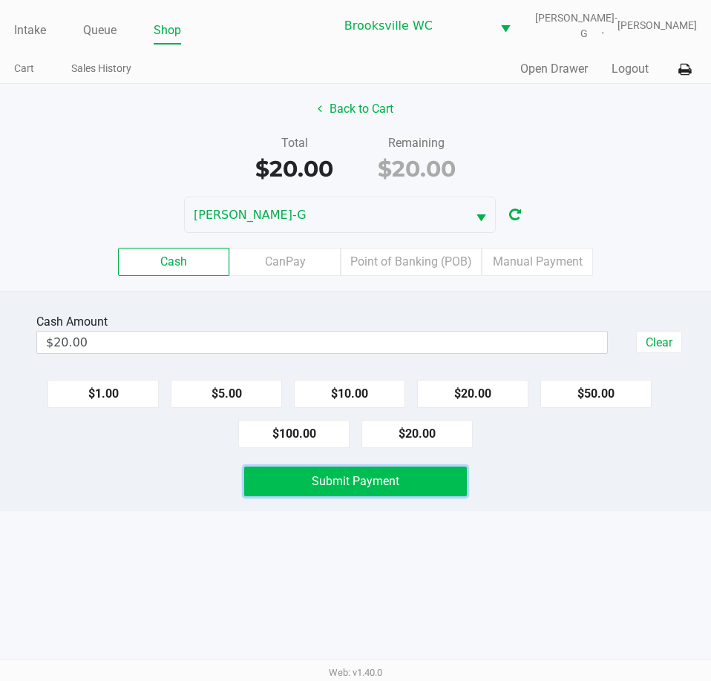
click at [376, 480] on span "Submit Payment" at bounding box center [356, 481] width 88 height 14
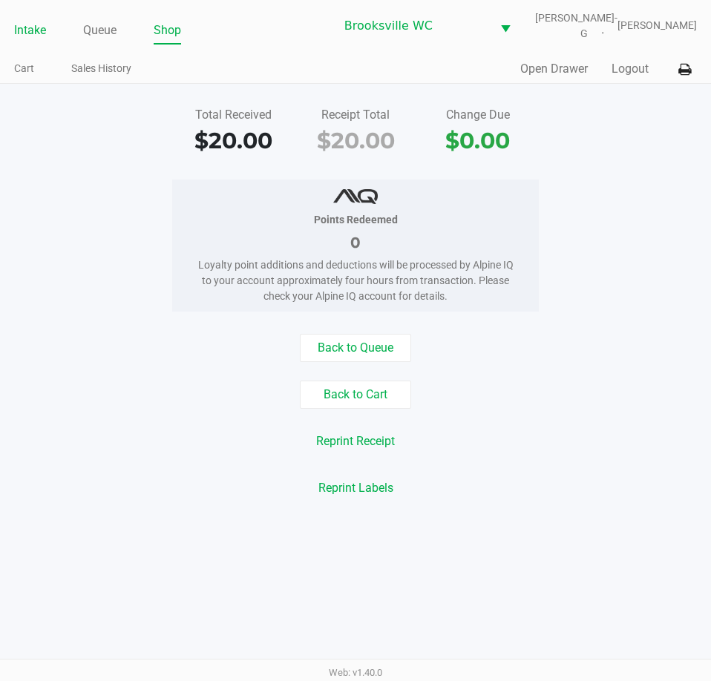
click at [46, 22] on ul "Intake Queue Shop" at bounding box center [174, 31] width 321 height 25
click at [34, 28] on link "Intake" at bounding box center [30, 30] width 32 height 21
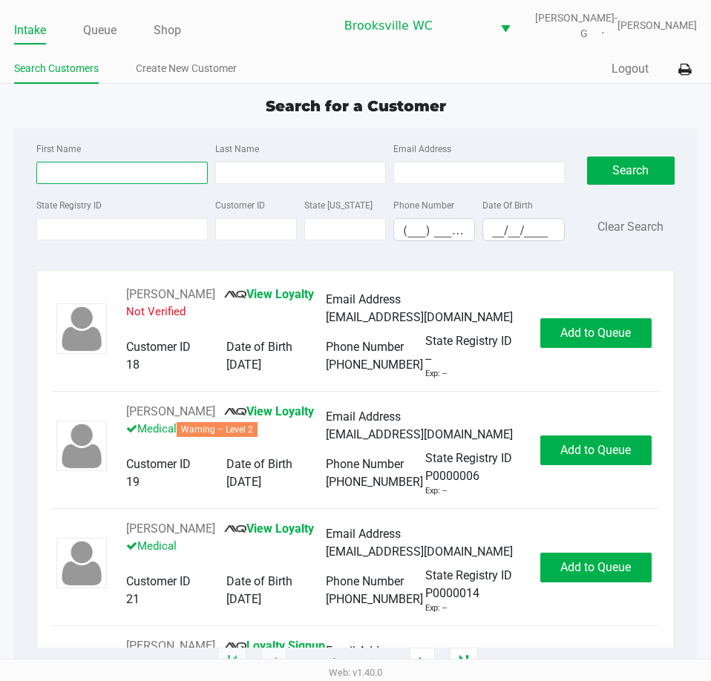
click at [107, 169] on input "First Name" at bounding box center [121, 173] width 171 height 22
click at [645, 67] on button "Logout" at bounding box center [630, 69] width 37 height 18
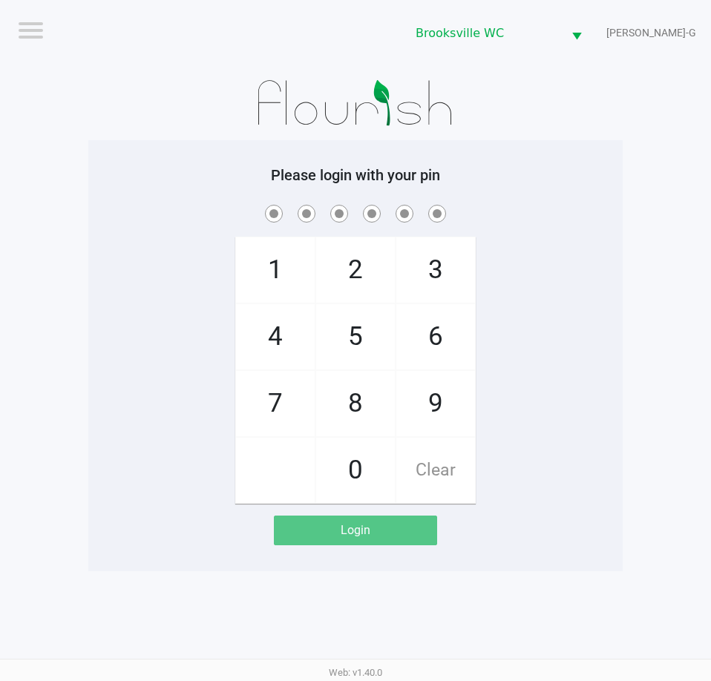
click at [174, 222] on span at bounding box center [355, 213] width 512 height 23
checkbox input "true"
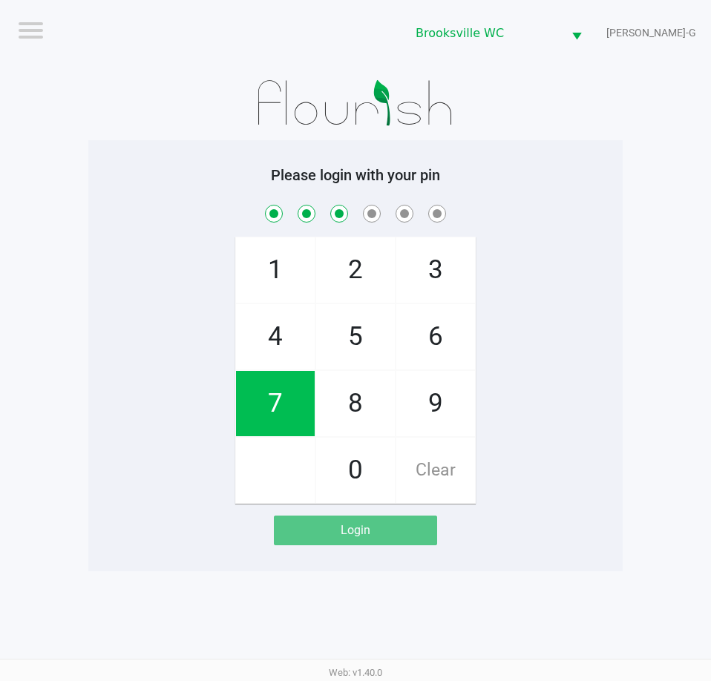
checkbox input "true"
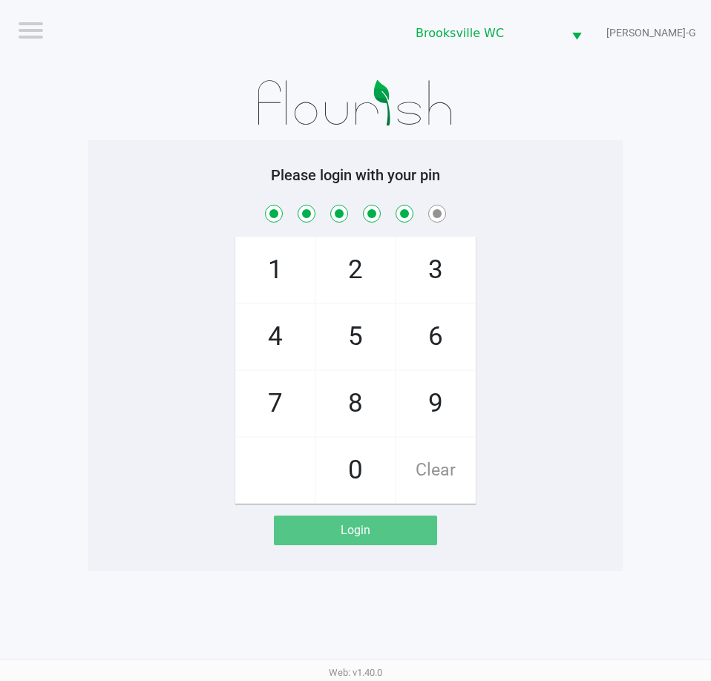
checkbox input "true"
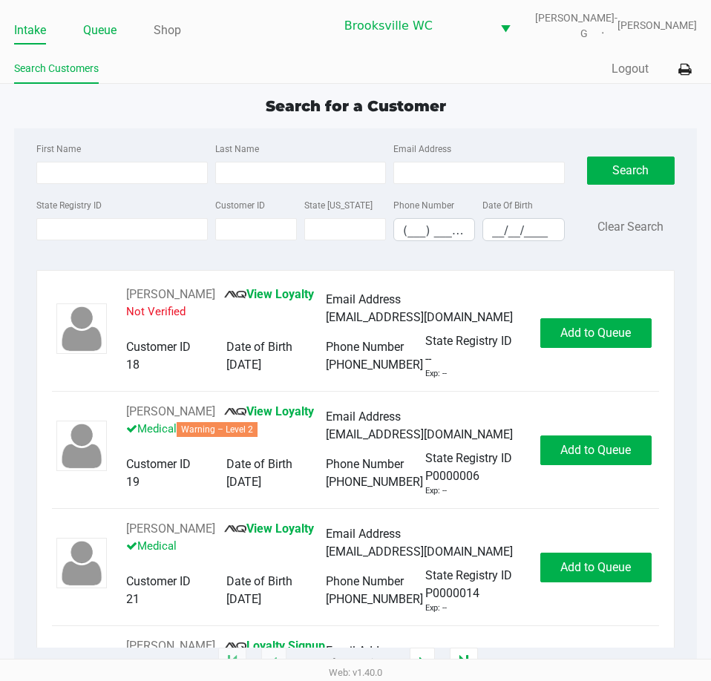
click at [107, 14] on div "Intake Queue Shop [GEOGRAPHIC_DATA] WC [PERSON_NAME]-G [PERSON_NAME]" at bounding box center [355, 25] width 683 height 36
click at [107, 23] on link "Queue" at bounding box center [99, 30] width 33 height 21
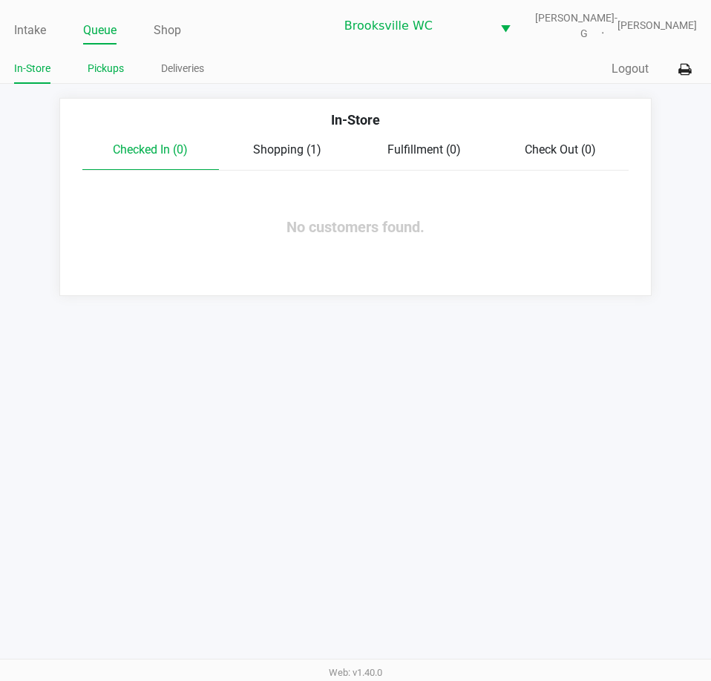
click at [105, 78] on li "Pickups" at bounding box center [106, 71] width 36 height 26
click at [105, 66] on link "Pickups" at bounding box center [106, 68] width 36 height 19
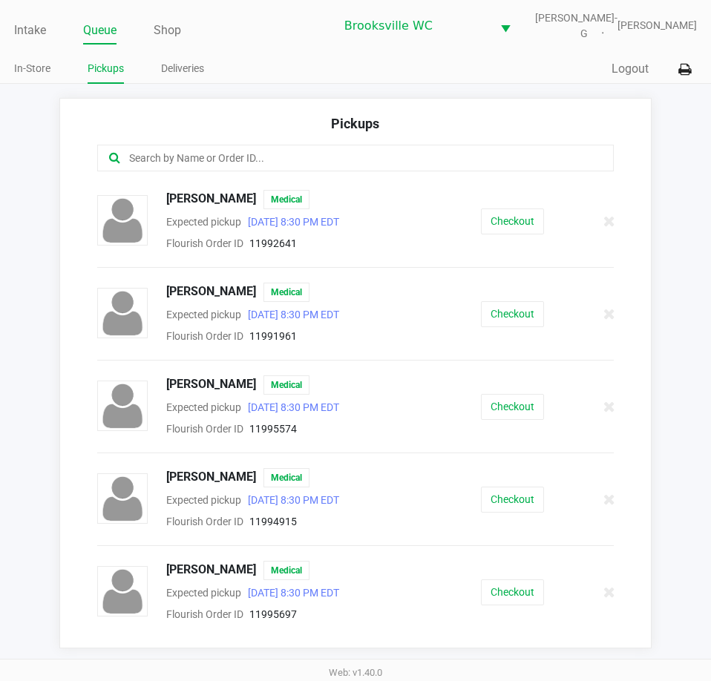
click at [258, 142] on div "Pickups" at bounding box center [355, 129] width 517 height 31
drag, startPoint x: 242, startPoint y: 146, endPoint x: 222, endPoint y: 158, distance: 23.3
click at [234, 150] on div at bounding box center [355, 158] width 517 height 27
click at [222, 158] on input "text" at bounding box center [350, 158] width 444 height 17
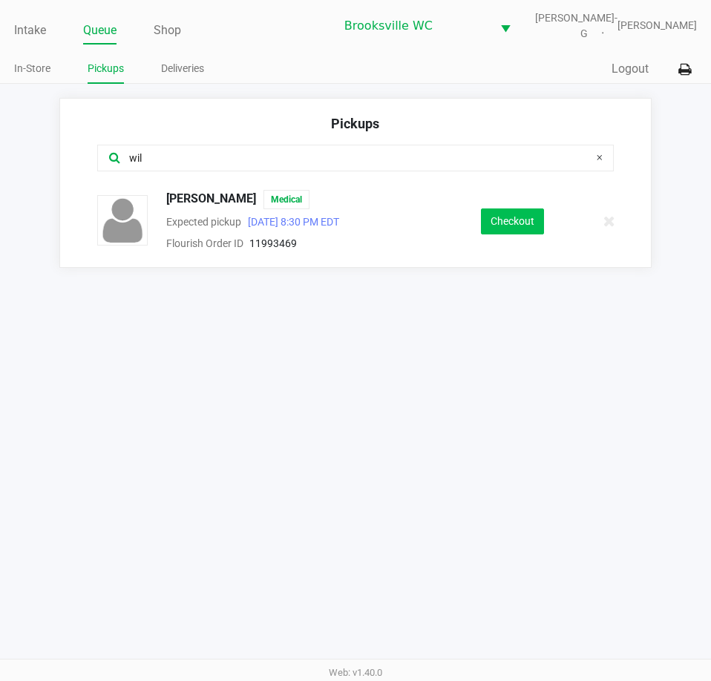
type input "wil"
click at [514, 218] on button "Checkout" at bounding box center [512, 222] width 63 height 26
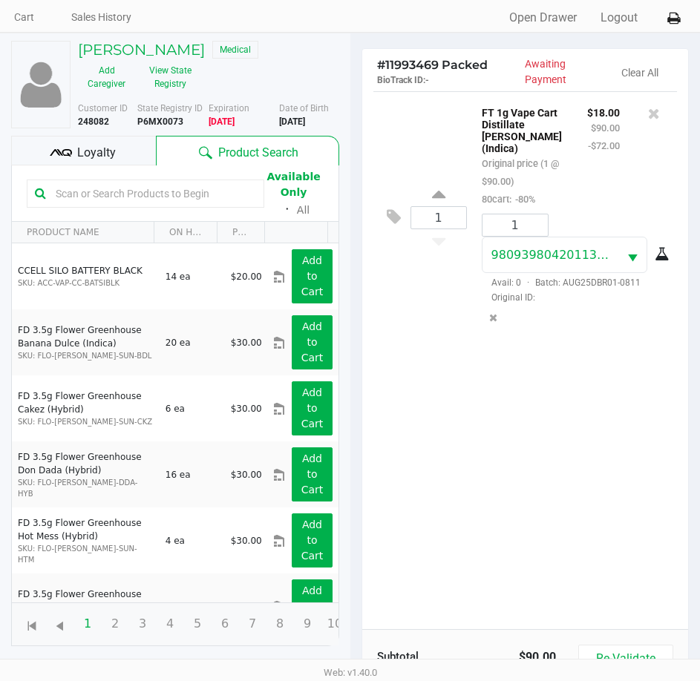
scroll to position [148, 0]
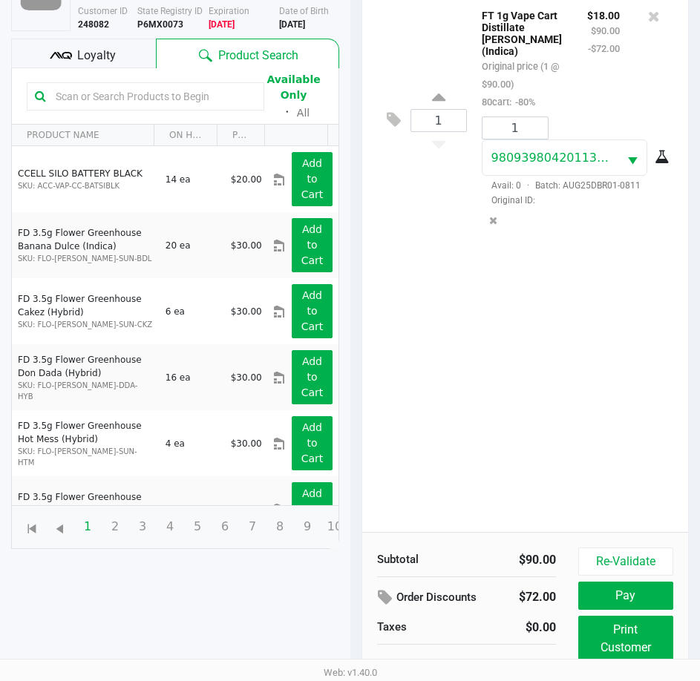
click at [134, 65] on div "Loyalty" at bounding box center [83, 54] width 145 height 30
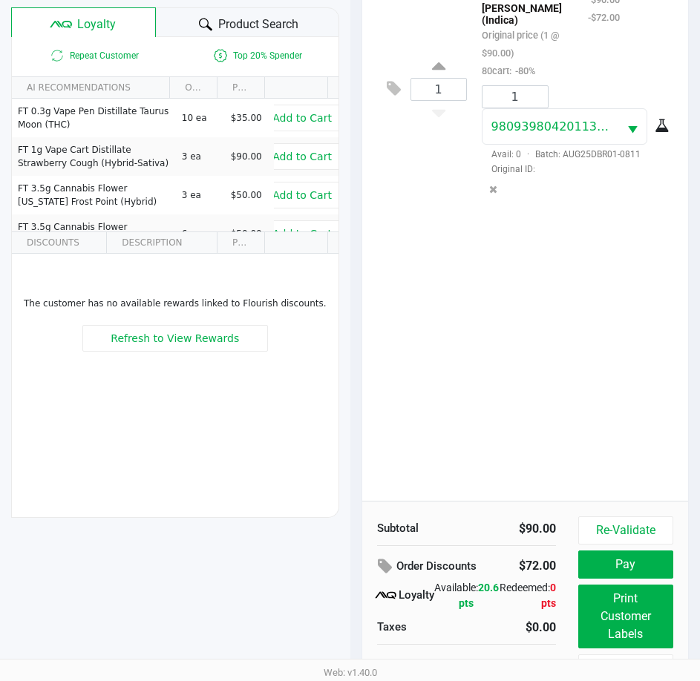
scroll to position [197, 0]
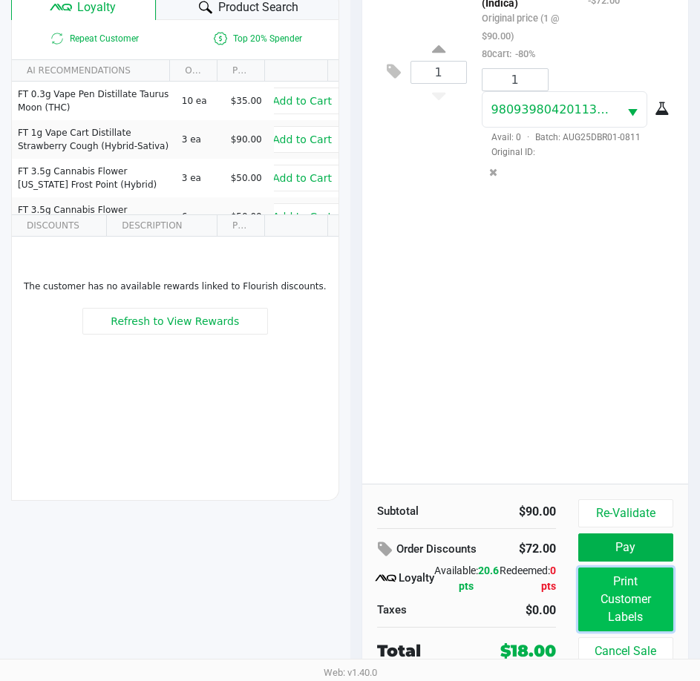
click at [647, 617] on button "Print Customer Labels" at bounding box center [625, 600] width 95 height 64
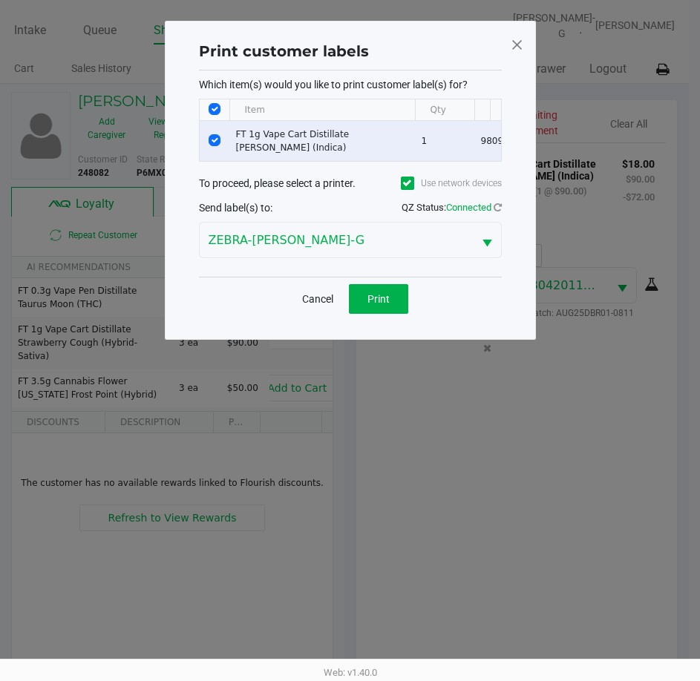
scroll to position [0, 0]
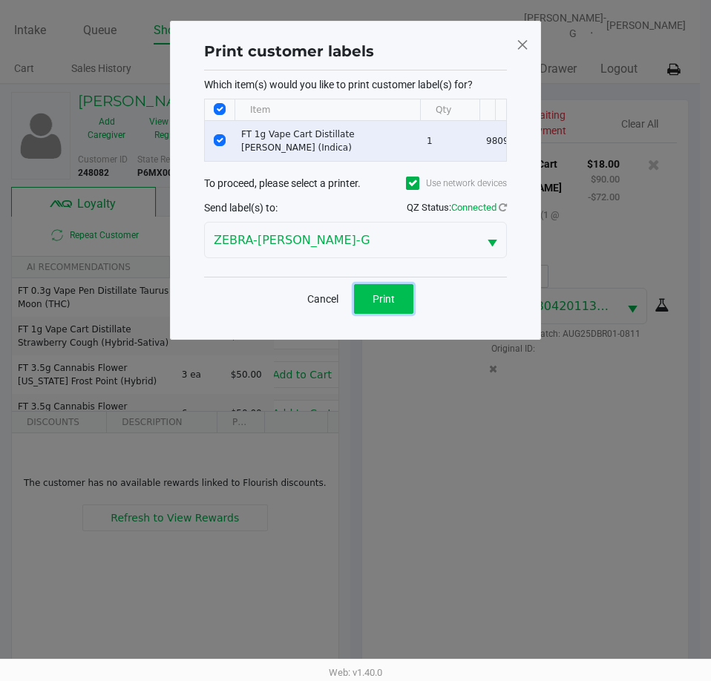
click at [390, 303] on span "Print" at bounding box center [384, 299] width 22 height 12
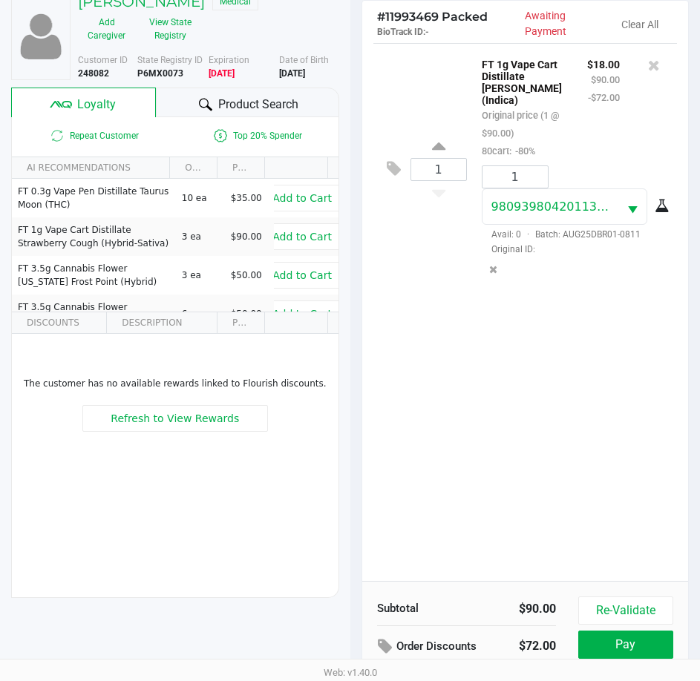
scroll to position [197, 0]
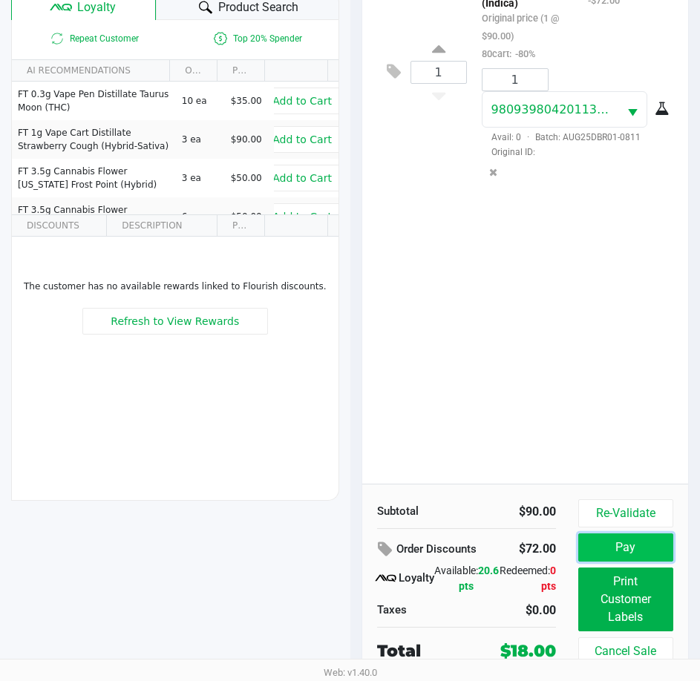
click at [618, 551] on button "Pay" at bounding box center [625, 548] width 95 height 28
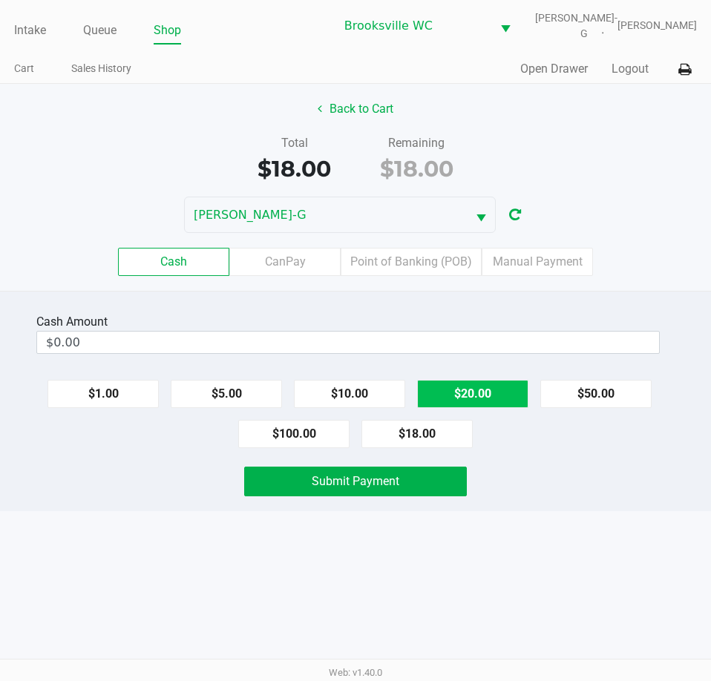
click at [500, 391] on button "$20.00" at bounding box center [472, 394] width 111 height 28
type input "$20.00"
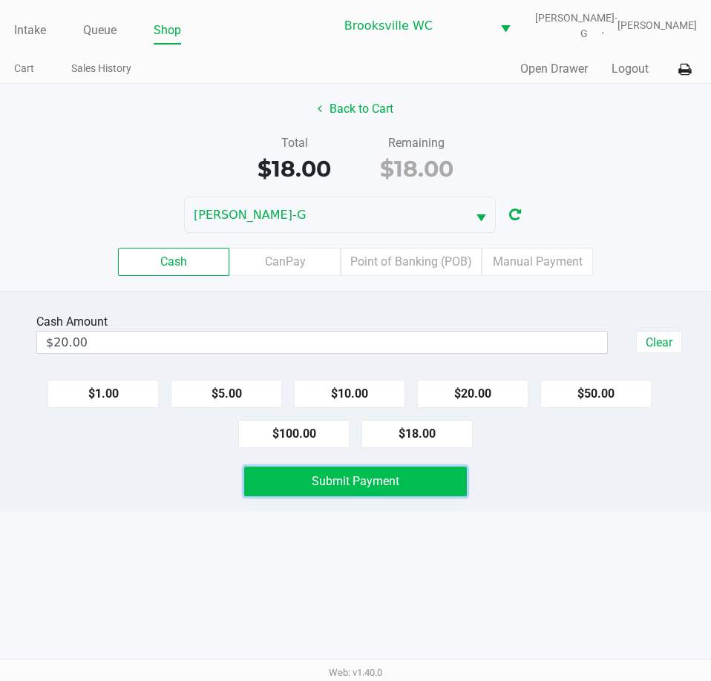
click at [456, 493] on button "Submit Payment" at bounding box center [355, 482] width 222 height 30
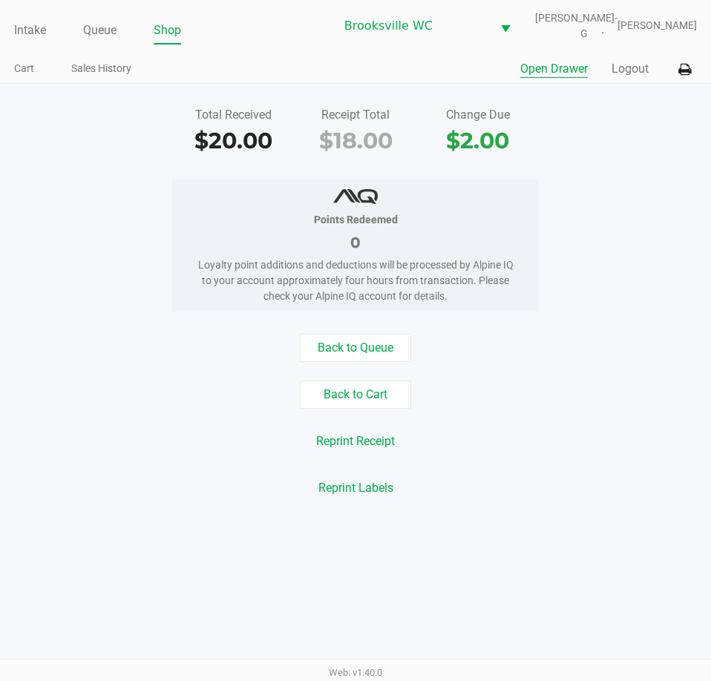
click at [563, 70] on button "Open Drawer" at bounding box center [554, 69] width 68 height 18
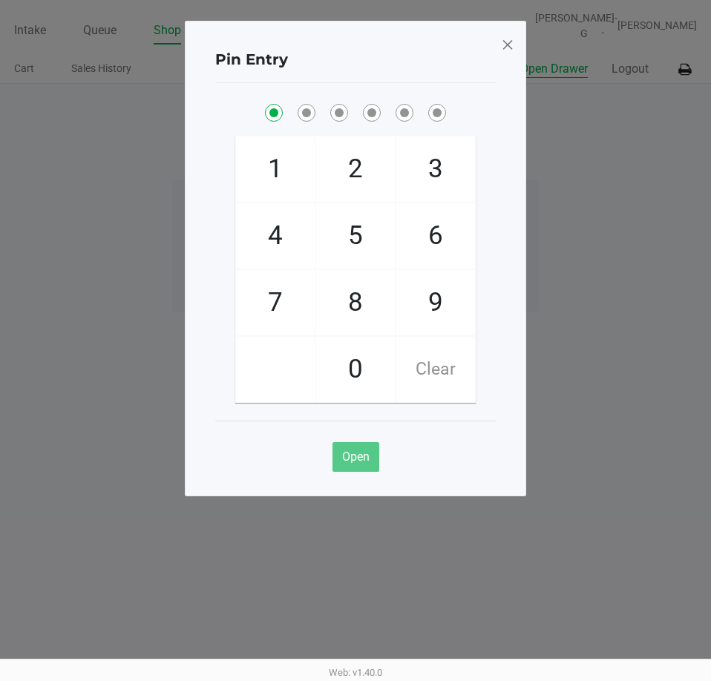
checkbox input "true"
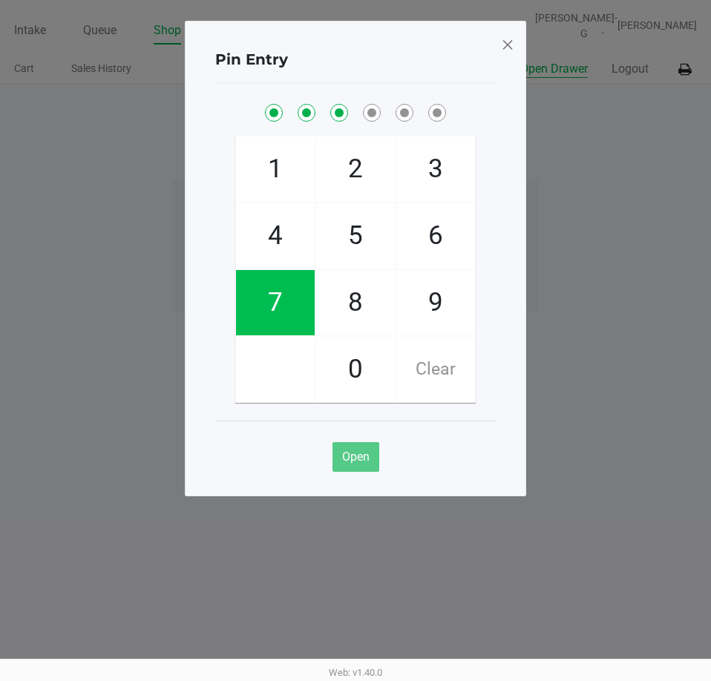
checkbox input "true"
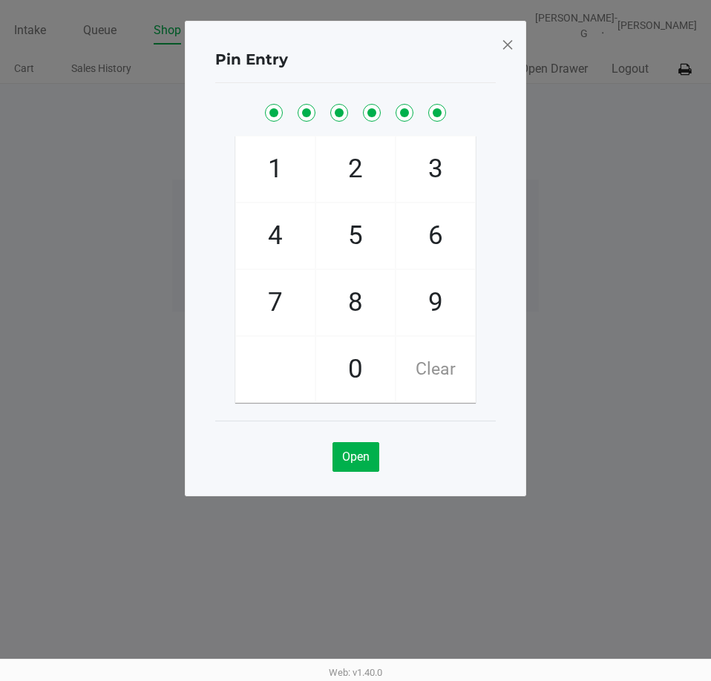
click at [507, 45] on span at bounding box center [507, 45] width 13 height 24
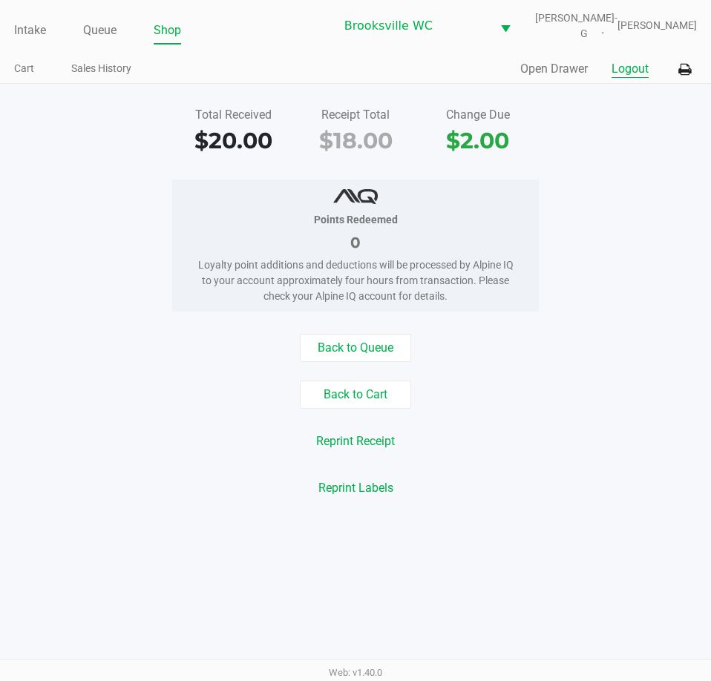
click at [627, 76] on button "Logout" at bounding box center [630, 69] width 37 height 18
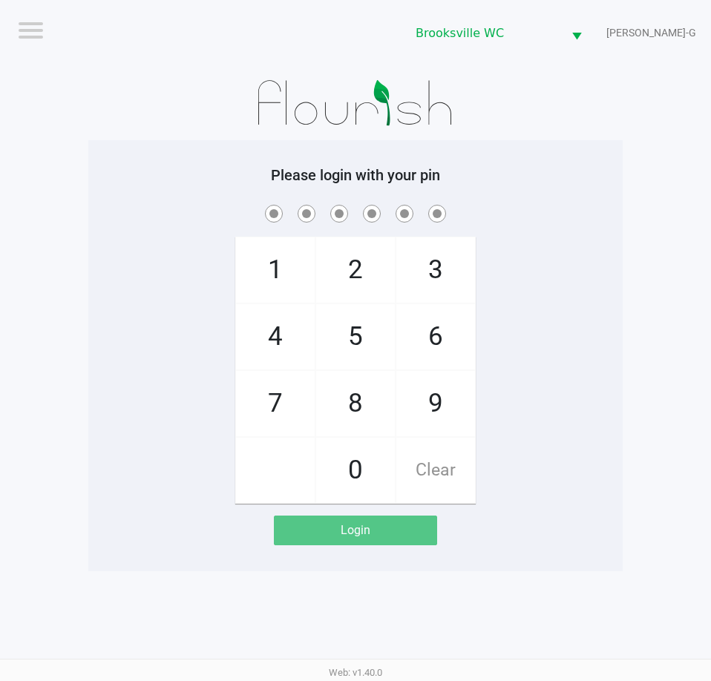
drag, startPoint x: 409, startPoint y: 289, endPoint x: 465, endPoint y: 287, distance: 55.7
click at [412, 289] on span "3" at bounding box center [435, 270] width 79 height 65
click at [434, 493] on span "Clear" at bounding box center [435, 470] width 79 height 65
click at [514, 451] on div "1 4 7 2 5 8 0 3 6 9 Clear" at bounding box center [355, 353] width 534 height 302
checkbox input "true"
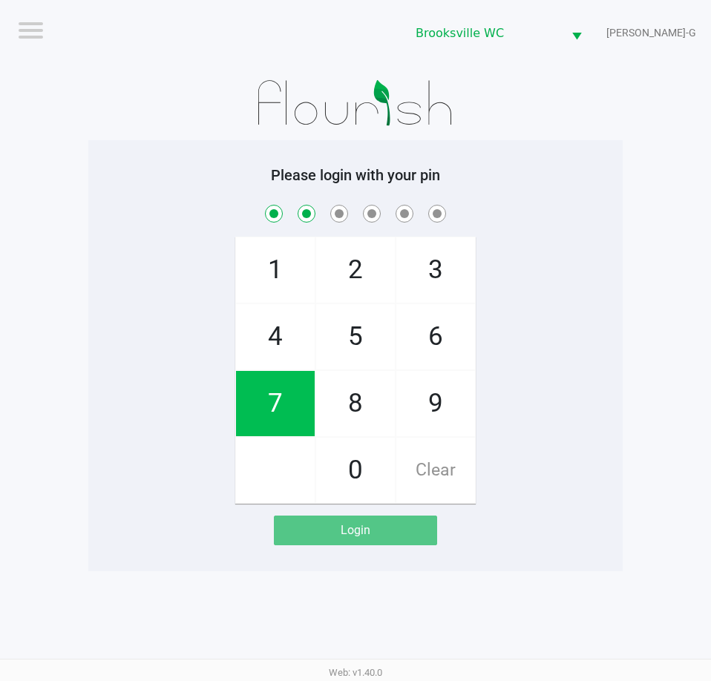
checkbox input "true"
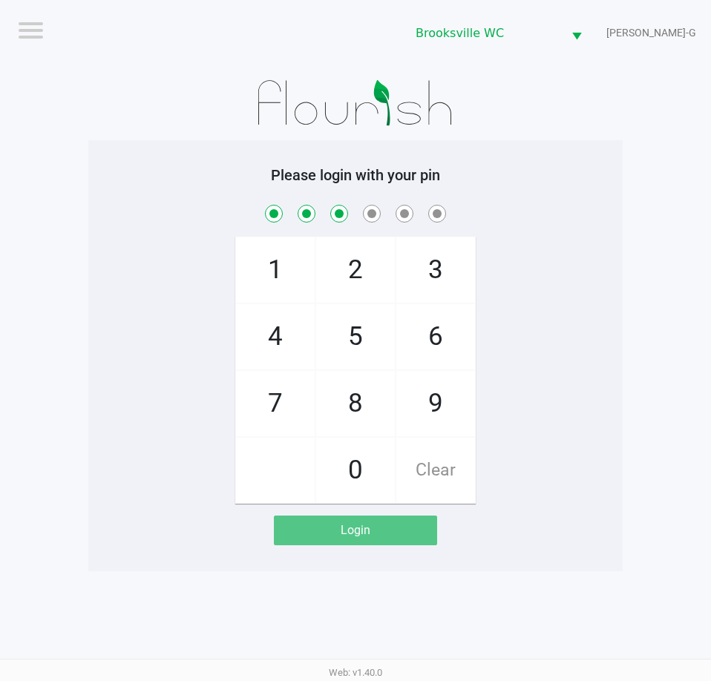
checkbox input "true"
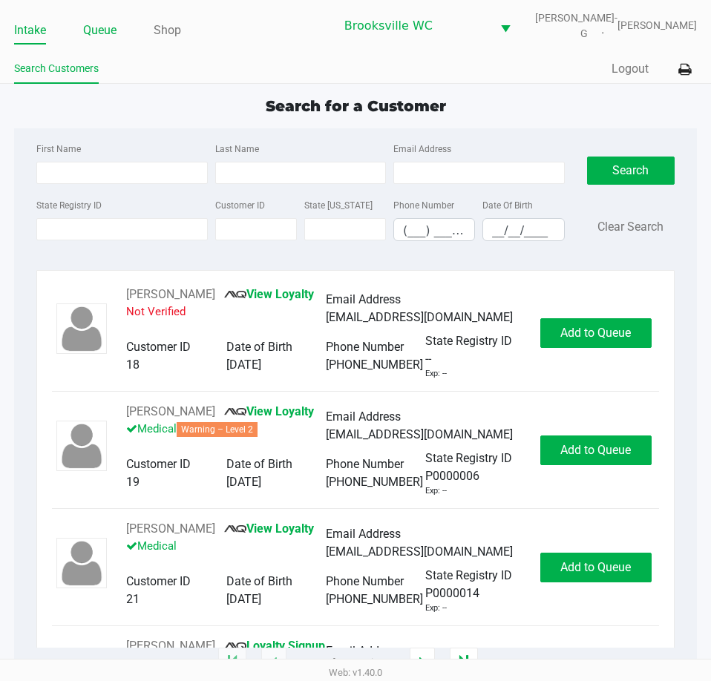
click at [99, 33] on link "Queue" at bounding box center [99, 30] width 33 height 21
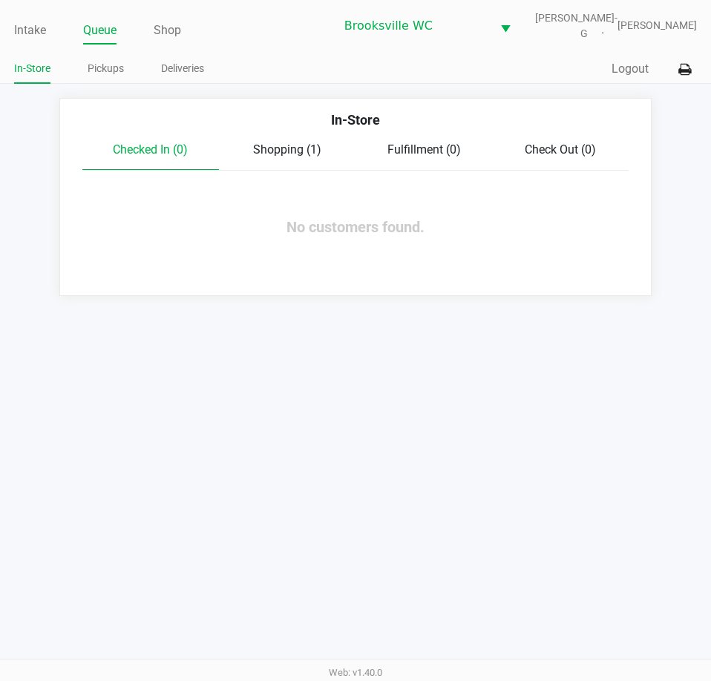
click at [77, 73] on ul "In-Store Pickups Deliveries" at bounding box center [184, 70] width 341 height 25
click at [97, 69] on link "Pickups" at bounding box center [106, 68] width 36 height 19
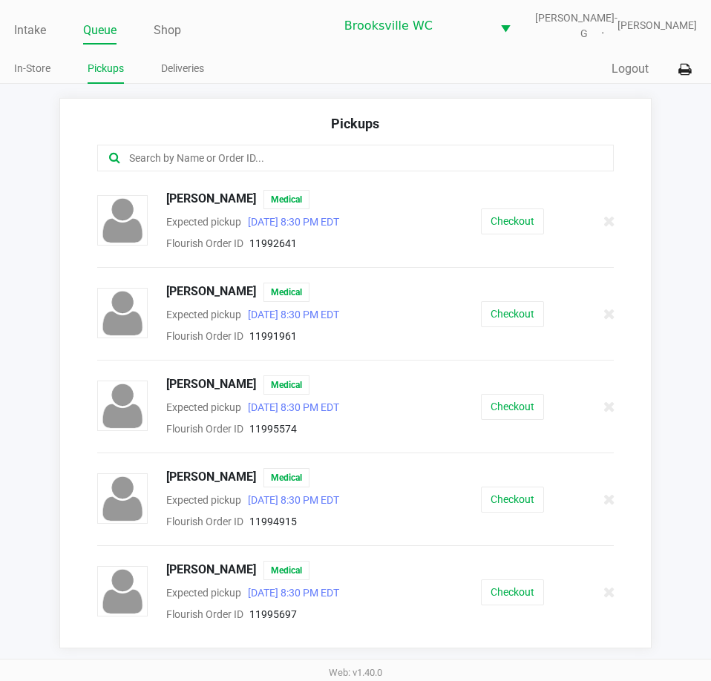
click at [208, 157] on input "text" at bounding box center [350, 158] width 444 height 17
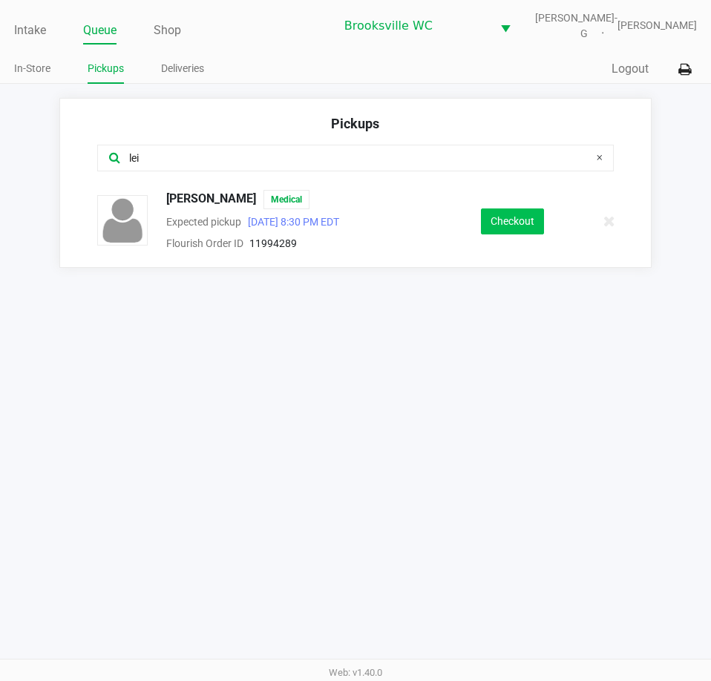
type input "lei"
click at [523, 223] on button "Checkout" at bounding box center [512, 222] width 63 height 26
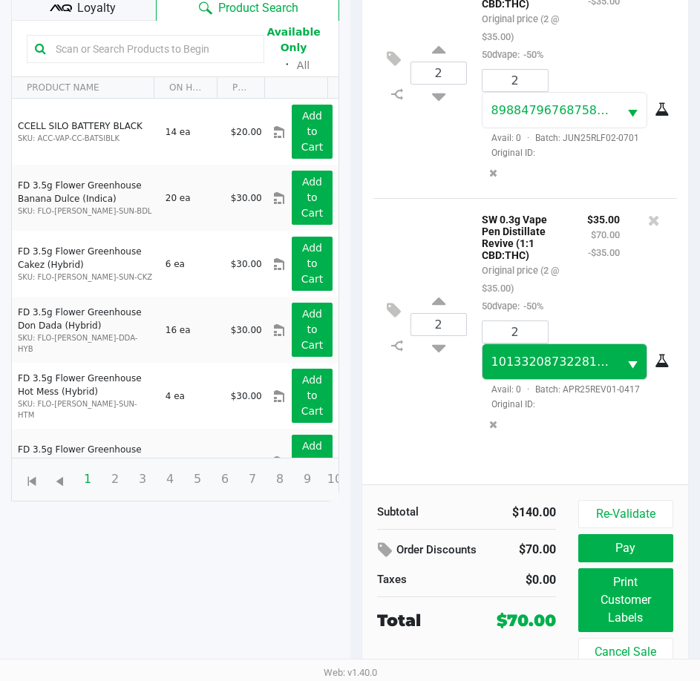
scroll to position [197, 0]
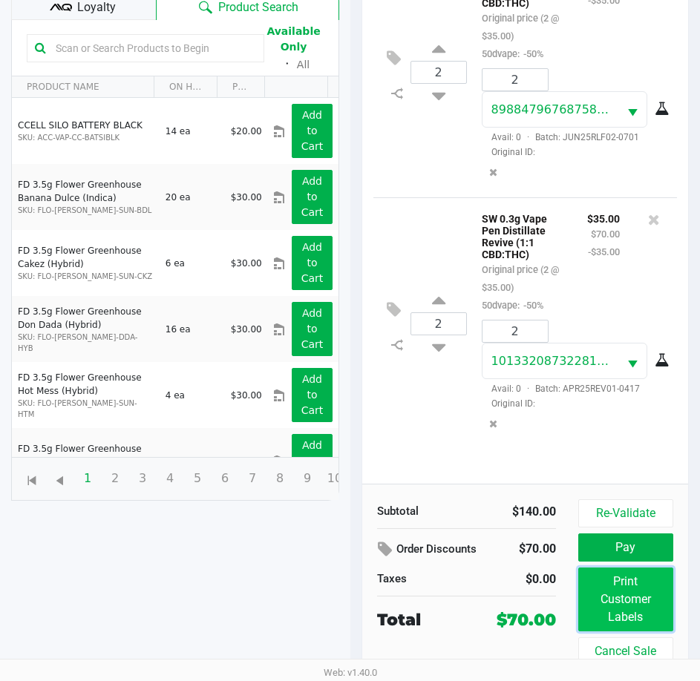
click at [617, 578] on button "Print Customer Labels" at bounding box center [625, 600] width 95 height 64
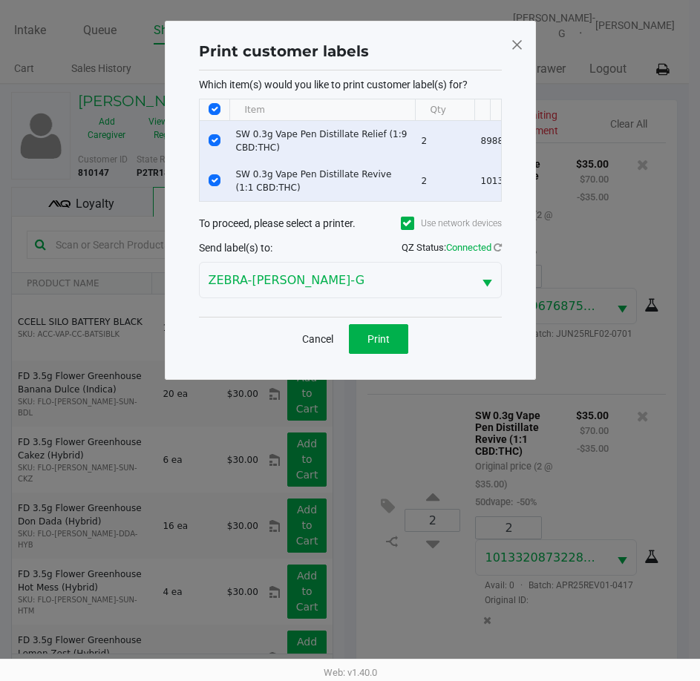
scroll to position [0, 0]
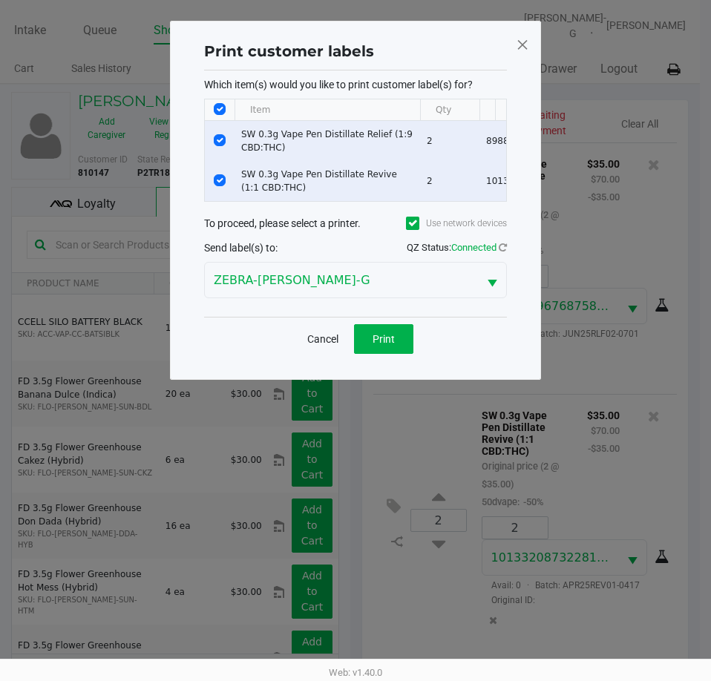
click at [393, 334] on div "Cancel Print" at bounding box center [355, 339] width 303 height 44
click at [384, 342] on button "Print" at bounding box center [383, 339] width 59 height 30
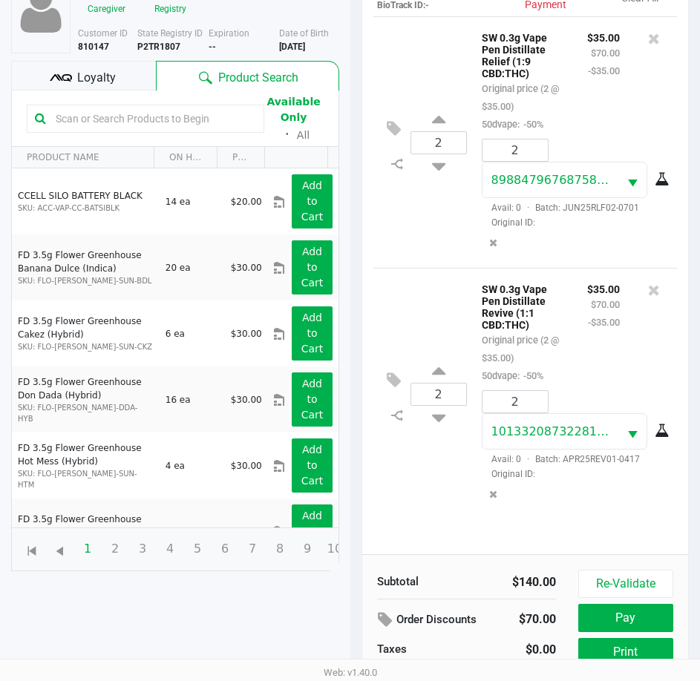
scroll to position [197, 0]
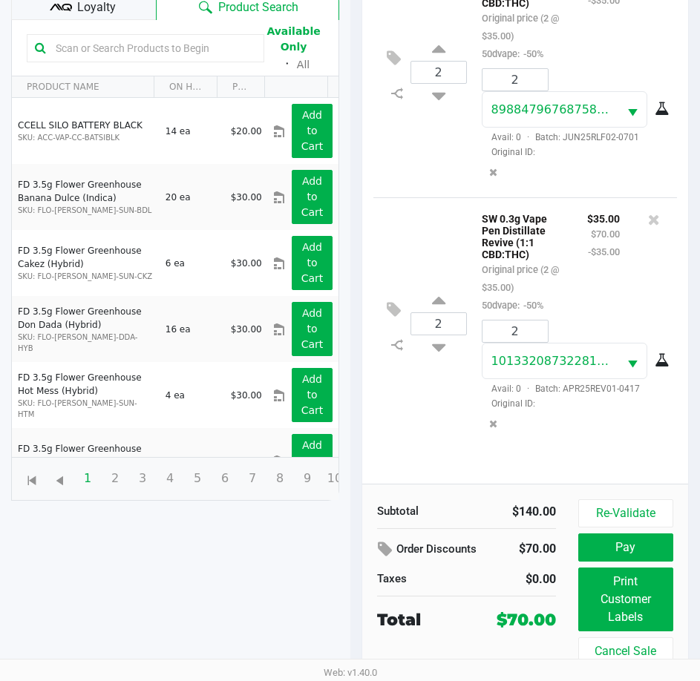
click at [95, 17] on div "Loyalty" at bounding box center [83, 5] width 145 height 30
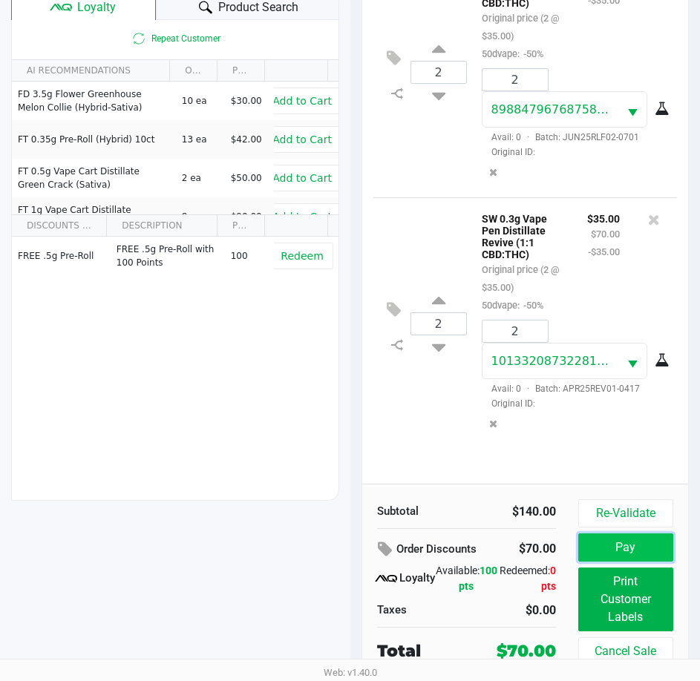
click at [606, 534] on button "Pay" at bounding box center [625, 548] width 95 height 28
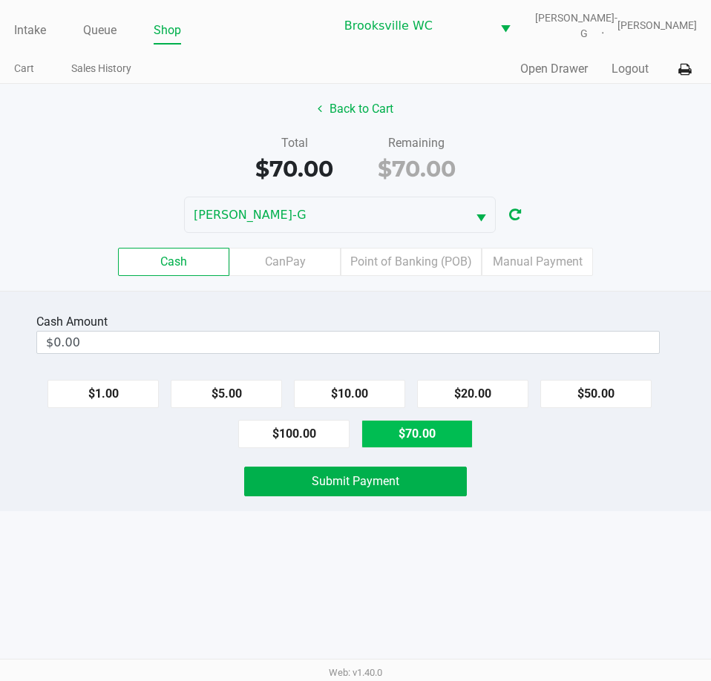
click at [441, 443] on button "$70.00" at bounding box center [417, 434] width 111 height 28
type input "$70.00"
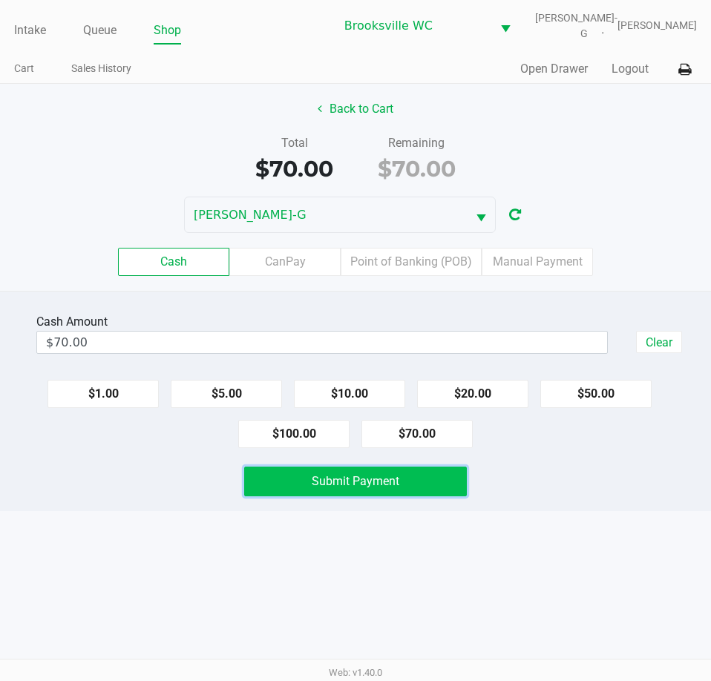
click at [445, 483] on button "Submit Payment" at bounding box center [355, 482] width 222 height 30
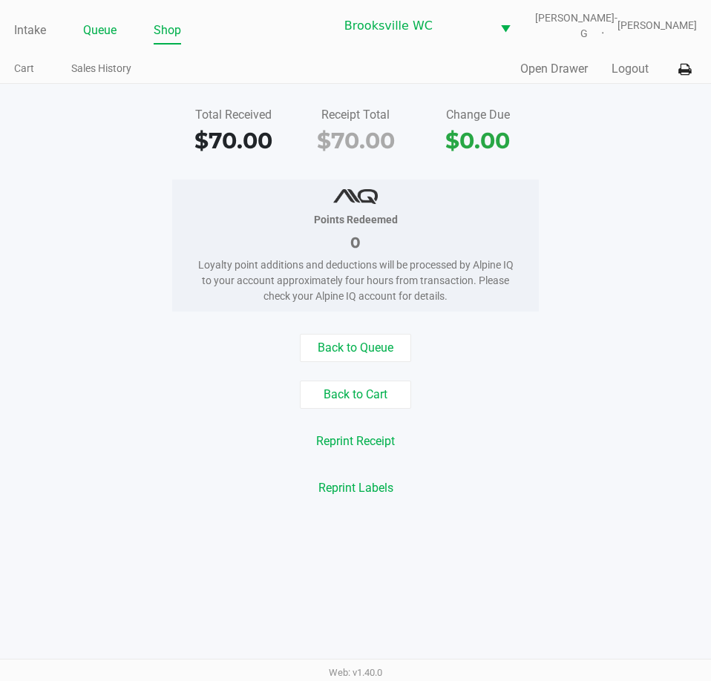
click at [97, 22] on link "Queue" at bounding box center [99, 30] width 33 height 21
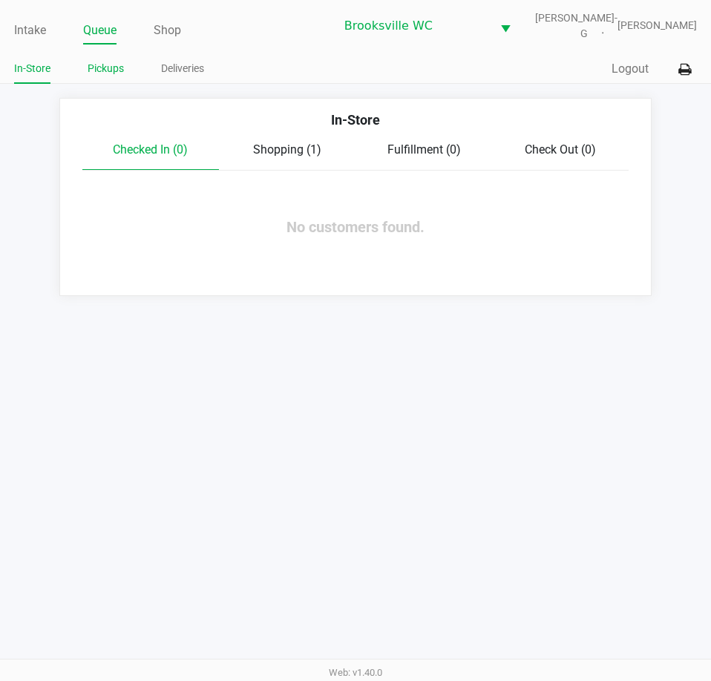
click at [108, 65] on link "Pickups" at bounding box center [106, 68] width 36 height 19
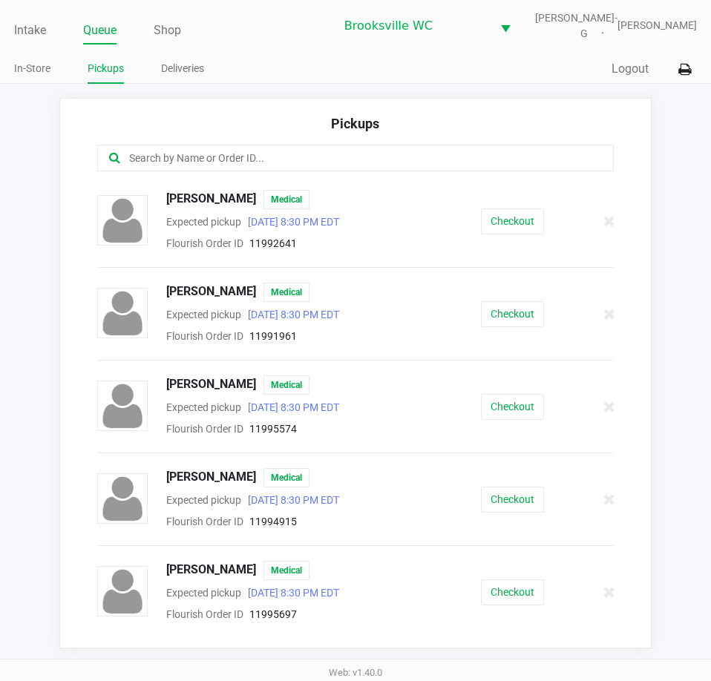
click at [304, 147] on div at bounding box center [355, 158] width 517 height 27
click at [277, 151] on input "text" at bounding box center [350, 158] width 444 height 17
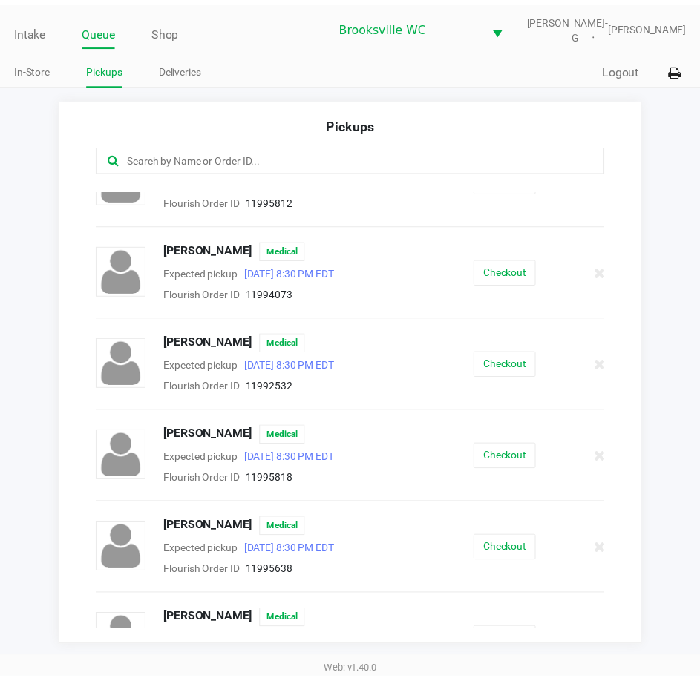
scroll to position [825, 0]
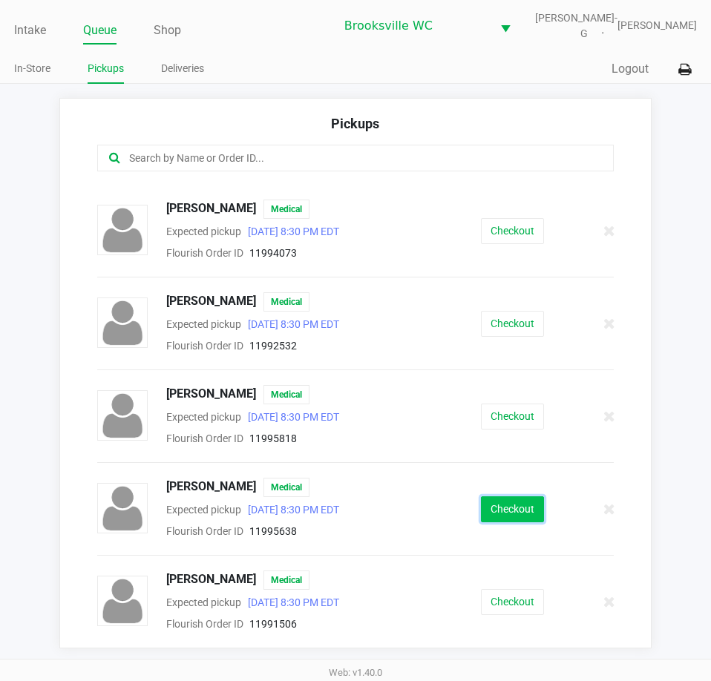
click at [519, 510] on button "Checkout" at bounding box center [512, 510] width 63 height 26
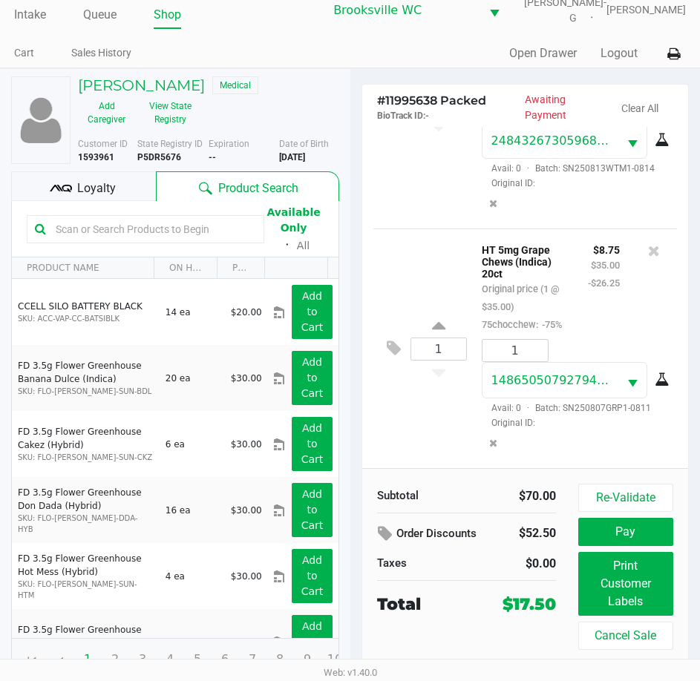
scroll to position [24, 0]
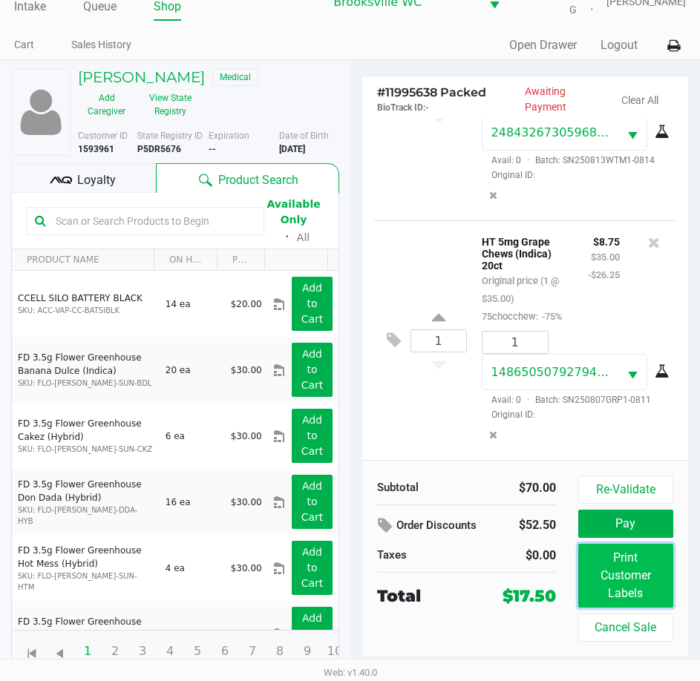
click at [614, 583] on button "Print Customer Labels" at bounding box center [625, 576] width 95 height 64
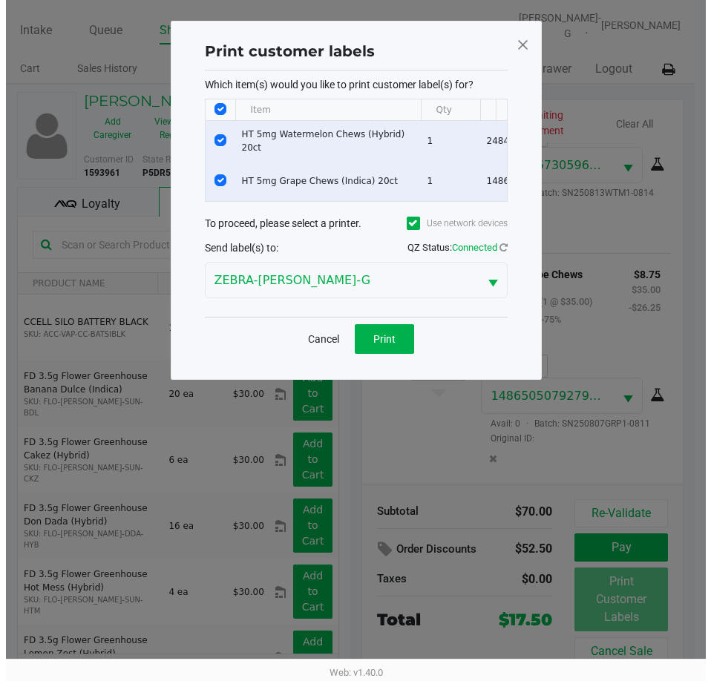
scroll to position [0, 0]
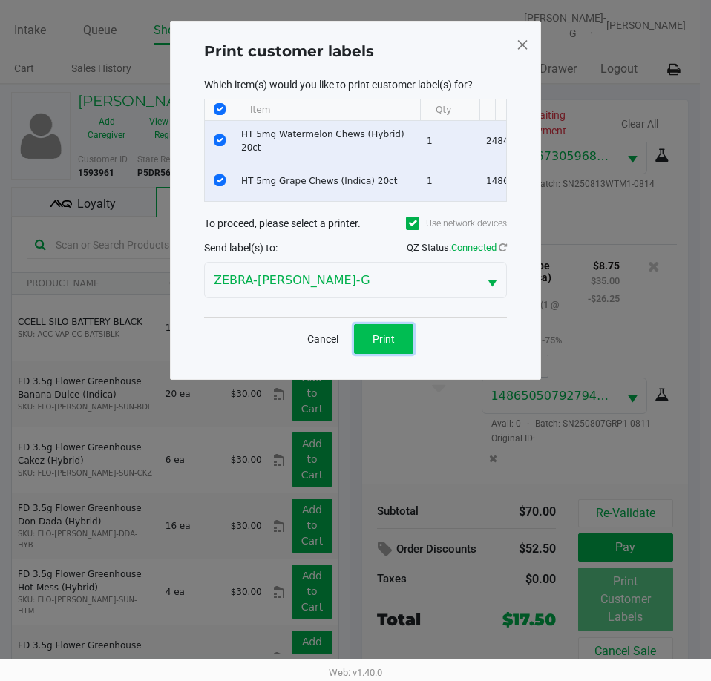
click at [397, 348] on button "Print" at bounding box center [383, 339] width 59 height 30
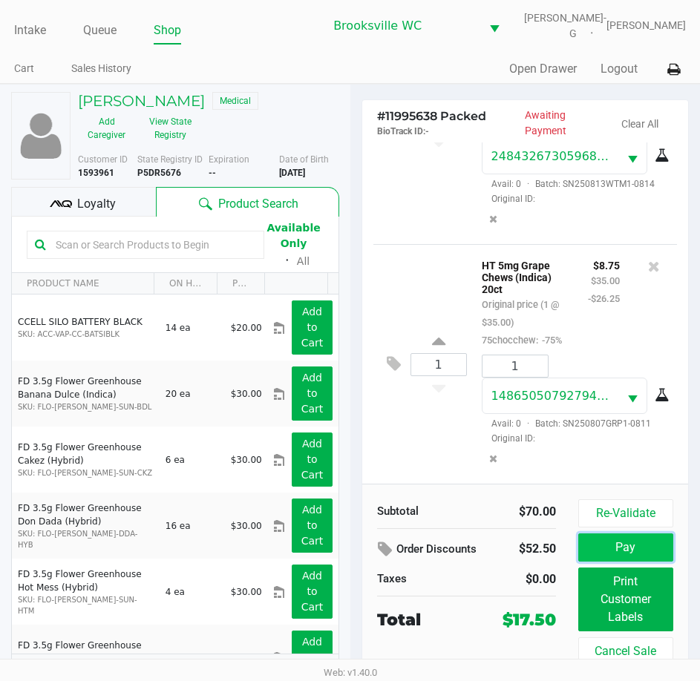
click at [600, 553] on button "Pay" at bounding box center [625, 548] width 95 height 28
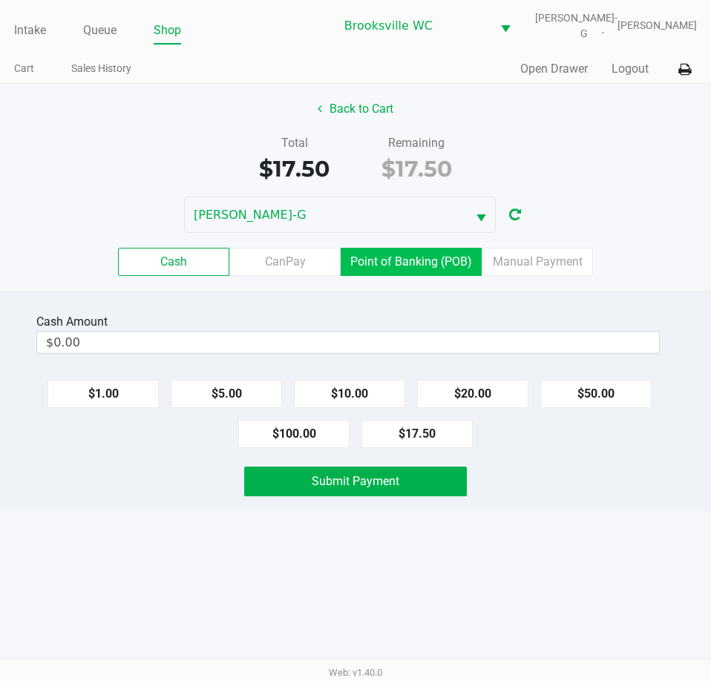
click at [424, 265] on label "Point of Banking (POB)" at bounding box center [411, 262] width 141 height 28
click at [0, 0] on 7 "Point of Banking (POB)" at bounding box center [0, 0] width 0 height 0
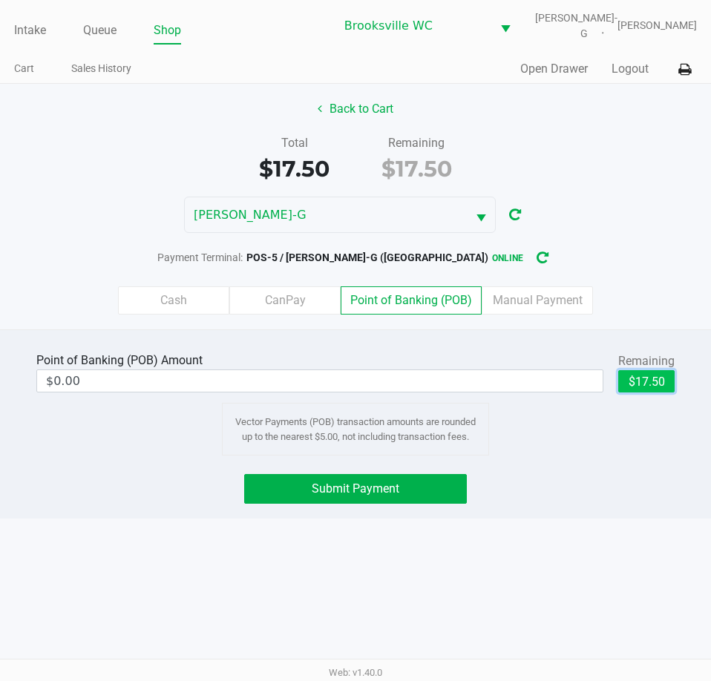
click at [660, 382] on button "$17.50" at bounding box center [646, 381] width 56 height 22
type input "$17.50"
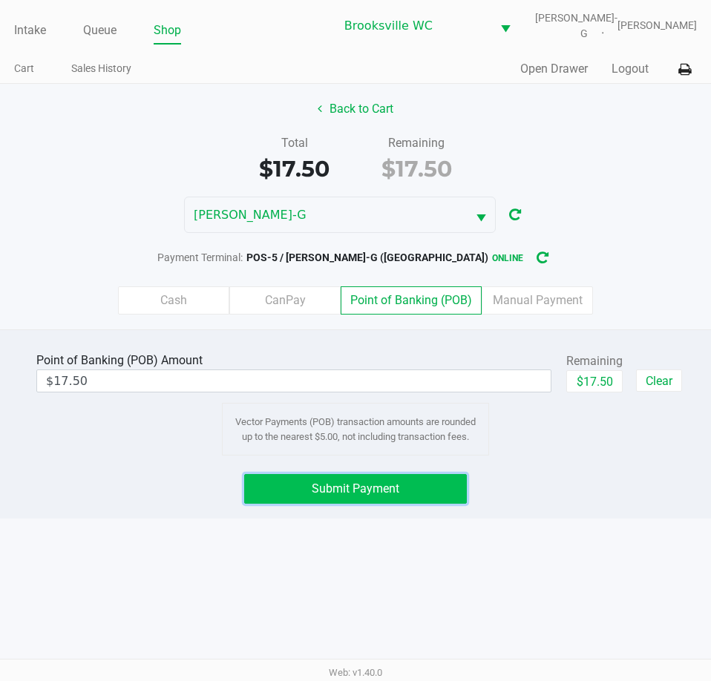
click at [390, 481] on button "Submit Payment" at bounding box center [355, 489] width 222 height 30
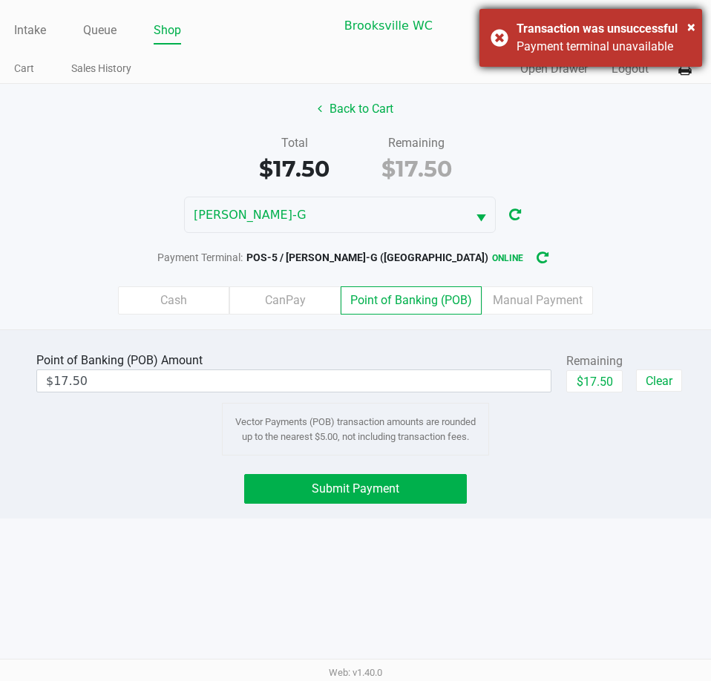
click at [596, 42] on div "Payment terminal unavailable" at bounding box center [604, 47] width 174 height 18
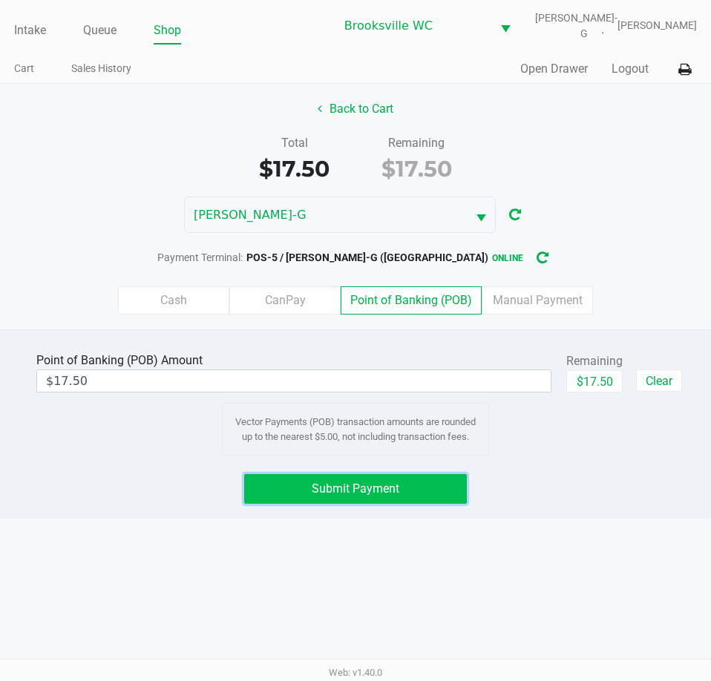
click at [429, 477] on button "Submit Payment" at bounding box center [355, 489] width 222 height 30
